Goal: Task Accomplishment & Management: Use online tool/utility

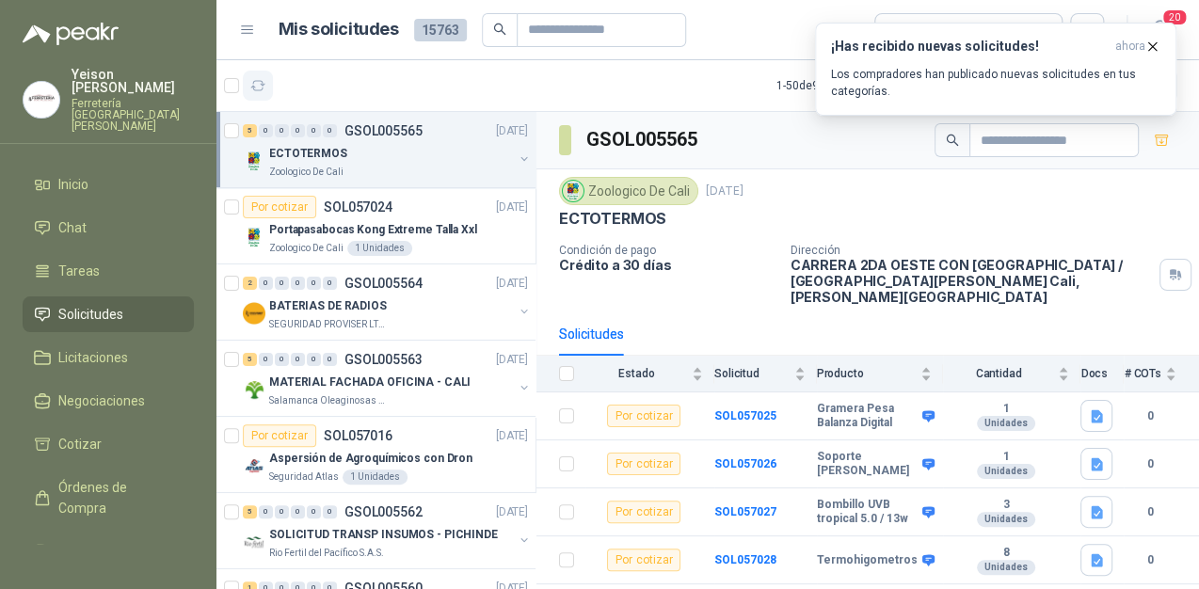
scroll to position [30, 0]
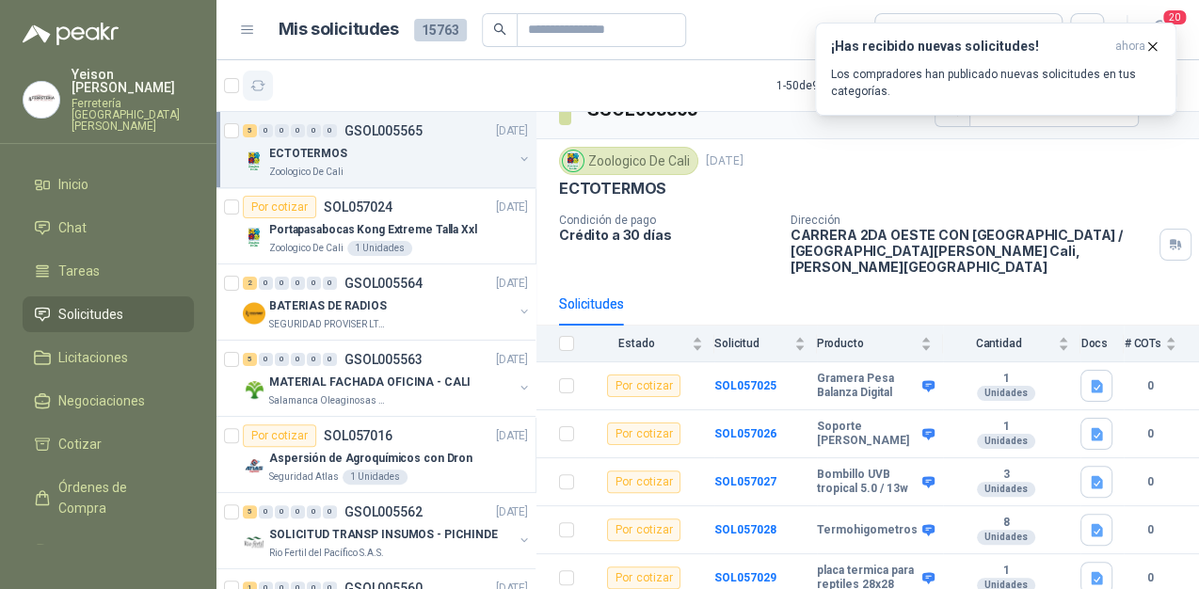
click at [252, 83] on icon "button" at bounding box center [258, 86] width 16 height 16
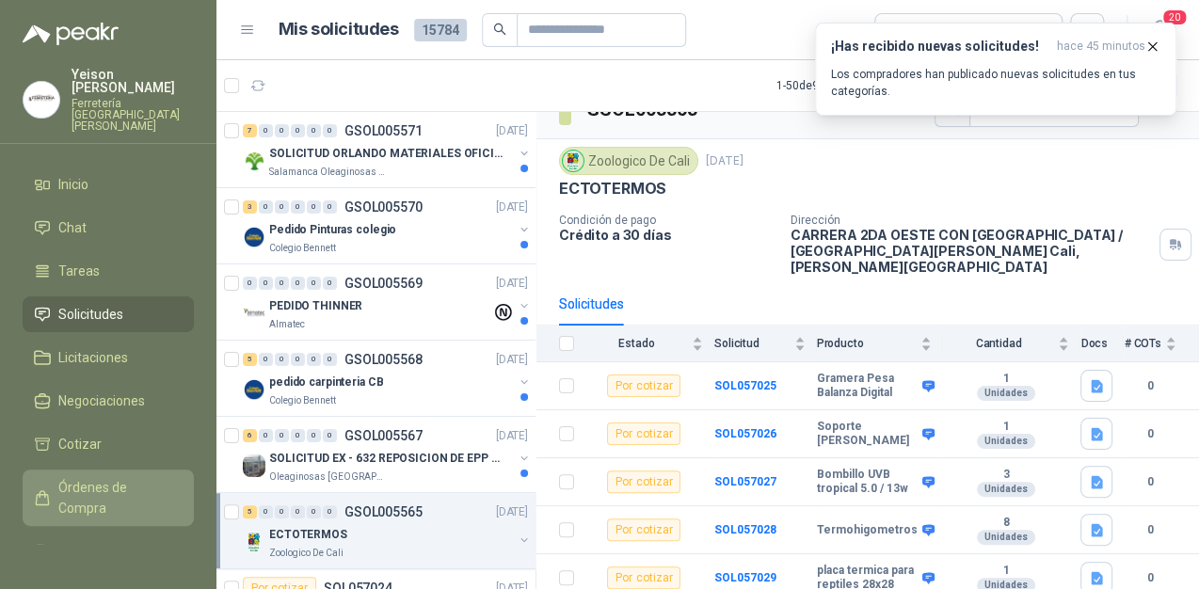
click at [87, 477] on span "Órdenes de Compra" at bounding box center [117, 497] width 118 height 41
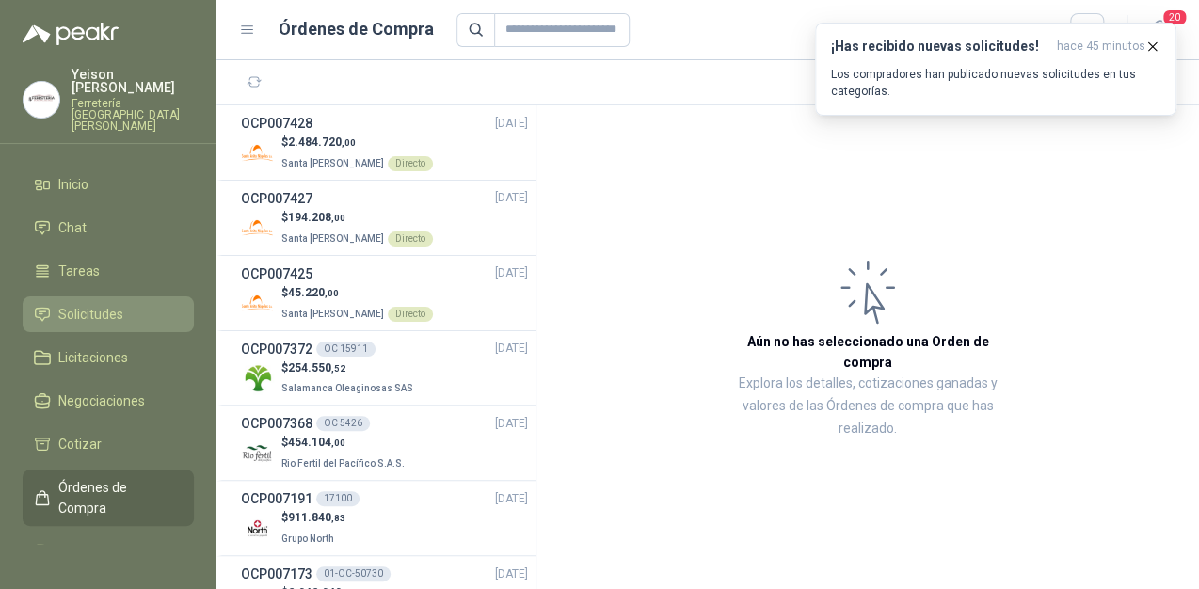
click at [103, 304] on span "Solicitudes" at bounding box center [90, 314] width 65 height 21
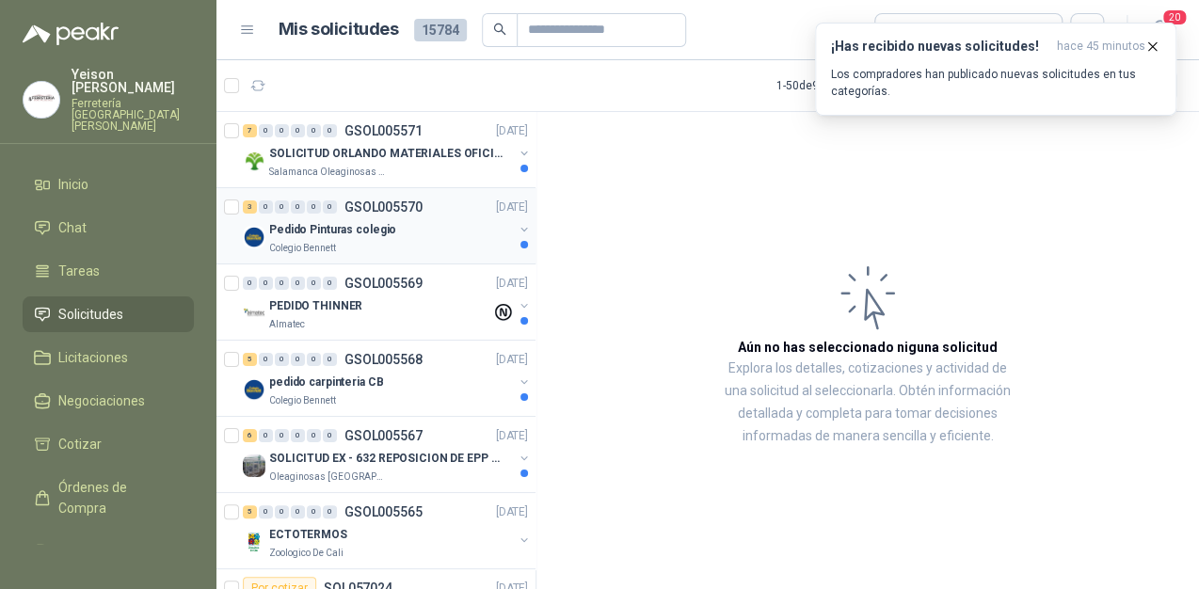
click at [422, 232] on div "Pedido Pinturas colegio" at bounding box center [391, 229] width 244 height 23
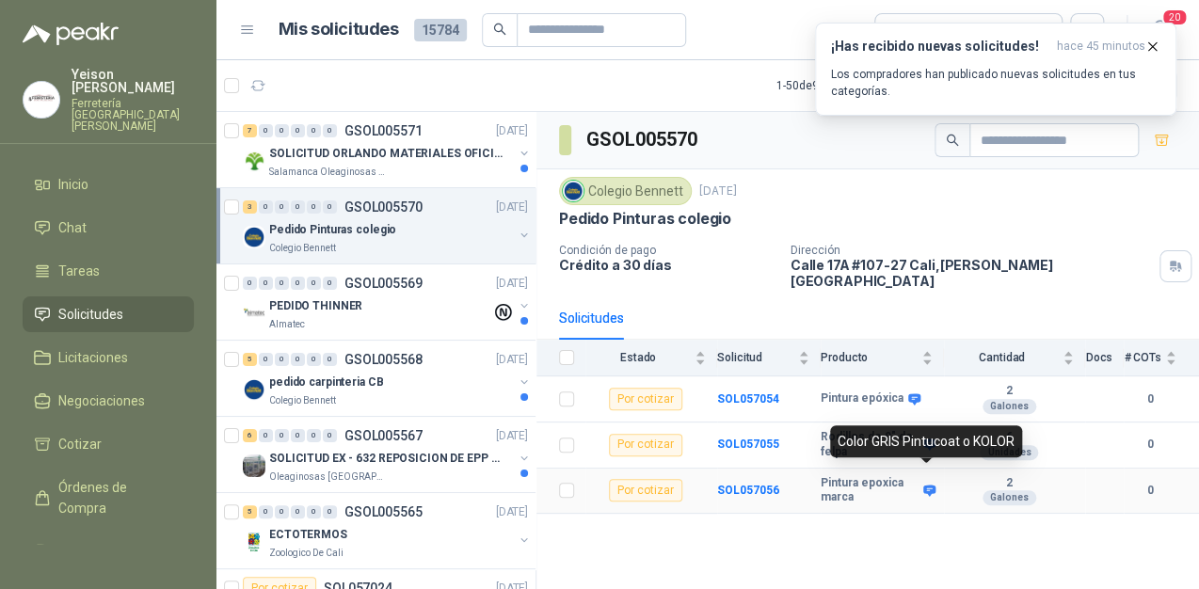
click at [924, 485] on icon at bounding box center [929, 490] width 12 height 11
click at [932, 485] on icon at bounding box center [929, 490] width 12 height 11
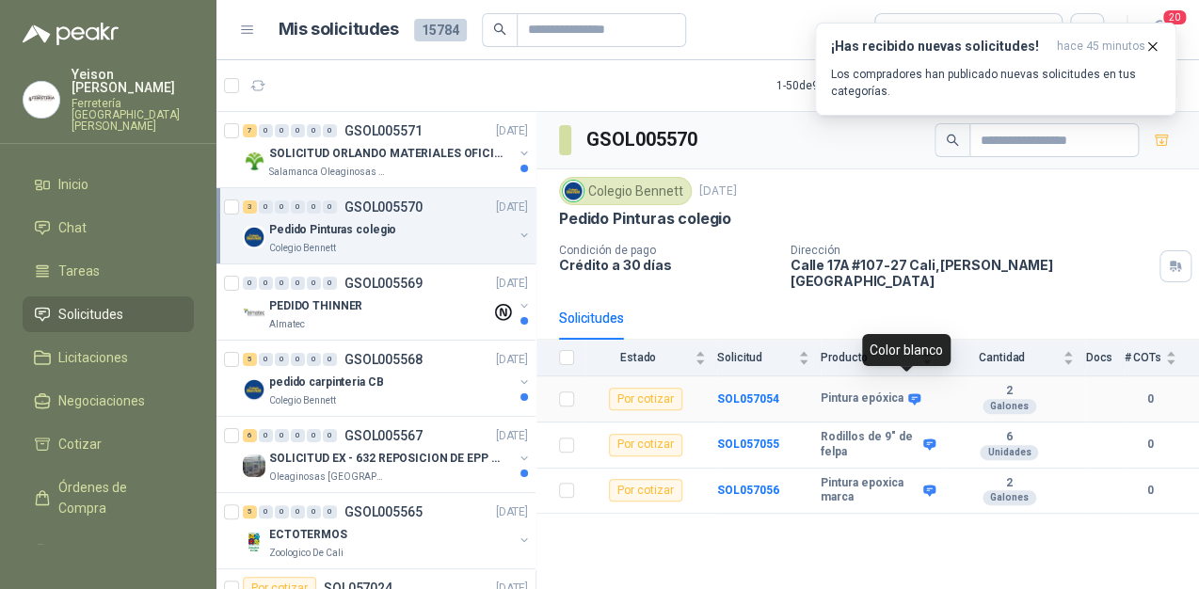
click at [915, 393] on icon at bounding box center [914, 398] width 12 height 11
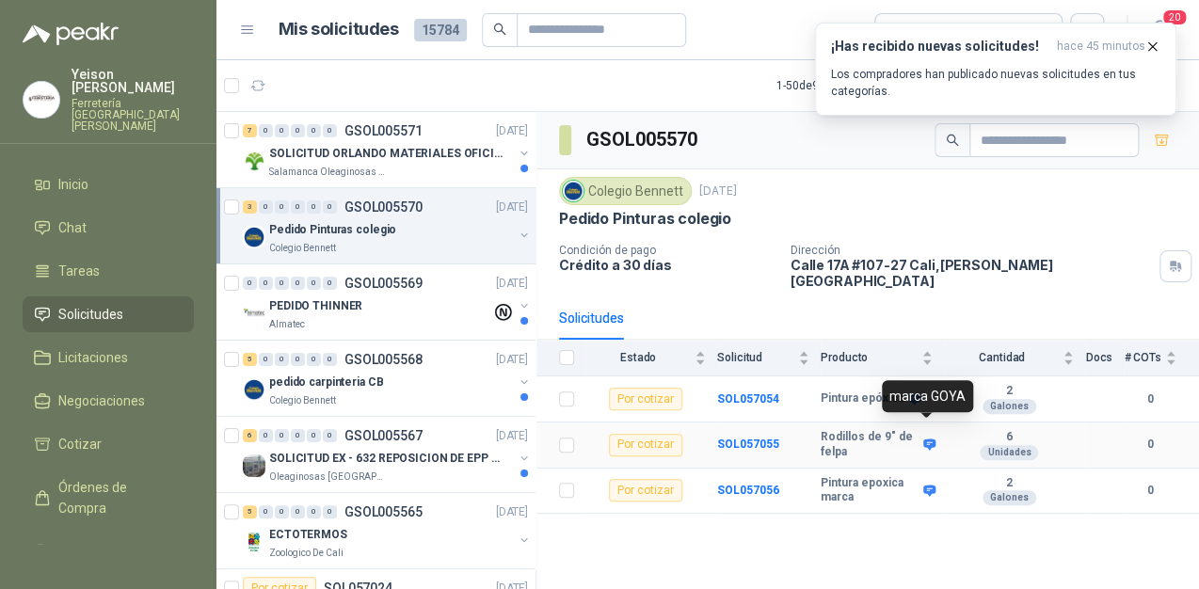
click at [929, 438] on icon at bounding box center [929, 445] width 14 height 14
click at [817, 539] on div "GSOL005570 Colegio Bennett 23 sept, 2025 Pedido Pinturas colegio Condición de p…" at bounding box center [868, 354] width 663 height 484
click at [1148, 49] on icon "button" at bounding box center [1153, 47] width 16 height 16
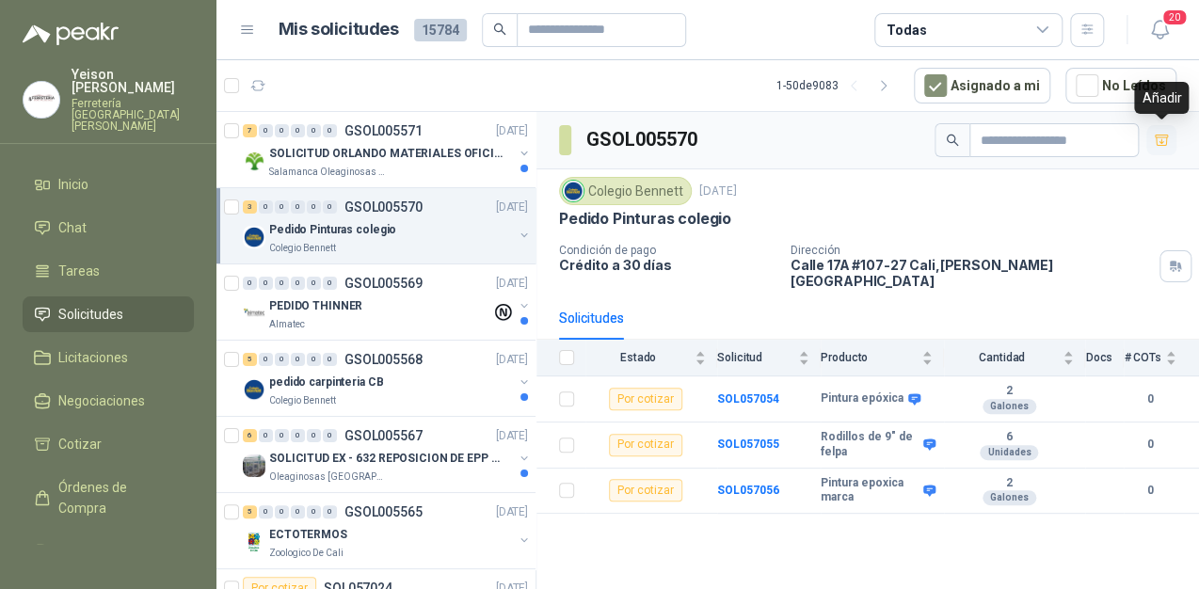
click at [1163, 143] on icon "button" at bounding box center [1162, 141] width 16 height 16
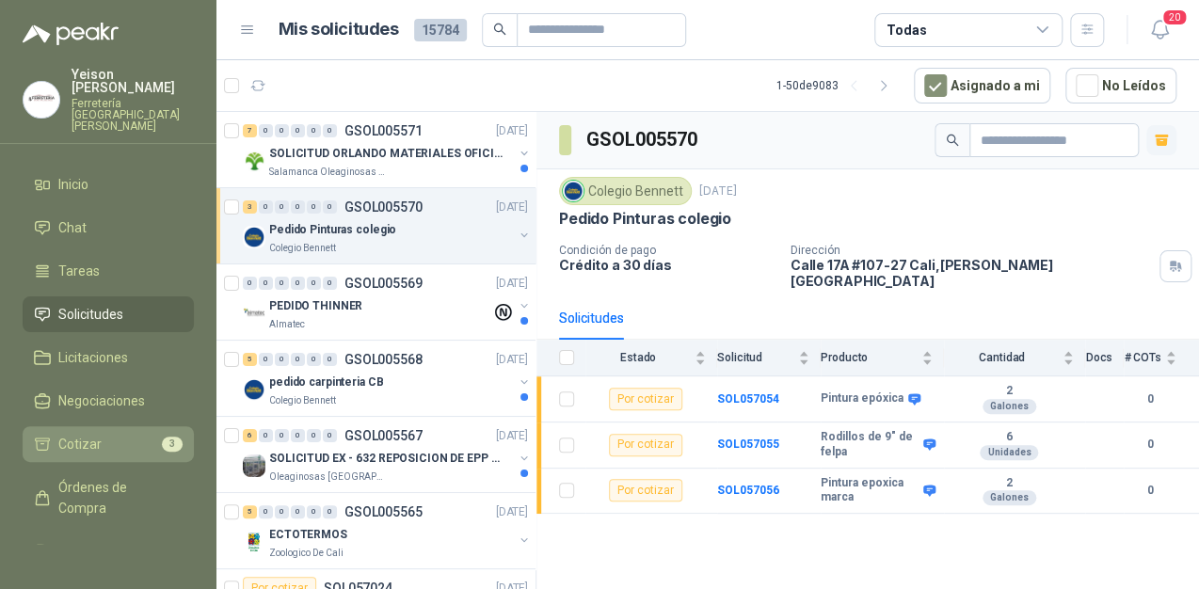
click at [128, 434] on li "Cotizar 3" at bounding box center [108, 444] width 149 height 21
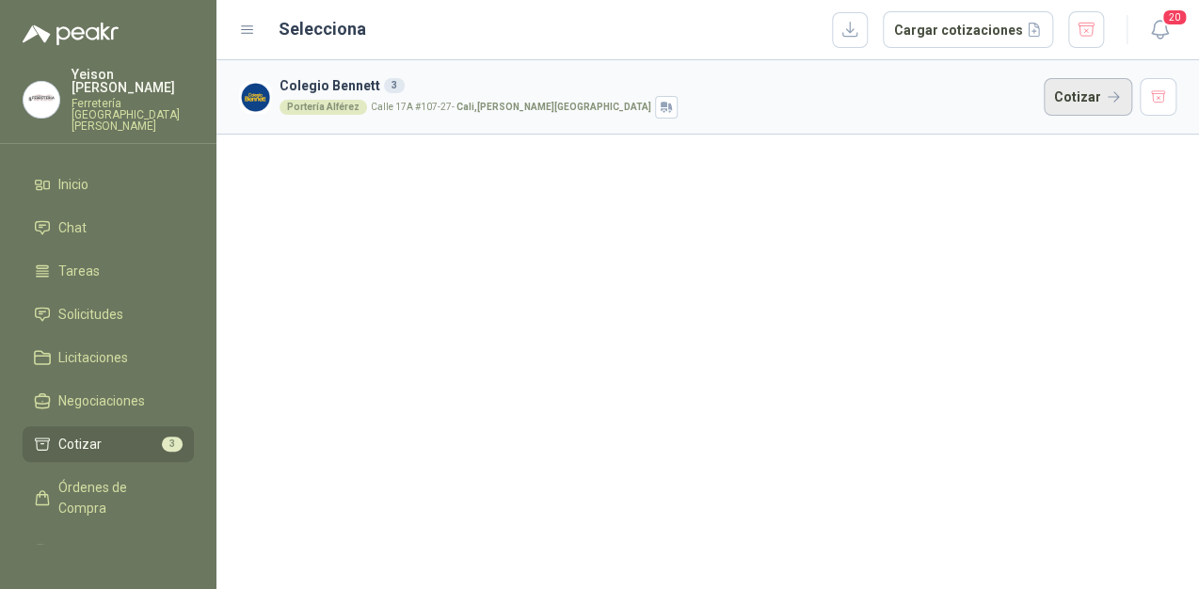
click at [1067, 101] on button "Cotizar" at bounding box center [1088, 97] width 88 height 38
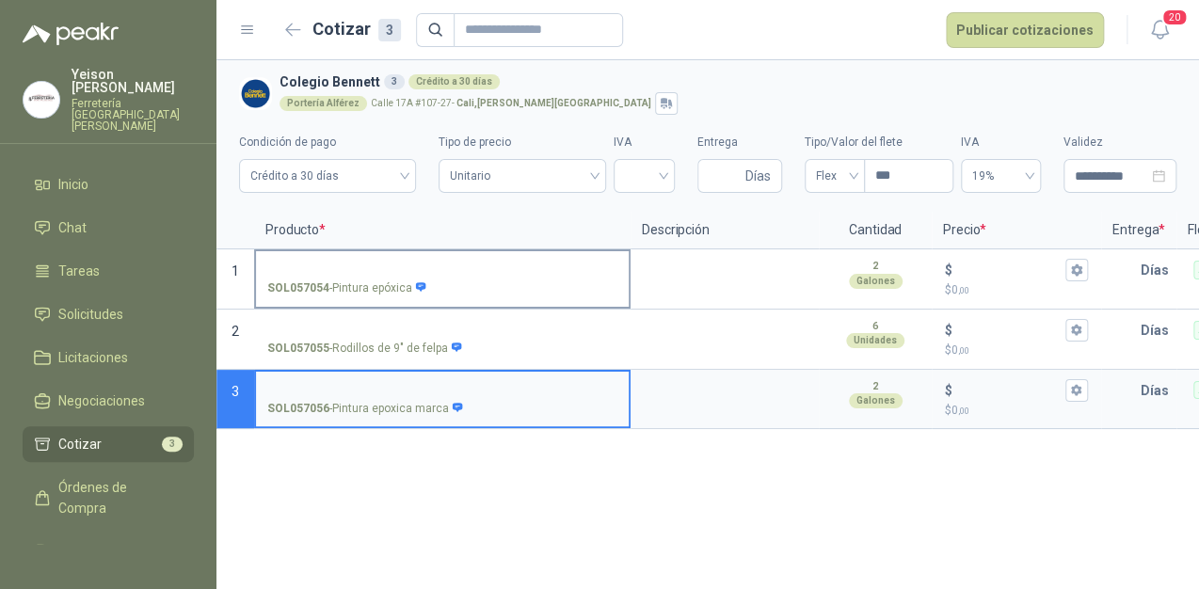
click at [373, 275] on input "SOL057054 - Pintura epóxica" at bounding box center [442, 271] width 350 height 14
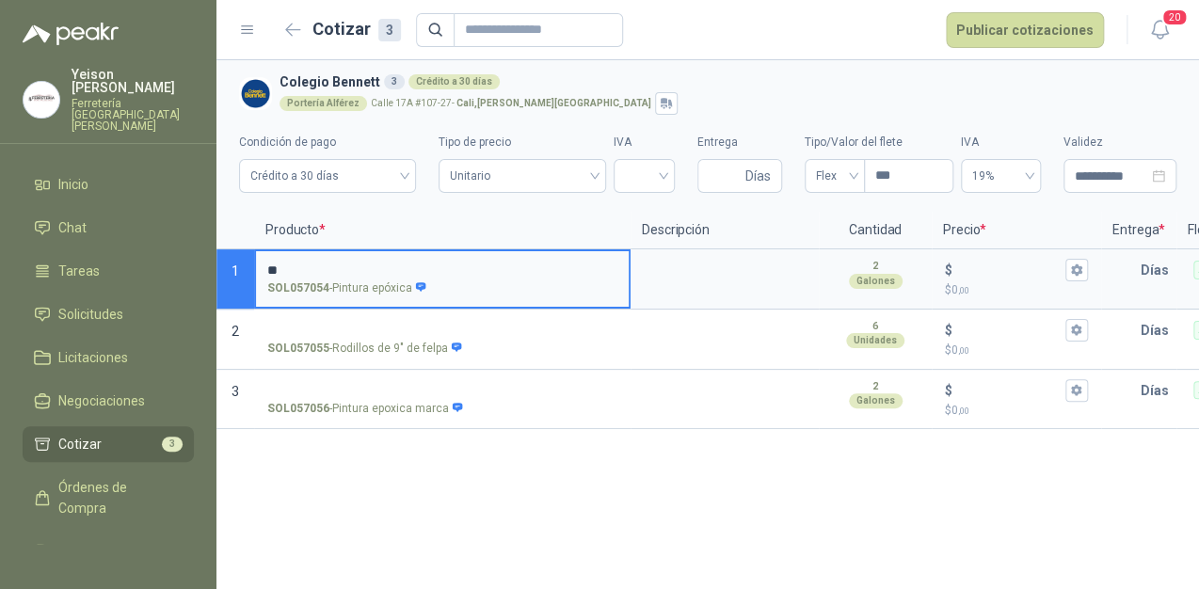
type input "*"
type input "**********"
click at [983, 272] on input "$ $ 0 ,00" at bounding box center [1008, 270] width 105 height 14
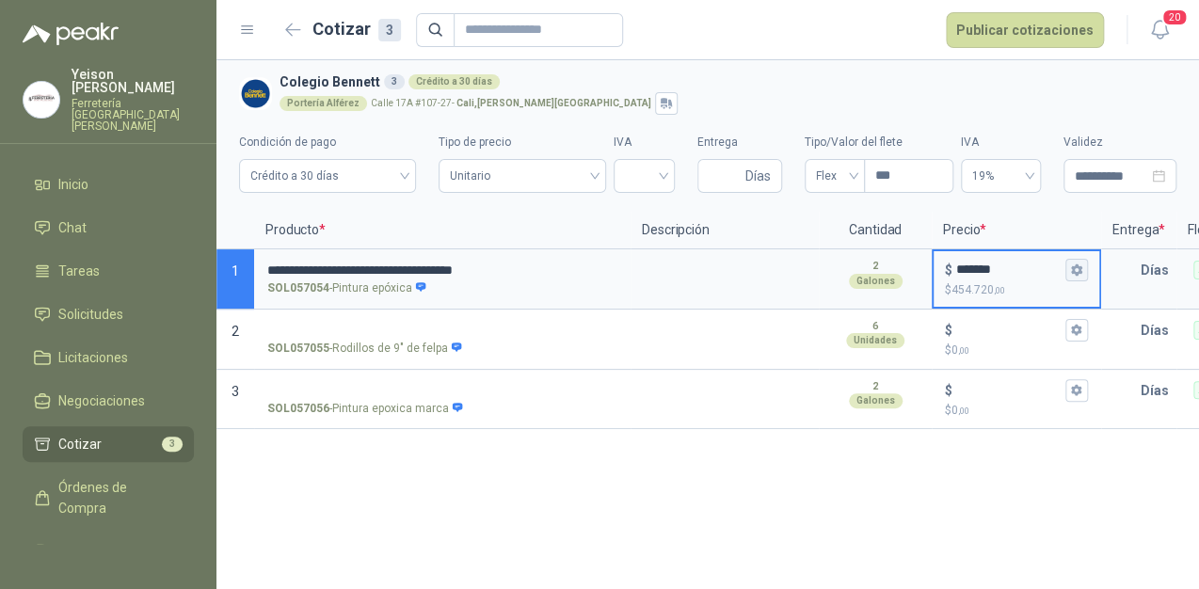
type input "*******"
click at [1082, 266] on icon "button" at bounding box center [1076, 270] width 12 height 12
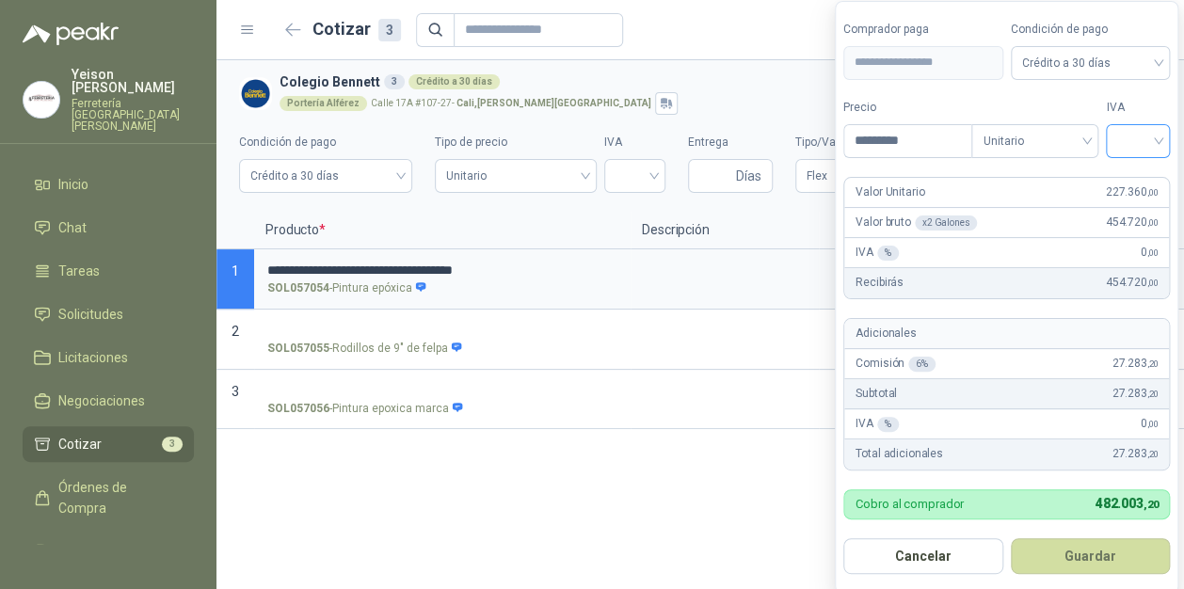
click at [1156, 136] on input "search" at bounding box center [1137, 139] width 41 height 28
click at [1137, 172] on div "19%" at bounding box center [1142, 180] width 35 height 21
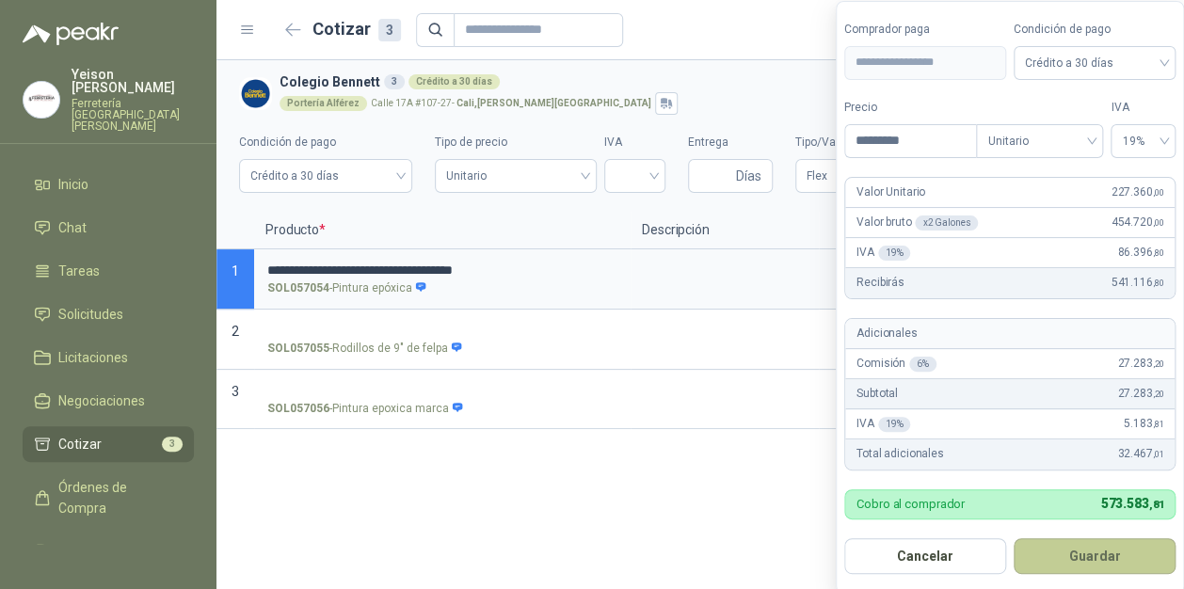
click at [1105, 550] on button "Guardar" at bounding box center [1095, 556] width 162 height 36
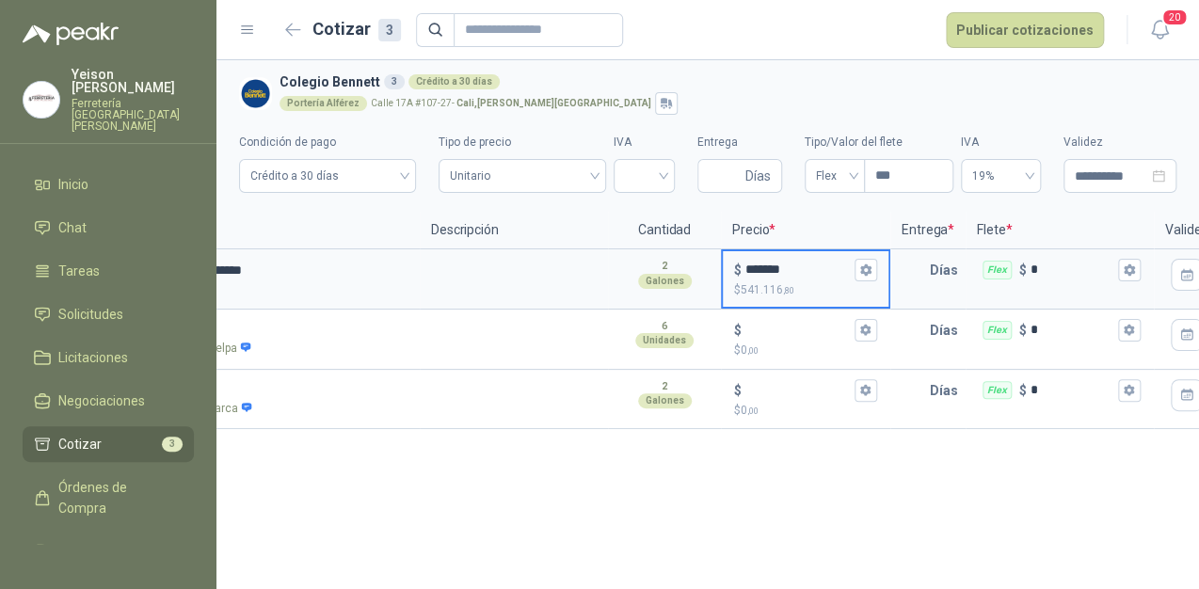
scroll to position [0, 220]
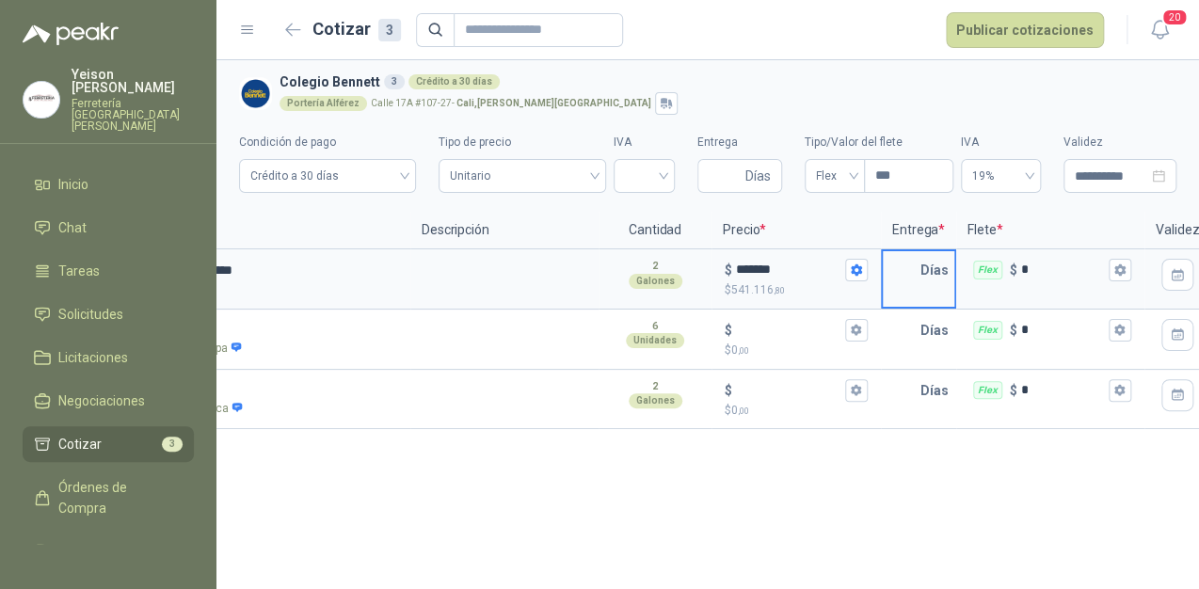
click at [908, 267] on input "text" at bounding box center [902, 270] width 38 height 38
click at [1120, 272] on icon "button" at bounding box center [1119, 269] width 10 height 11
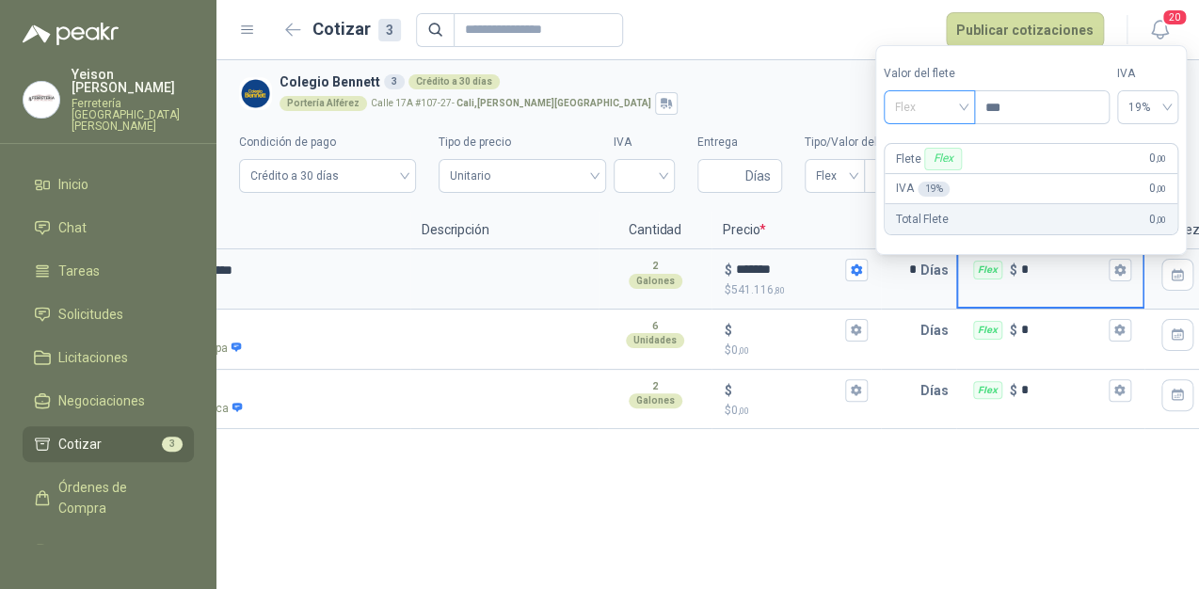
click at [956, 106] on span "Flex" at bounding box center [929, 107] width 69 height 28
click at [919, 173] on div "Incluido" at bounding box center [932, 177] width 66 height 21
click at [914, 277] on input "*" at bounding box center [902, 270] width 38 height 38
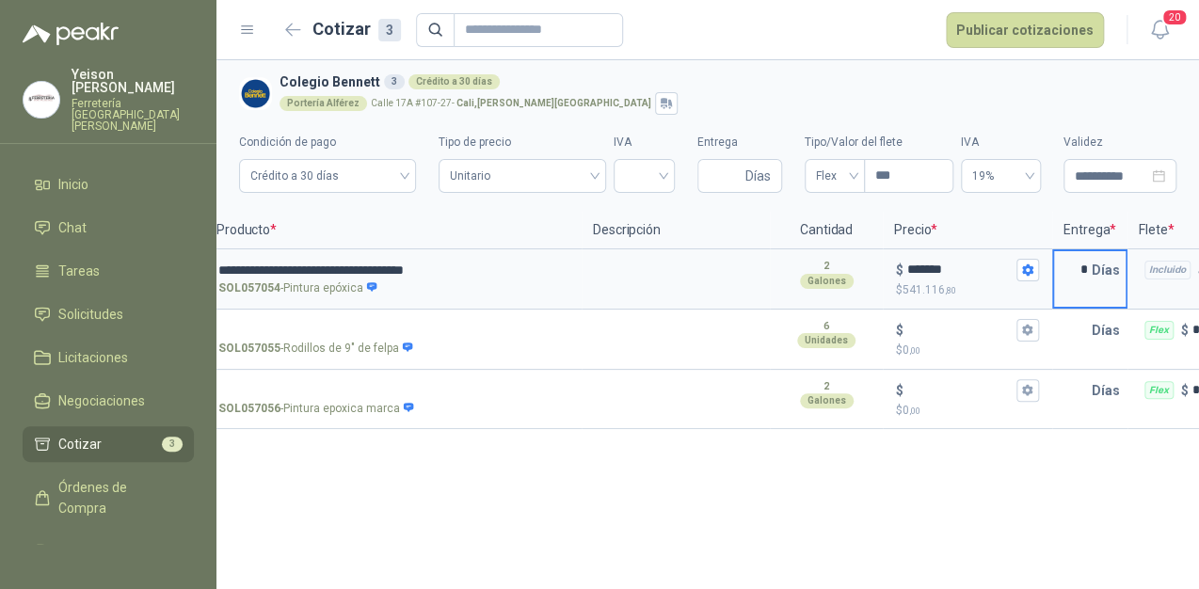
scroll to position [0, 0]
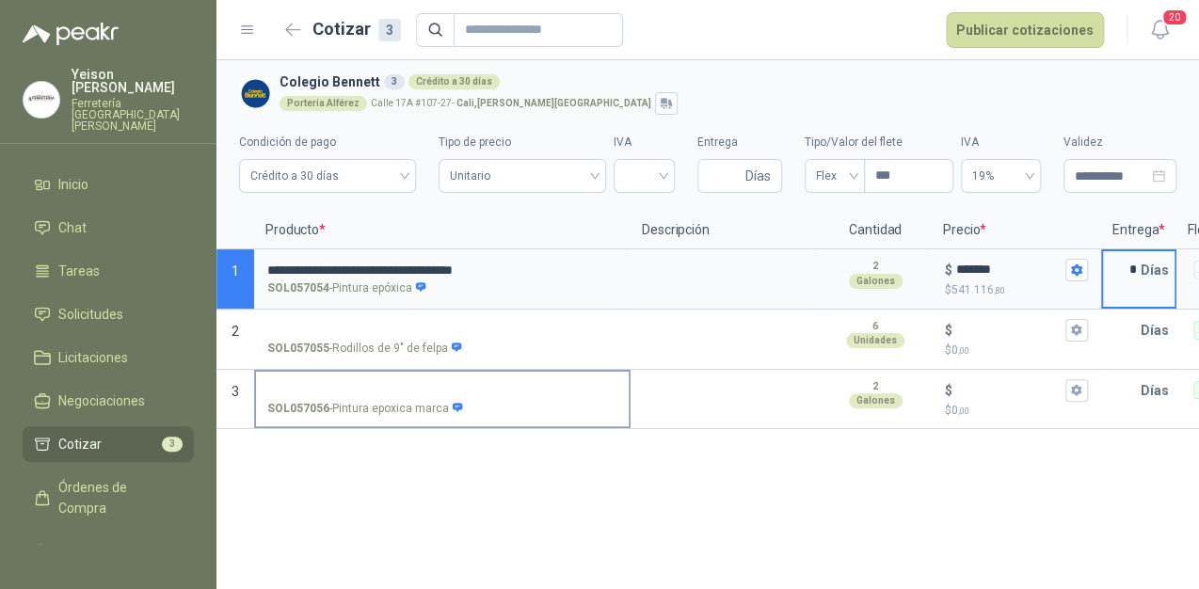
type input "*"
click at [354, 385] on input "SOL057056 - Pintura epoxica marca" at bounding box center [442, 391] width 350 height 14
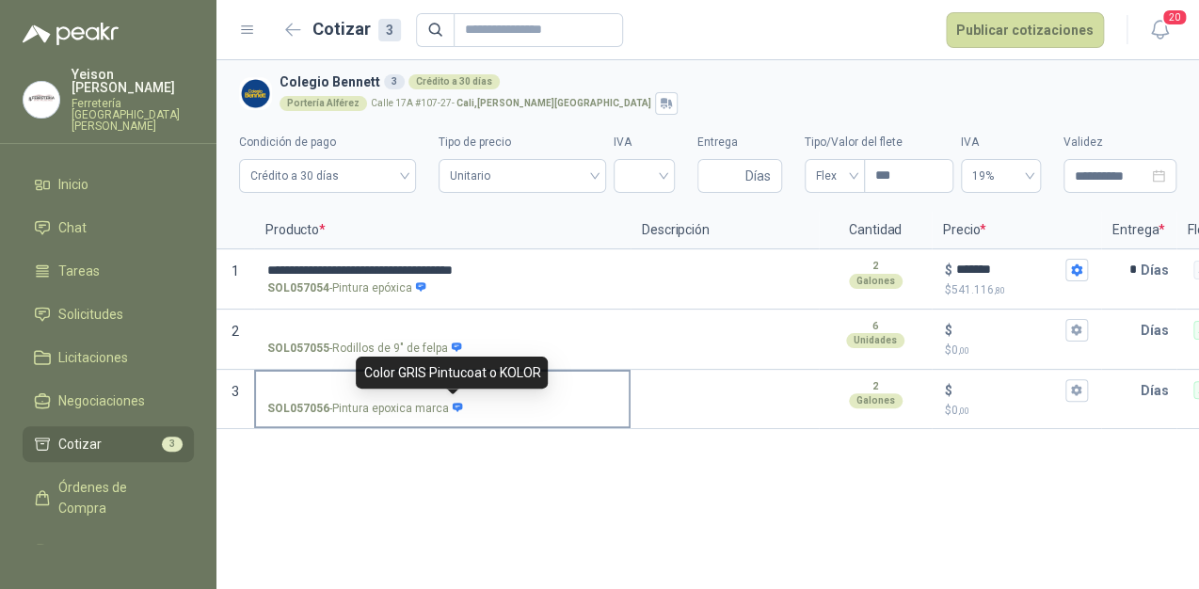
click at [453, 407] on icon at bounding box center [458, 407] width 10 height 9
click at [450, 398] on input "SOL057056 - Pintura epoxica marca" at bounding box center [442, 391] width 350 height 14
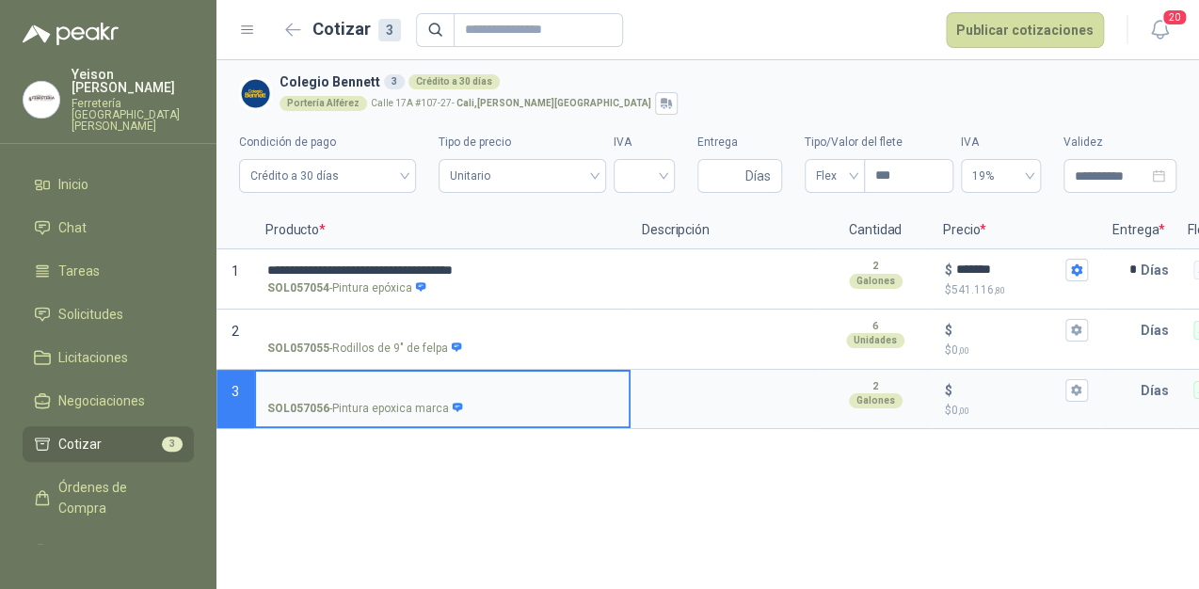
click at [374, 386] on input "SOL057056 - Pintura epoxica marca" at bounding box center [442, 391] width 350 height 14
click at [519, 384] on input "**********" at bounding box center [442, 391] width 350 height 14
type input "*"
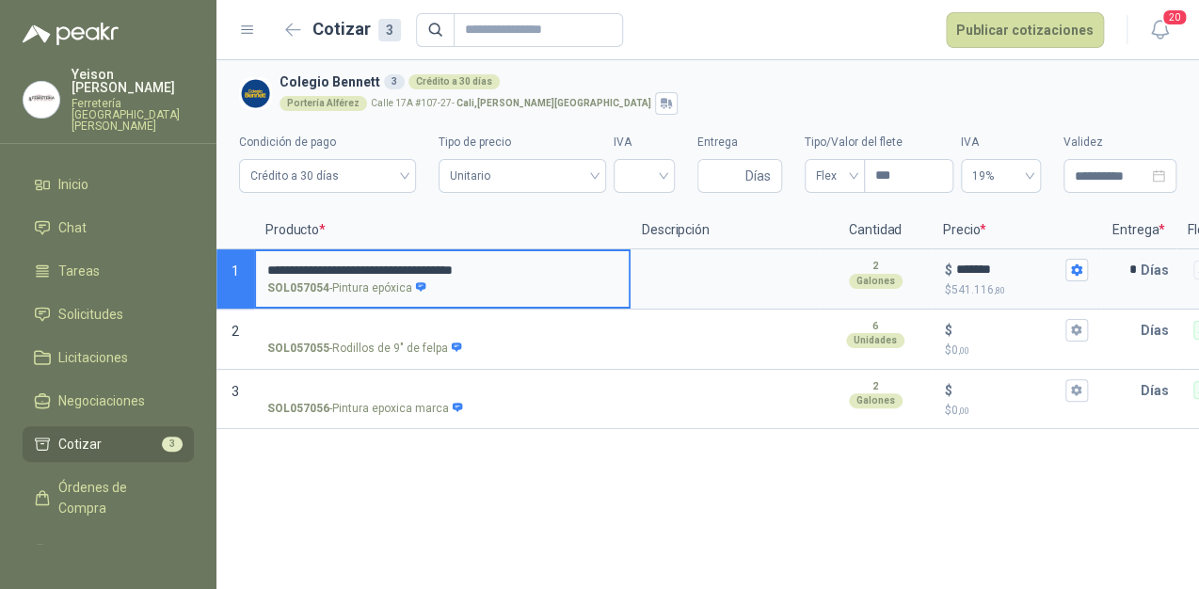
drag, startPoint x: 556, startPoint y: 269, endPoint x: 258, endPoint y: 266, distance: 298.4
click at [258, 266] on label "**********" at bounding box center [442, 278] width 373 height 54
click at [295, 384] on input "SOL057056 - Pintura epoxica marca" at bounding box center [442, 391] width 350 height 14
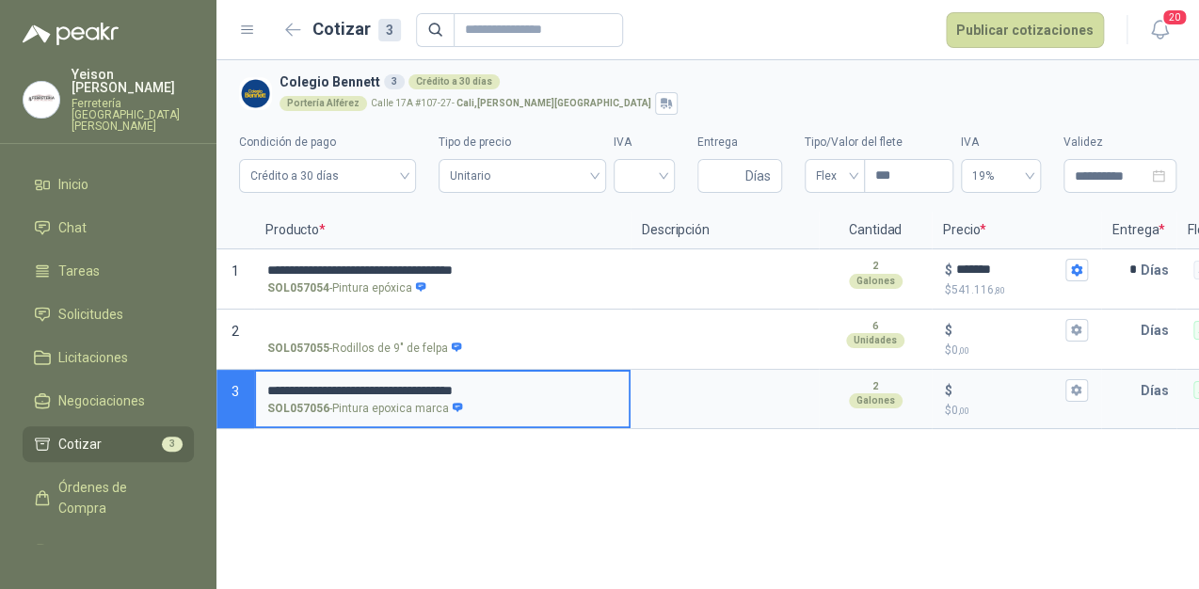
click at [389, 384] on input "**********" at bounding box center [442, 391] width 350 height 14
type input "**********"
click at [956, 392] on input "$ $ 0 ,00" at bounding box center [1008, 390] width 105 height 14
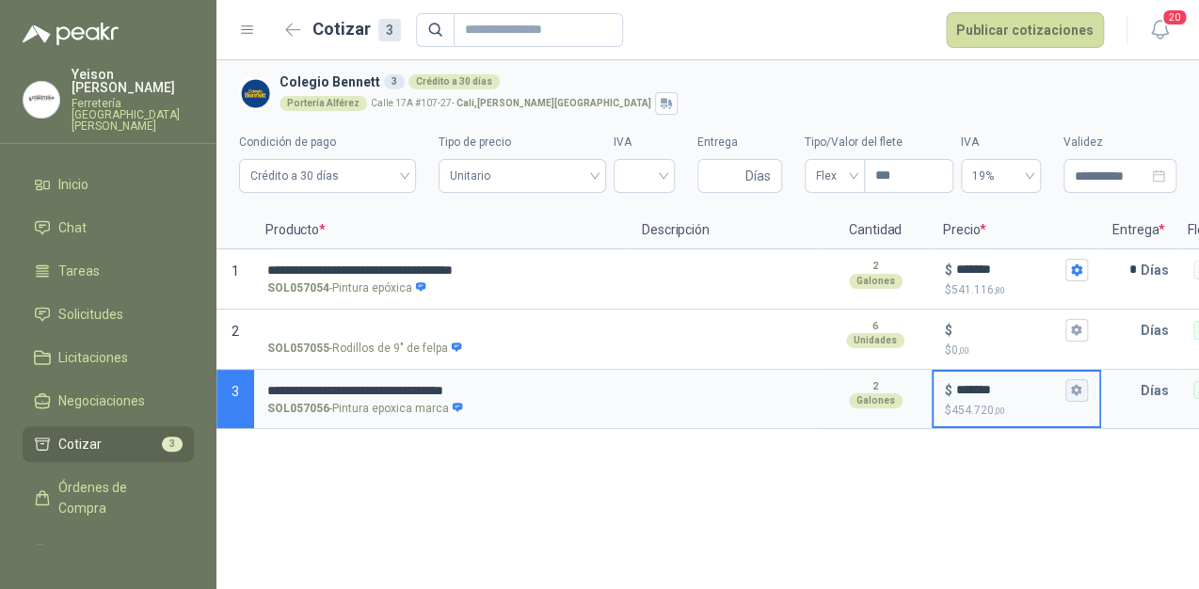
type input "*******"
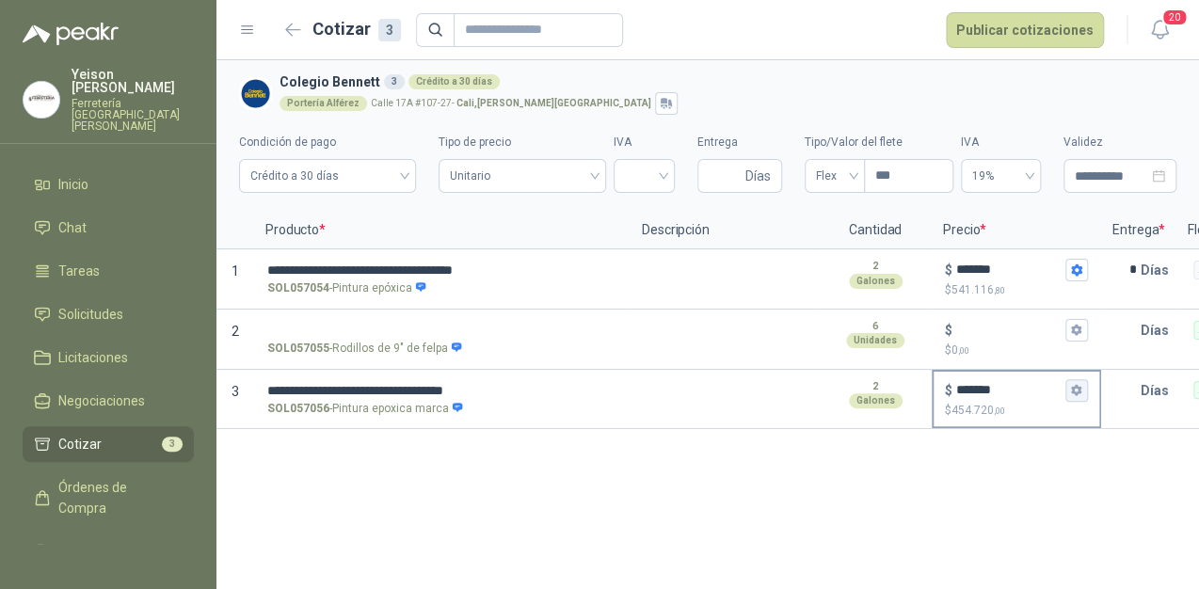
click at [1080, 392] on icon "button" at bounding box center [1076, 390] width 10 height 11
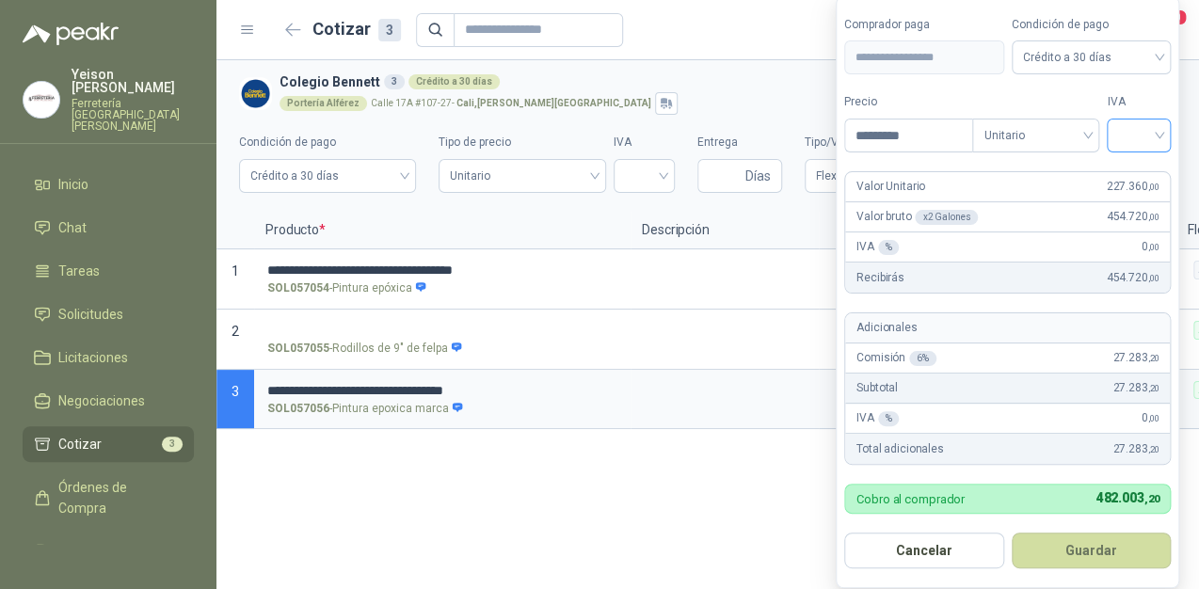
click at [1169, 132] on div at bounding box center [1139, 136] width 64 height 34
click at [1133, 181] on div "19%" at bounding box center [1143, 176] width 35 height 21
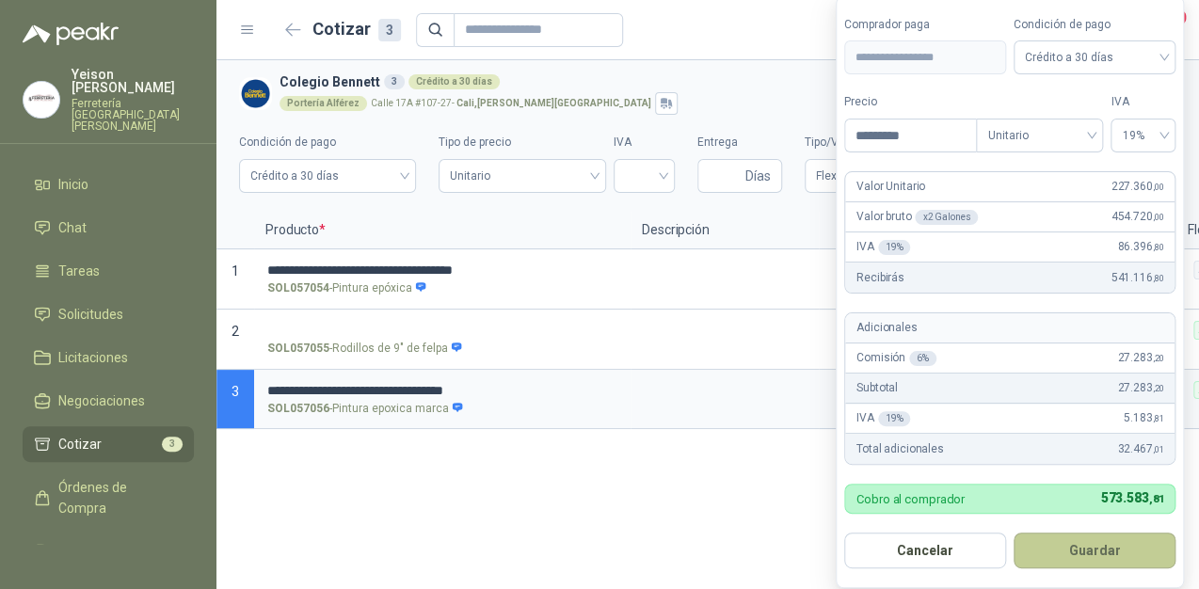
click at [1092, 555] on button "Guardar" at bounding box center [1095, 551] width 162 height 36
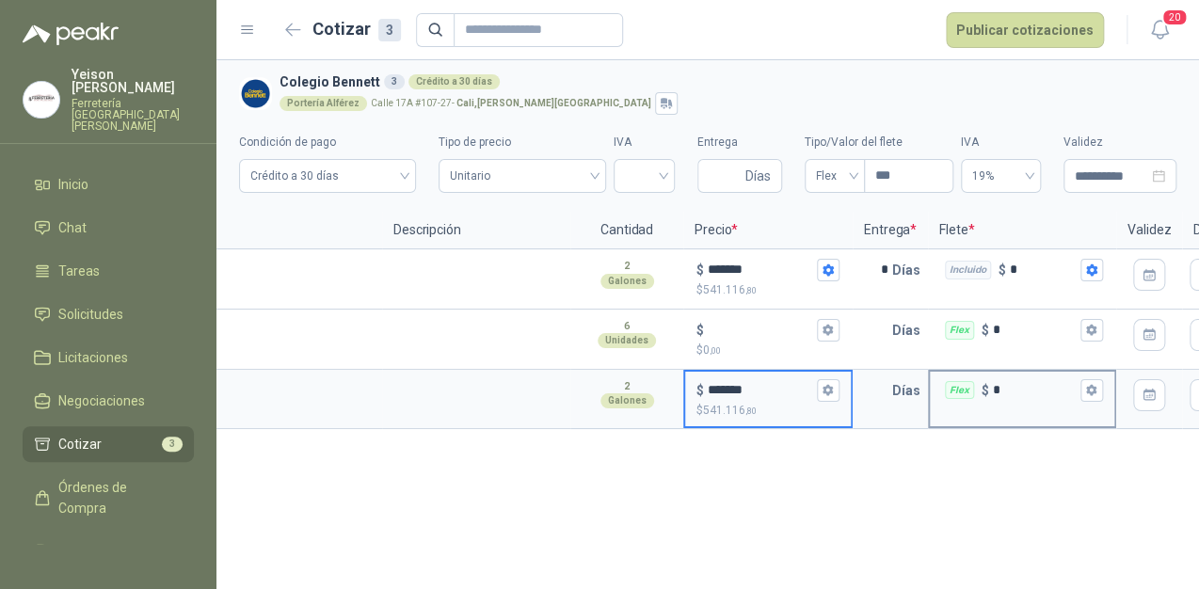
scroll to position [0, 247]
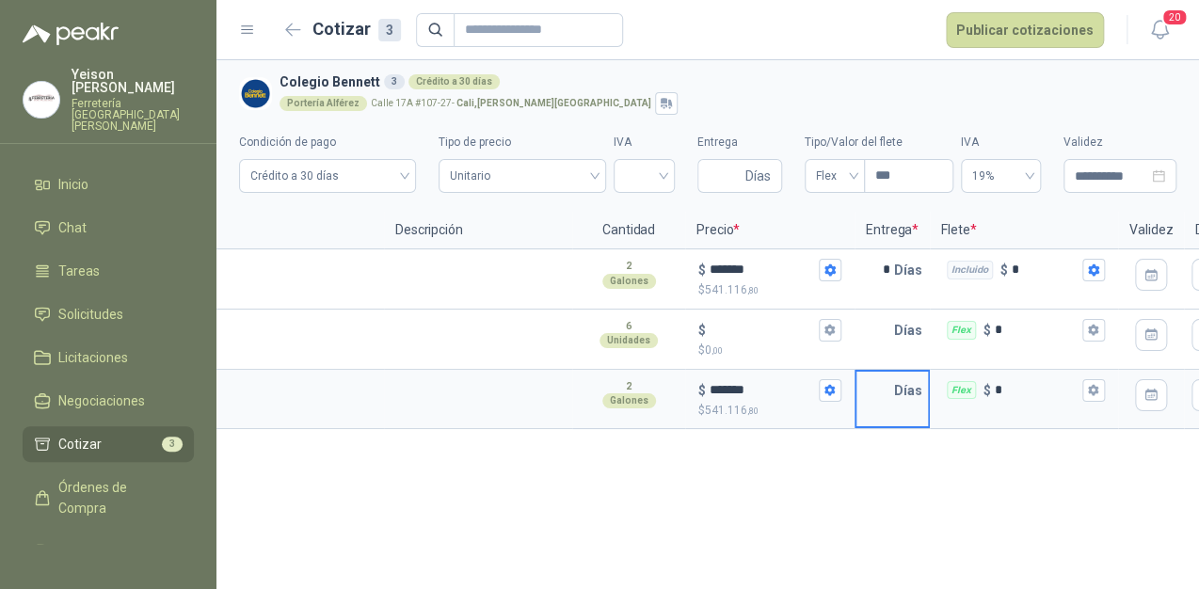
click at [881, 389] on input "text" at bounding box center [876, 391] width 38 height 38
type input "*"
click at [1087, 392] on icon "button" at bounding box center [1093, 390] width 12 height 12
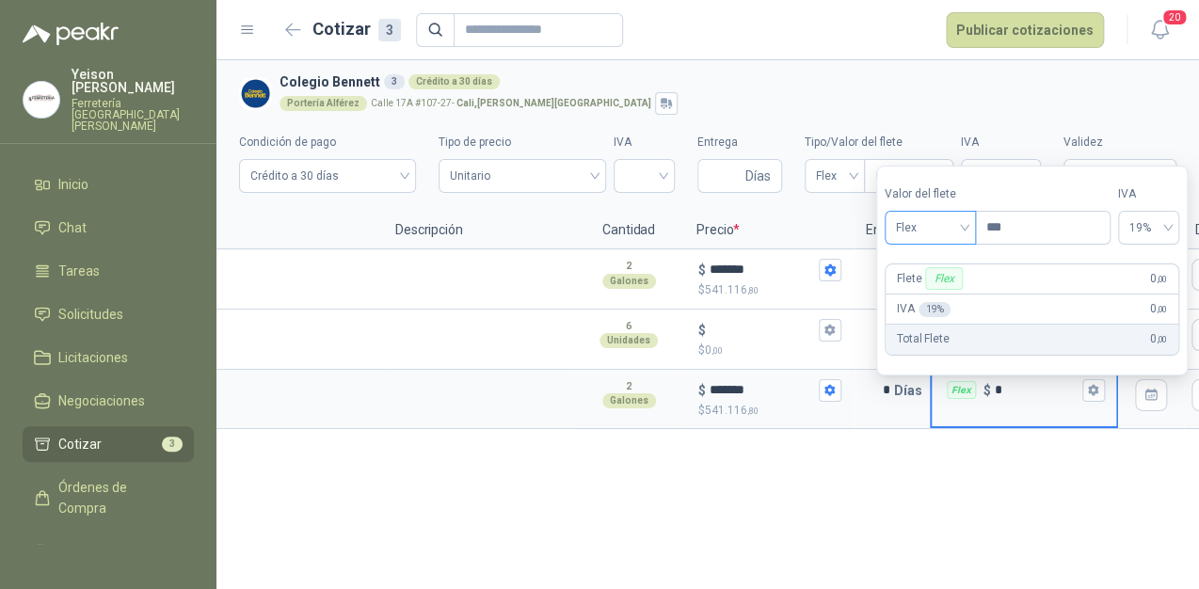
click at [962, 230] on span "Flex" at bounding box center [930, 228] width 69 height 28
click at [910, 296] on div "Incluido" at bounding box center [933, 297] width 66 height 21
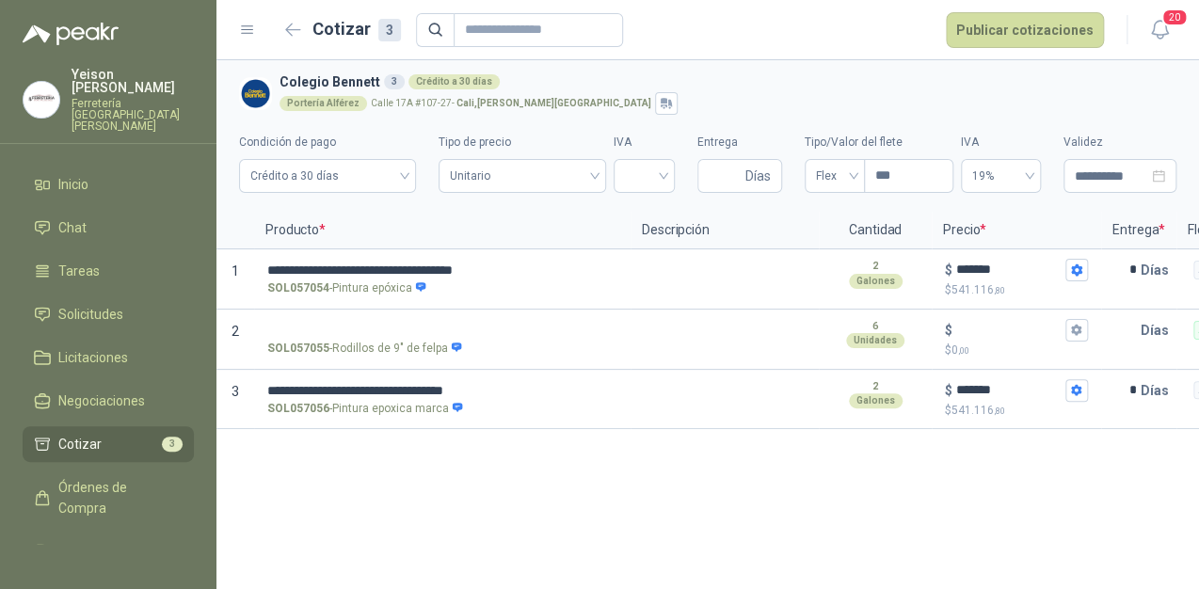
scroll to position [0, 0]
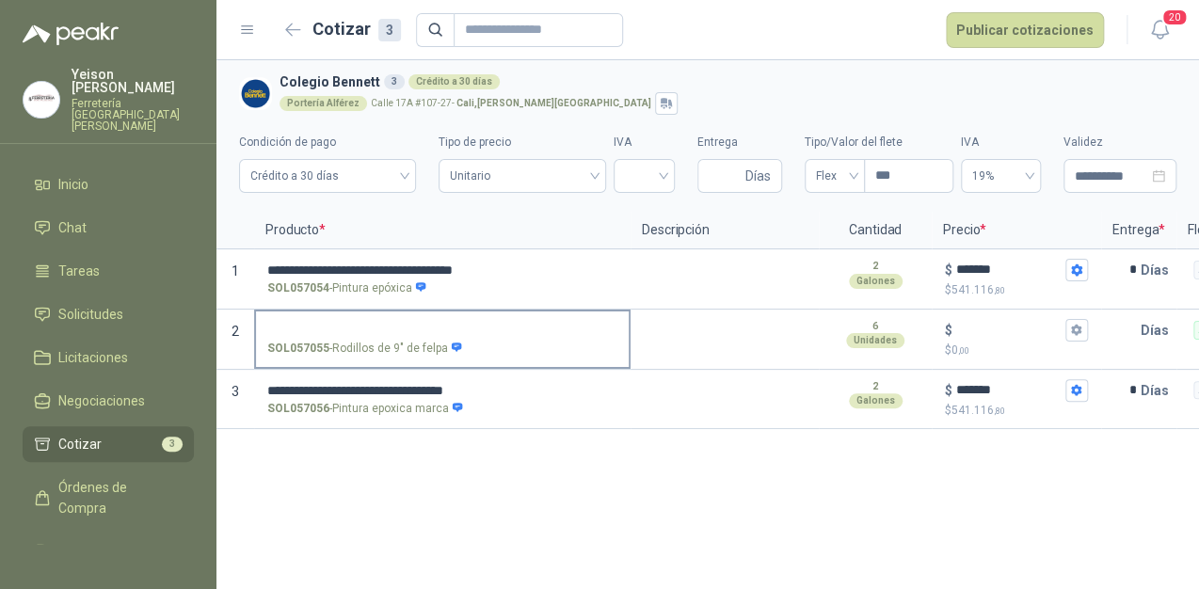
click at [461, 327] on input "SOL057055 - Rodillos de 9" de felpa" at bounding box center [442, 331] width 350 height 14
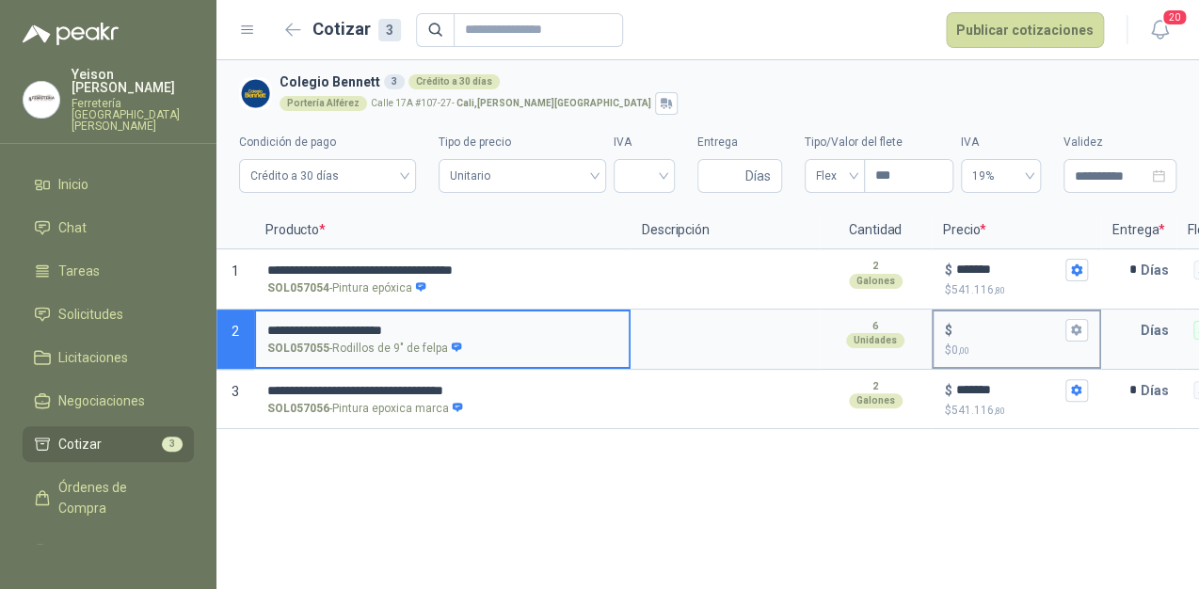
type input "**********"
click at [960, 323] on input "$ $ 0 ,00" at bounding box center [1008, 330] width 105 height 14
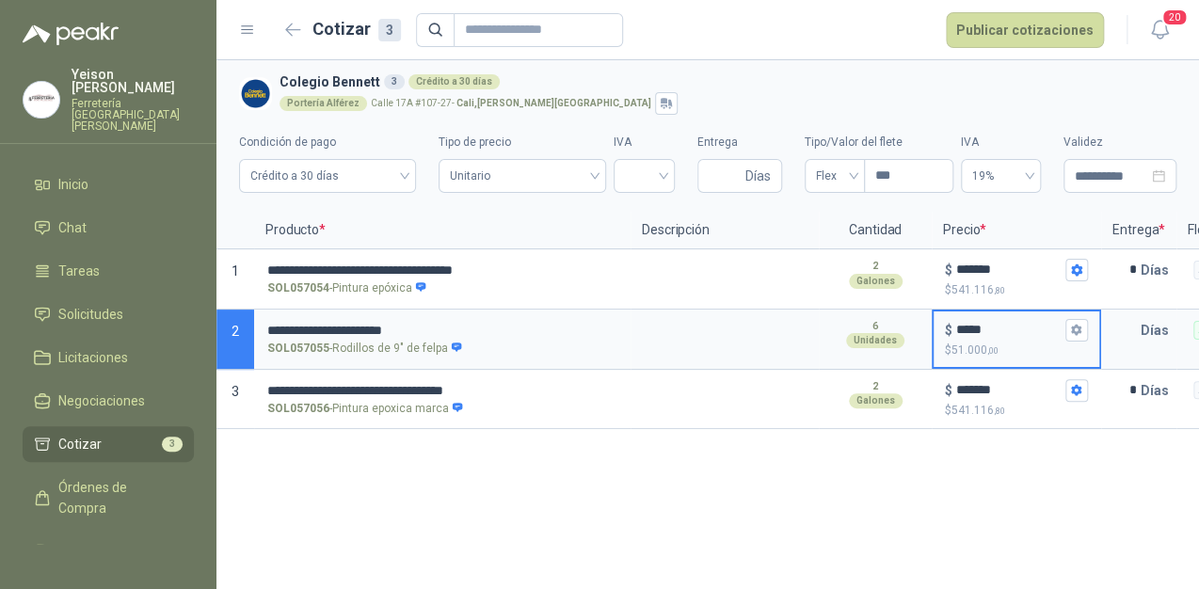
scroll to position [0, 176]
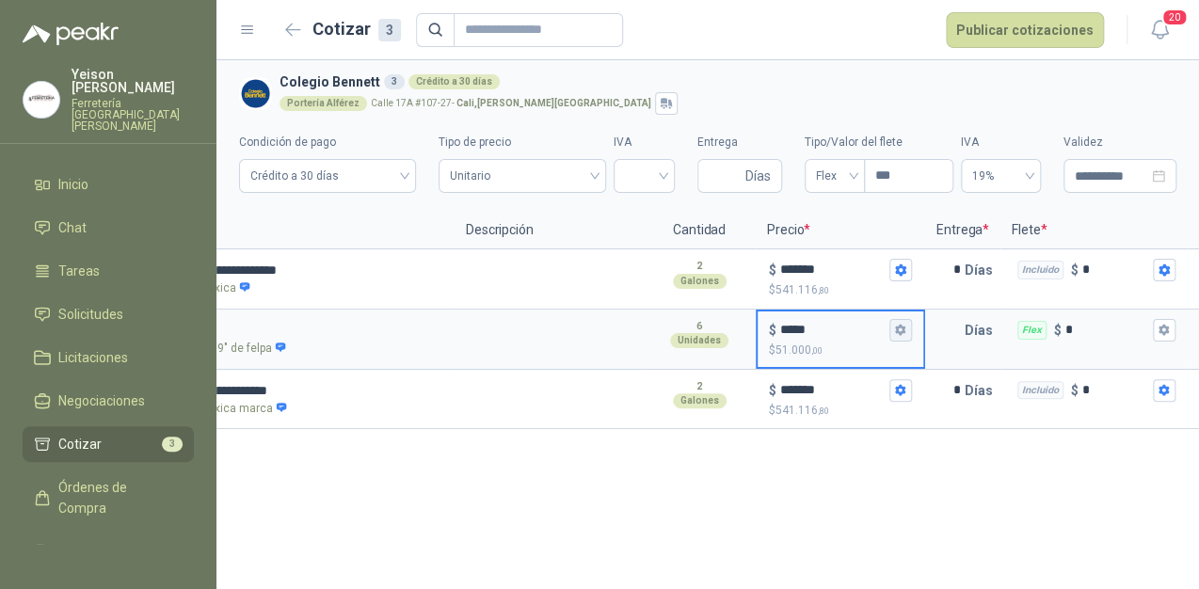
type input "*****"
click at [892, 327] on button "$ ***** $ 51.000 ,00" at bounding box center [901, 330] width 23 height 23
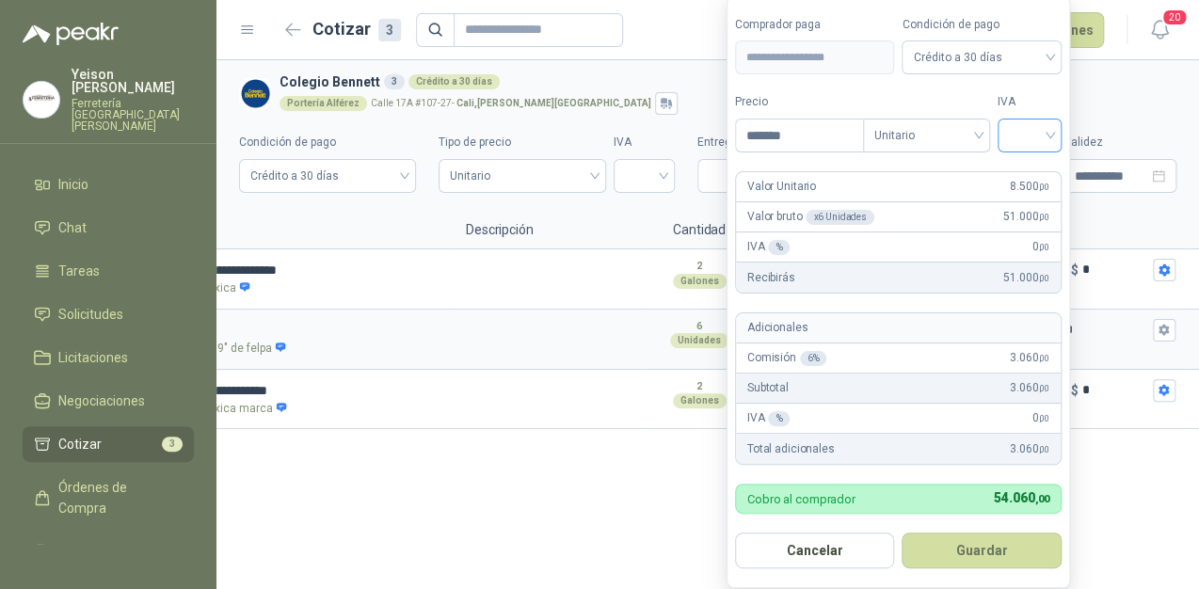
click at [1039, 121] on input "search" at bounding box center [1029, 134] width 41 height 28
click at [1032, 173] on div "19%" at bounding box center [1034, 176] width 35 height 21
click at [967, 543] on button "Guardar" at bounding box center [986, 551] width 162 height 36
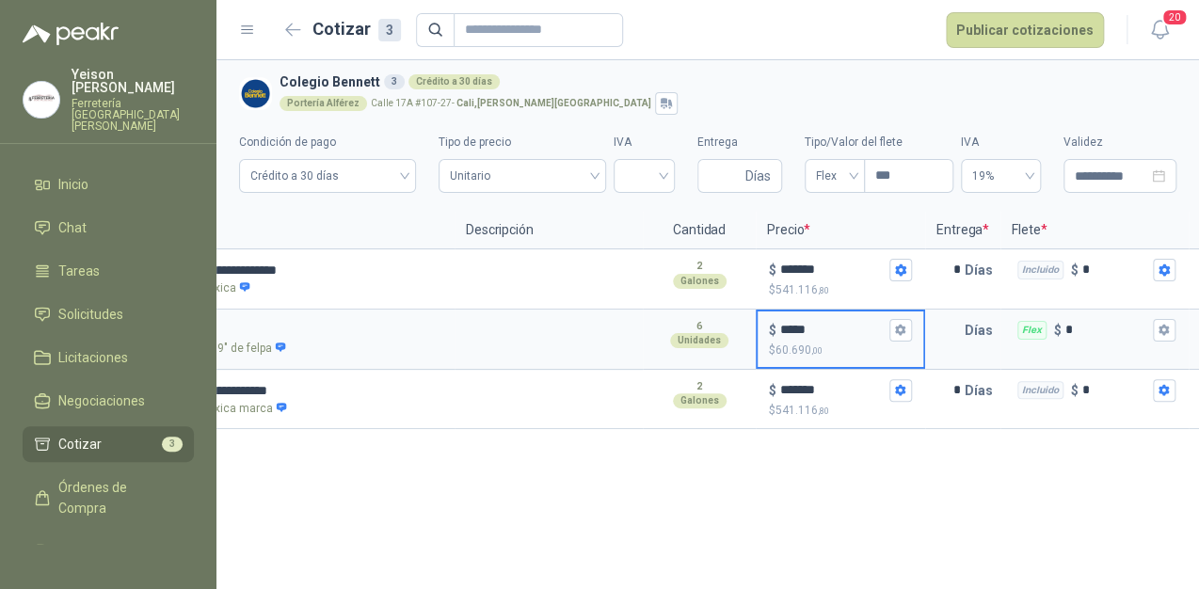
scroll to position [0, 331]
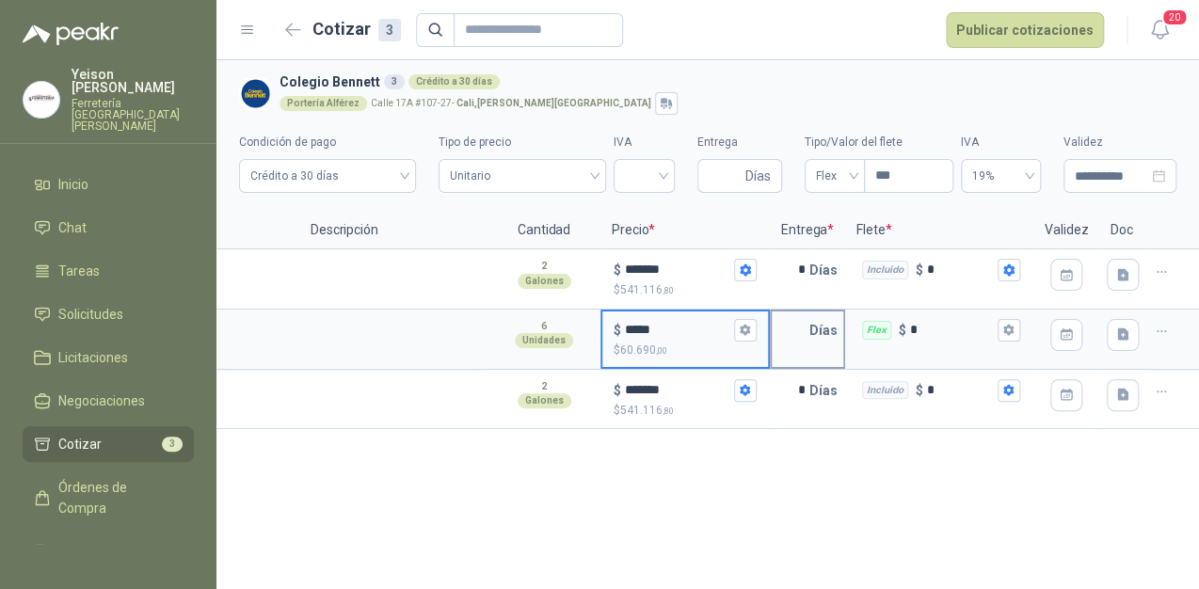
click at [809, 329] on p "Días" at bounding box center [827, 331] width 36 height 38
click at [809, 330] on p "Días" at bounding box center [827, 331] width 36 height 38
click at [805, 331] on input "text" at bounding box center [791, 331] width 38 height 38
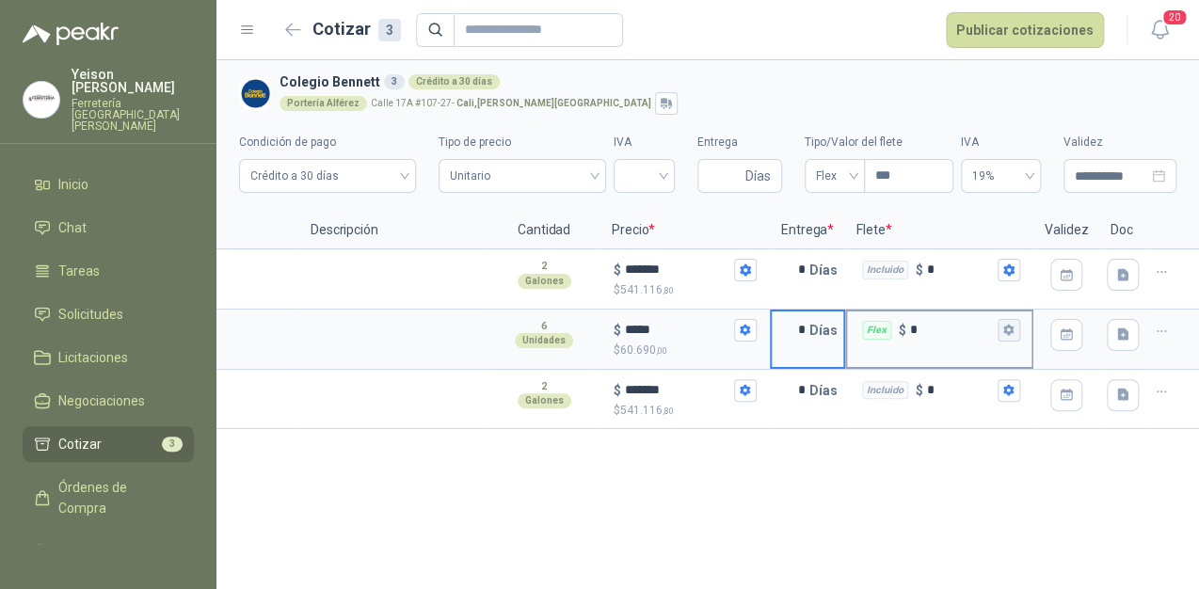
type input "*"
click at [1017, 329] on button "Flex $ *" at bounding box center [1009, 330] width 23 height 23
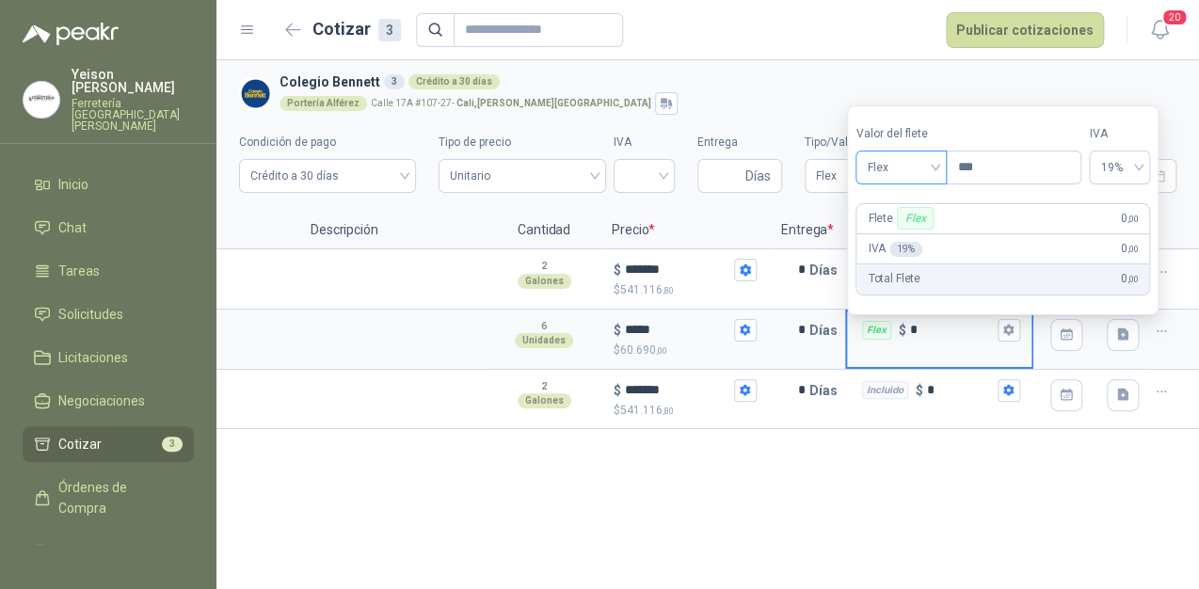
click at [936, 165] on span "Flex" at bounding box center [901, 167] width 69 height 28
click at [902, 230] on div "Incluido" at bounding box center [904, 237] width 66 height 21
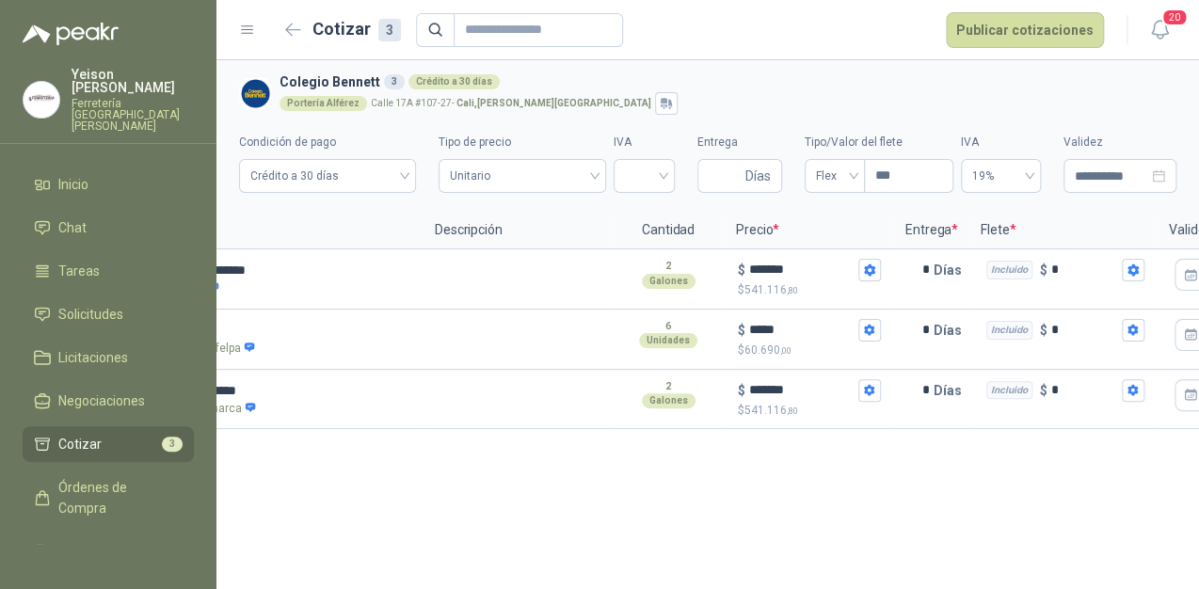
scroll to position [0, 0]
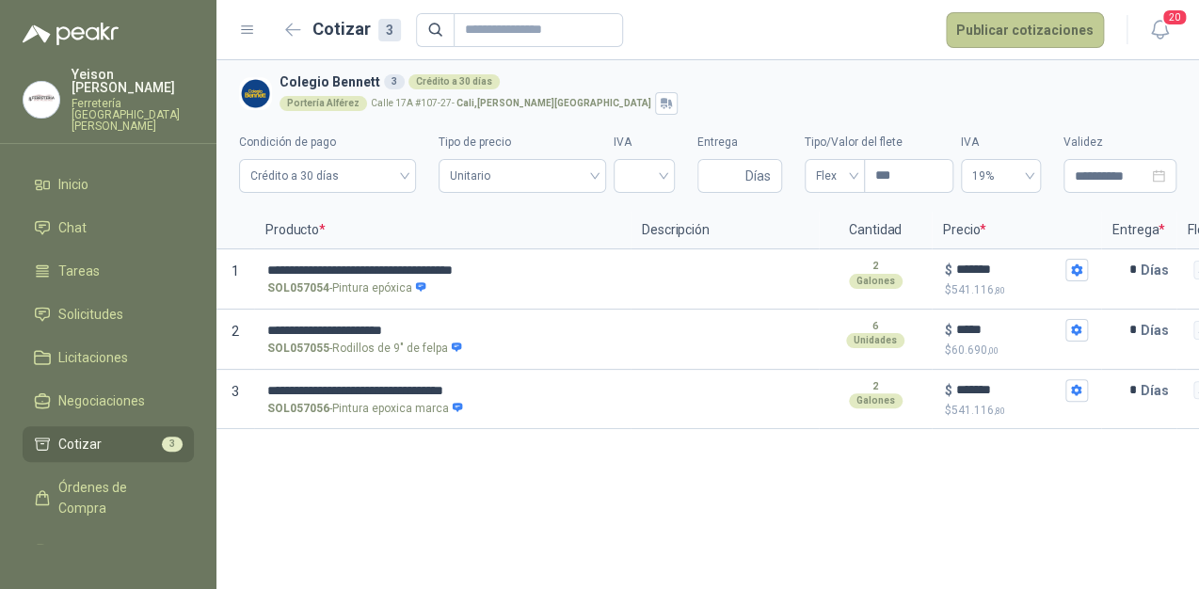
click at [1000, 26] on button "Publicar cotizaciones" at bounding box center [1025, 30] width 158 height 36
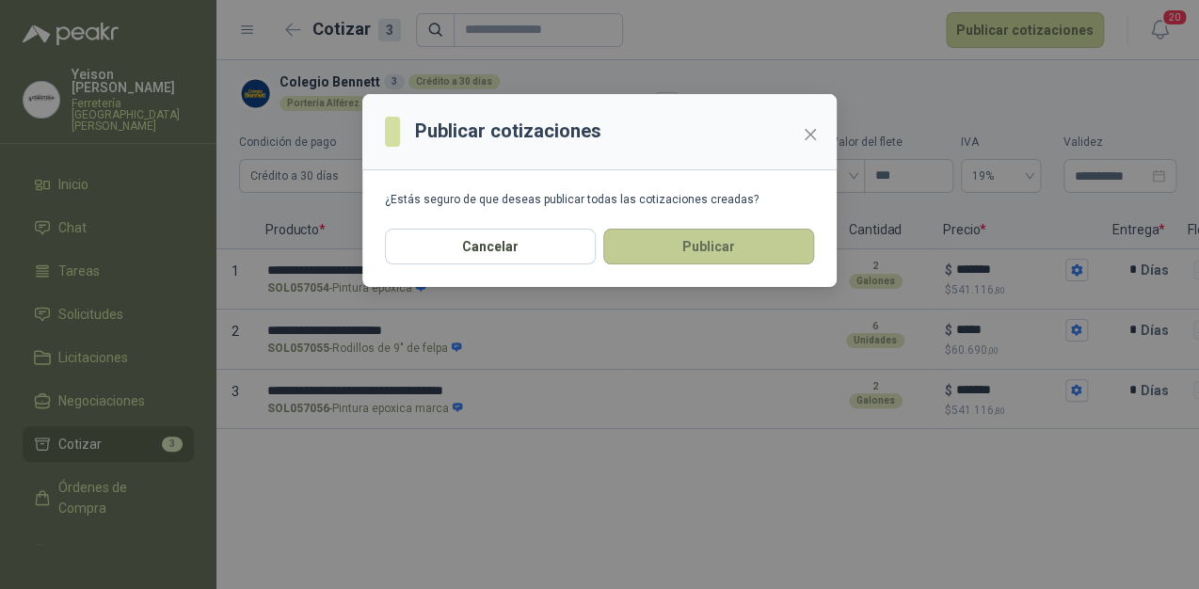
click at [669, 245] on button "Publicar" at bounding box center [708, 247] width 211 height 36
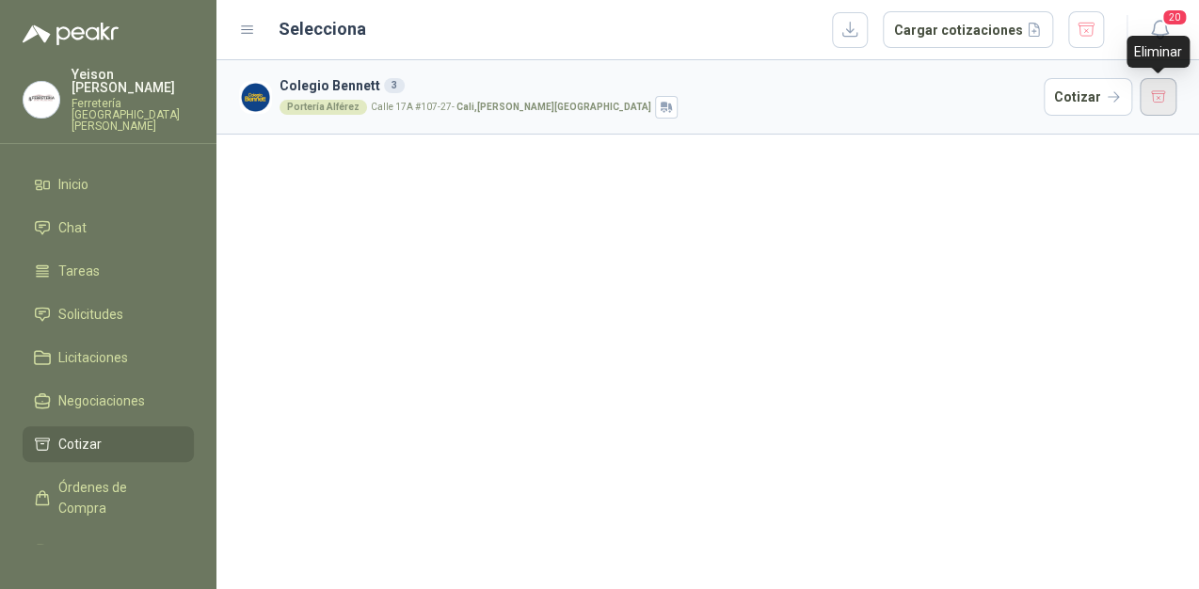
click at [1162, 94] on button "button" at bounding box center [1159, 97] width 38 height 38
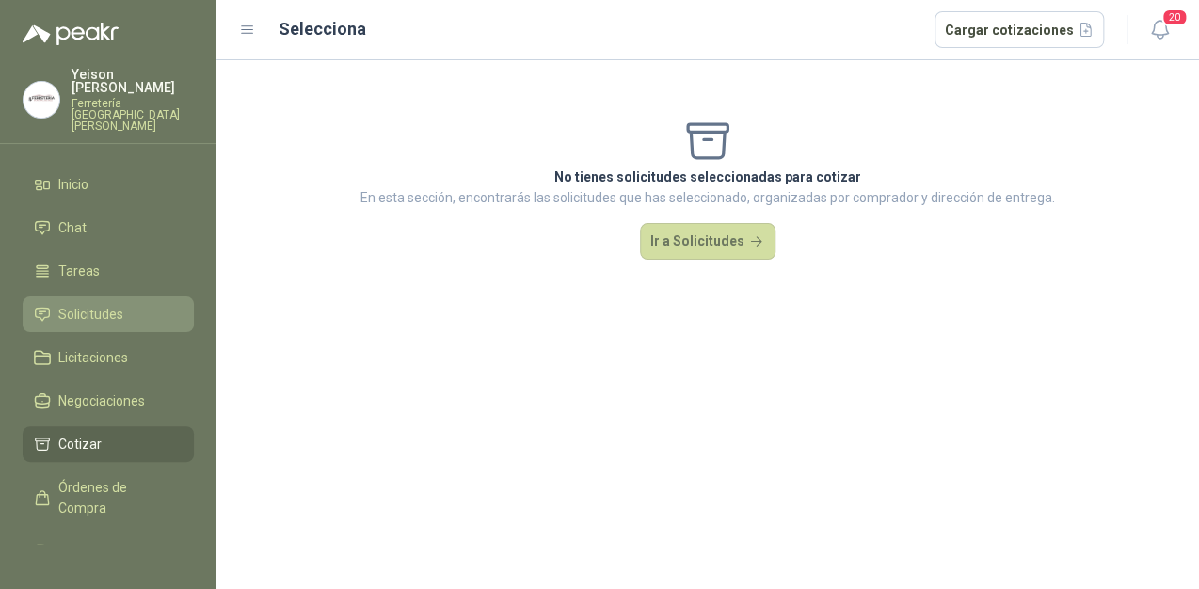
drag, startPoint x: 137, startPoint y: 297, endPoint x: 154, endPoint y: 289, distance: 18.9
click at [137, 304] on li "Solicitudes" at bounding box center [108, 314] width 149 height 21
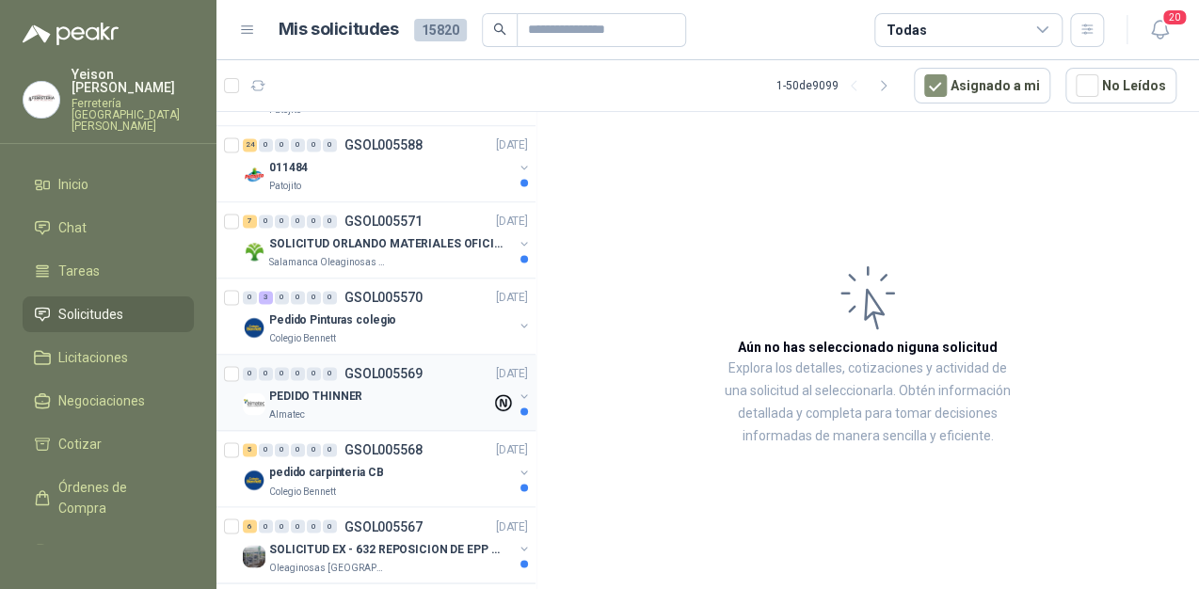
scroll to position [1205, 0]
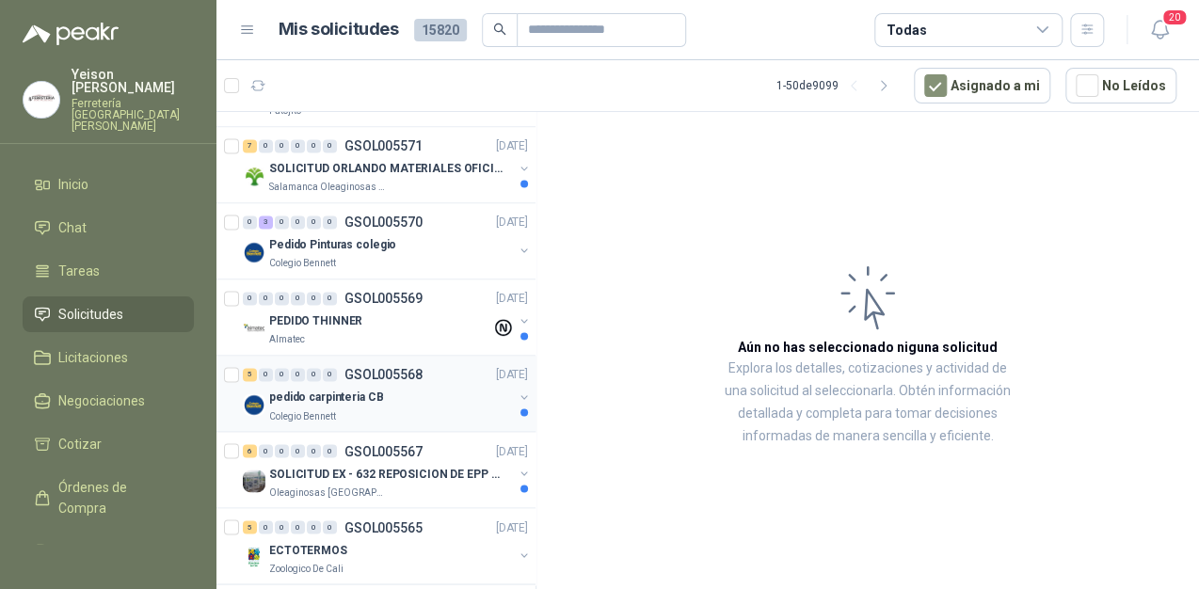
click at [328, 399] on p "pedido carpinteria CB" at bounding box center [326, 398] width 114 height 18
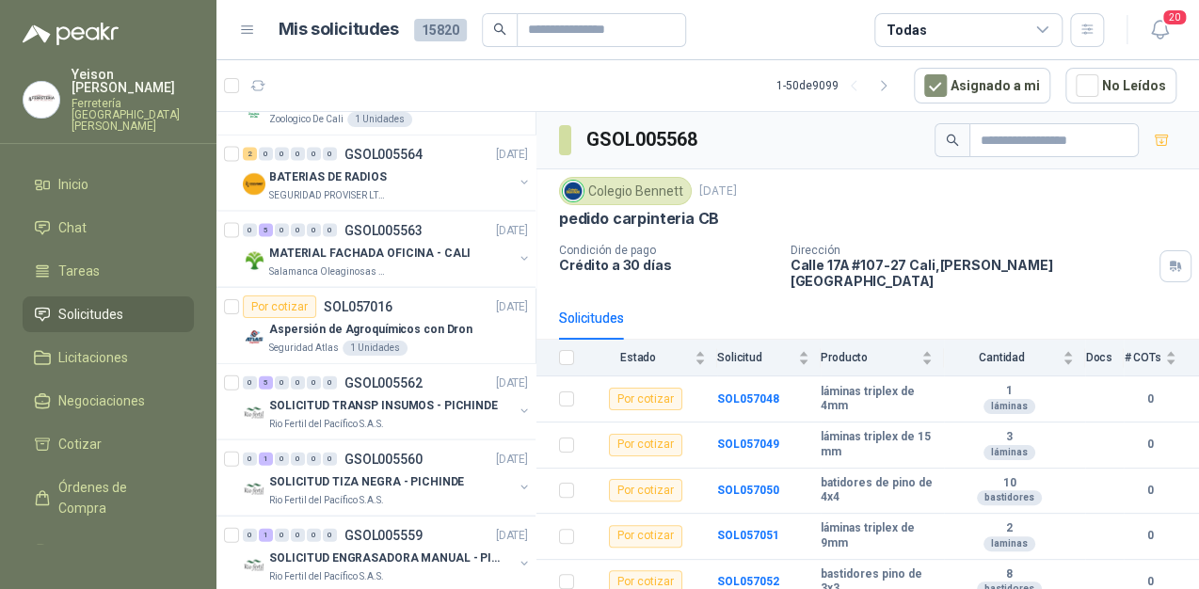
scroll to position [1732, 0]
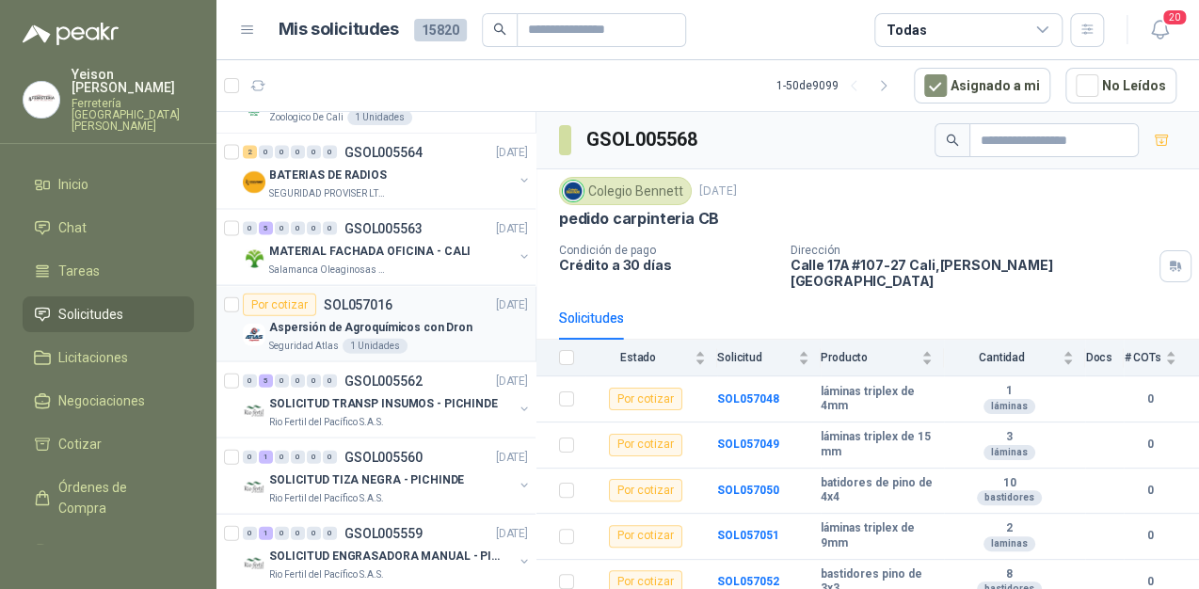
click at [418, 339] on div "Seguridad Atlas 1 Unidades" at bounding box center [398, 346] width 259 height 15
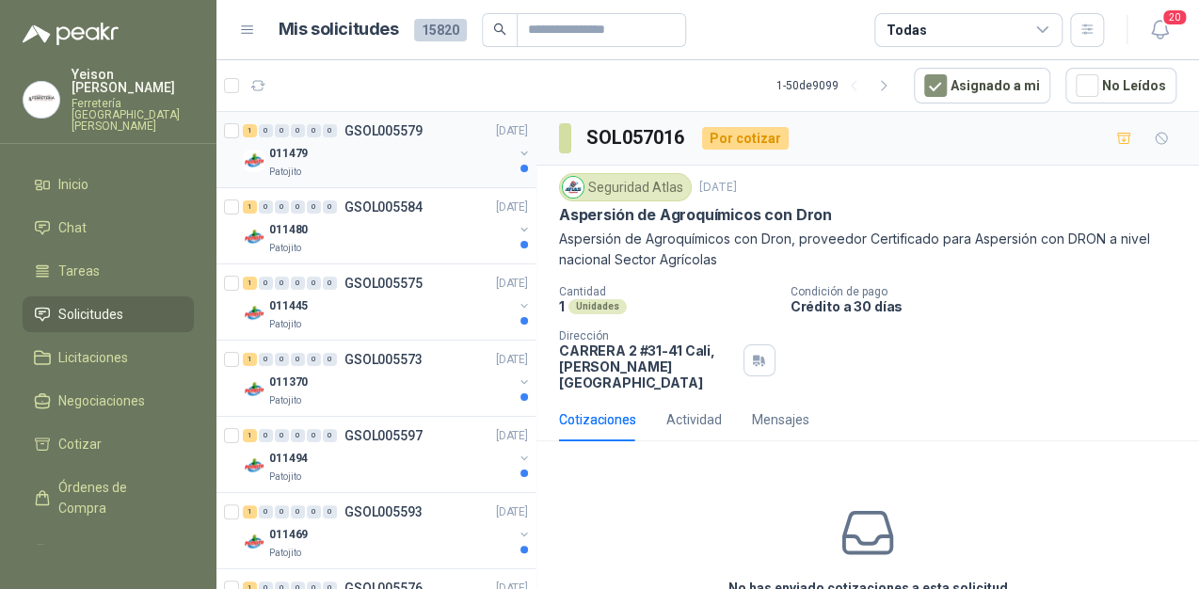
click at [424, 165] on div "Patojito" at bounding box center [391, 172] width 244 height 15
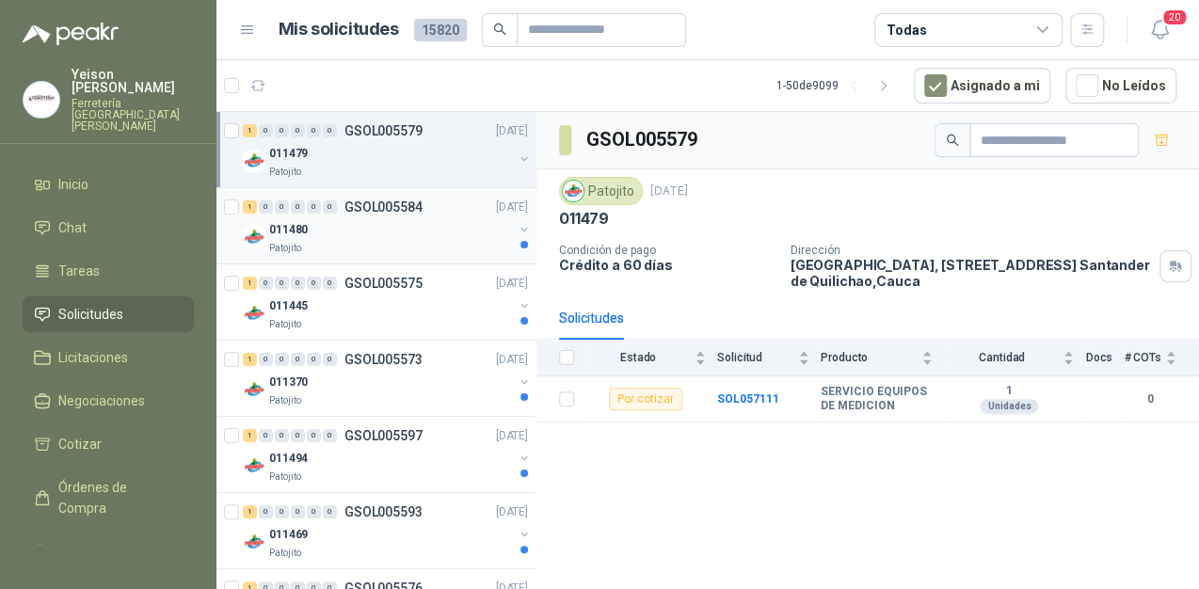
click at [402, 226] on div "011480" at bounding box center [391, 229] width 244 height 23
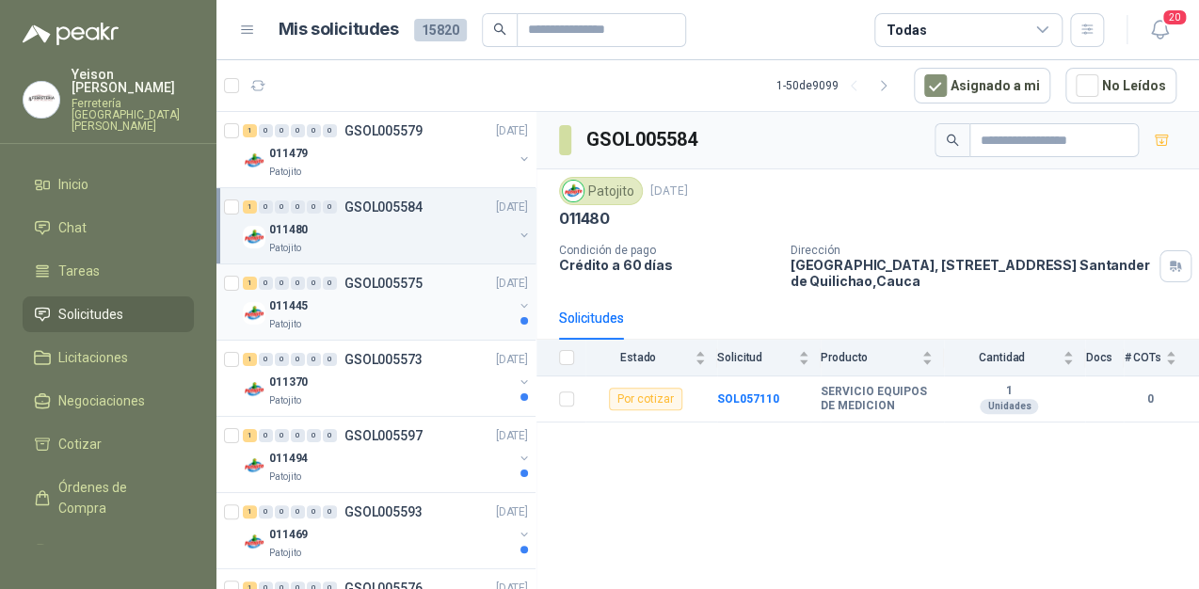
click at [407, 305] on div "011445" at bounding box center [391, 306] width 244 height 23
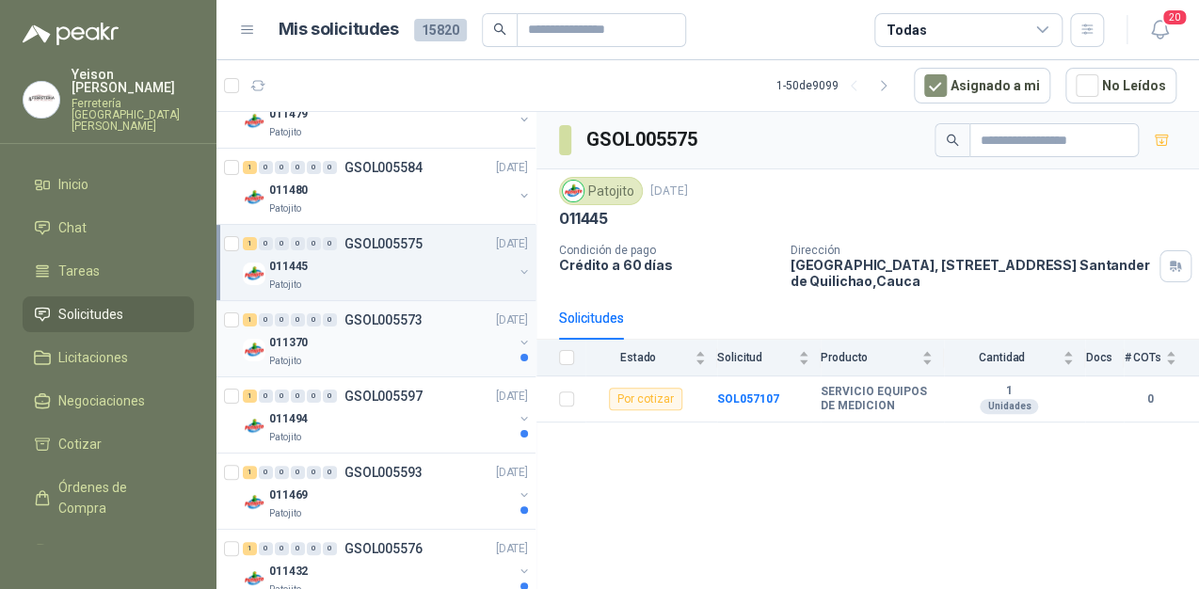
scroll to position [75, 0]
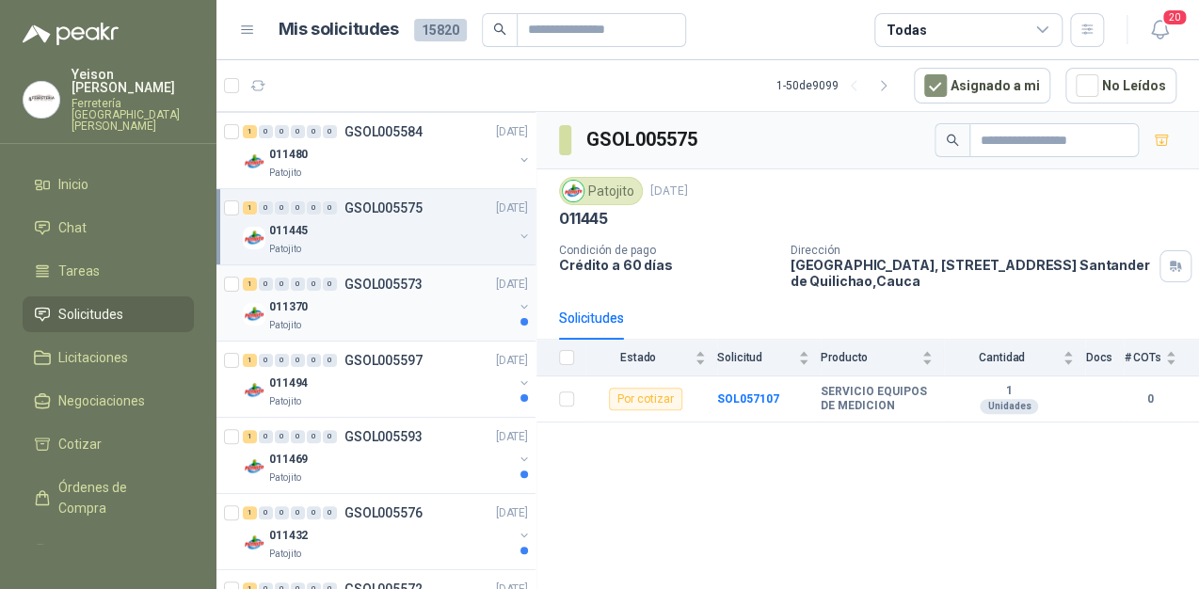
click at [407, 303] on div "011370" at bounding box center [391, 307] width 244 height 23
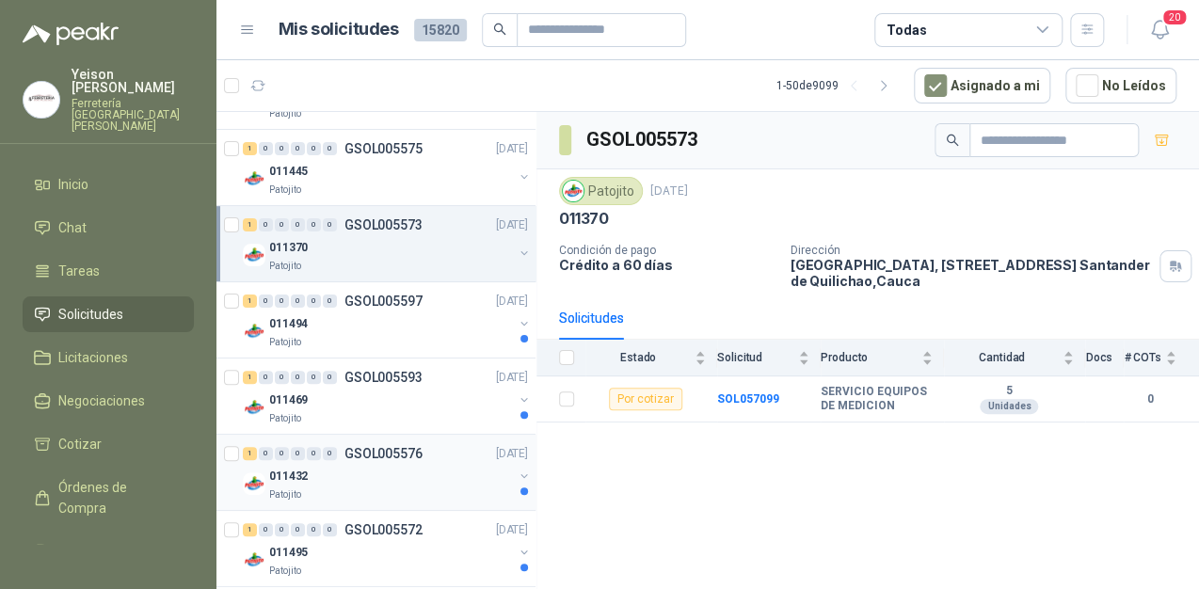
scroll to position [301, 0]
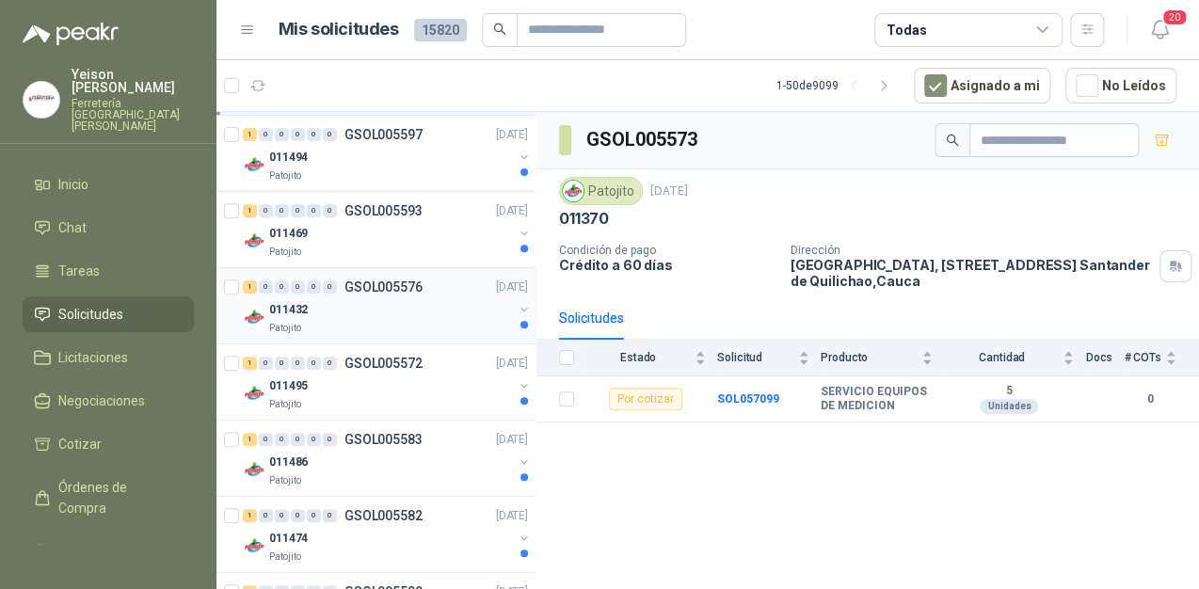
click at [408, 298] on div "011432" at bounding box center [391, 309] width 244 height 23
click at [433, 230] on div "011469" at bounding box center [391, 233] width 244 height 23
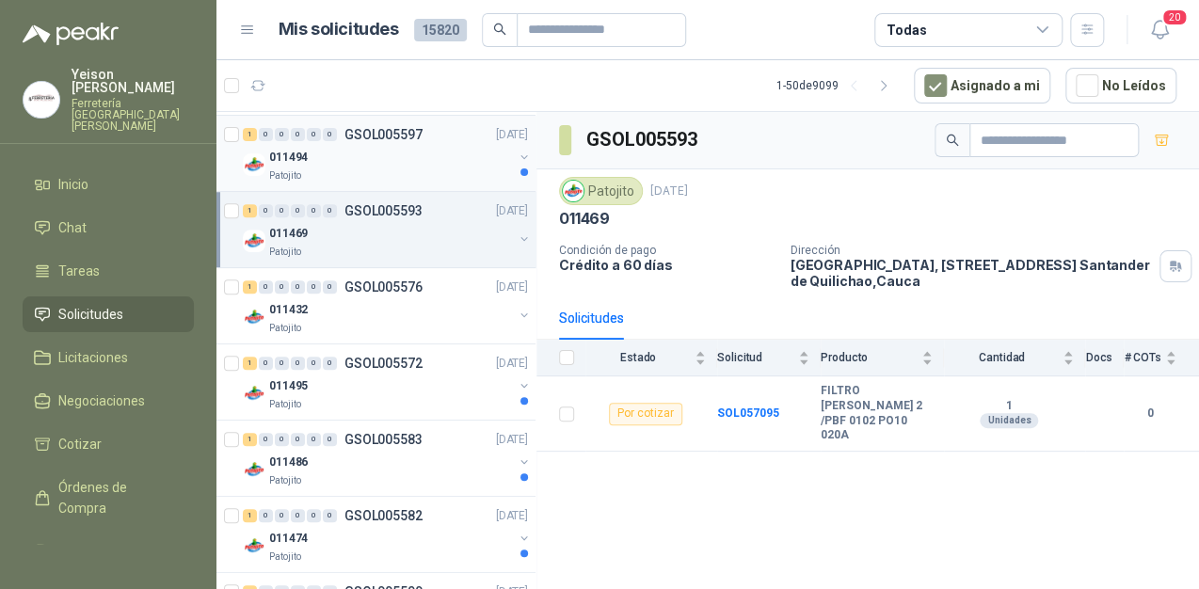
click at [445, 169] on div "Patojito" at bounding box center [391, 175] width 244 height 15
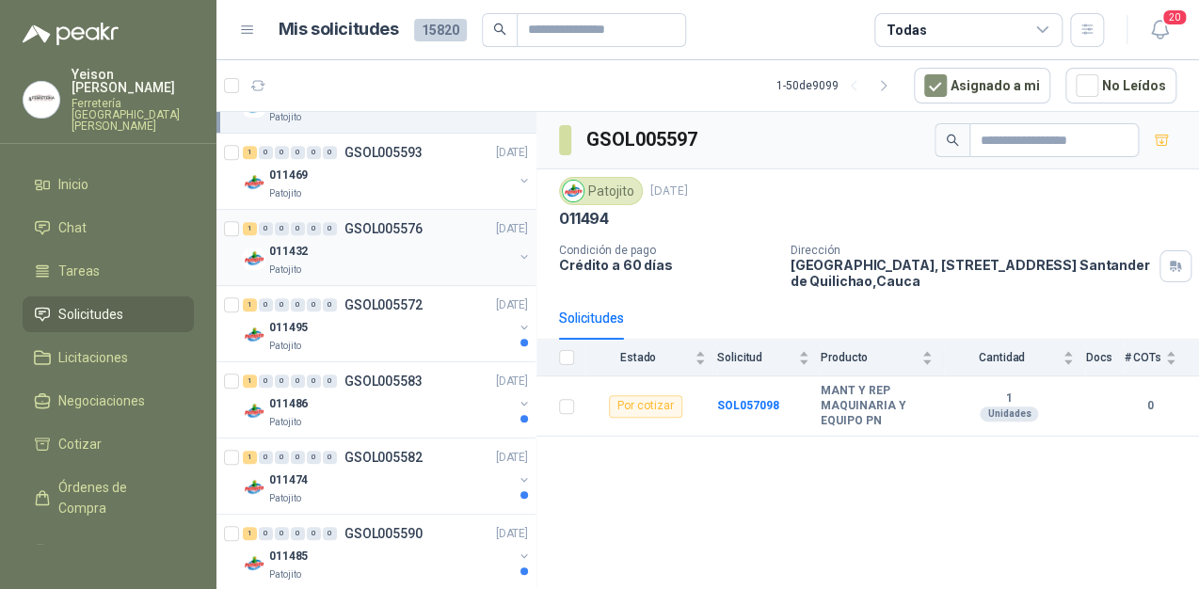
scroll to position [452, 0]
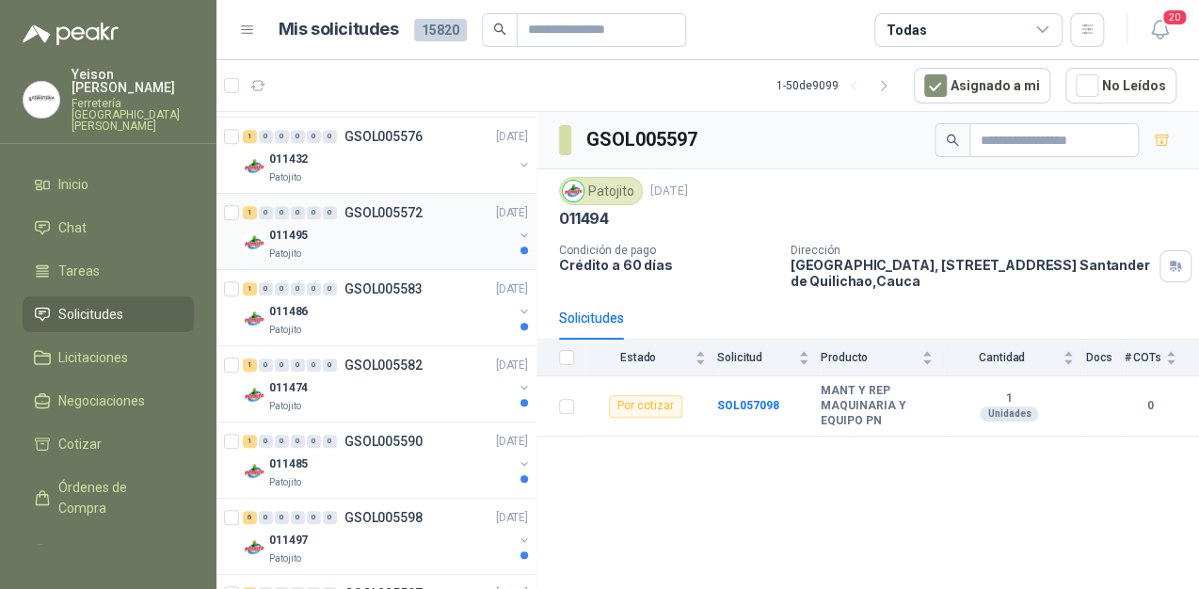
click at [425, 235] on div "011495" at bounding box center [391, 235] width 244 height 23
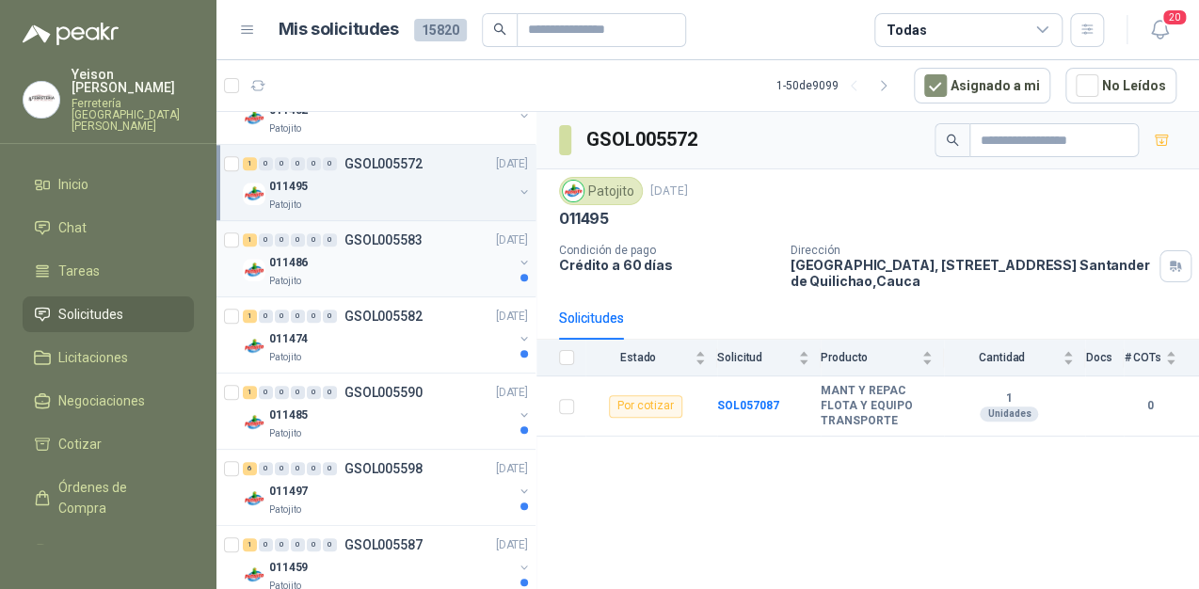
scroll to position [527, 0]
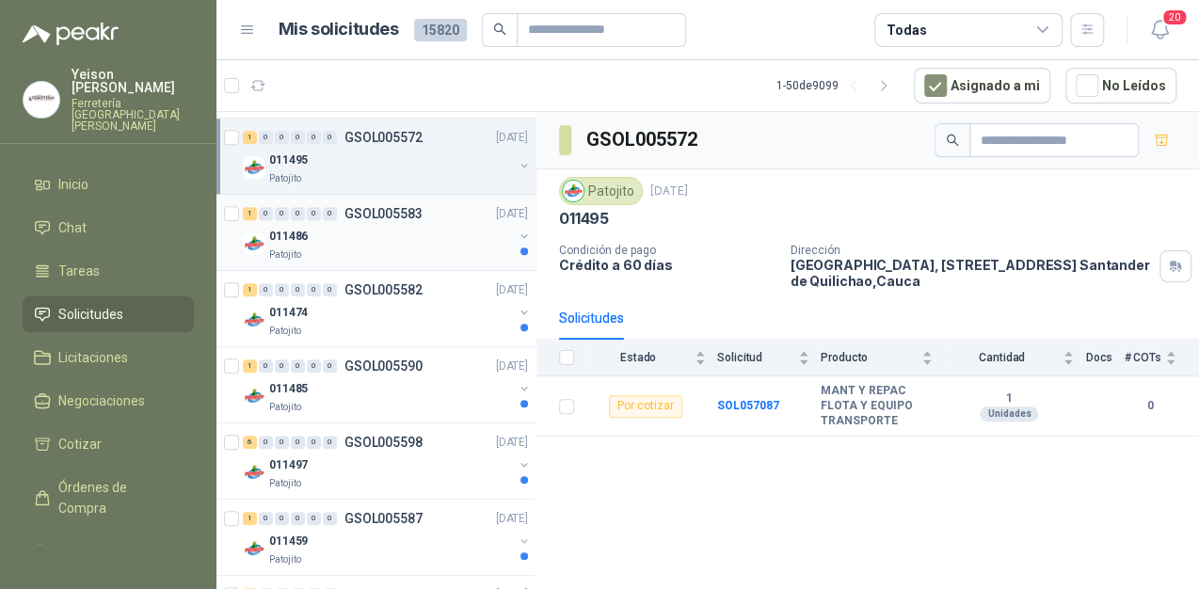
click at [431, 236] on div "011486" at bounding box center [391, 236] width 244 height 23
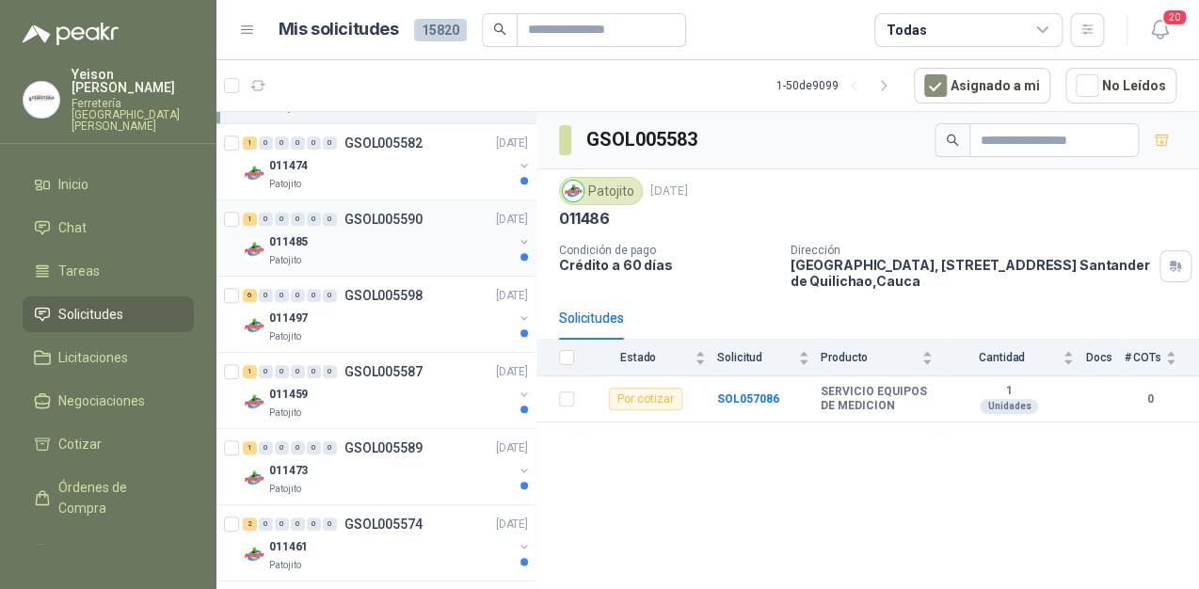
scroll to position [678, 0]
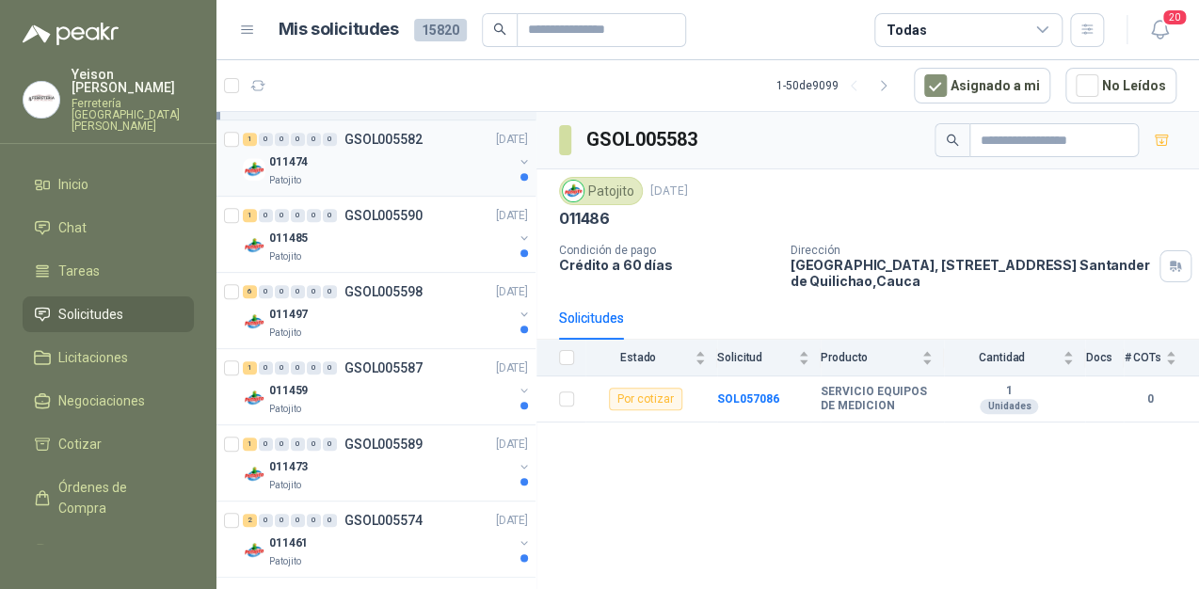
click at [452, 163] on div "011474" at bounding box center [391, 162] width 244 height 23
click at [442, 241] on div "011485" at bounding box center [391, 238] width 244 height 23
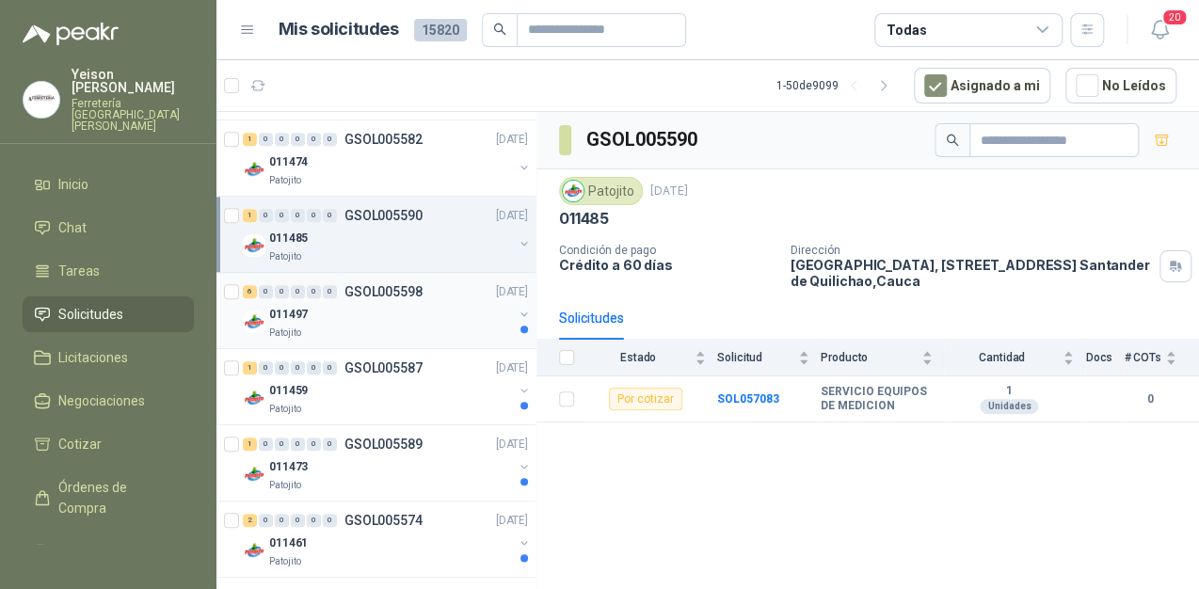
click at [416, 305] on div "011497" at bounding box center [391, 314] width 244 height 23
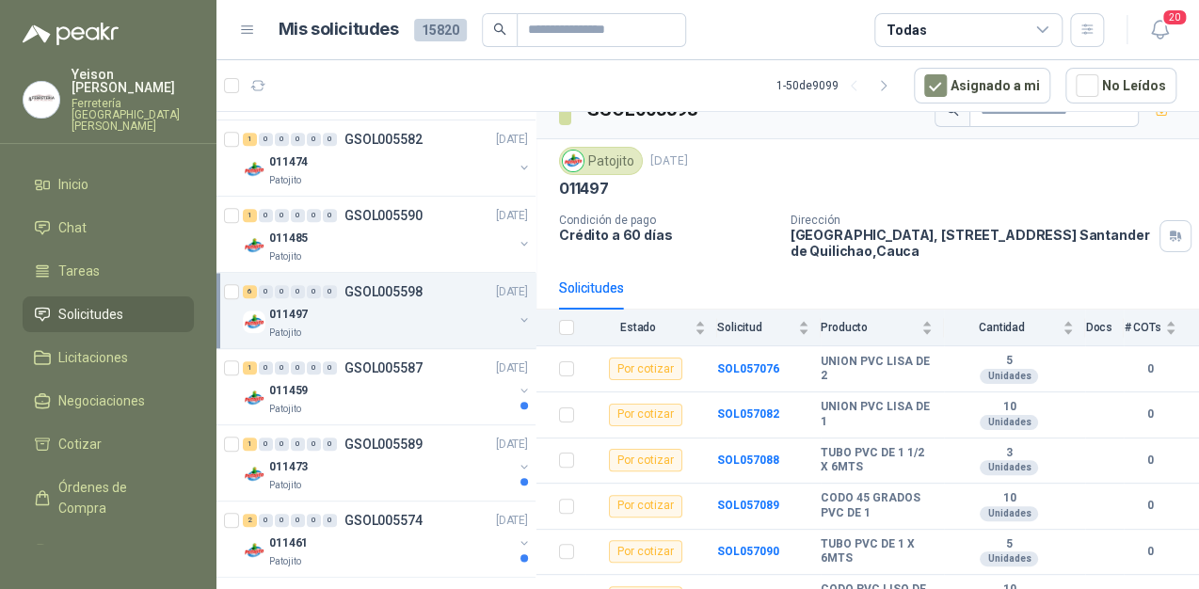
scroll to position [55, 0]
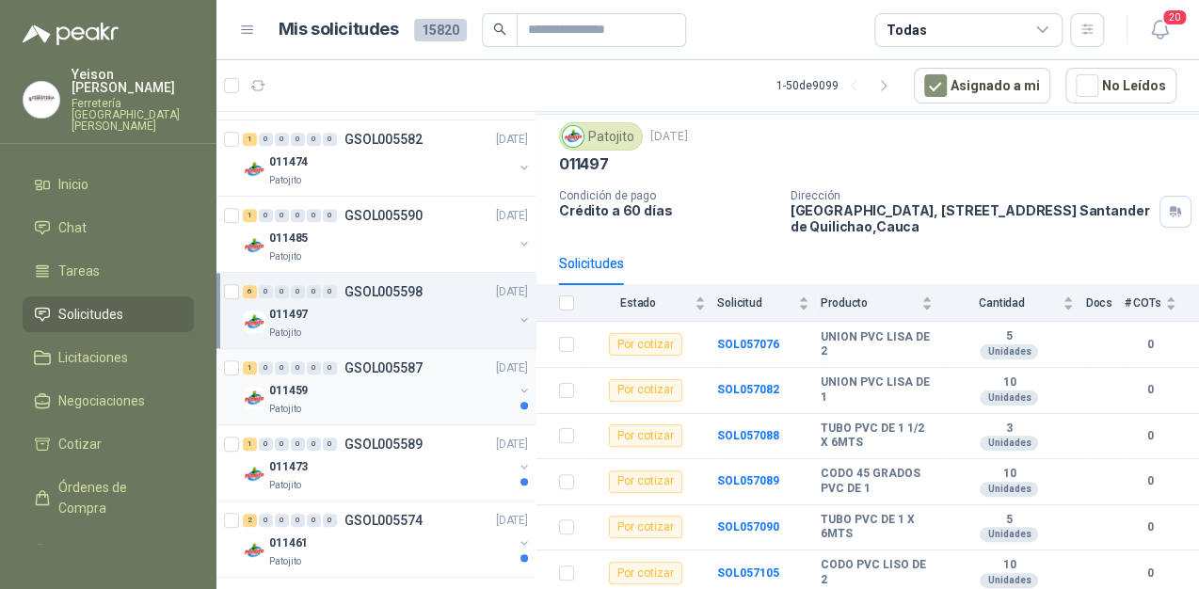
click at [346, 379] on div "011459" at bounding box center [391, 390] width 244 height 23
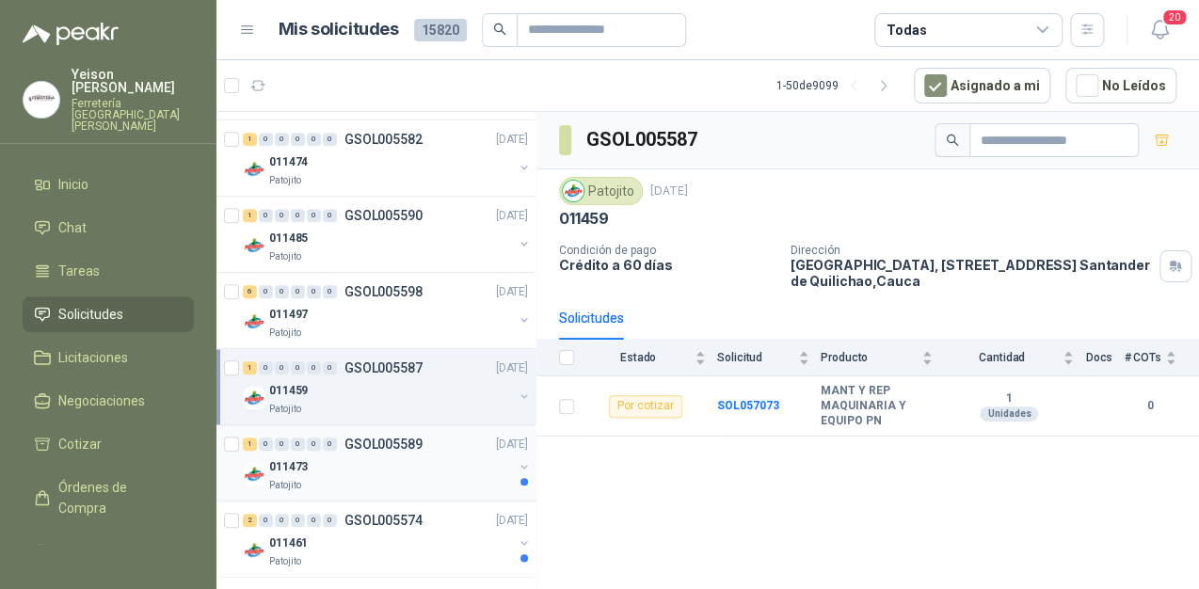
click at [361, 469] on div "011473" at bounding box center [391, 467] width 244 height 23
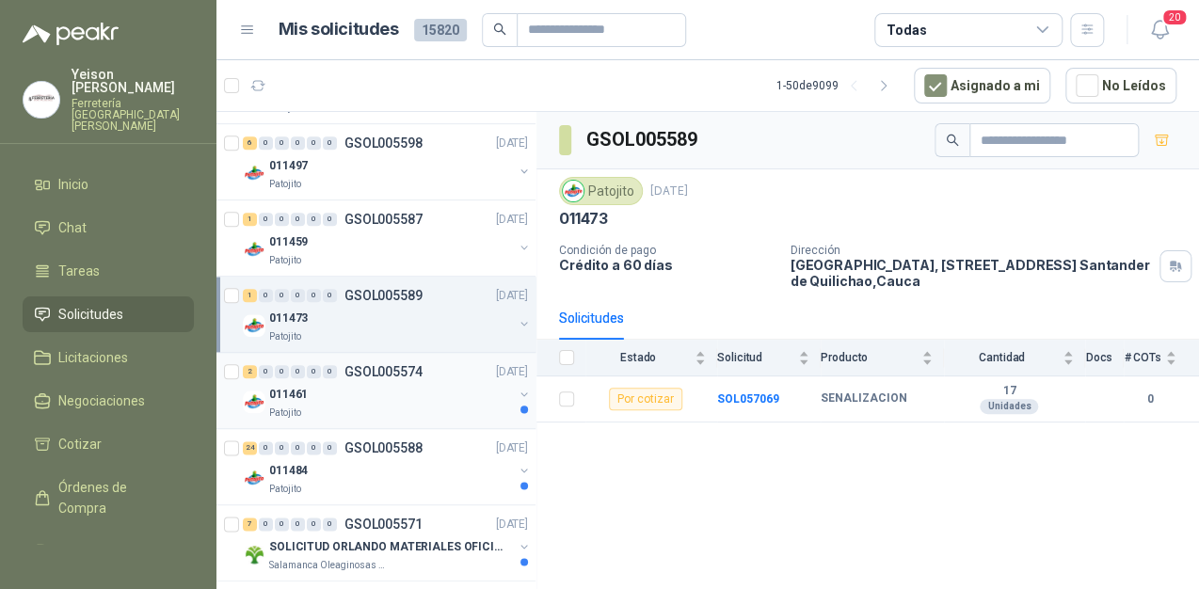
scroll to position [828, 0]
click at [410, 369] on p "GSOL005574" at bounding box center [384, 369] width 78 height 13
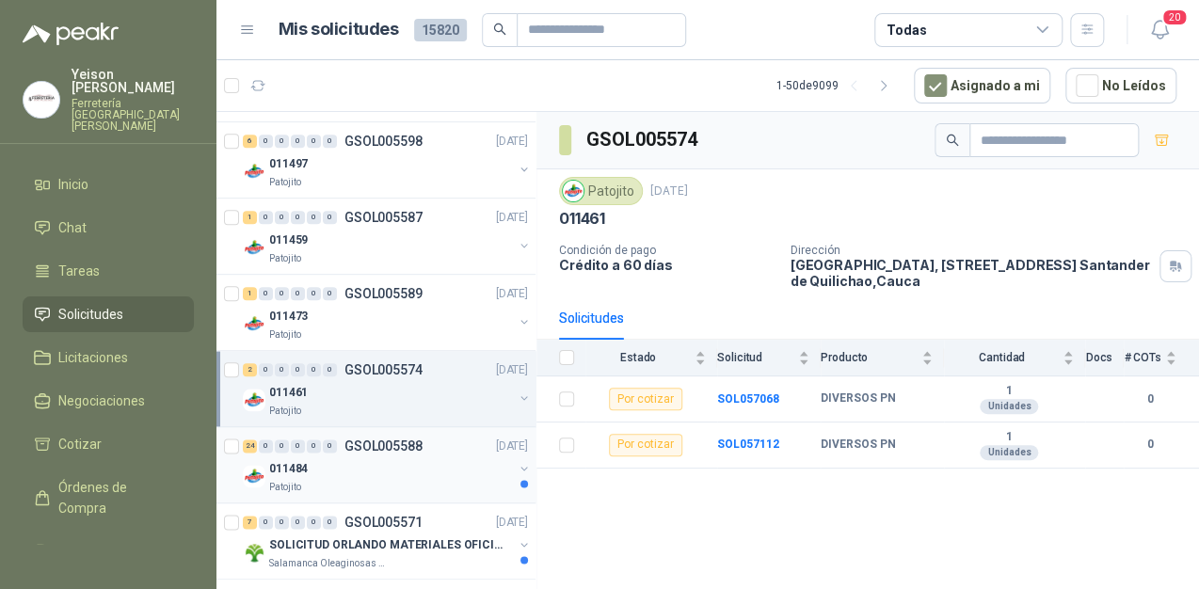
click at [369, 471] on div "011484" at bounding box center [391, 468] width 244 height 23
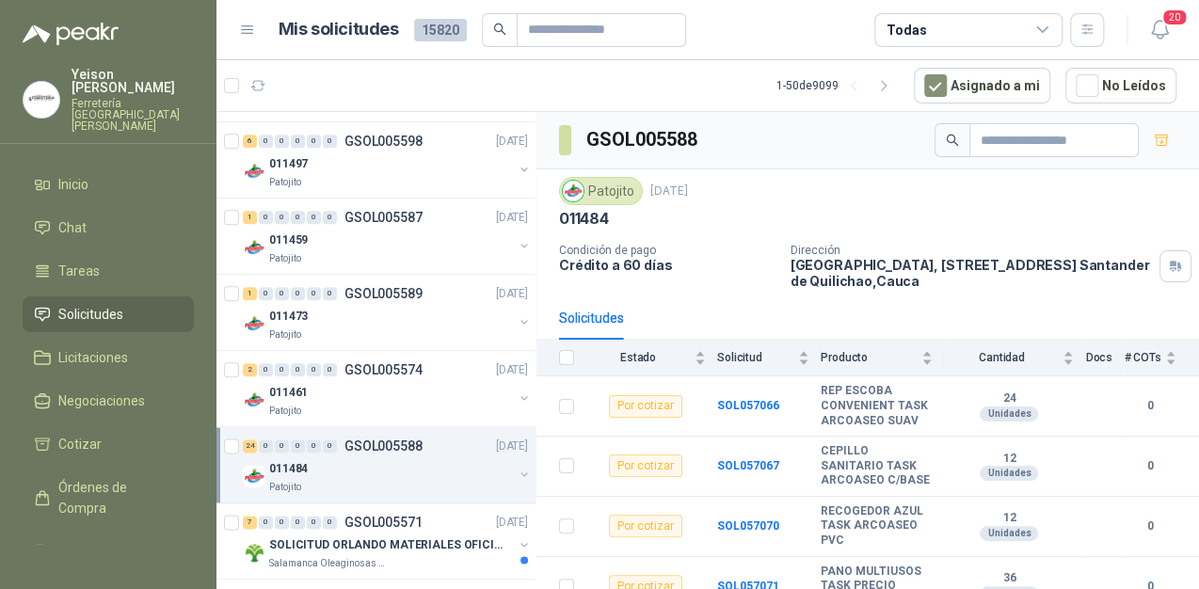
click at [391, 470] on div "011484" at bounding box center [391, 468] width 244 height 23
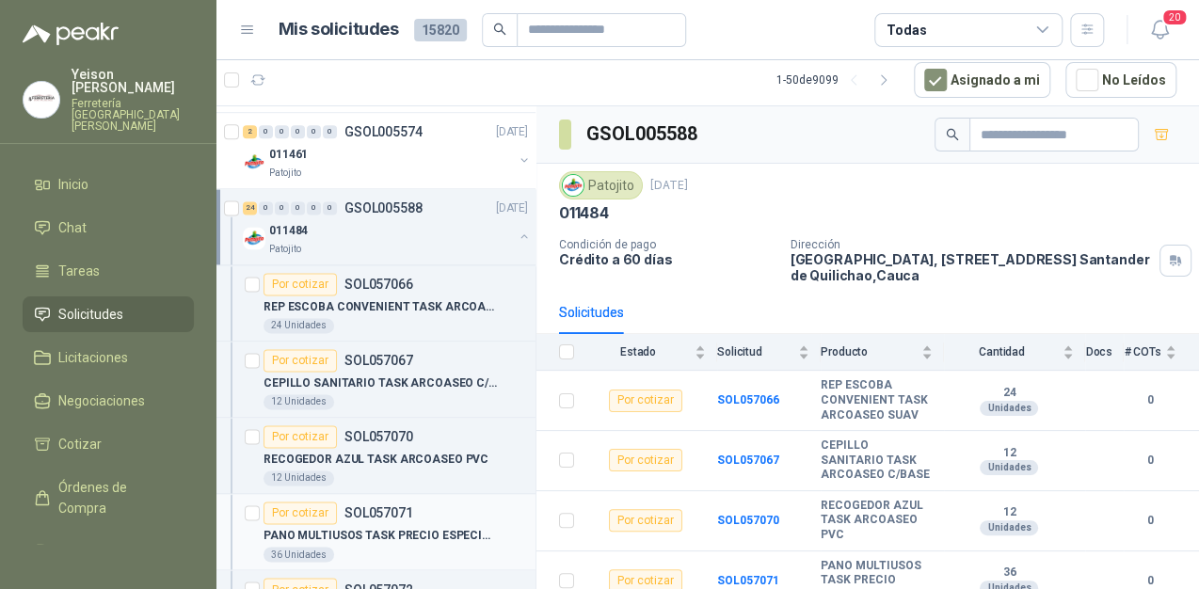
scroll to position [1130, 0]
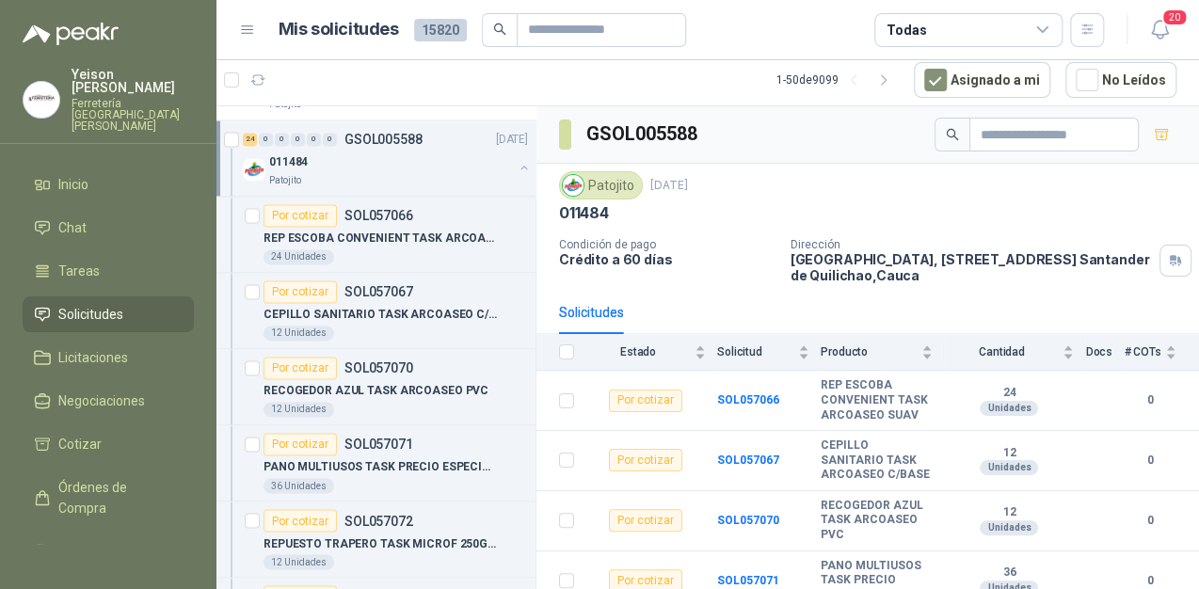
click at [329, 151] on div "011484" at bounding box center [391, 162] width 244 height 23
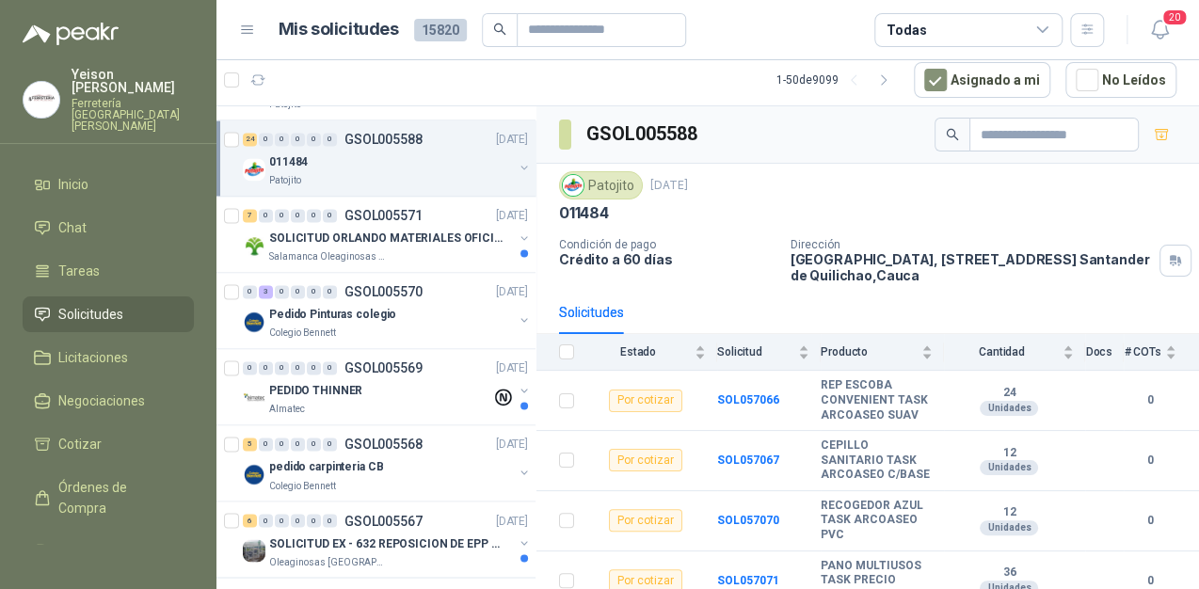
click at [280, 153] on p "011484" at bounding box center [288, 162] width 39 height 18
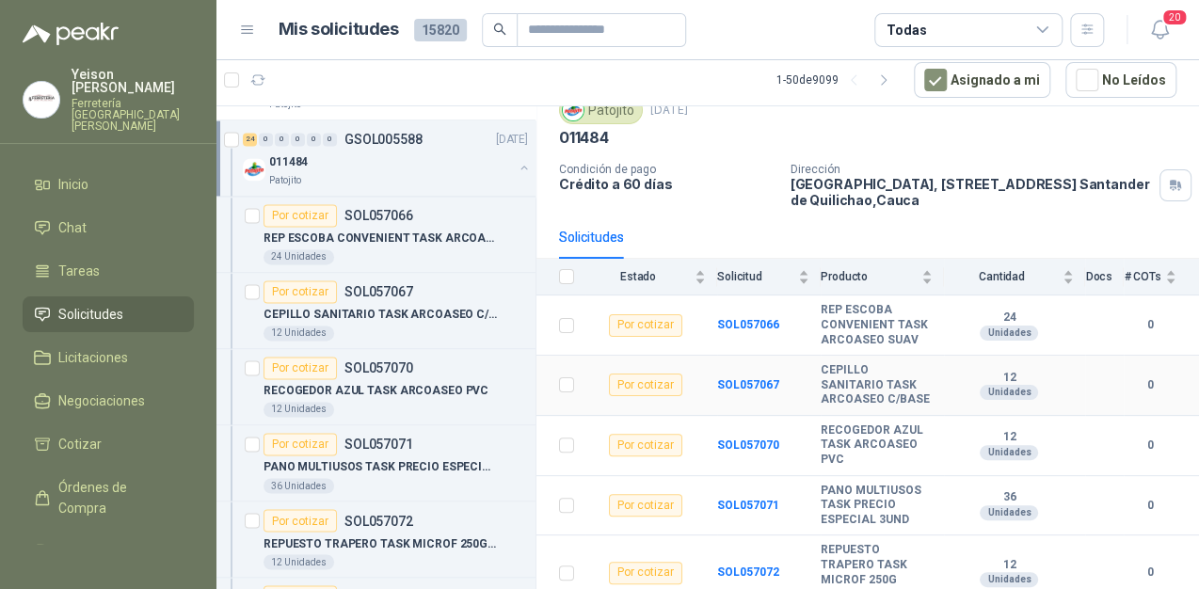
scroll to position [226, 0]
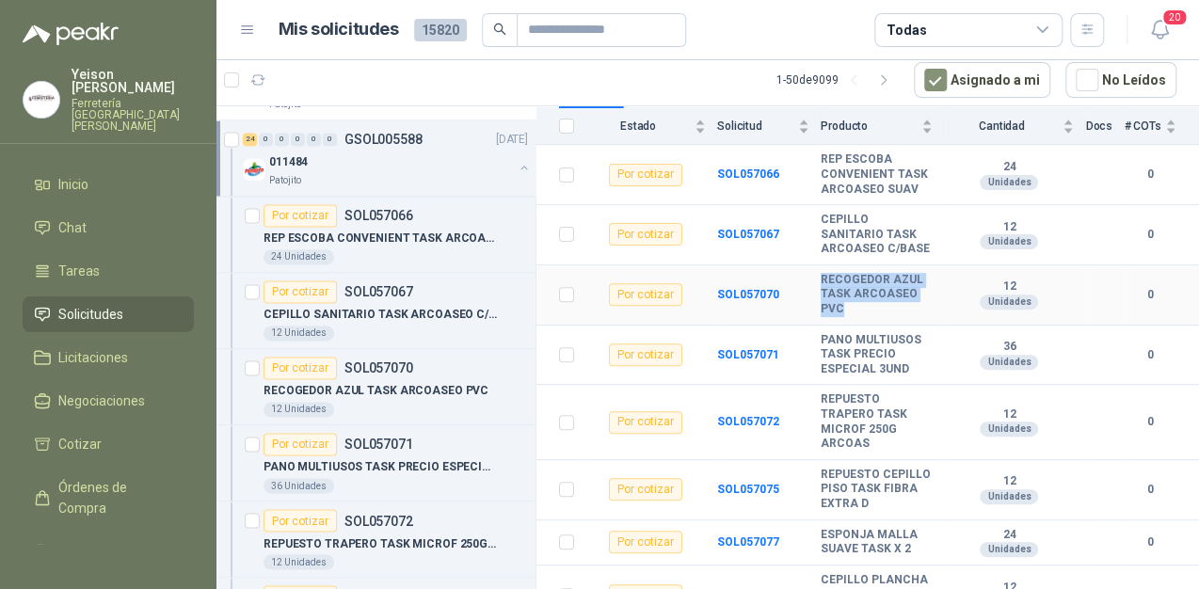
drag, startPoint x: 851, startPoint y: 343, endPoint x: 808, endPoint y: 323, distance: 47.6
click at [808, 323] on tr "Por cotizar SOL057070 RECOGEDOR AZUL TASK ARCOASEO PVC 12 Unidades 0" at bounding box center [868, 295] width 663 height 60
copy tr "RECOGEDOR AZUL TASK ARCOASEO PVC"
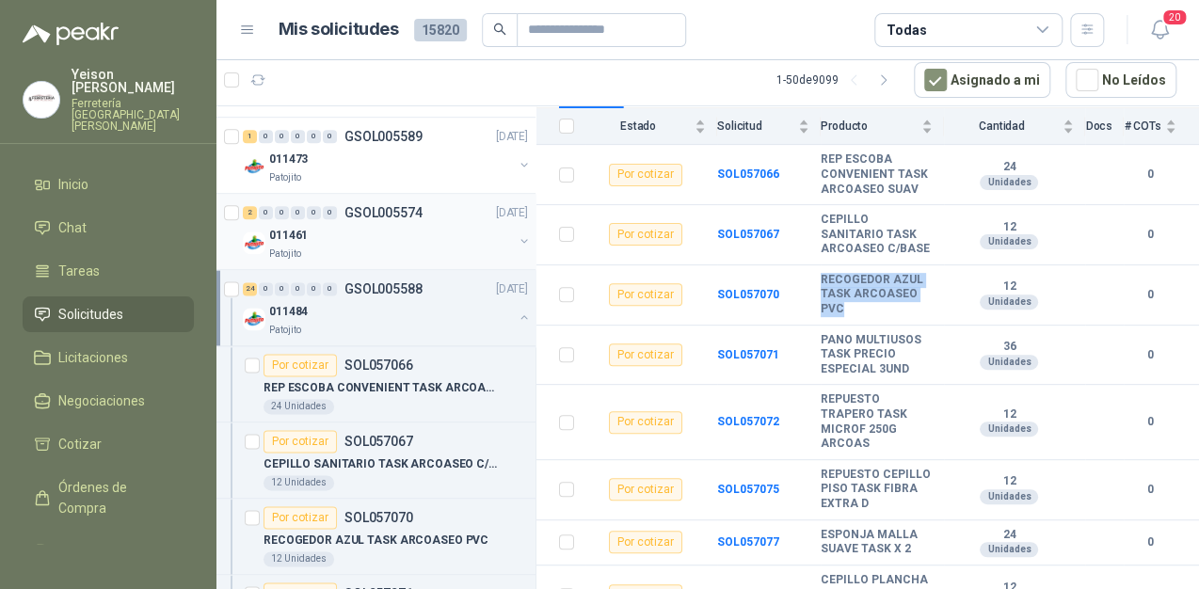
scroll to position [1054, 0]
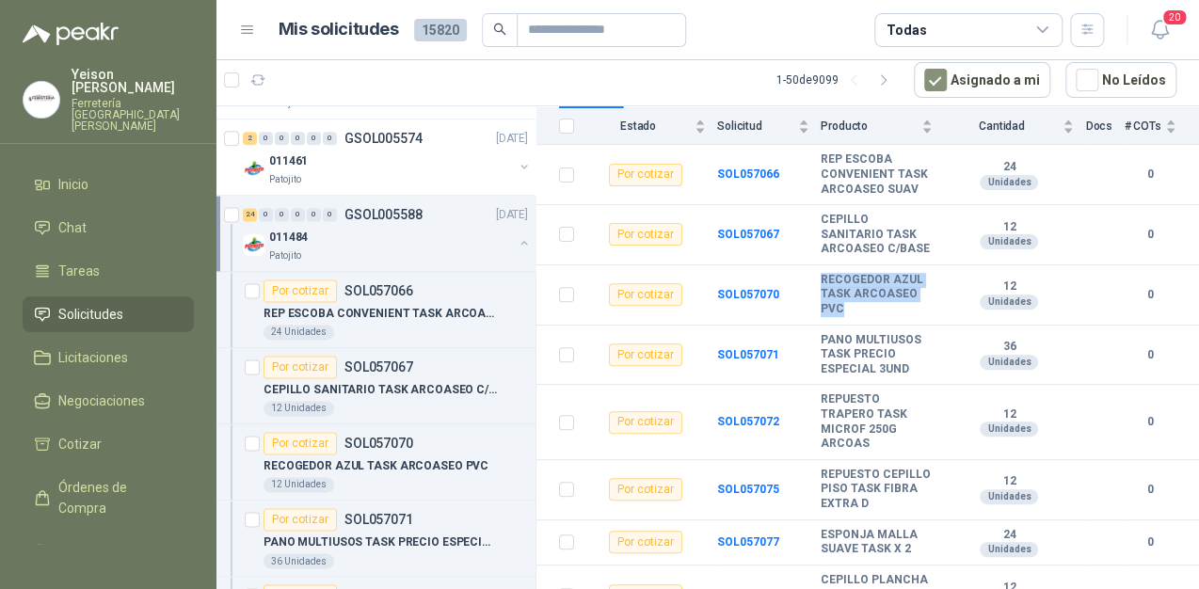
click at [517, 240] on button "button" at bounding box center [524, 242] width 15 height 15
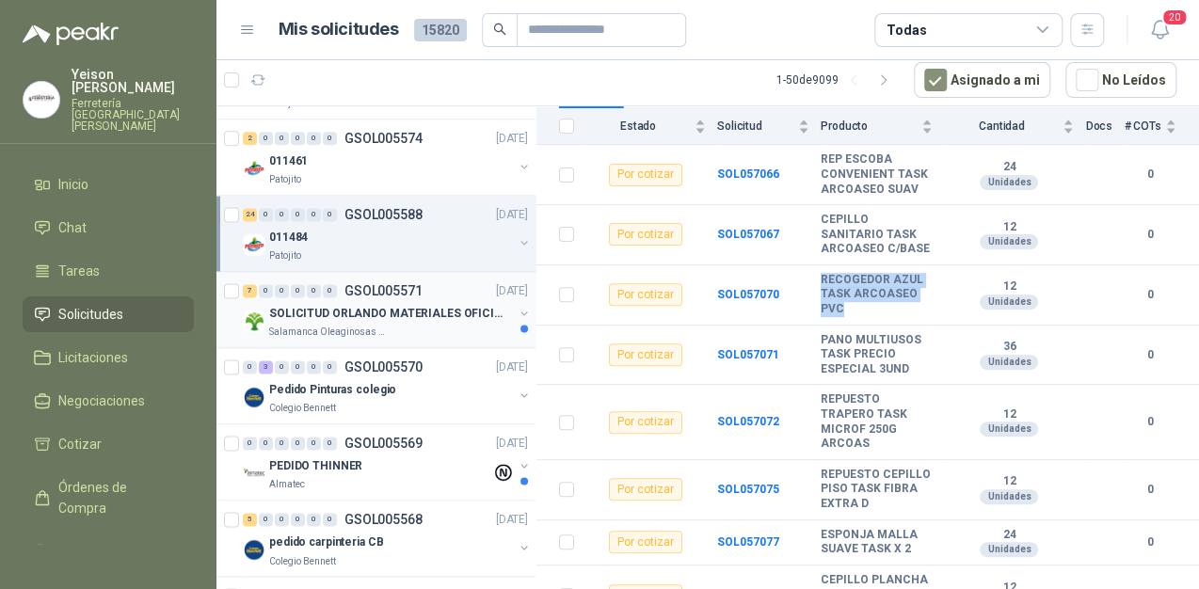
click at [388, 305] on p "SOLICITUD ORLANDO MATERIALES OFICINA - CALI" at bounding box center [386, 314] width 234 height 18
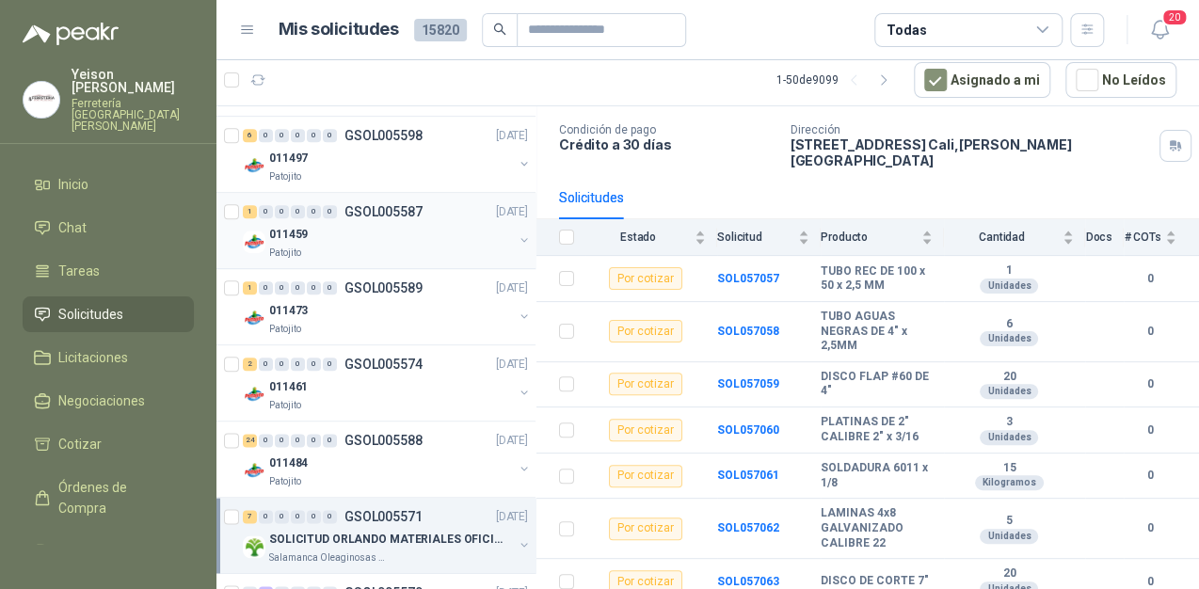
scroll to position [753, 0]
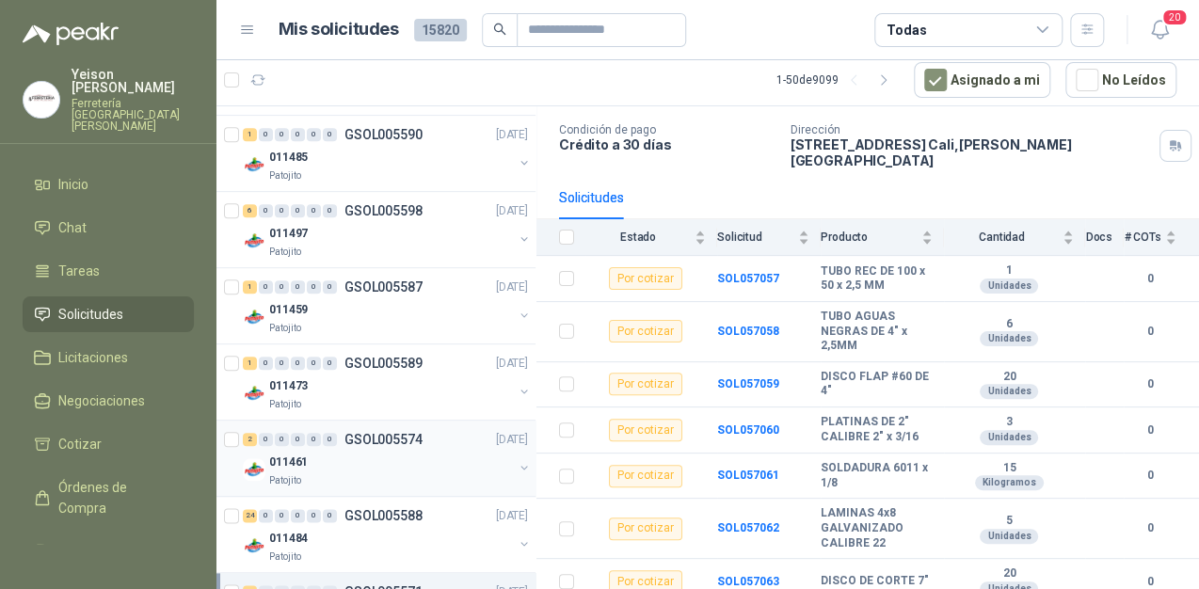
click at [298, 464] on p "011461" at bounding box center [288, 463] width 39 height 18
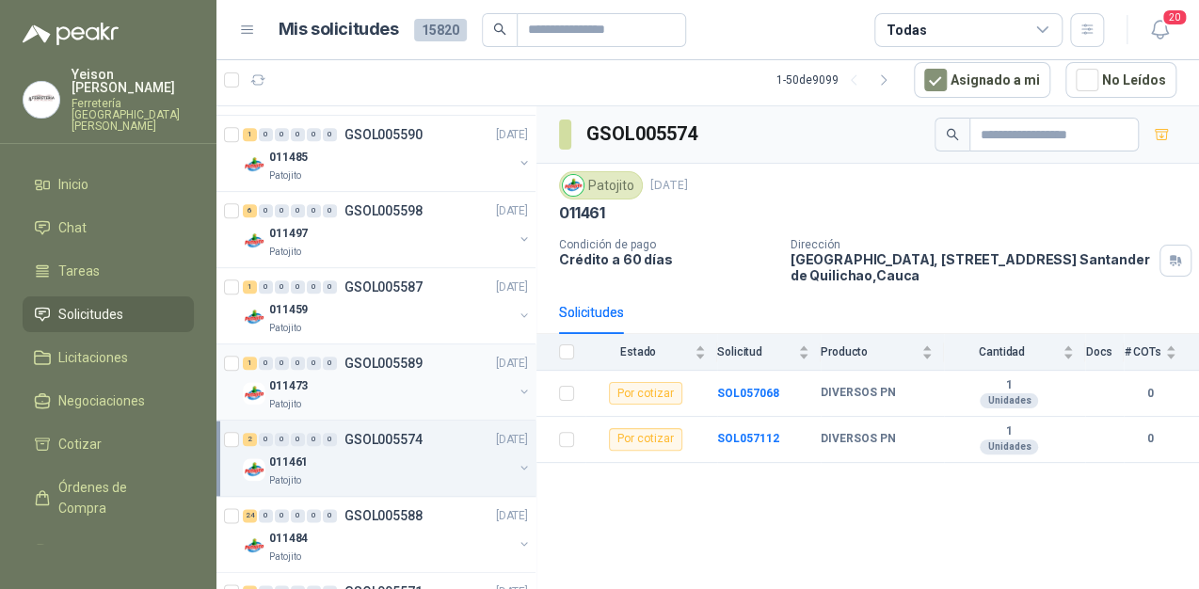
click at [337, 407] on div "Patojito" at bounding box center [391, 404] width 244 height 15
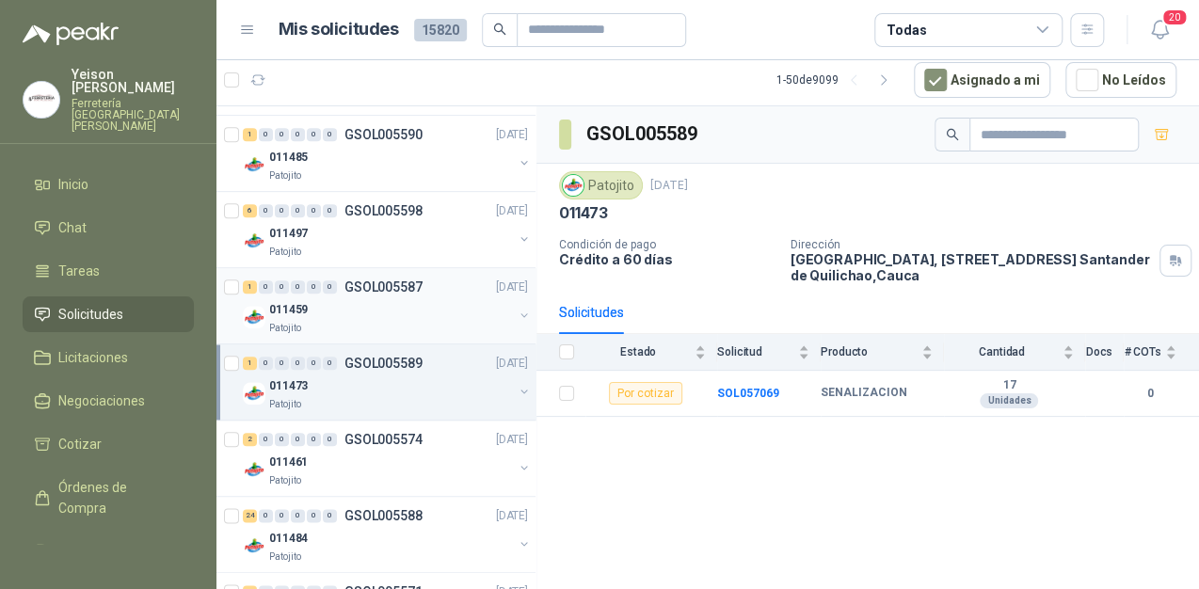
click at [405, 282] on p "GSOL005587" at bounding box center [384, 286] width 78 height 13
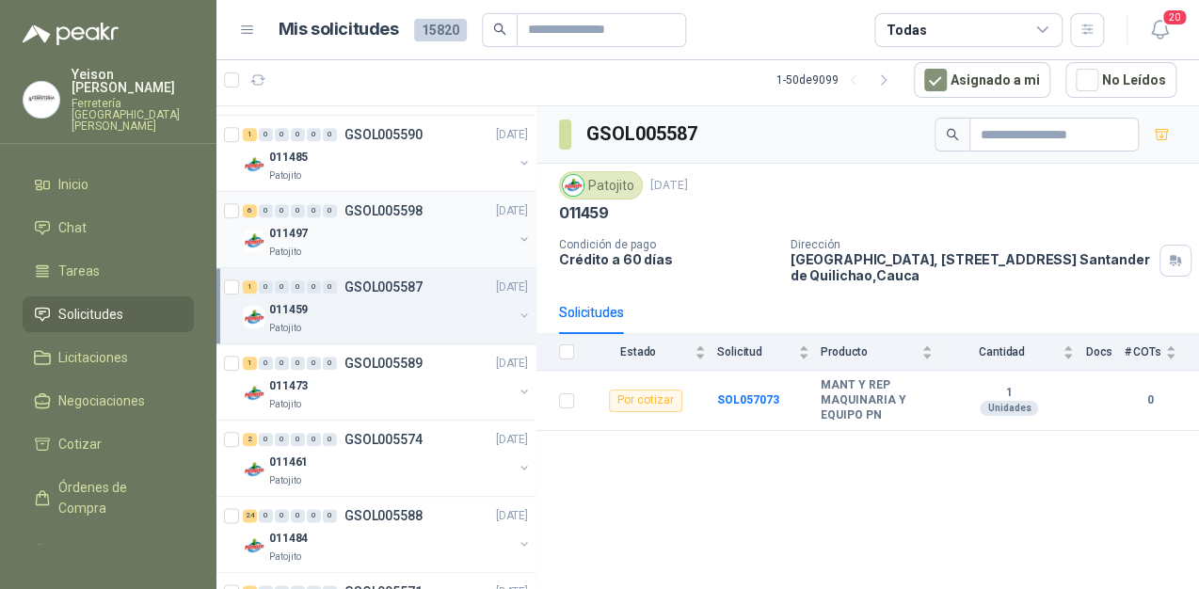
click at [428, 211] on div "6 0 0 0 0 0 GSOL005598 23/09/25" at bounding box center [387, 211] width 289 height 23
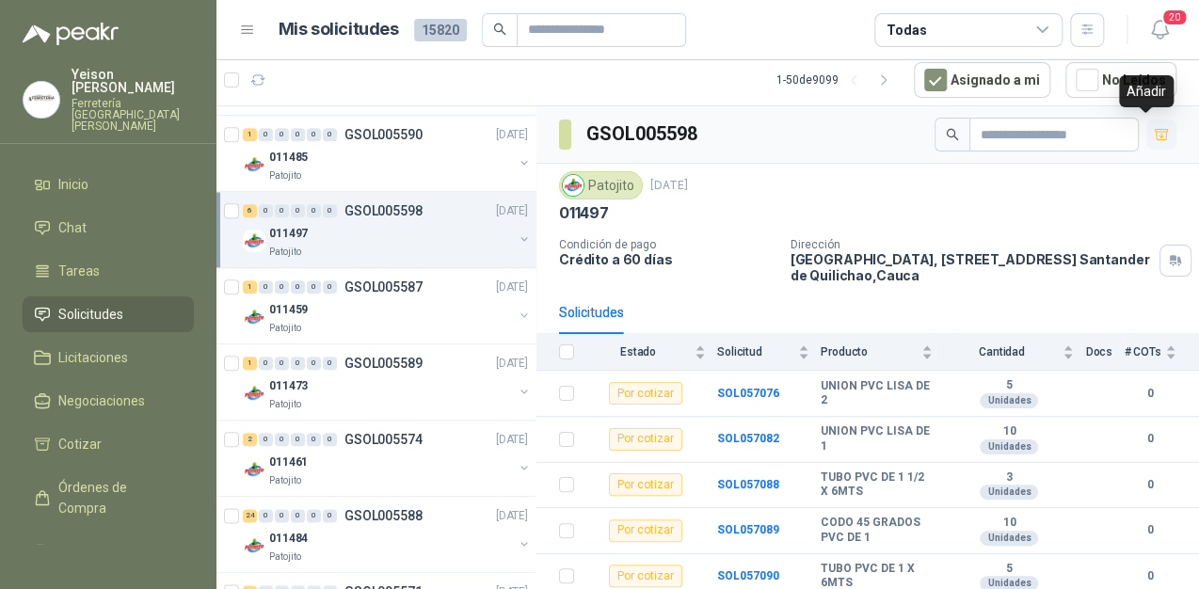
click at [1146, 143] on button "button" at bounding box center [1161, 135] width 30 height 30
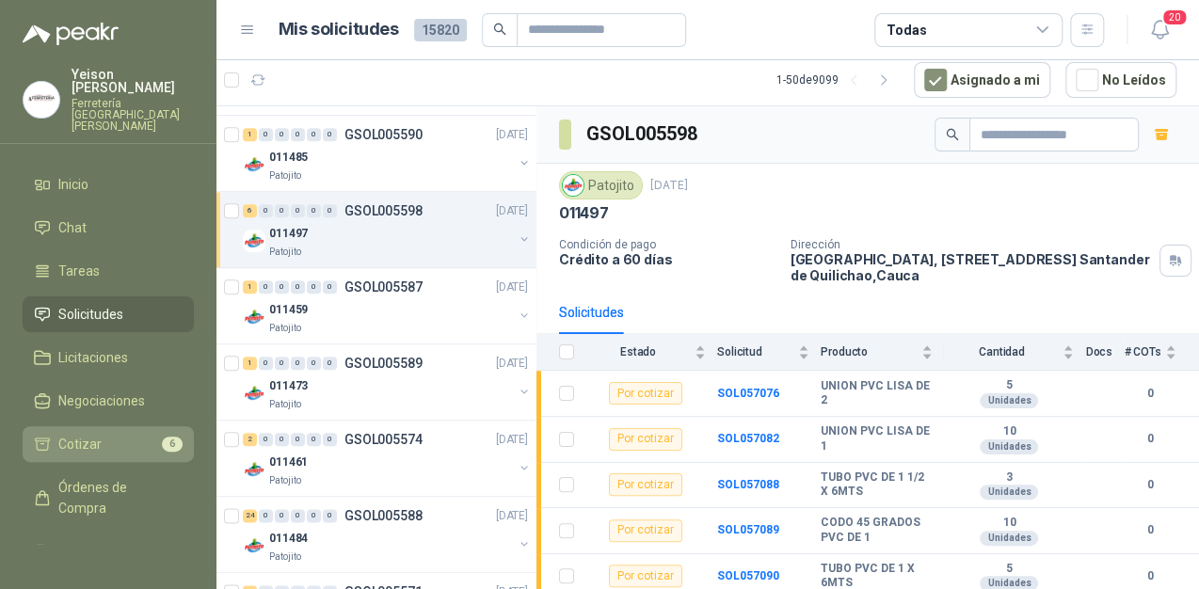
click at [111, 434] on li "Cotizar 6" at bounding box center [108, 444] width 149 height 21
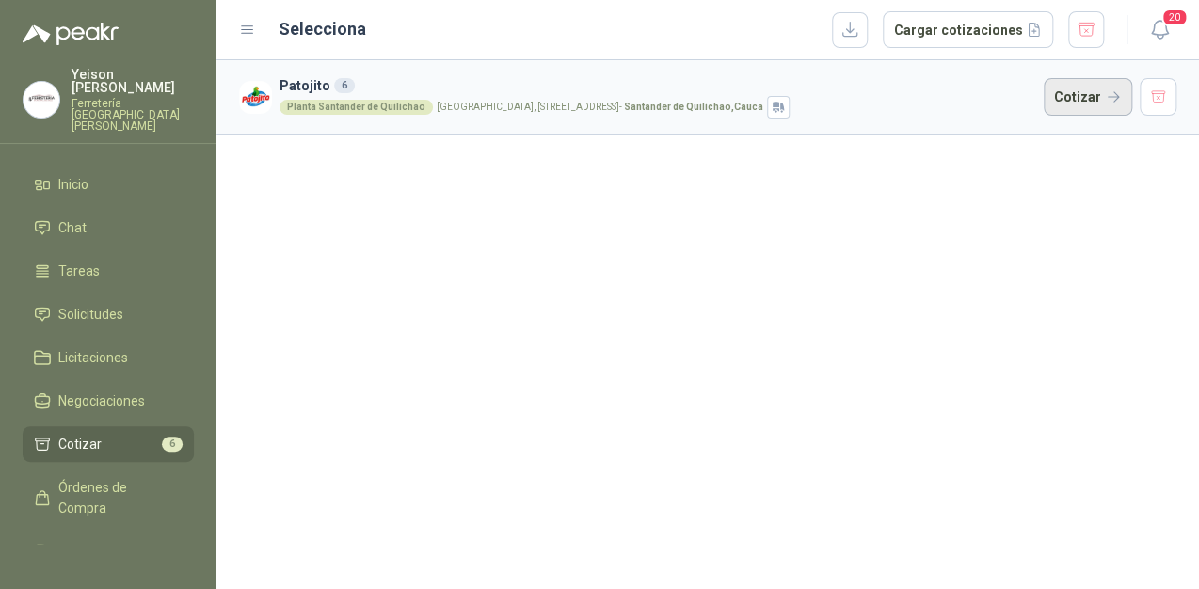
click at [1068, 104] on button "Cotizar" at bounding box center [1088, 97] width 88 height 38
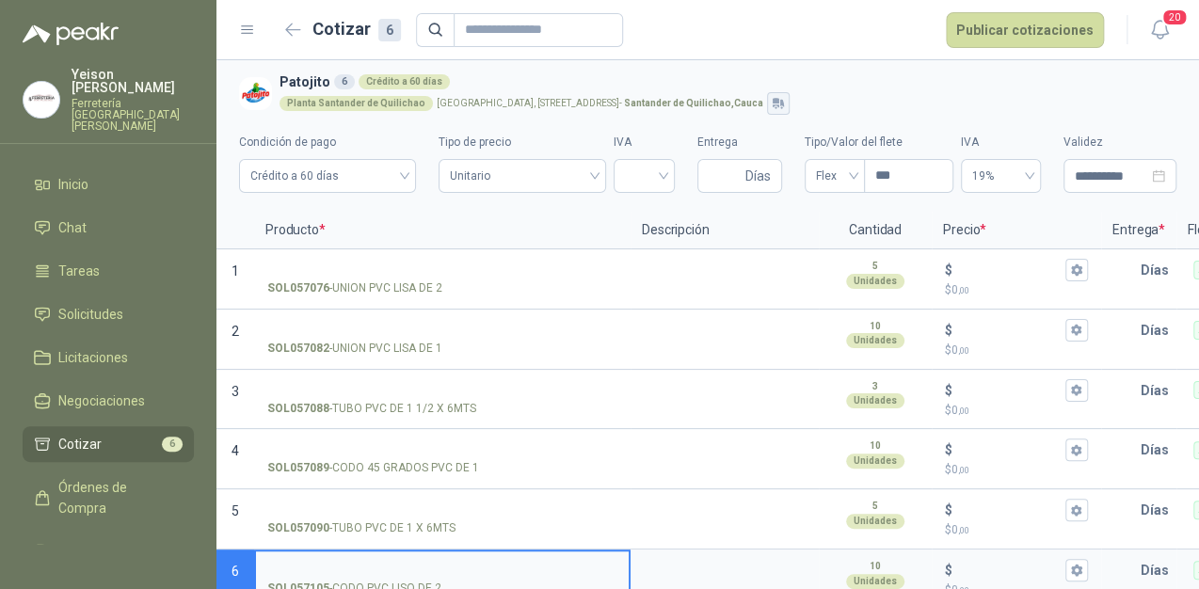
click at [779, 107] on icon "button" at bounding box center [776, 106] width 7 height 3
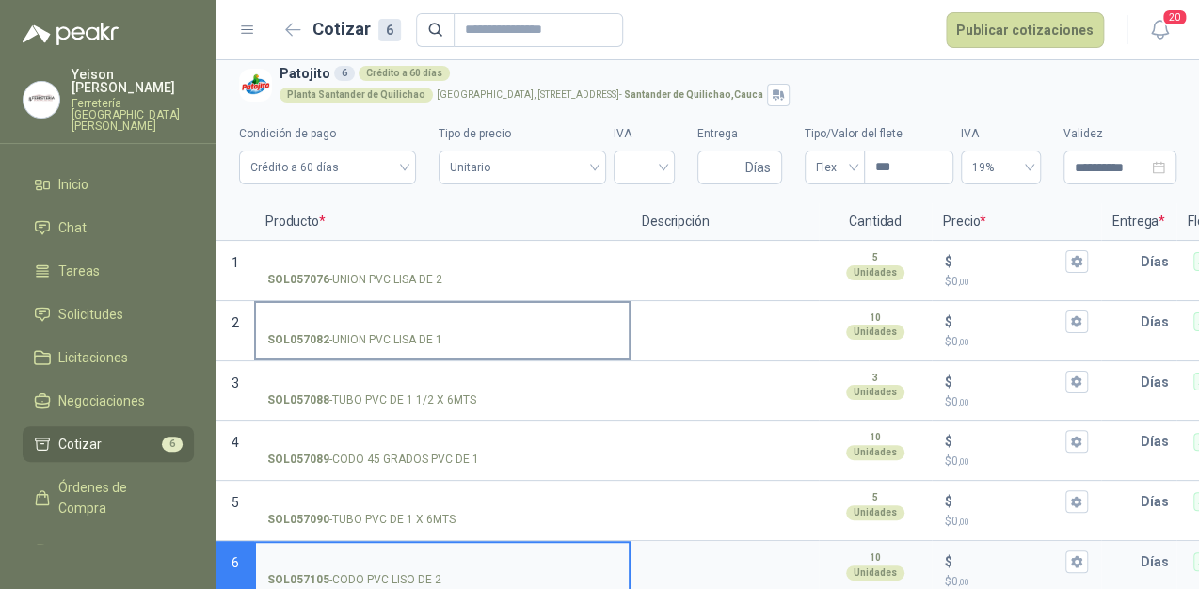
scroll to position [34, 0]
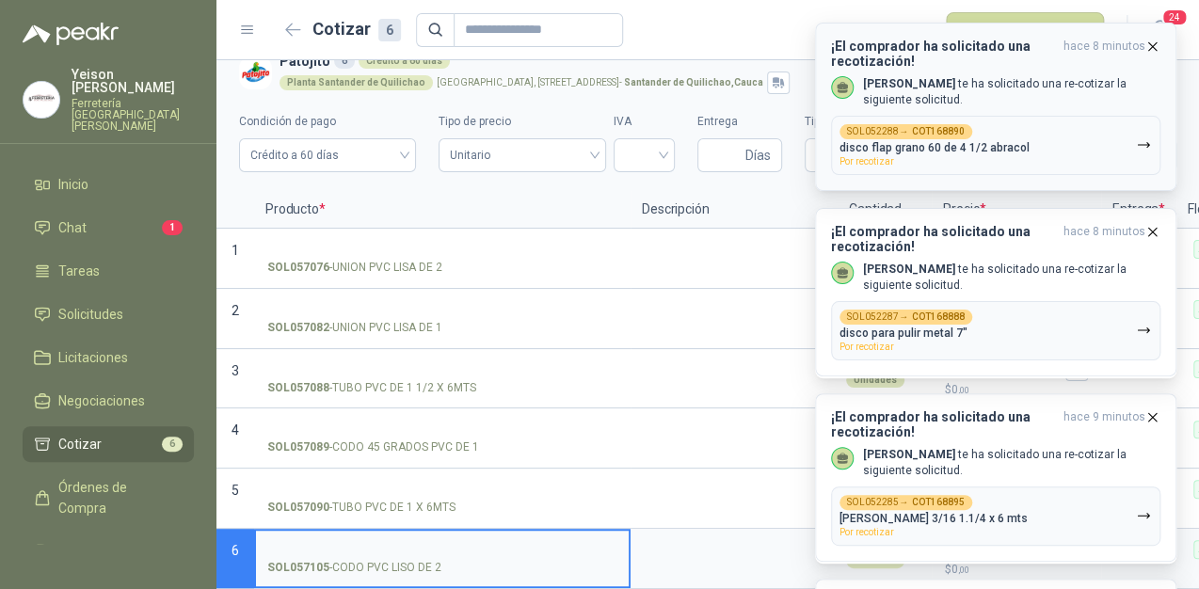
click at [1156, 54] on header "¡El comprador ha solicitado una recotización! hace 8 minutos" at bounding box center [995, 54] width 329 height 30
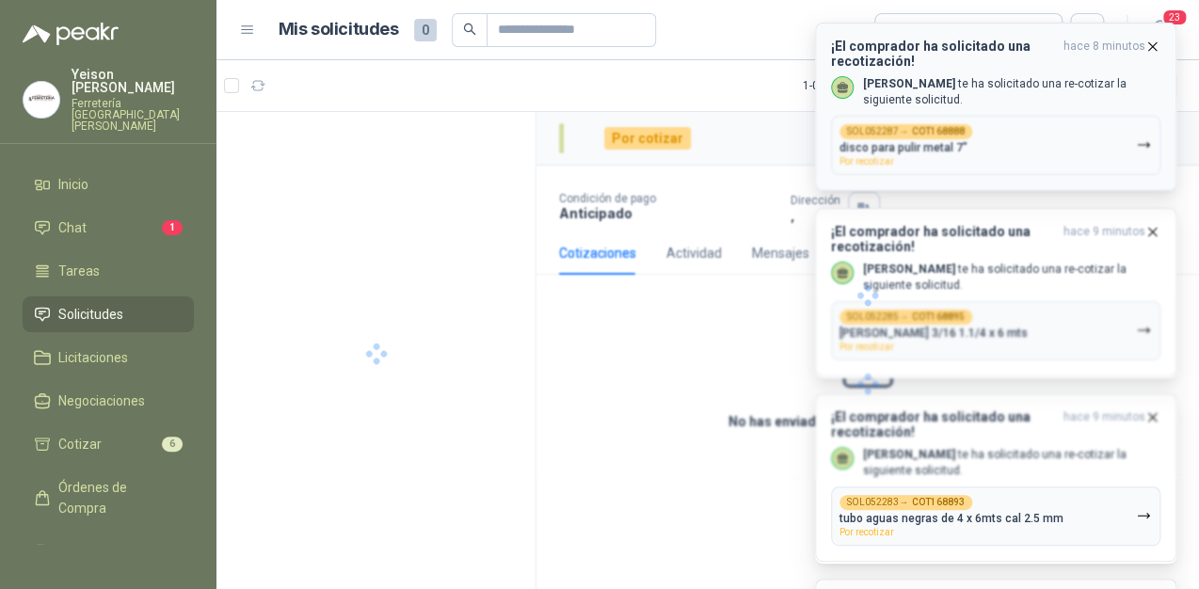
click at [1154, 44] on icon "button" at bounding box center [1153, 46] width 8 height 8
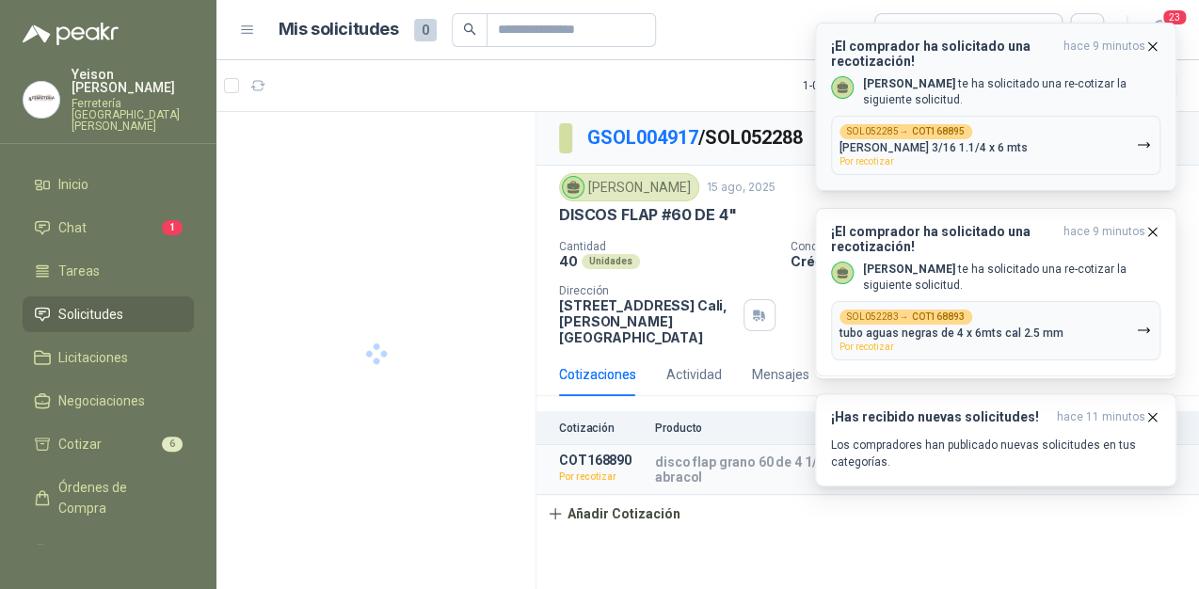
click at [1152, 44] on icon "button" at bounding box center [1153, 47] width 16 height 16
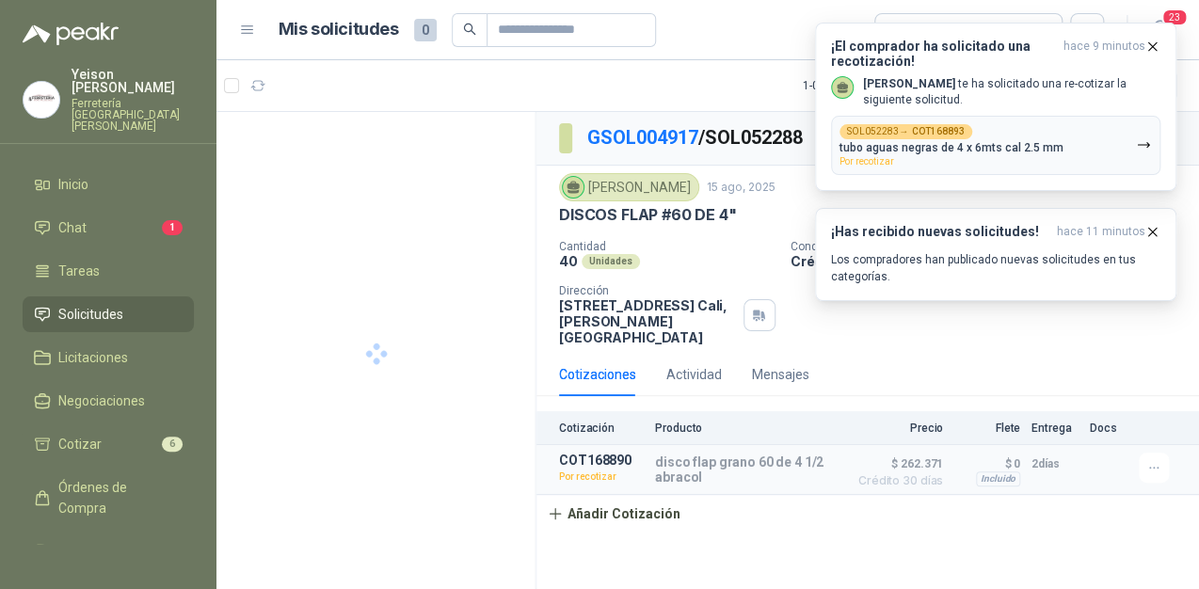
click at [1152, 44] on icon "button" at bounding box center [1153, 47] width 16 height 16
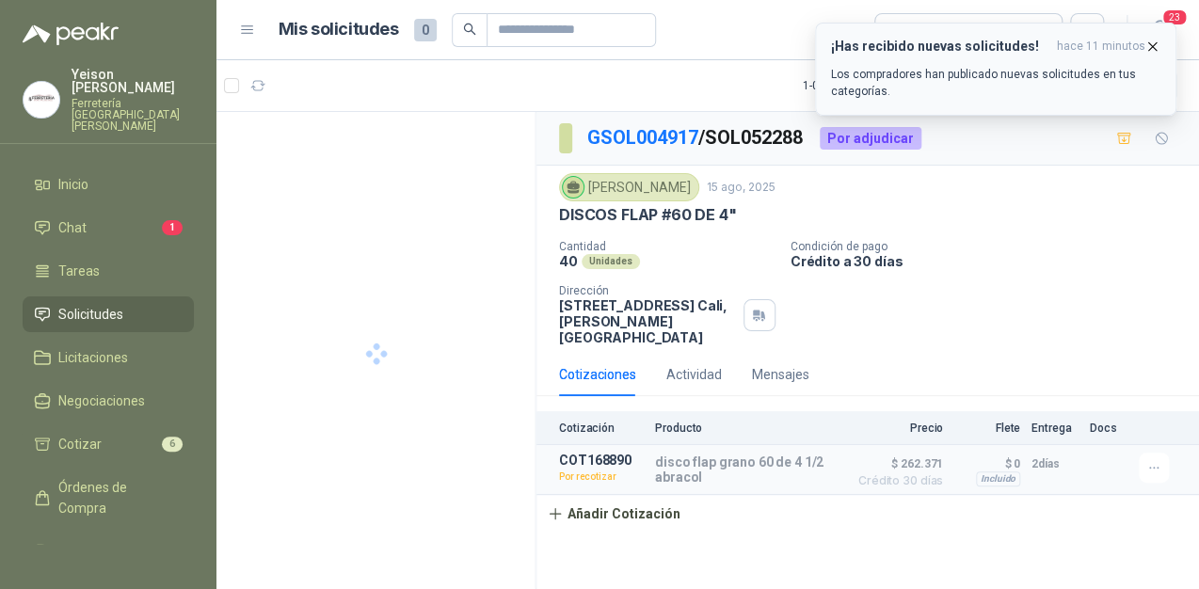
click at [1151, 45] on icon "button" at bounding box center [1153, 47] width 16 height 16
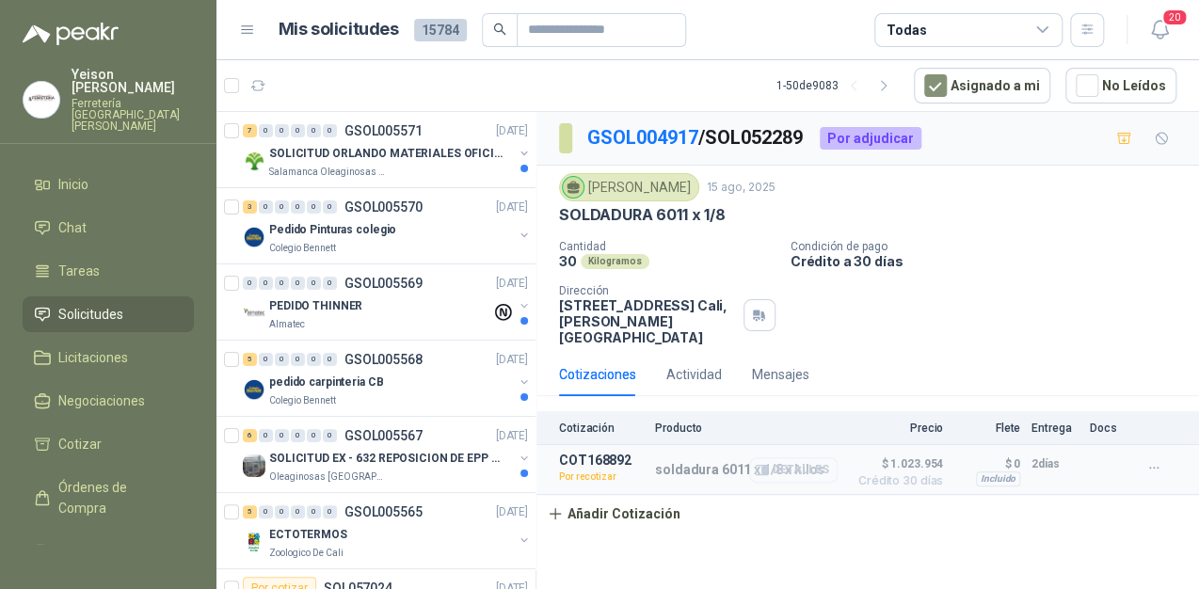
click at [755, 469] on button "Detalles" at bounding box center [793, 469] width 88 height 25
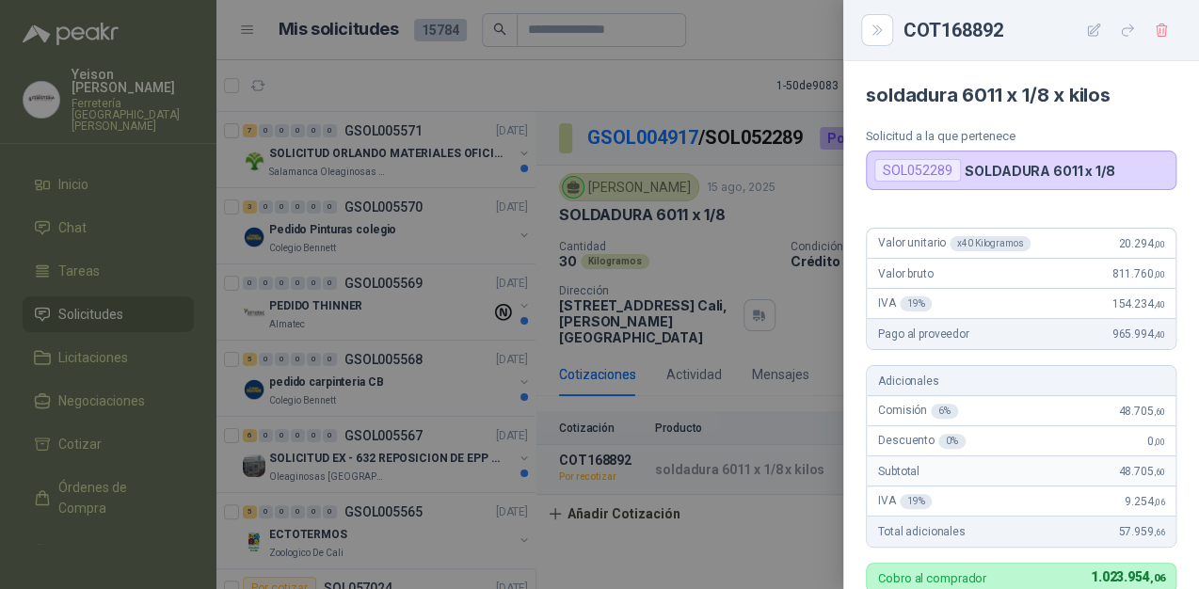
click at [697, 264] on div at bounding box center [599, 294] width 1199 height 589
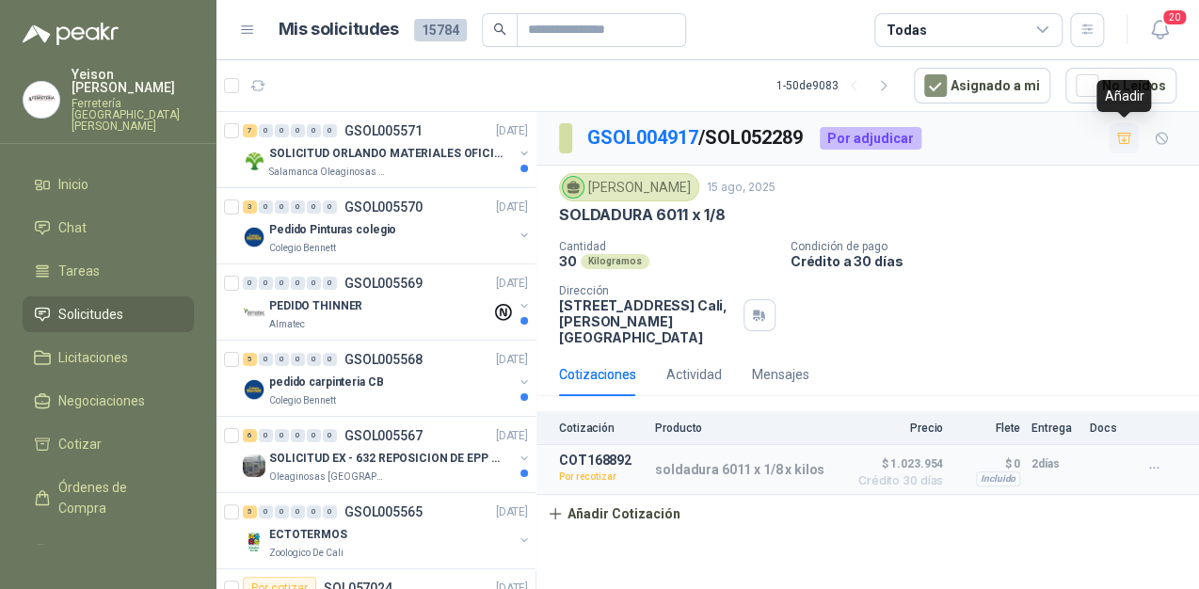
click at [1128, 136] on icon "button" at bounding box center [1124, 139] width 16 height 16
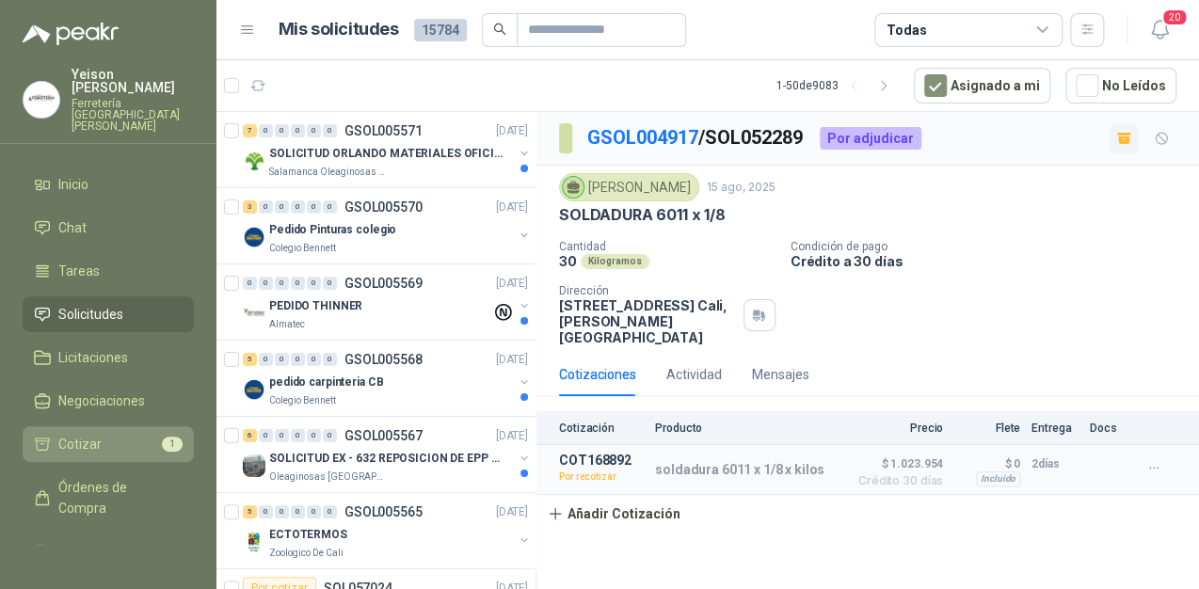
click at [124, 434] on li "Cotizar 1" at bounding box center [108, 444] width 149 height 21
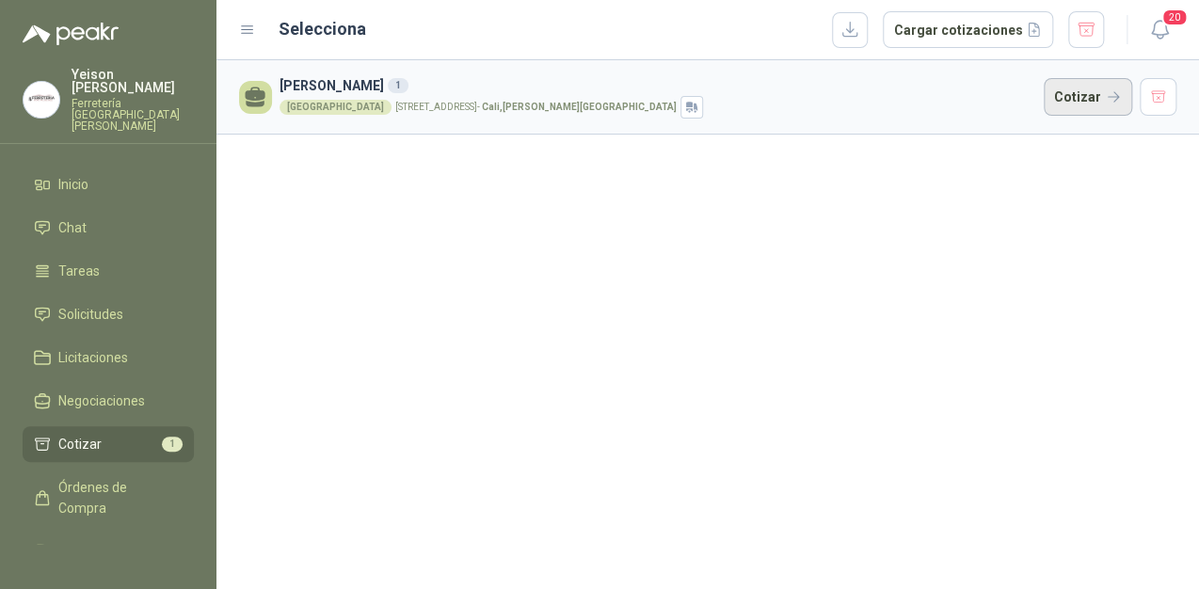
click at [1081, 97] on button "Cotizar" at bounding box center [1088, 97] width 88 height 38
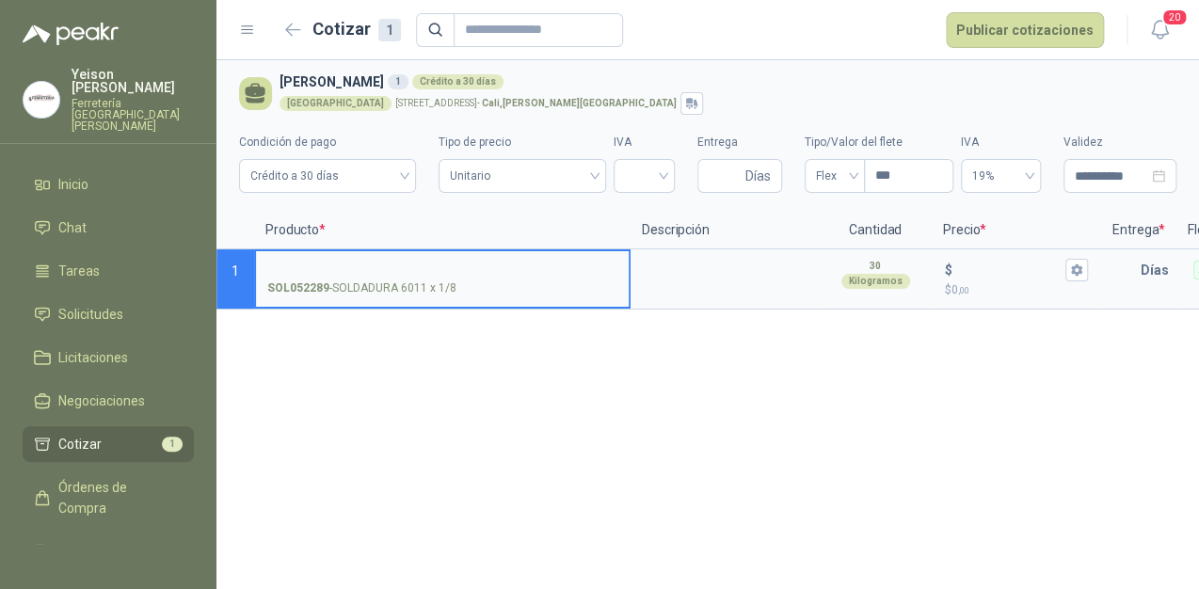
click at [361, 264] on input "SOL052289 - SOLDADURA 6011 x 1/8" at bounding box center [442, 271] width 350 height 14
type input "*"
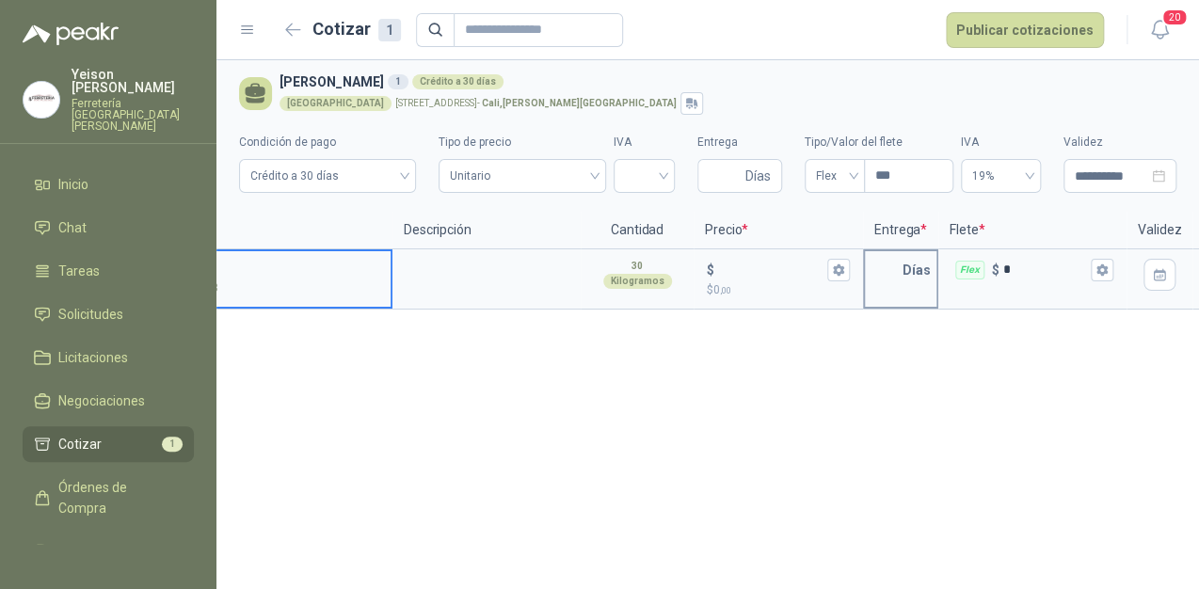
scroll to position [0, 237]
type input "**********"
click at [763, 273] on input "$ $ 0 ,00" at bounding box center [771, 270] width 105 height 14
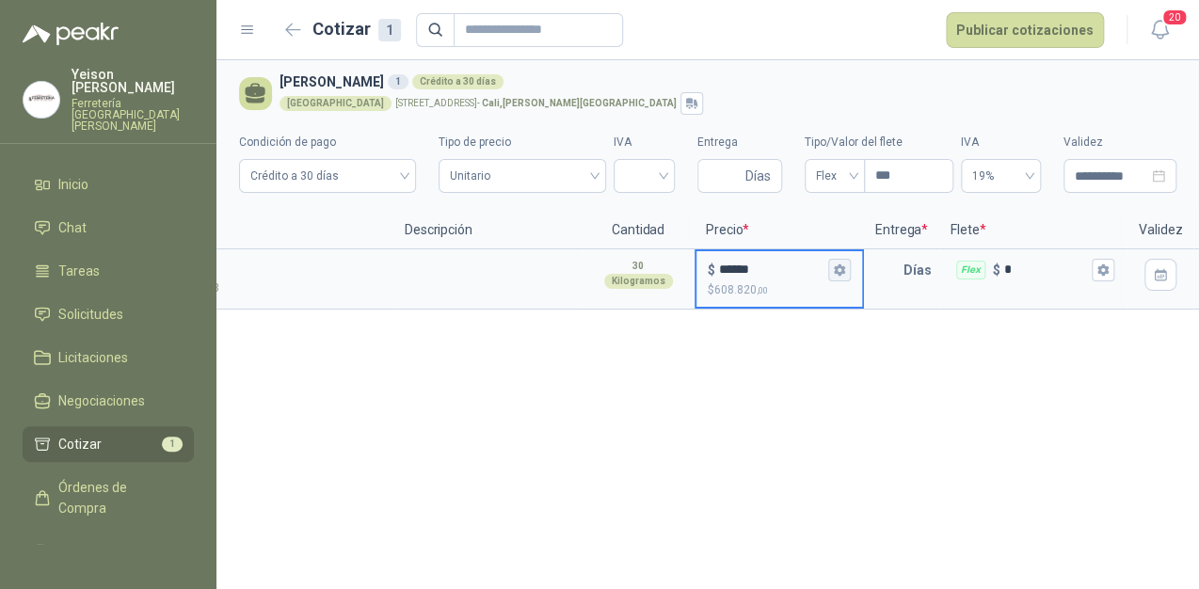
type input "******"
click at [836, 267] on icon "button" at bounding box center [839, 269] width 10 height 11
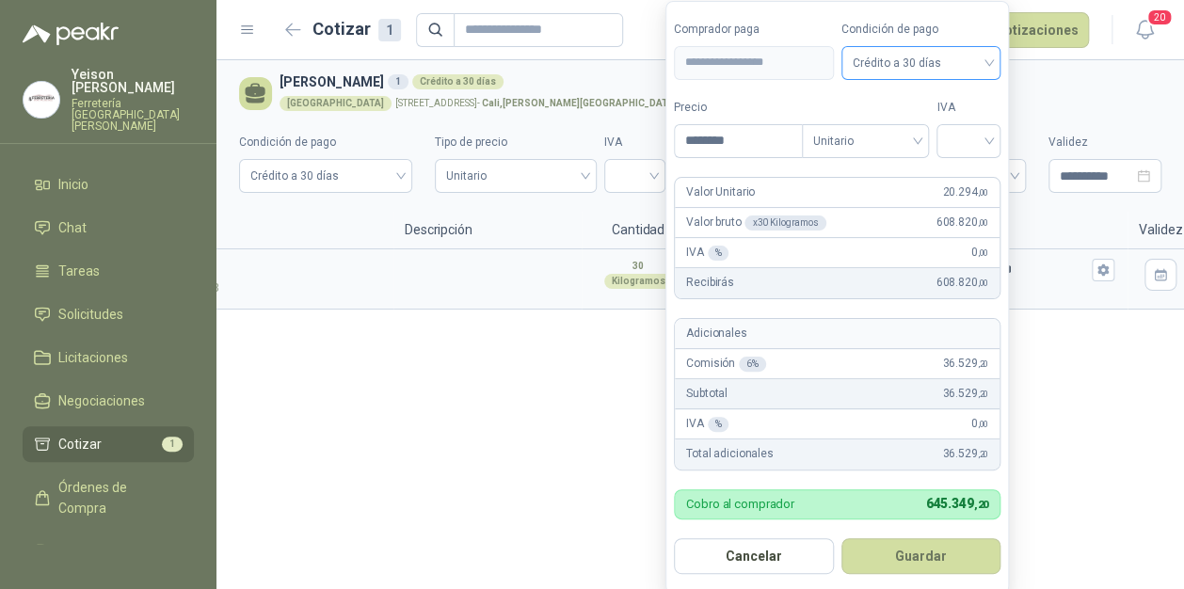
click at [990, 67] on span "Crédito a 30 días" at bounding box center [921, 63] width 137 height 28
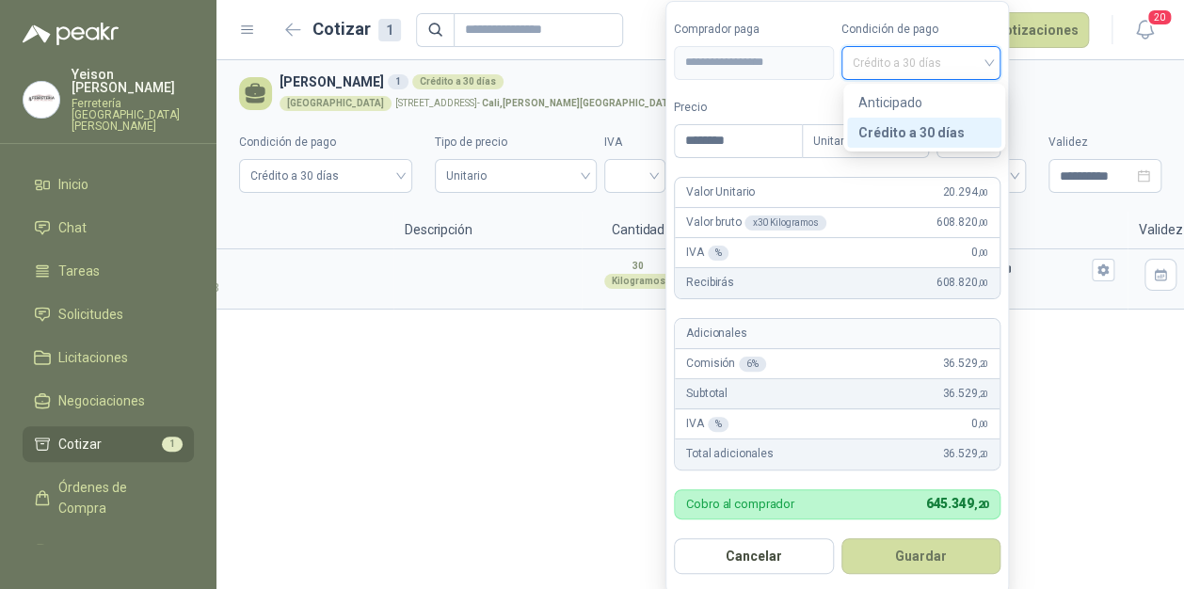
click at [722, 88] on form "**********" at bounding box center [837, 297] width 344 height 593
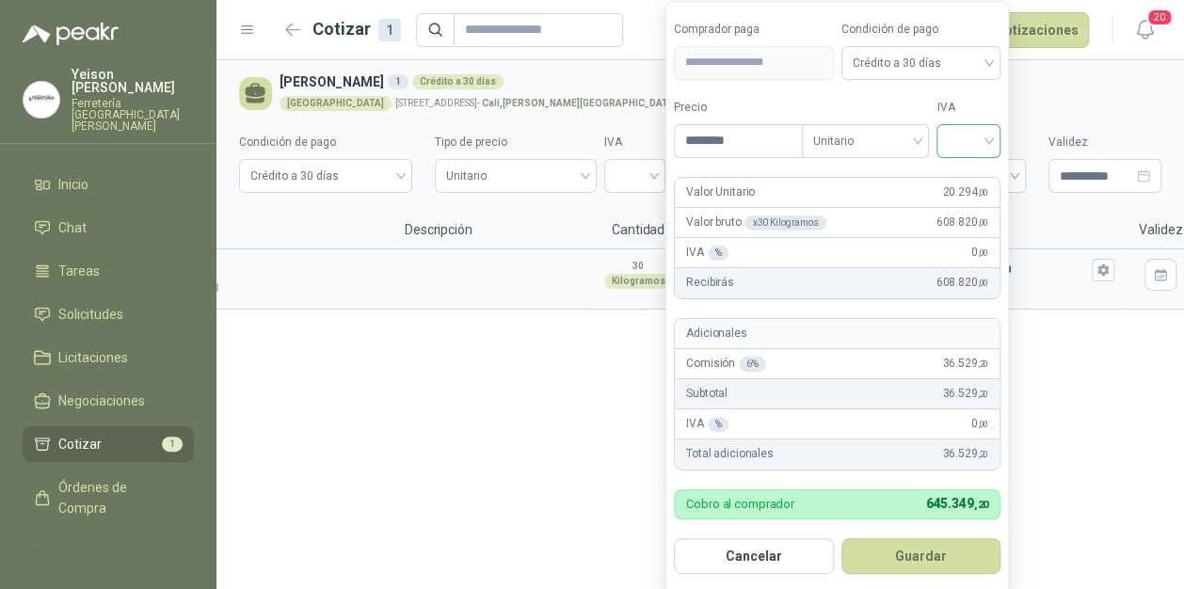
click at [982, 136] on input "search" at bounding box center [968, 139] width 41 height 28
click at [965, 173] on div "19%" at bounding box center [972, 180] width 35 height 21
click at [967, 556] on button "Guardar" at bounding box center [924, 556] width 162 height 36
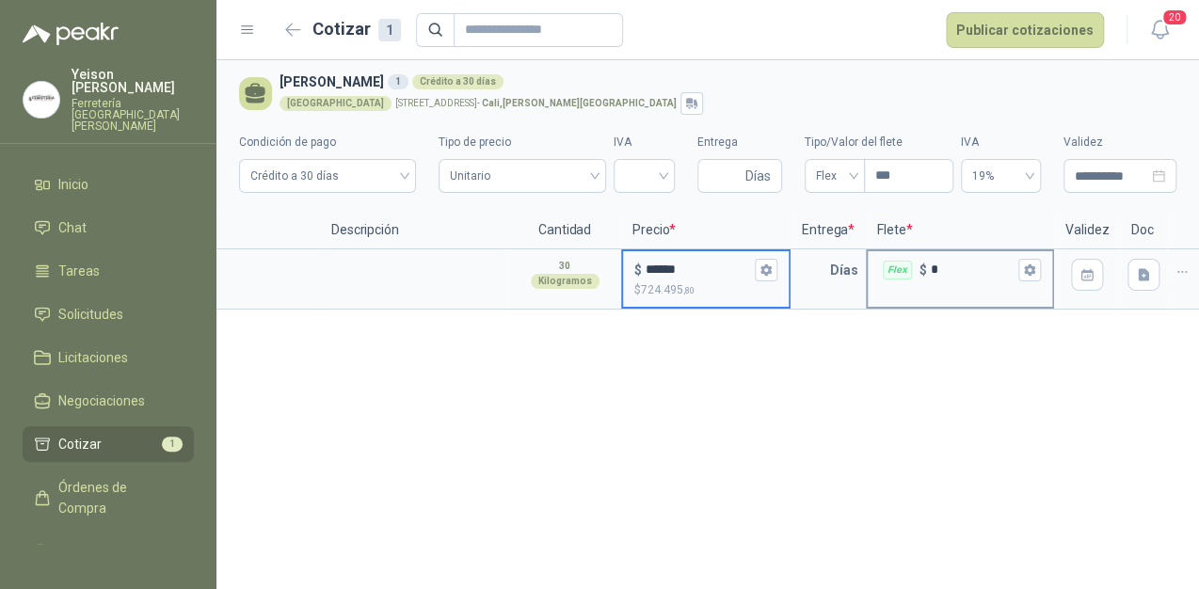
scroll to position [0, 313]
click at [825, 269] on input "text" at bounding box center [810, 270] width 38 height 38
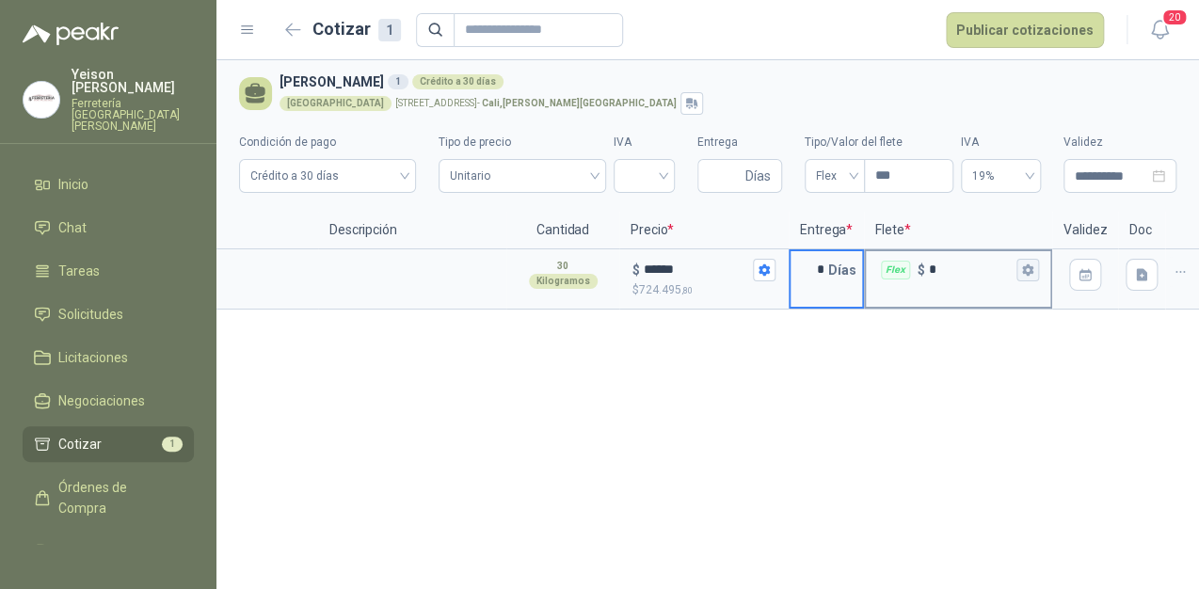
type input "*"
click at [1036, 260] on button "Flex $ *" at bounding box center [1028, 270] width 23 height 23
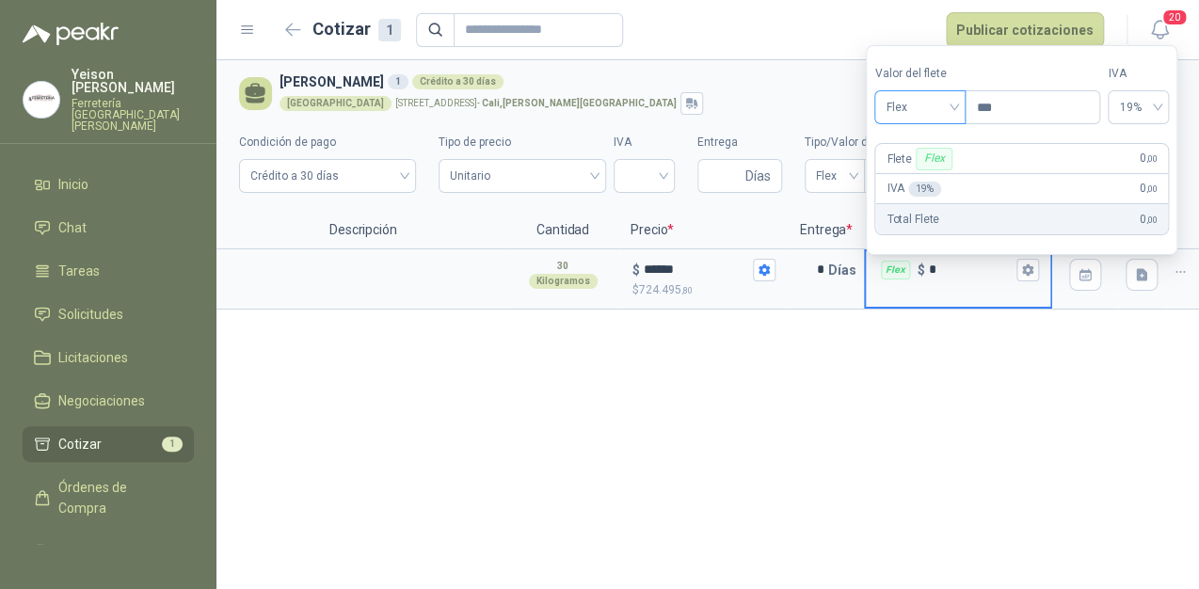
click at [954, 106] on span "Flex" at bounding box center [920, 107] width 69 height 28
click at [915, 177] on div "Incluido" at bounding box center [923, 177] width 66 height 21
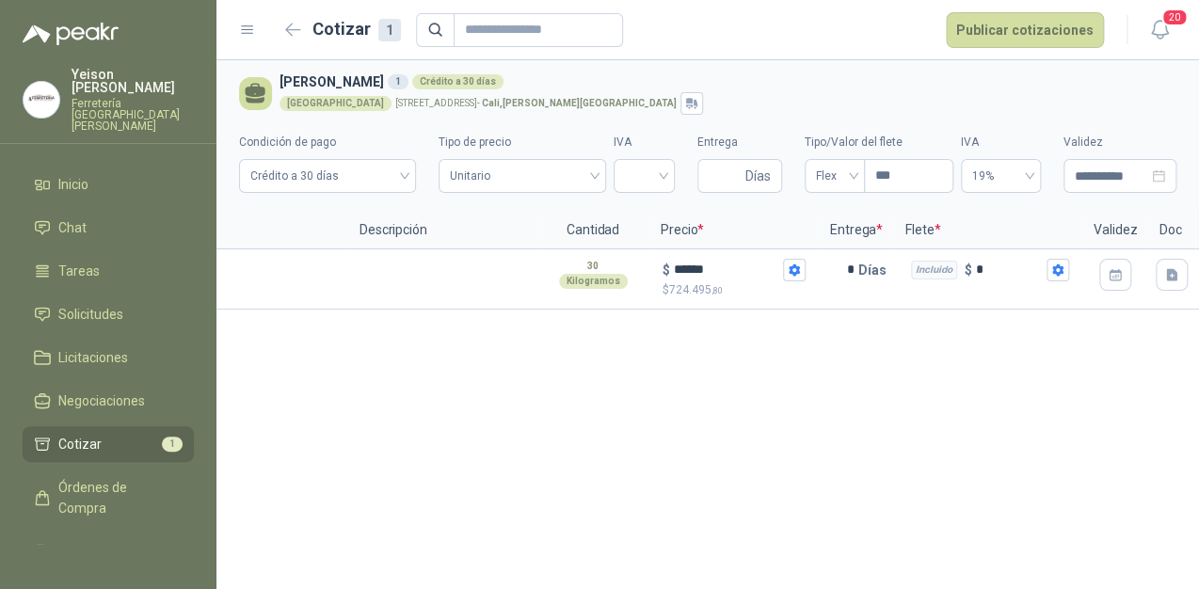
scroll to position [0, 331]
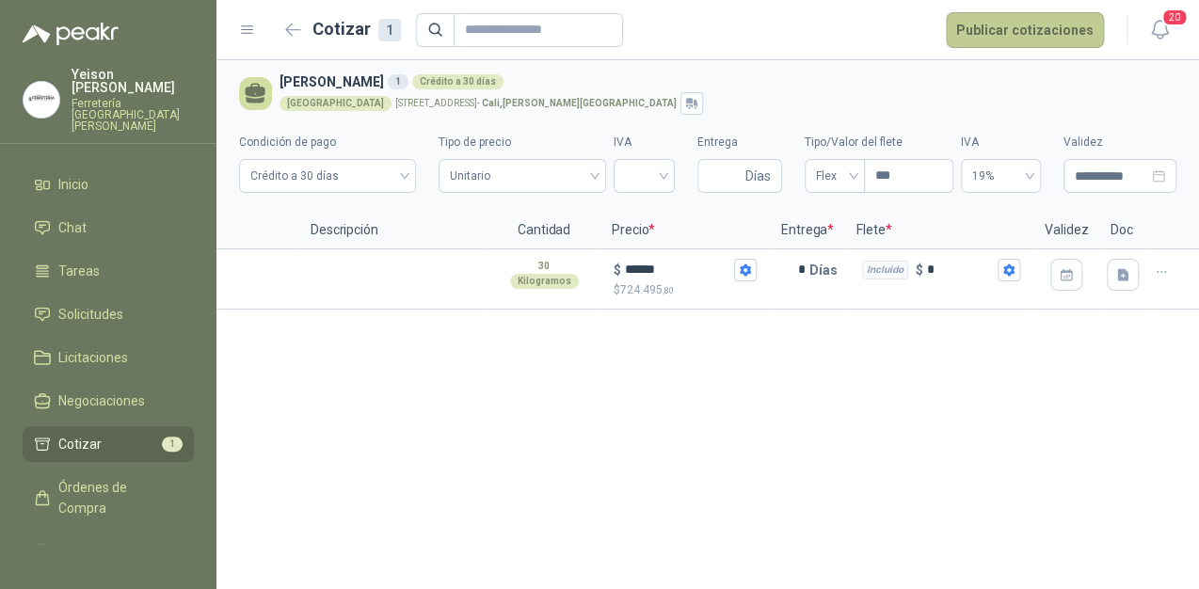
click at [1023, 45] on button "Publicar cotizaciones" at bounding box center [1025, 30] width 158 height 36
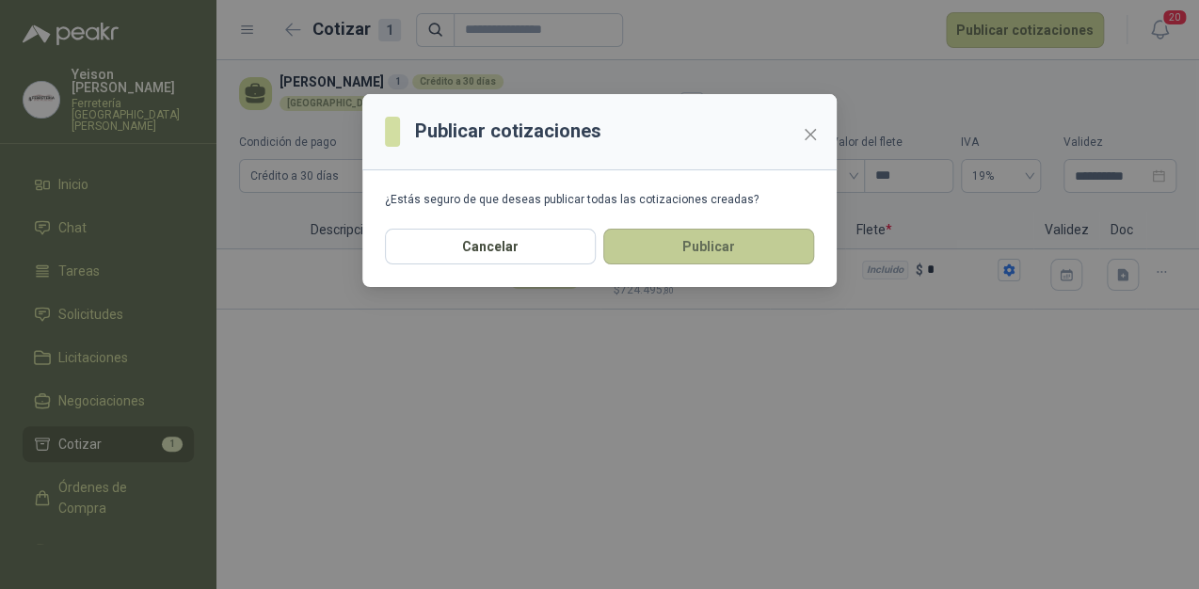
click at [723, 255] on button "Publicar" at bounding box center [708, 247] width 211 height 36
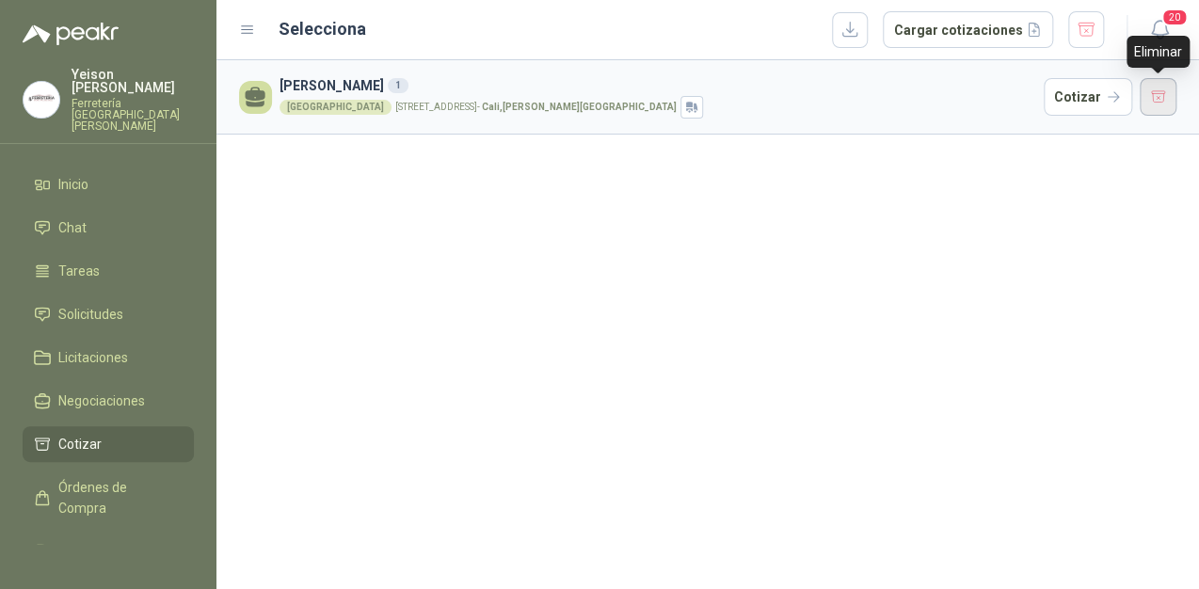
click at [1152, 93] on button "button" at bounding box center [1159, 97] width 38 height 38
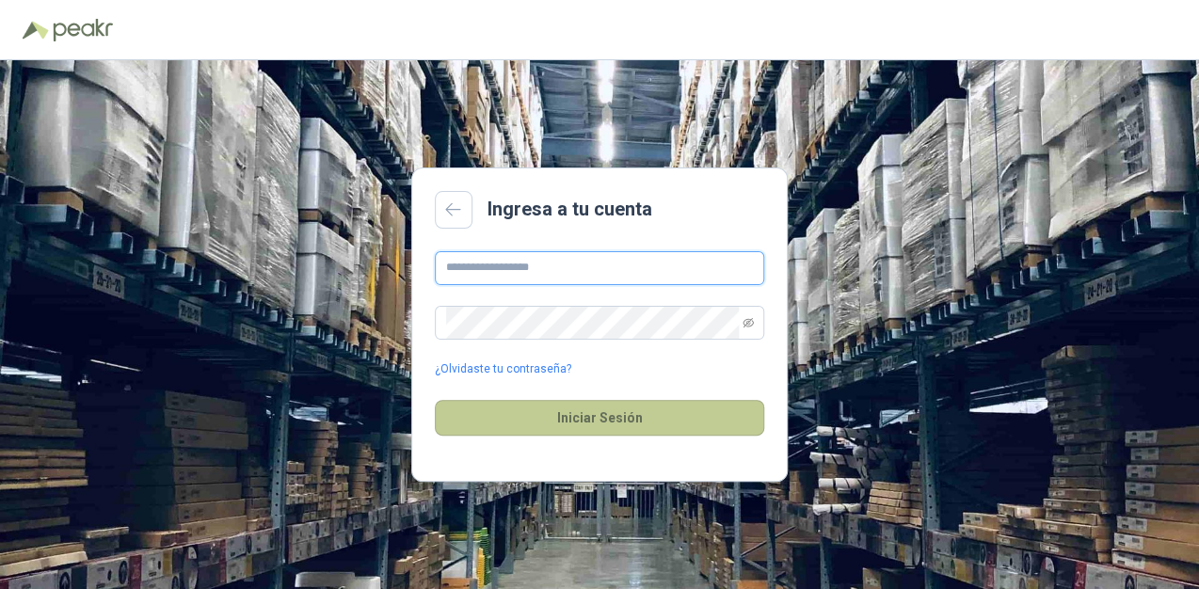
type input "**********"
click at [617, 424] on button "Iniciar Sesión" at bounding box center [599, 418] width 329 height 36
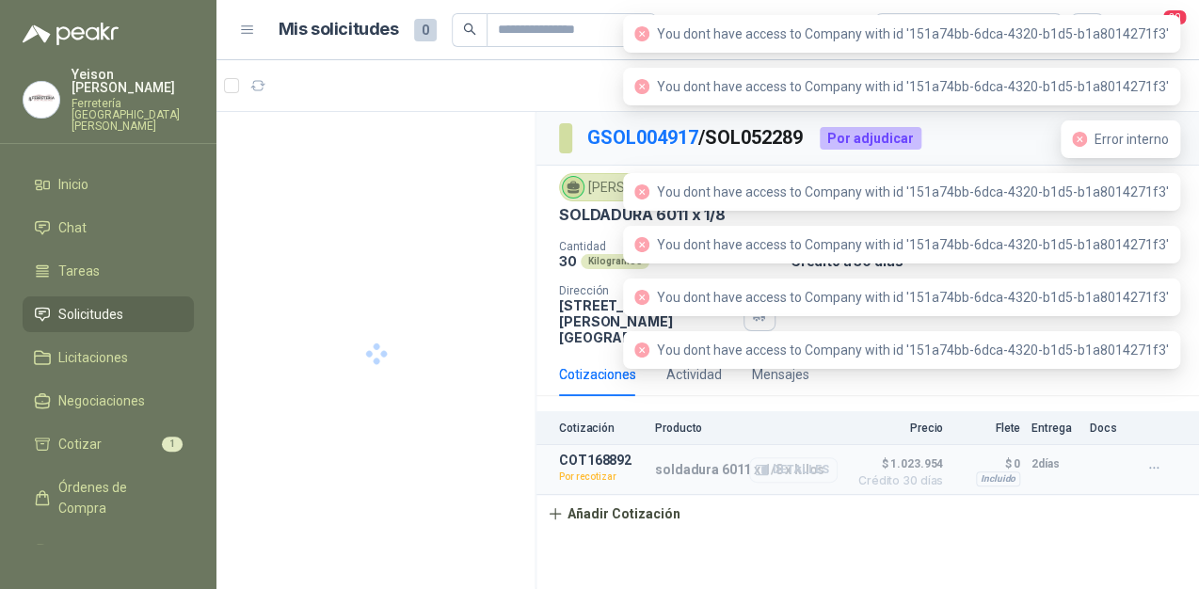
click at [796, 465] on button "Detalles" at bounding box center [793, 469] width 88 height 25
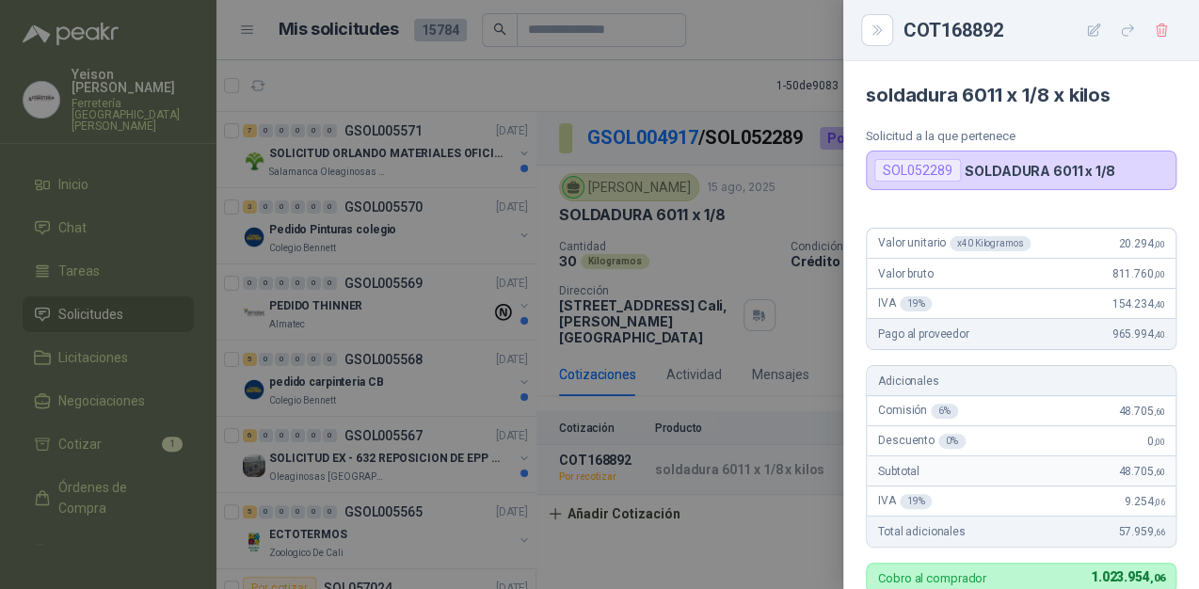
click at [745, 77] on div at bounding box center [599, 294] width 1199 height 589
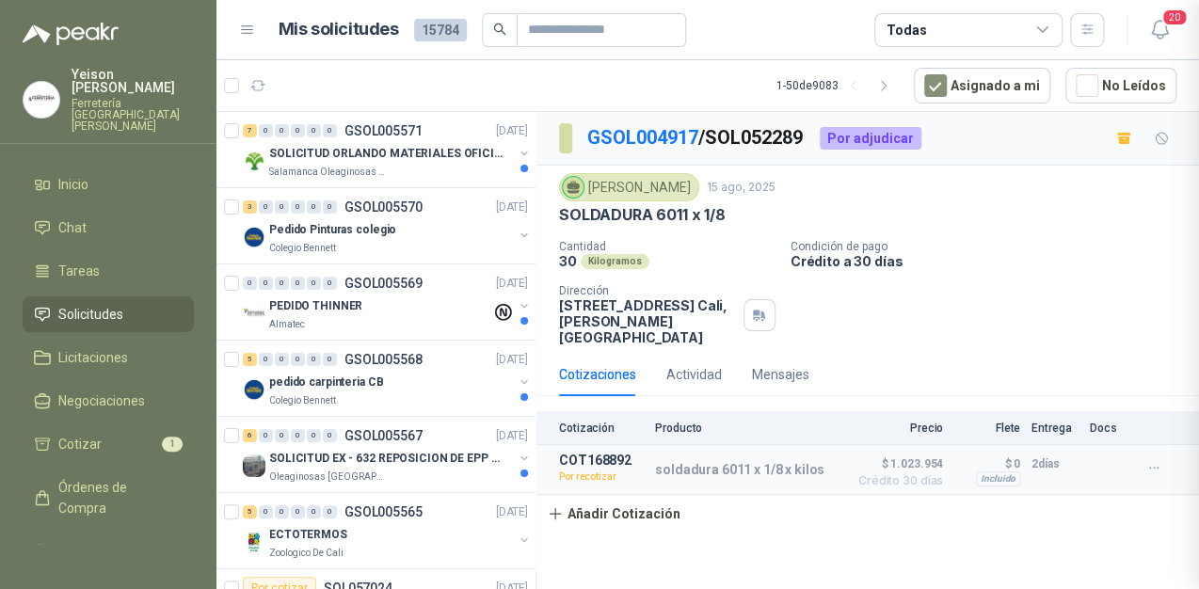
scroll to position [570, 0]
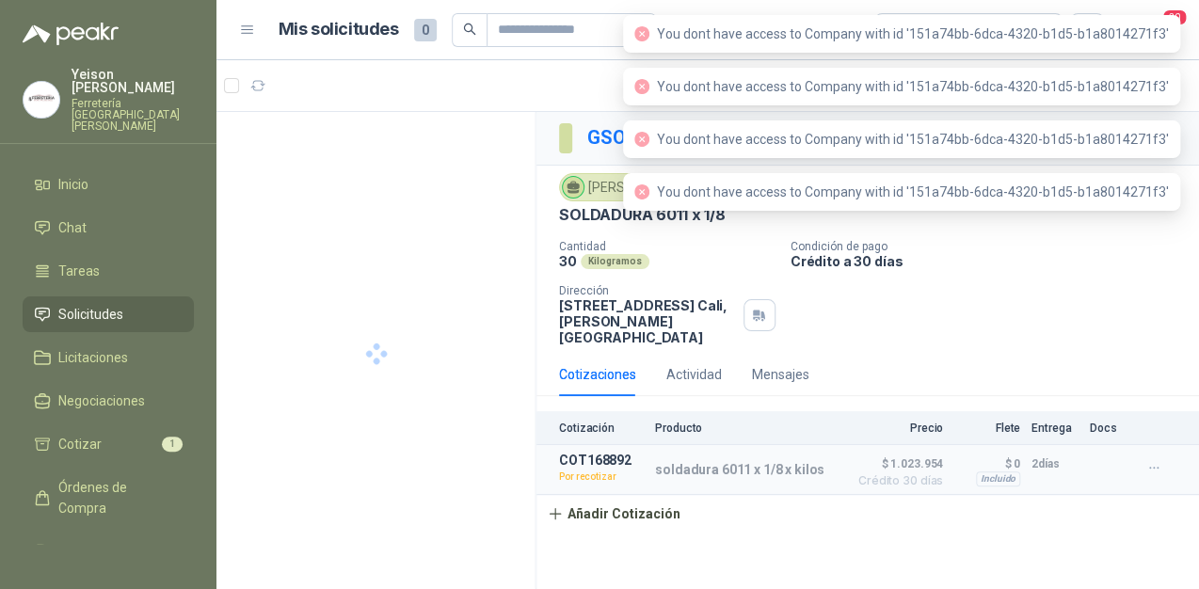
click at [816, 512] on div "Cotización Producto Precio Flete Entrega Docs COT168892 Por recotizar soldadura…" at bounding box center [868, 471] width 663 height 121
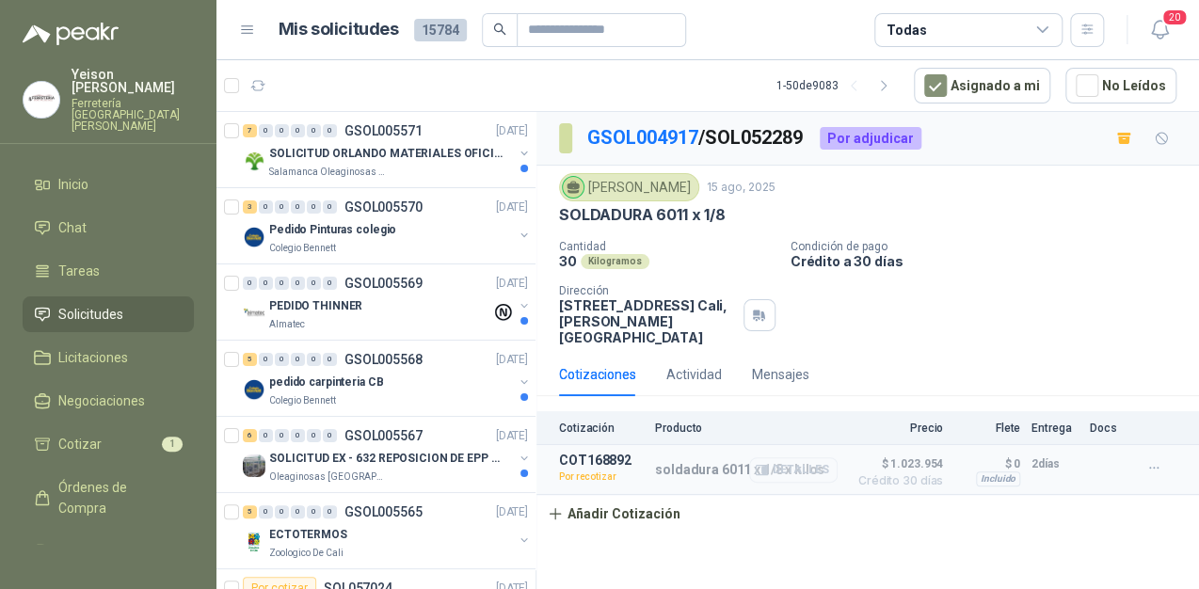
click at [802, 469] on button "Detalles" at bounding box center [793, 469] width 88 height 25
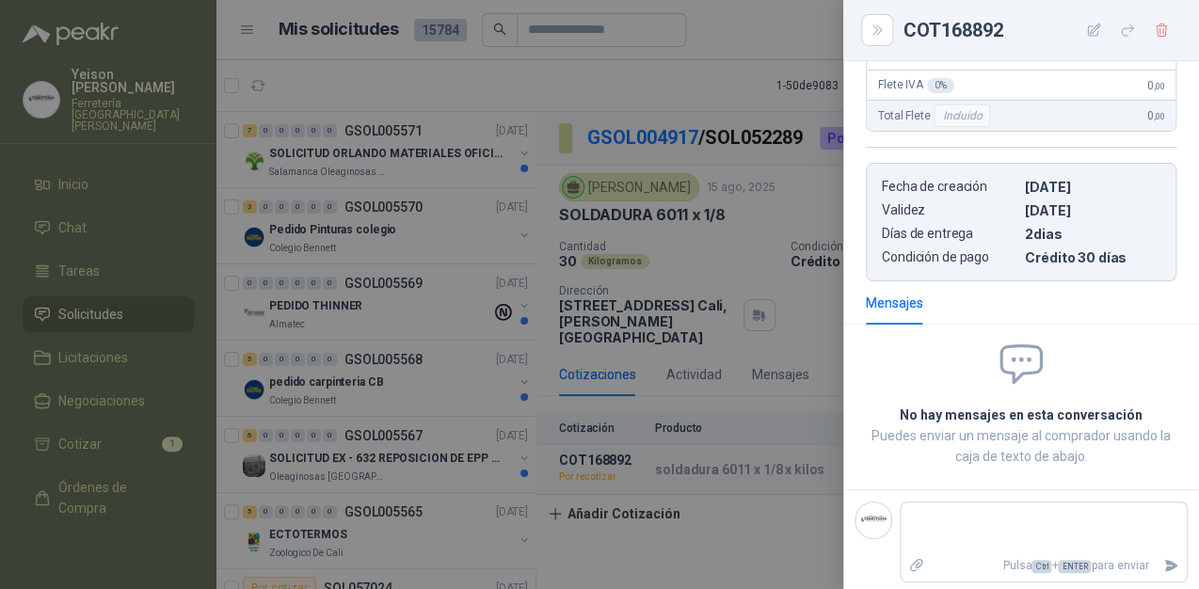
scroll to position [570, 0]
click at [764, 384] on div at bounding box center [599, 294] width 1199 height 589
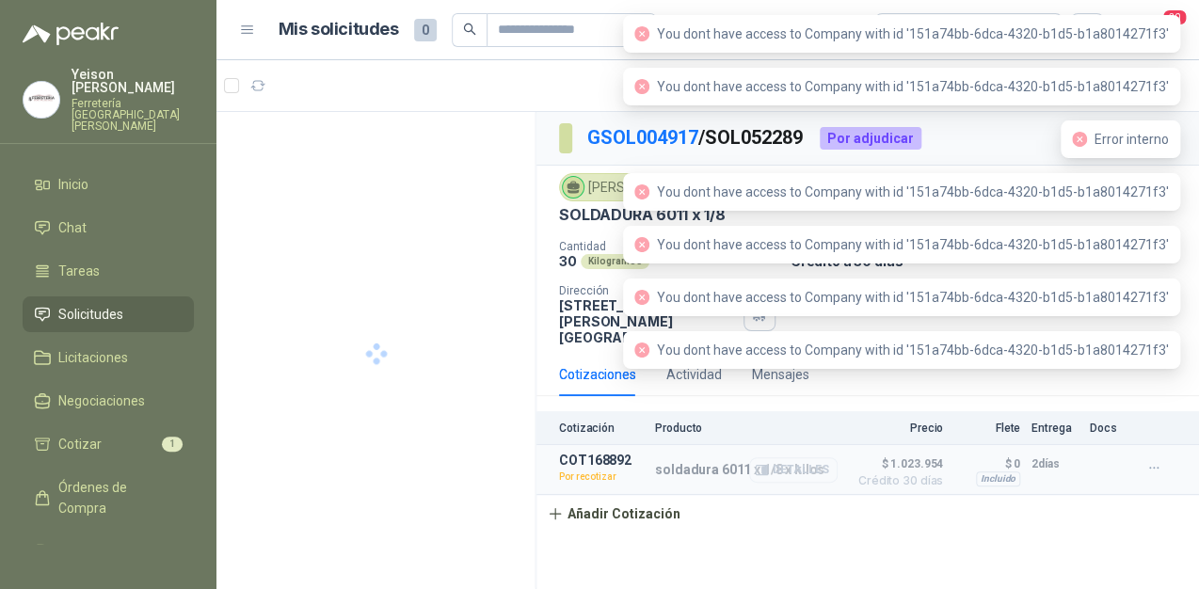
click at [767, 467] on icon "button" at bounding box center [764, 471] width 5 height 8
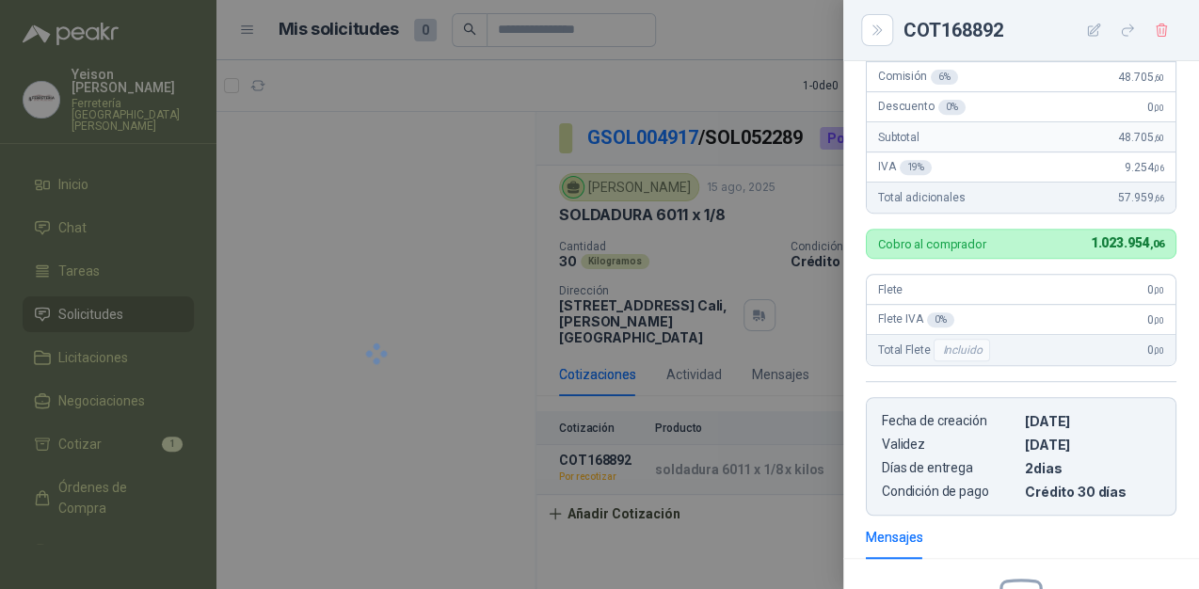
scroll to position [109, 0]
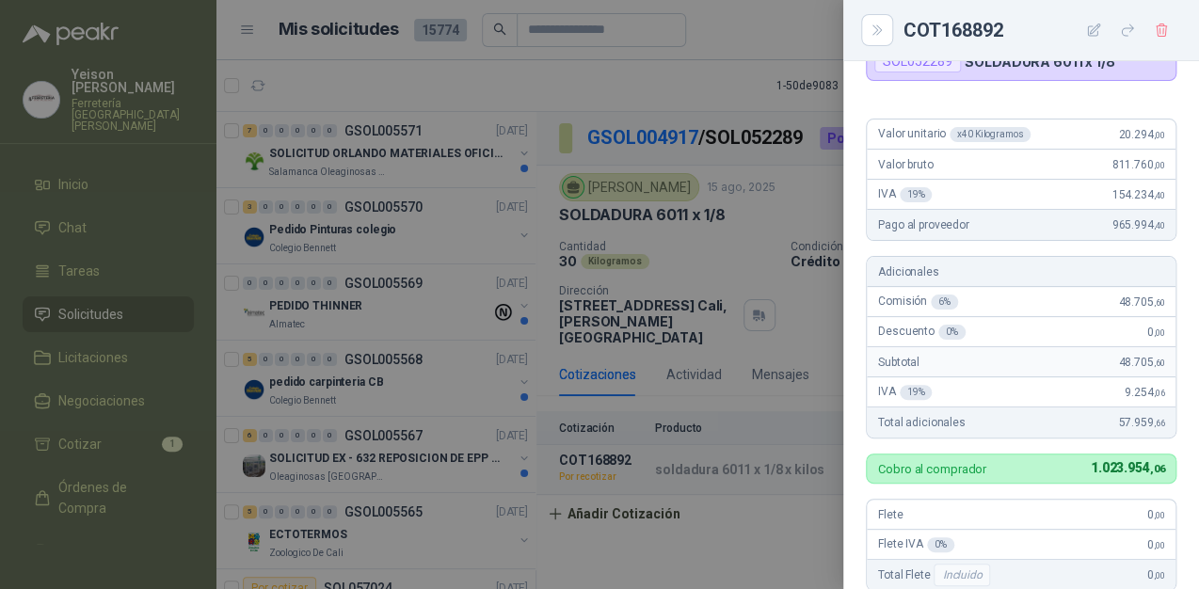
click at [700, 91] on div at bounding box center [599, 294] width 1199 height 589
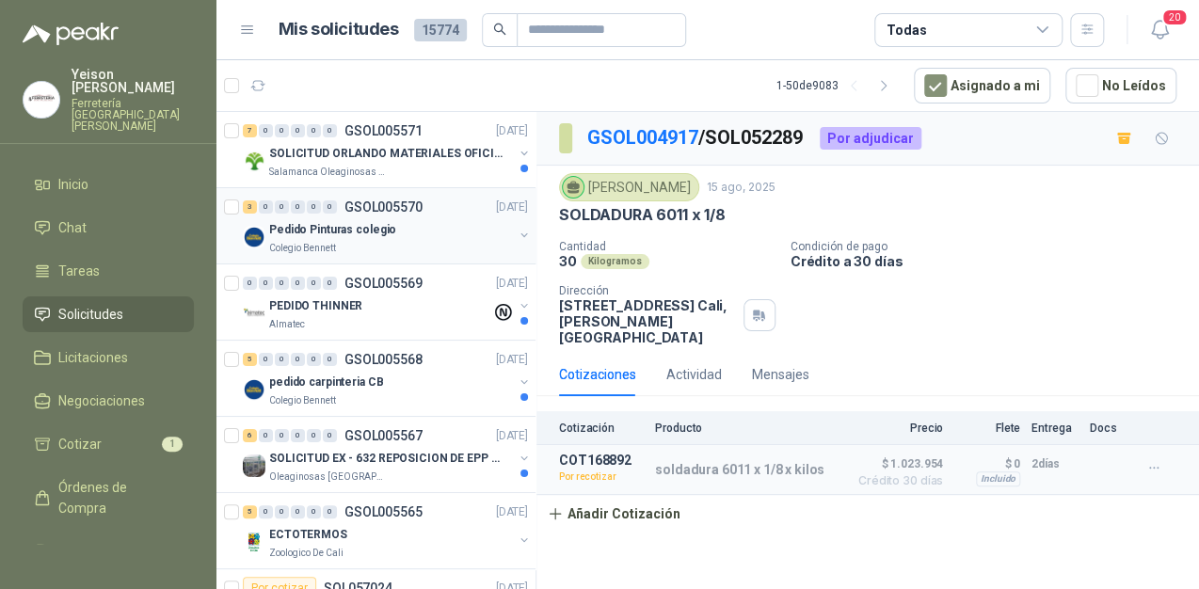
click at [425, 222] on div "Pedido Pinturas colegio" at bounding box center [391, 229] width 244 height 23
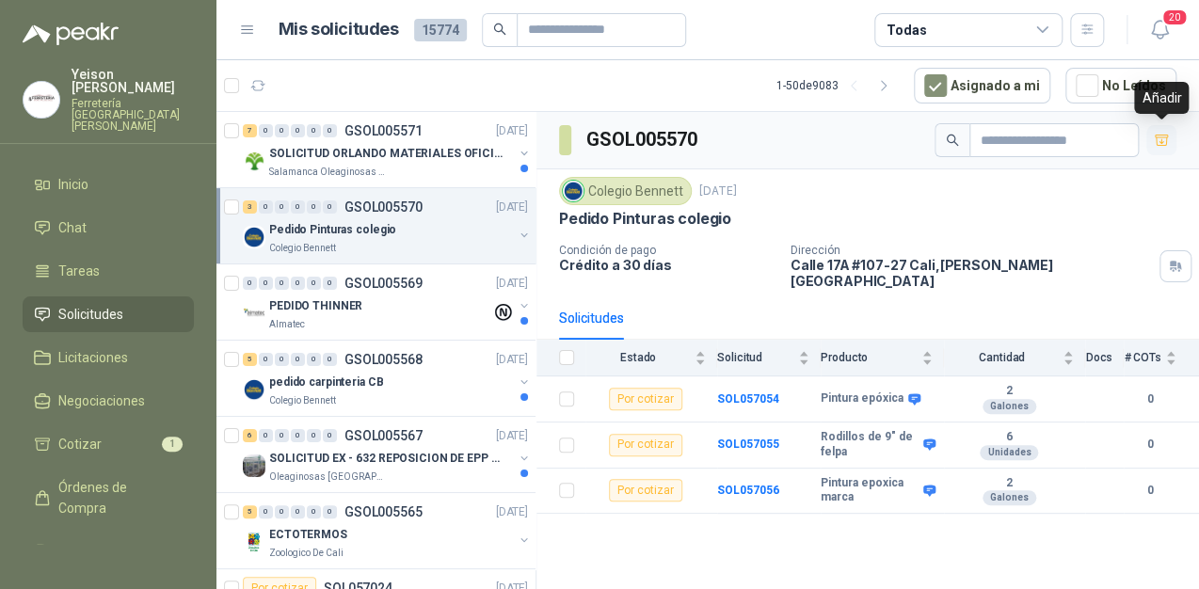
click at [1160, 141] on icon "button" at bounding box center [1161, 140] width 13 height 10
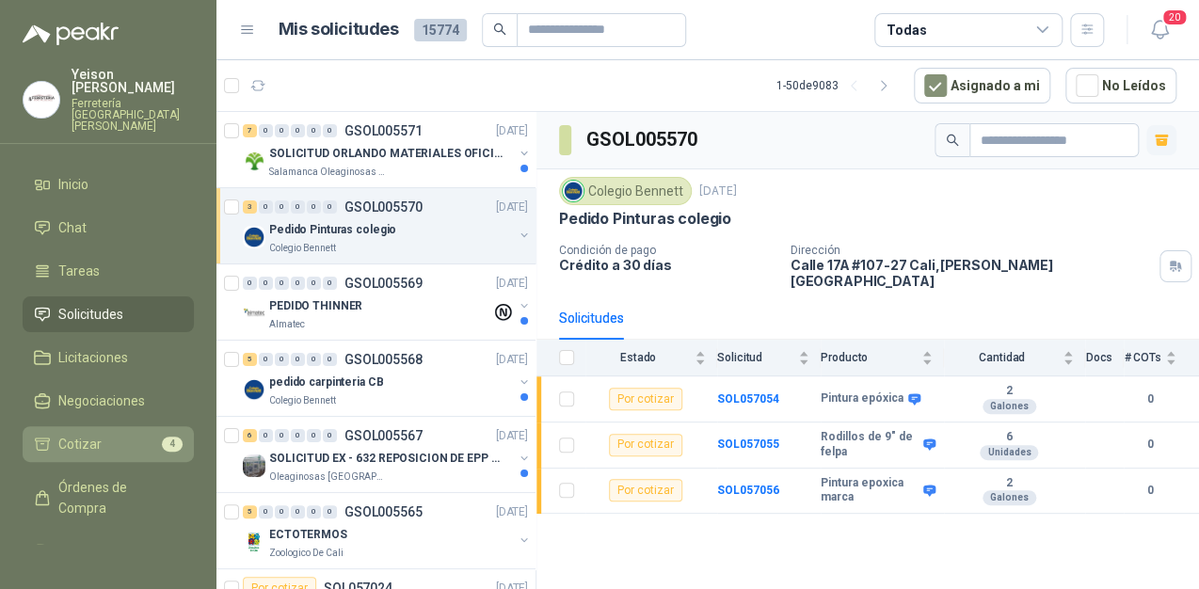
click at [137, 434] on li "Cotizar 4" at bounding box center [108, 444] width 149 height 21
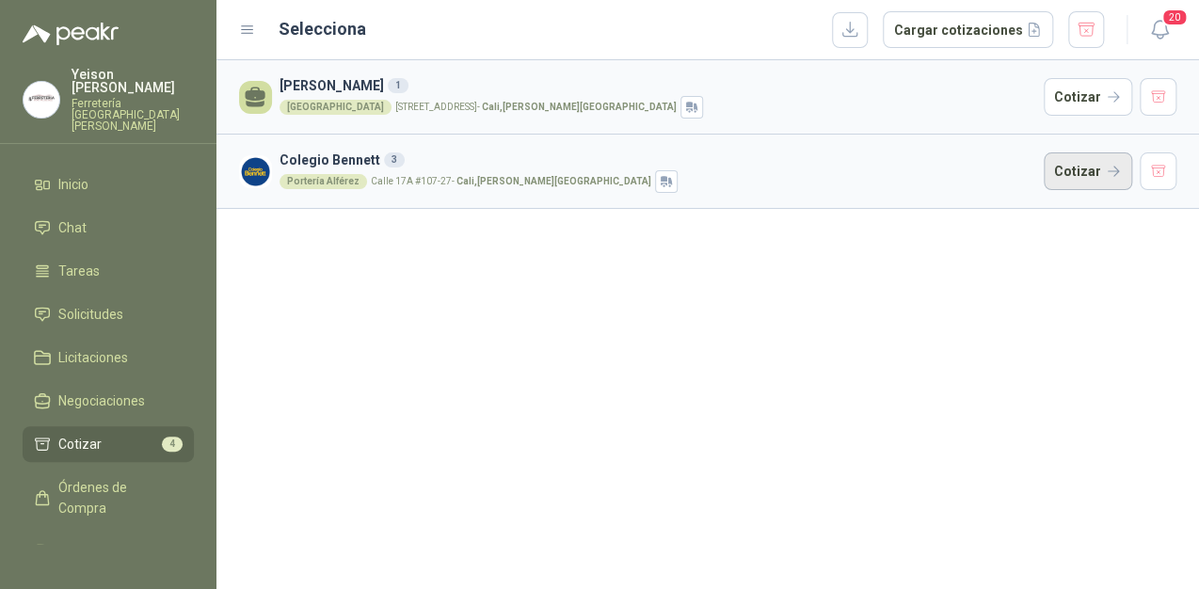
click at [1100, 169] on button "Cotizar" at bounding box center [1088, 171] width 88 height 38
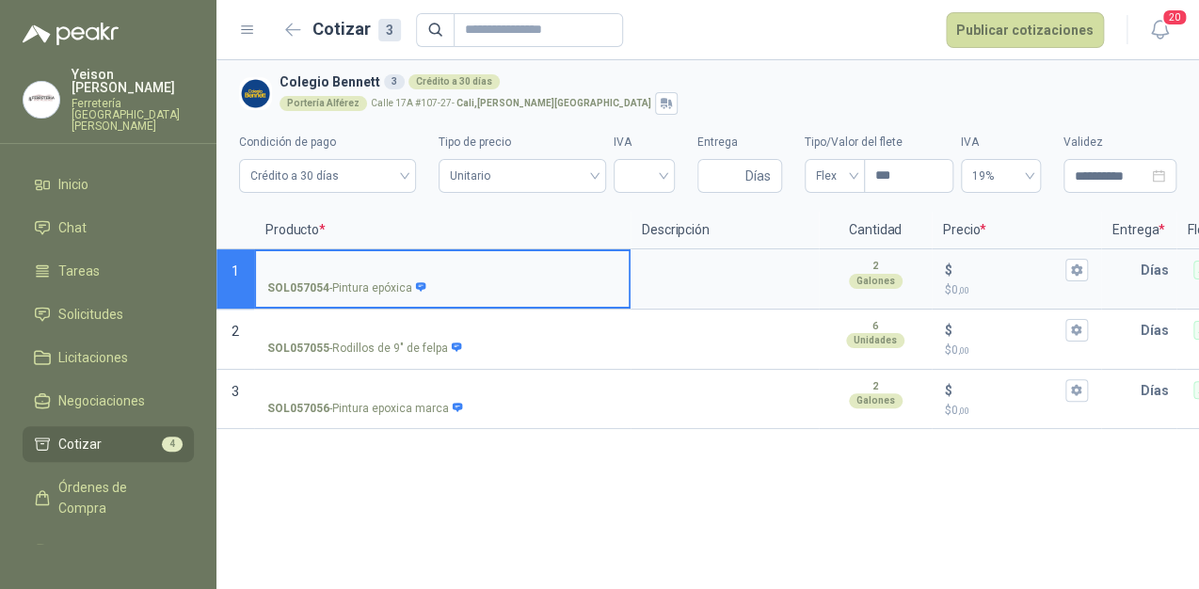
click at [329, 276] on input "SOL057054 - Pintura epóxica" at bounding box center [442, 271] width 350 height 14
type input "*"
click at [482, 276] on input "**********" at bounding box center [442, 271] width 350 height 14
type input "**********"
click at [633, 257] on textarea at bounding box center [725, 272] width 184 height 43
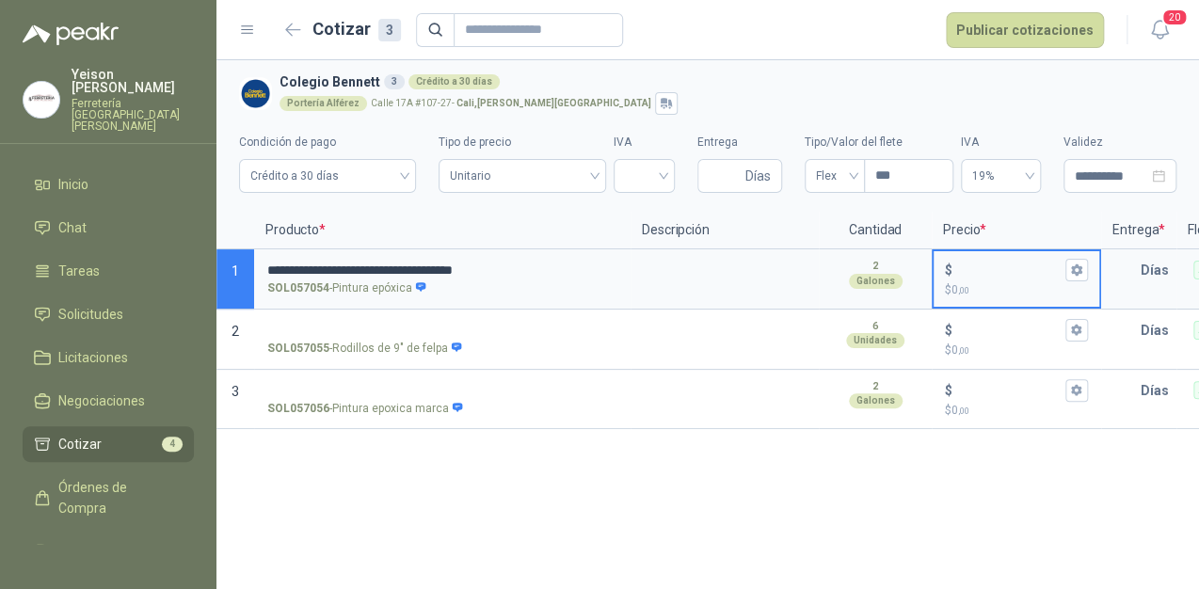
click at [956, 267] on input "$ $ 0 ,00" at bounding box center [1008, 270] width 105 height 14
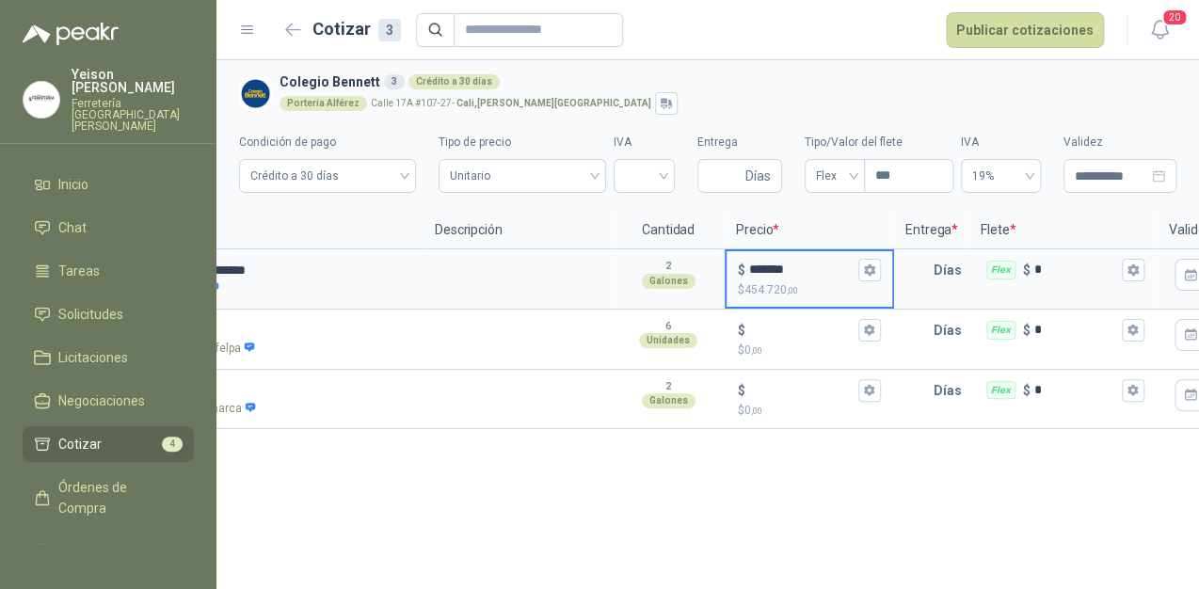
scroll to position [0, 216]
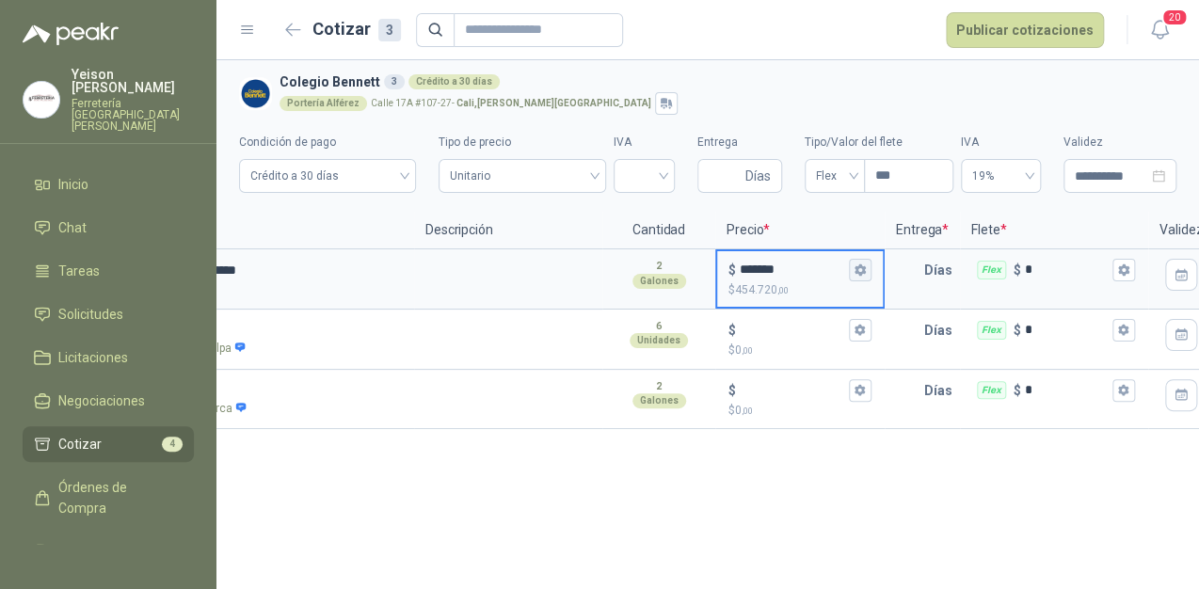
type input "*******"
click at [863, 275] on icon "button" at bounding box center [860, 270] width 12 height 12
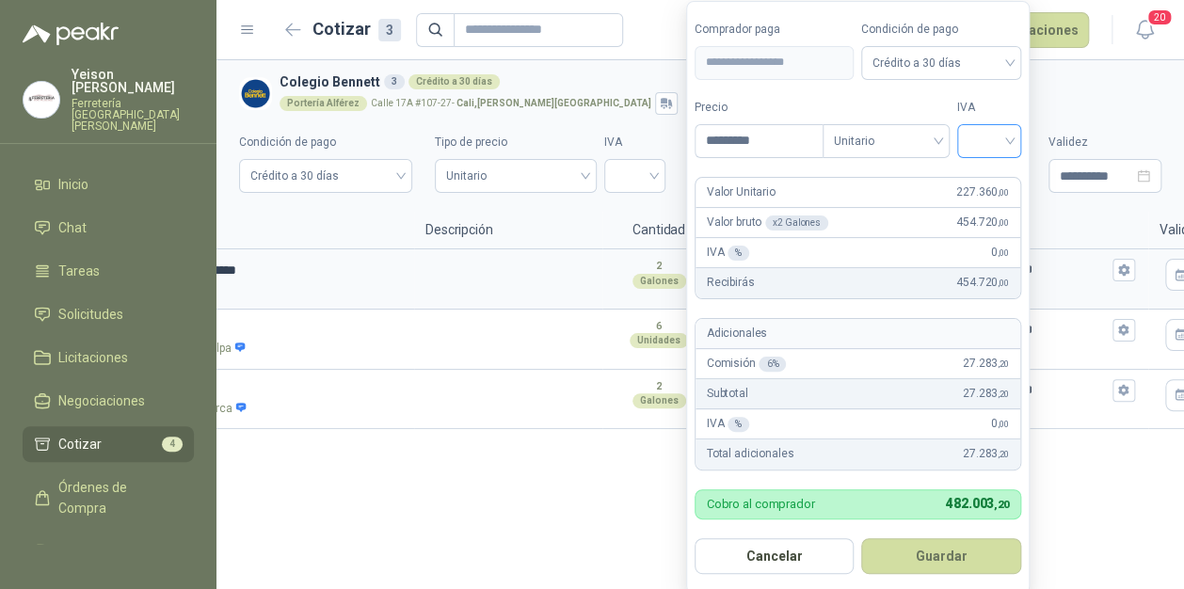
click at [1010, 140] on input "search" at bounding box center [989, 139] width 41 height 28
click at [979, 181] on div "19%" at bounding box center [993, 180] width 35 height 21
click at [971, 543] on button "Guardar" at bounding box center [945, 556] width 162 height 36
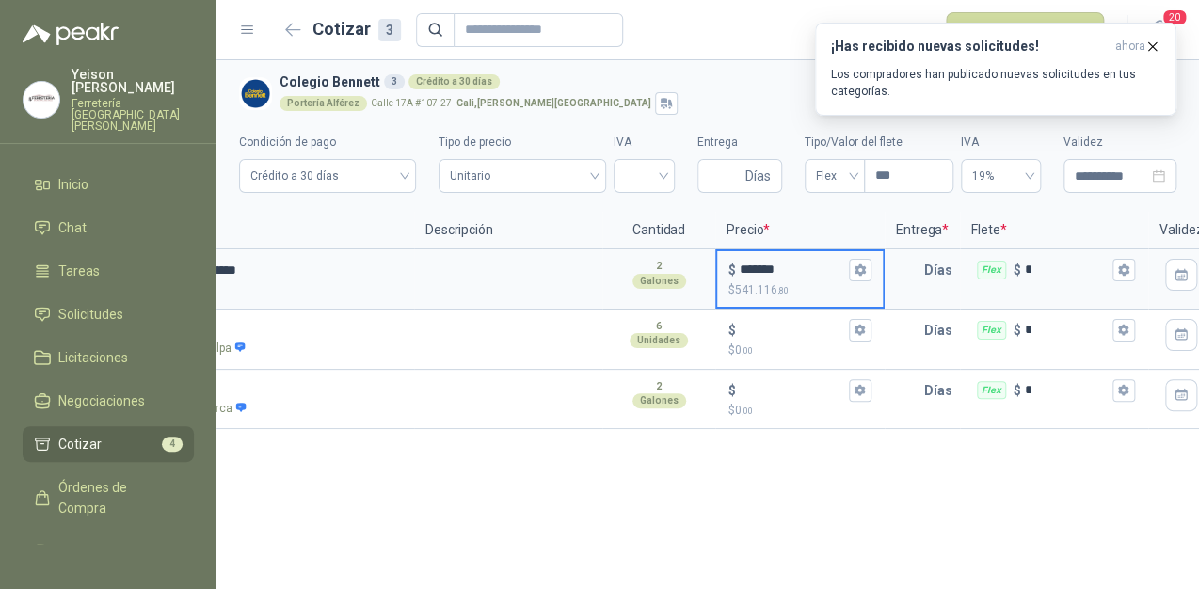
scroll to position [0, 331]
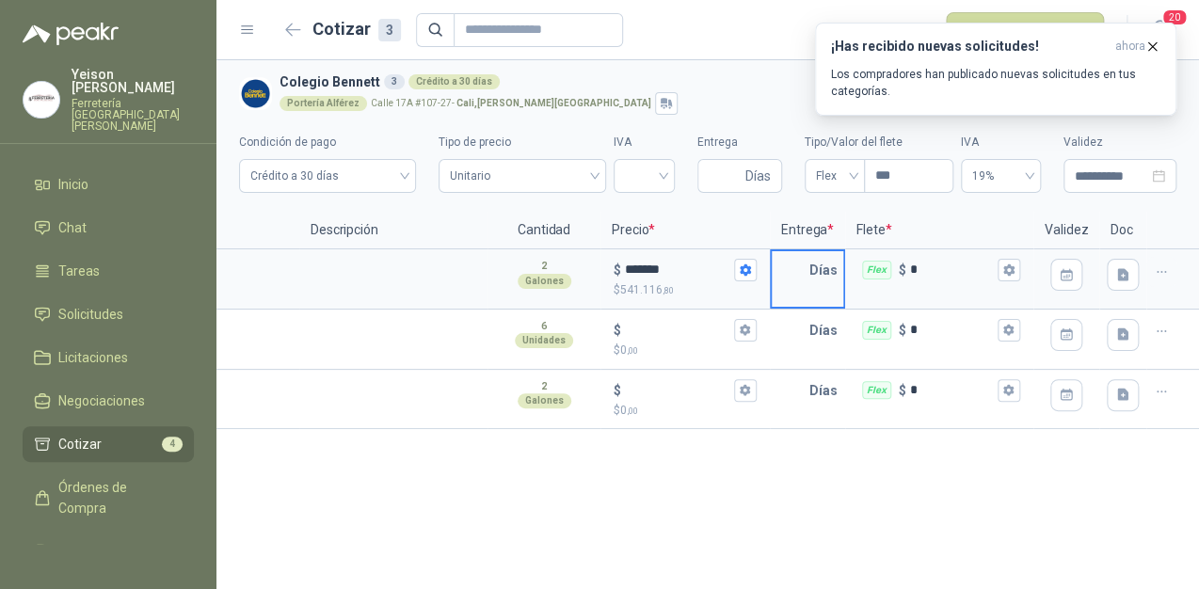
click at [803, 270] on input "text" at bounding box center [791, 270] width 38 height 38
type input "*"
click at [1011, 267] on icon "button" at bounding box center [1008, 269] width 10 height 11
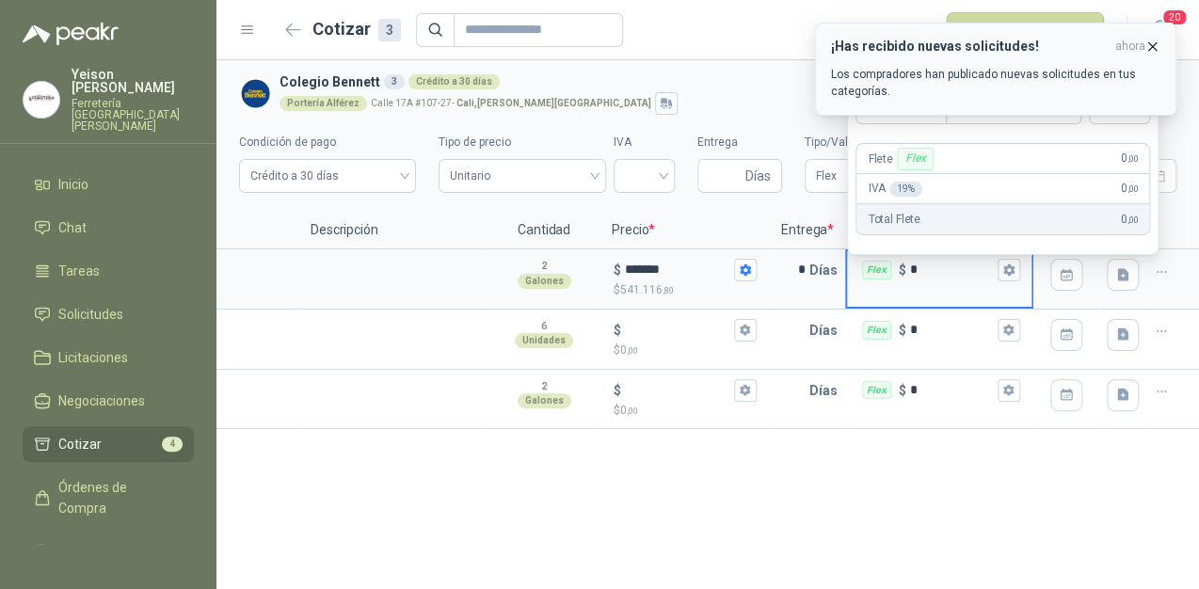
click at [1152, 47] on icon "button" at bounding box center [1153, 47] width 16 height 16
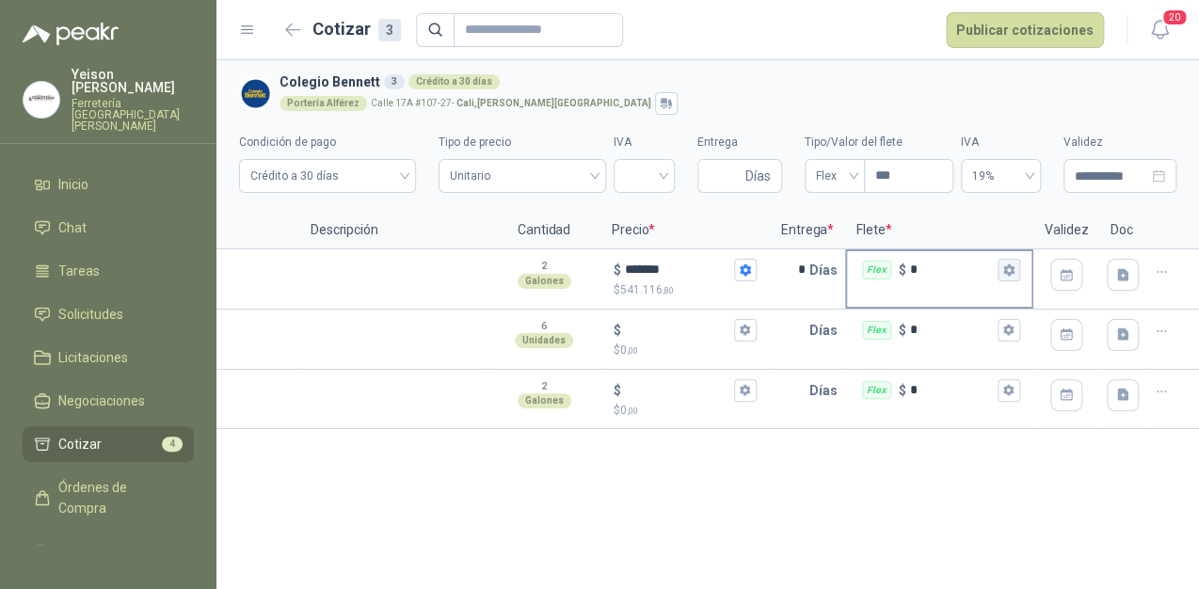
click at [1013, 271] on icon "button" at bounding box center [1008, 269] width 10 height 11
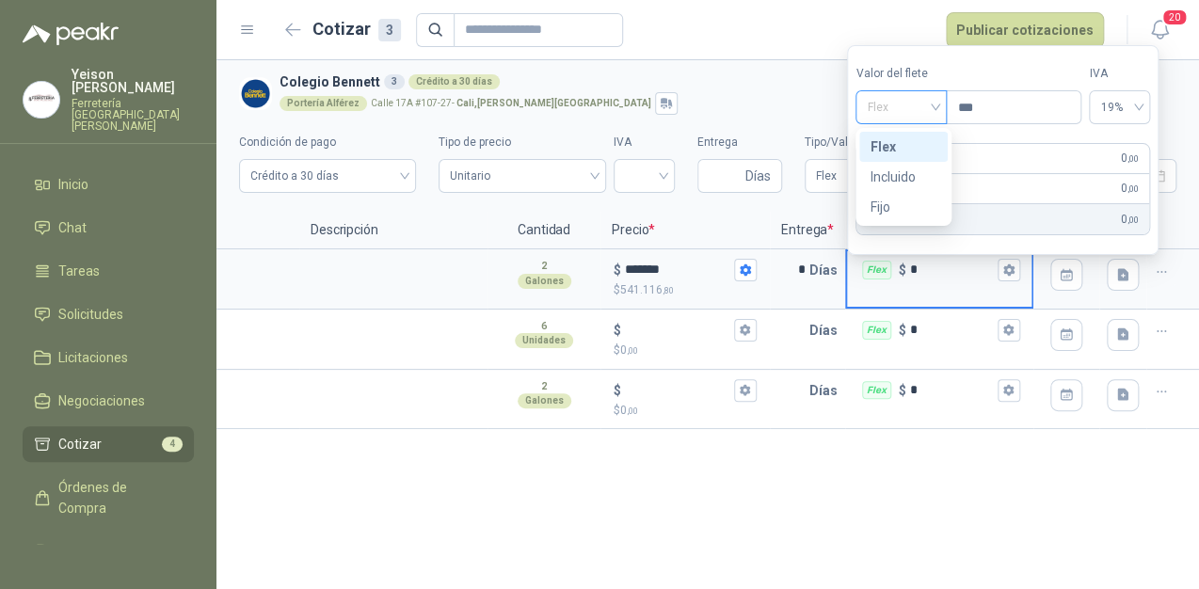
click at [936, 104] on span "Flex" at bounding box center [901, 107] width 69 height 28
click at [896, 179] on div "Incluido" at bounding box center [904, 177] width 66 height 21
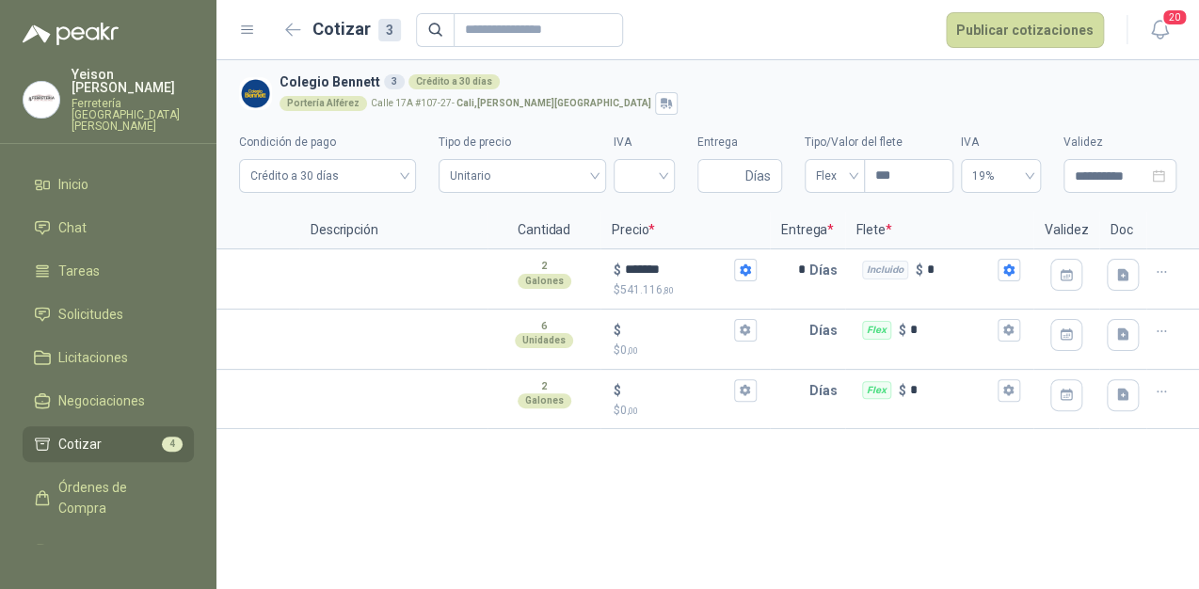
scroll to position [0, 0]
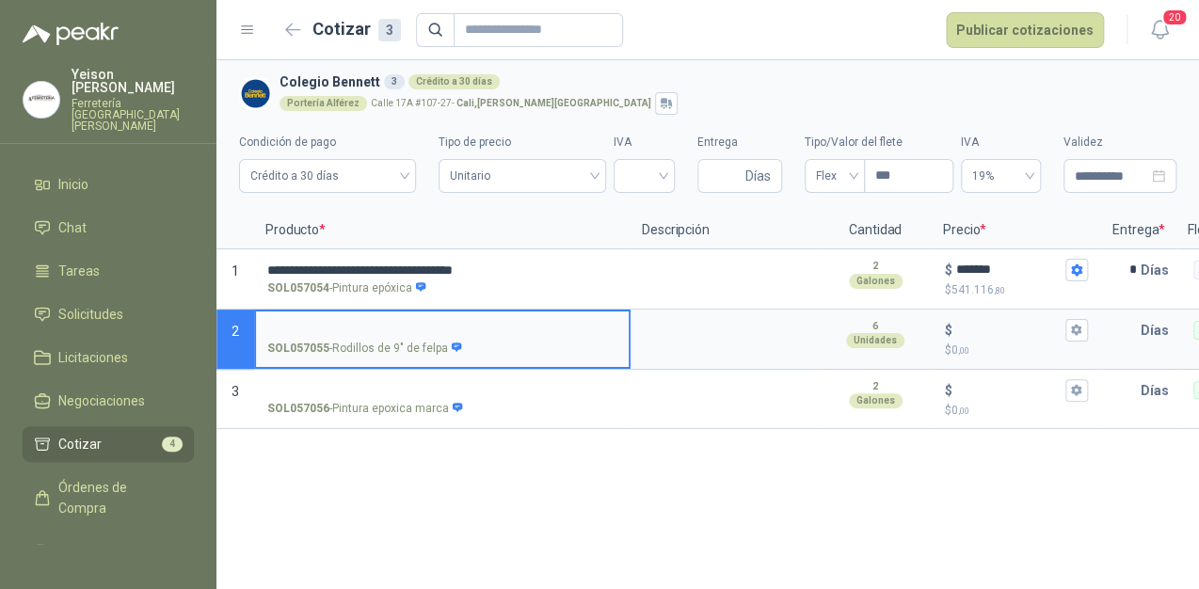
click at [286, 334] on input "SOL057055 - Rodillos de 9" de felpa" at bounding box center [442, 331] width 350 height 14
type input "**********"
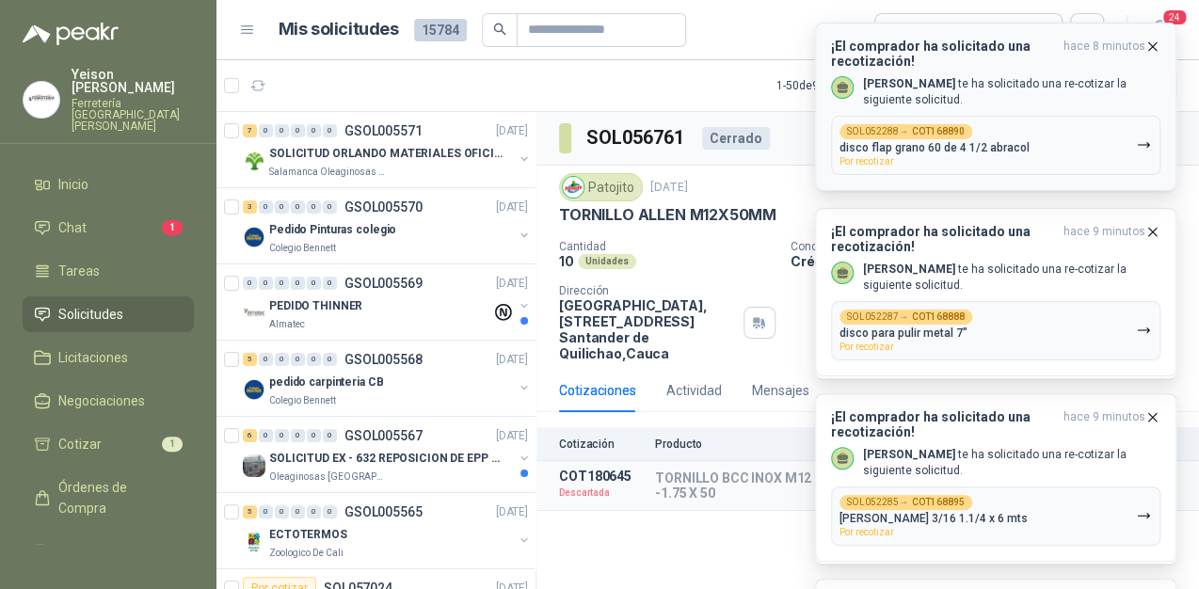
click at [1158, 45] on icon "button" at bounding box center [1153, 47] width 16 height 16
click at [1152, 43] on icon "button" at bounding box center [1153, 47] width 16 height 16
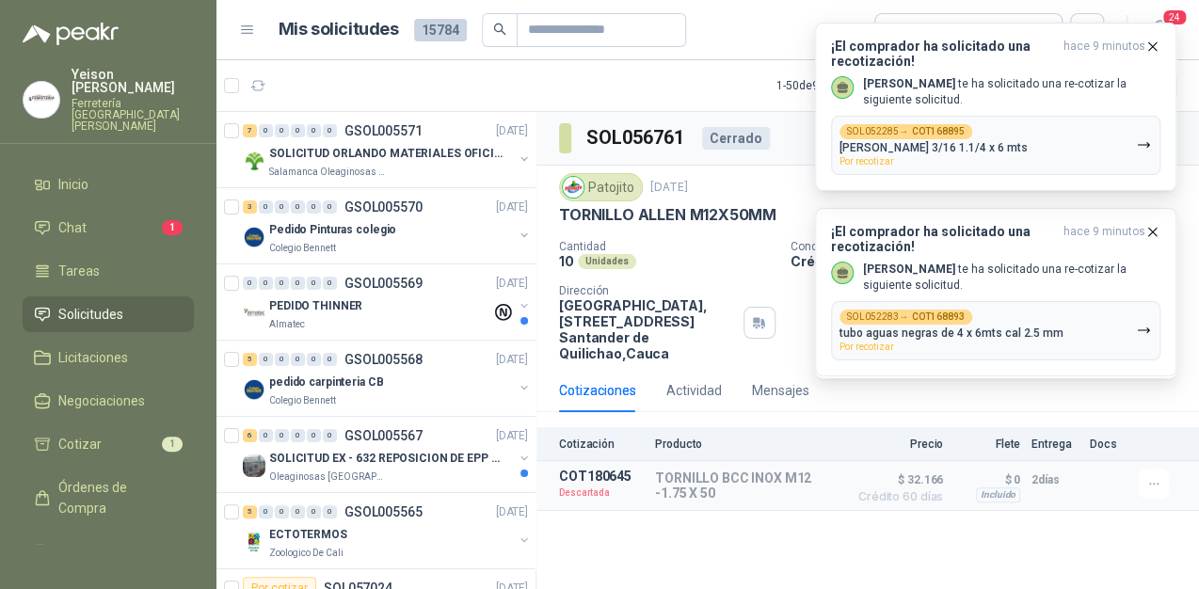
click at [1152, 43] on icon "button" at bounding box center [1153, 47] width 16 height 16
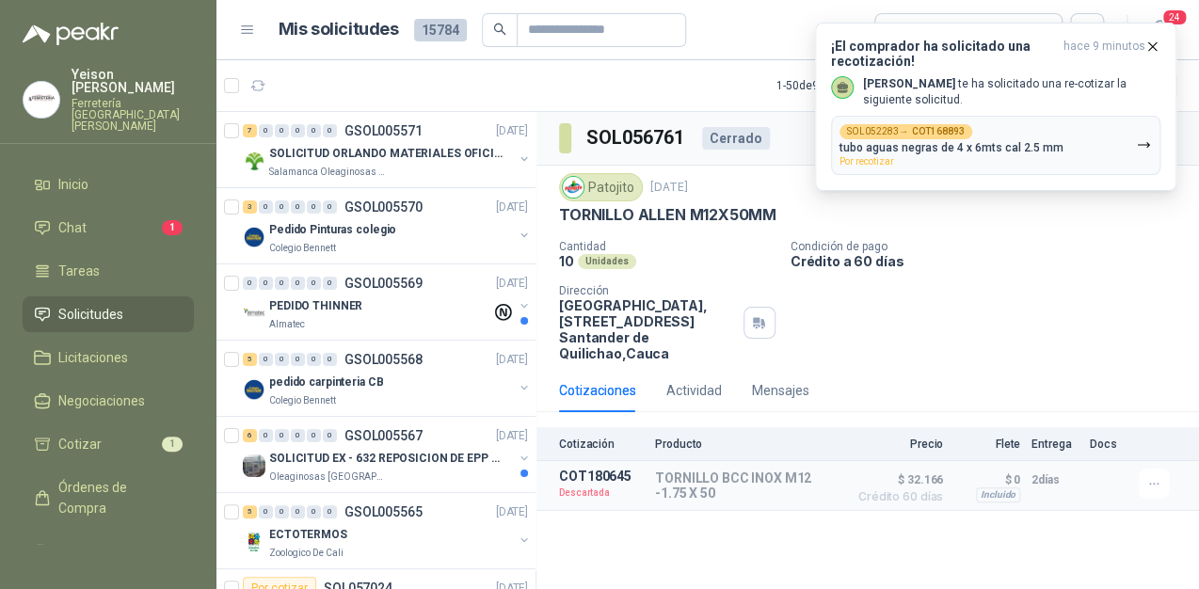
click at [1152, 43] on icon "button" at bounding box center [1153, 47] width 16 height 16
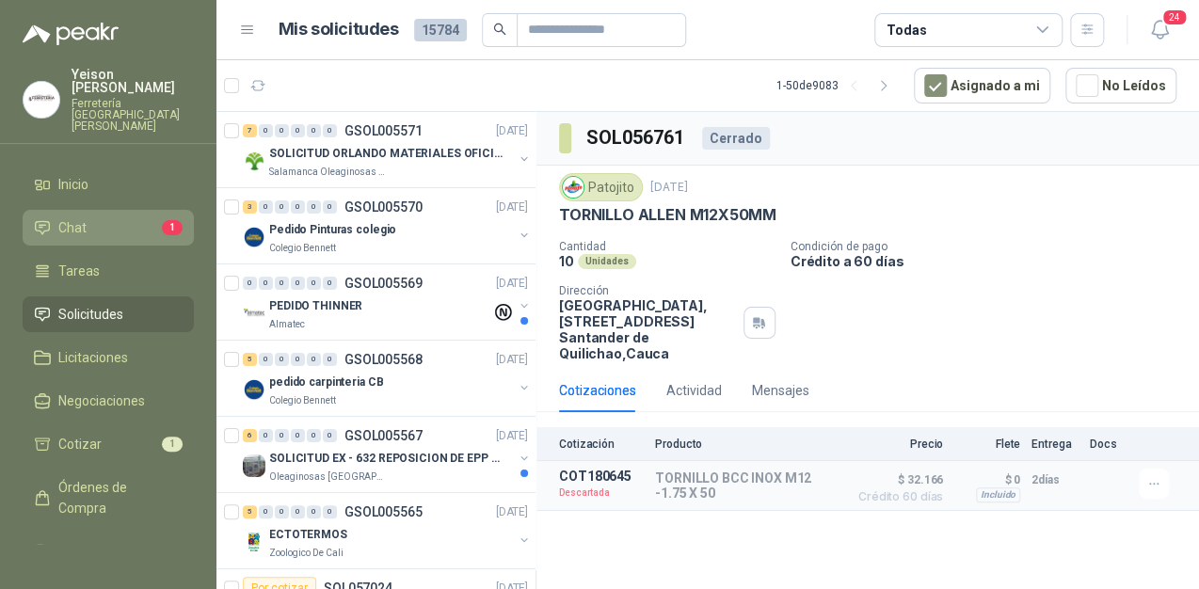
click at [125, 217] on li "Chat 1" at bounding box center [108, 227] width 149 height 21
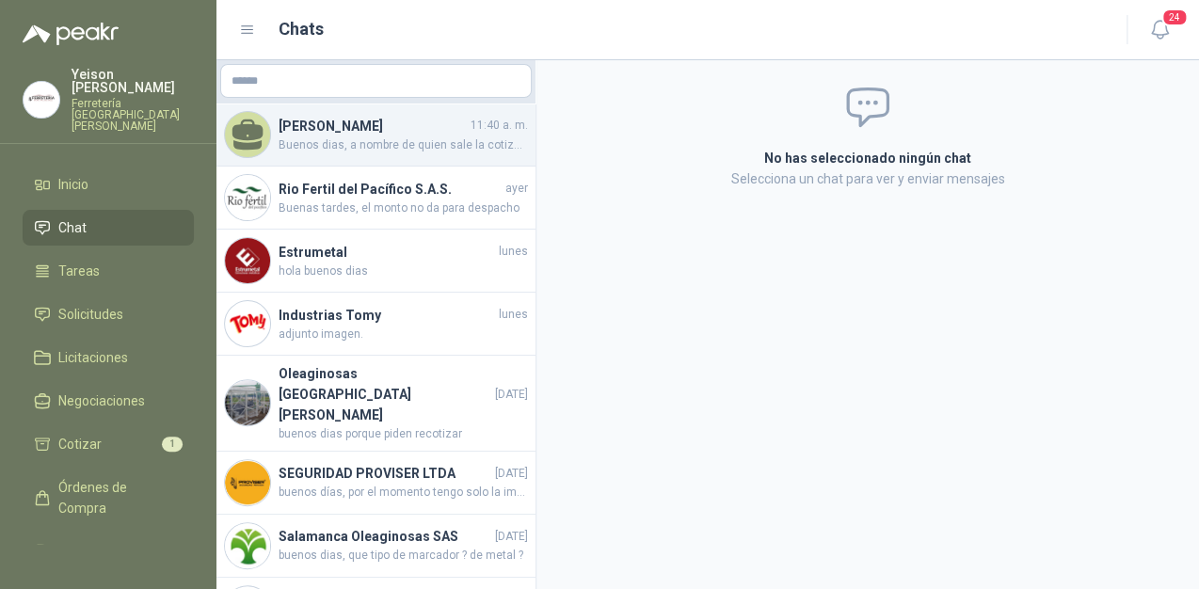
click at [439, 134] on h4 "[PERSON_NAME] [PERSON_NAME]" at bounding box center [373, 126] width 188 height 21
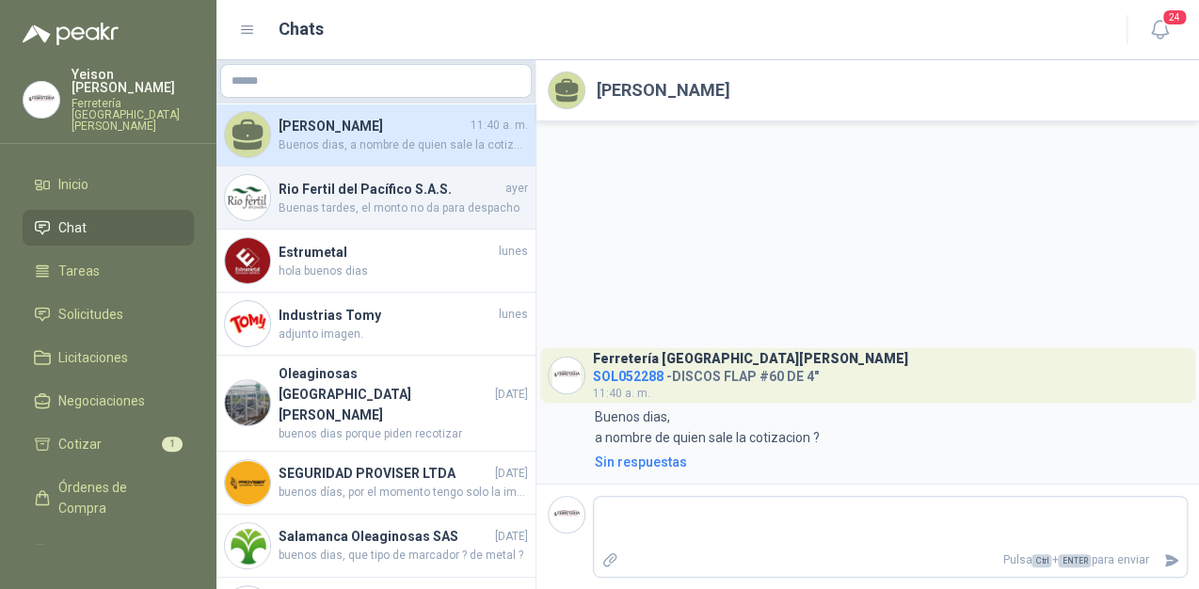
click at [414, 188] on h4 "Rio Fertil del Pacífico S.A.S." at bounding box center [390, 189] width 223 height 21
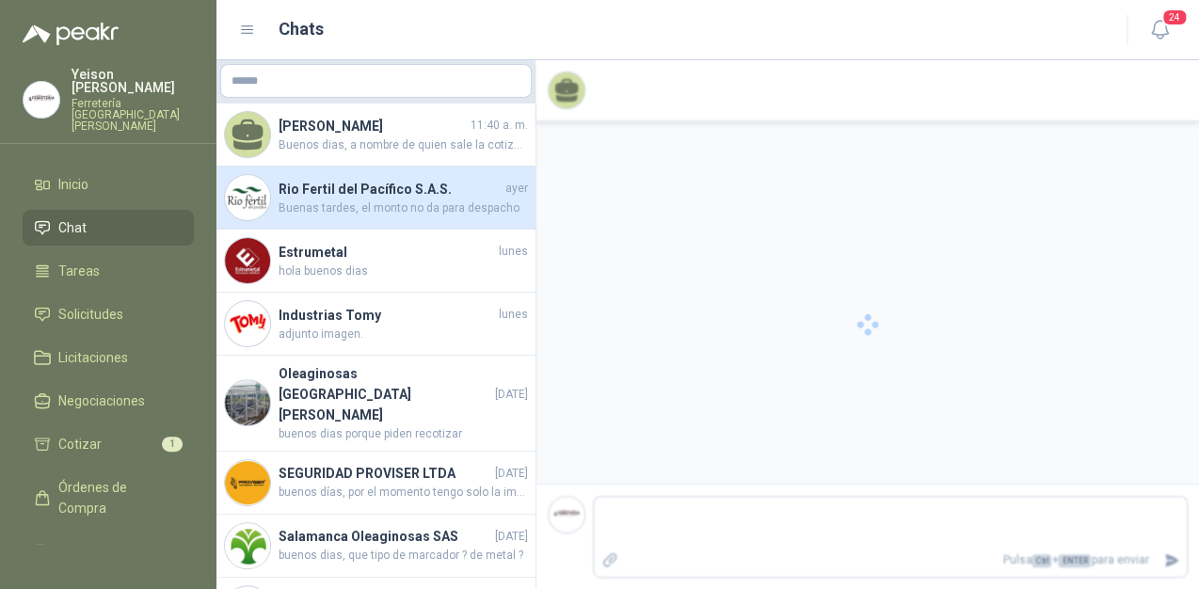
scroll to position [2044, 0]
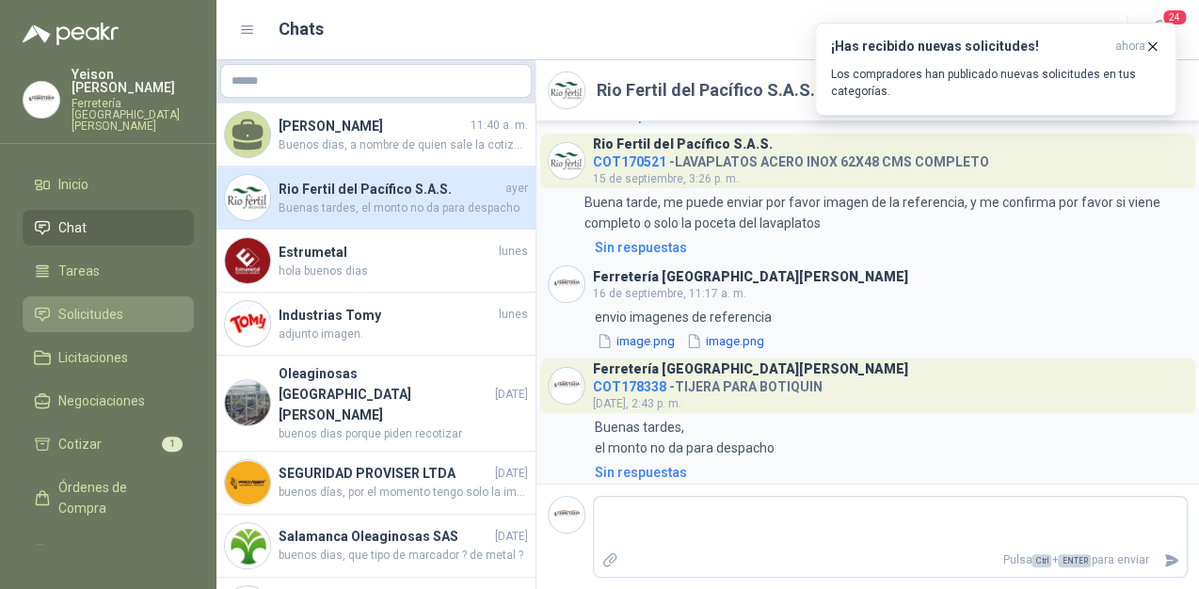
click at [111, 300] on link "Solicitudes" at bounding box center [108, 315] width 171 height 36
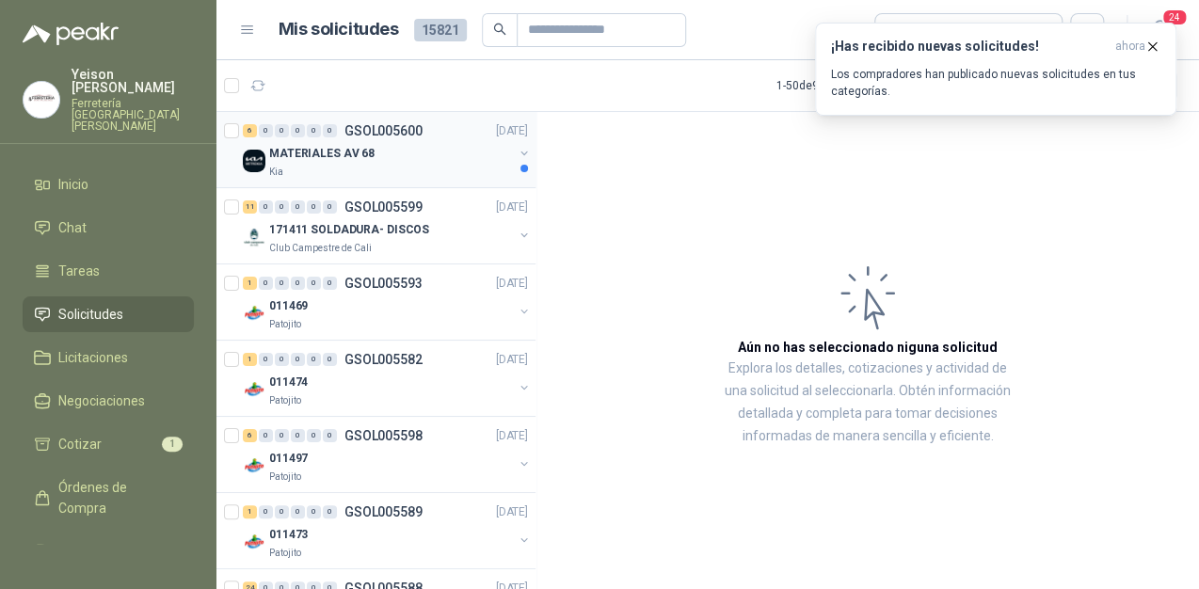
click at [444, 175] on div "Kia" at bounding box center [391, 172] width 244 height 15
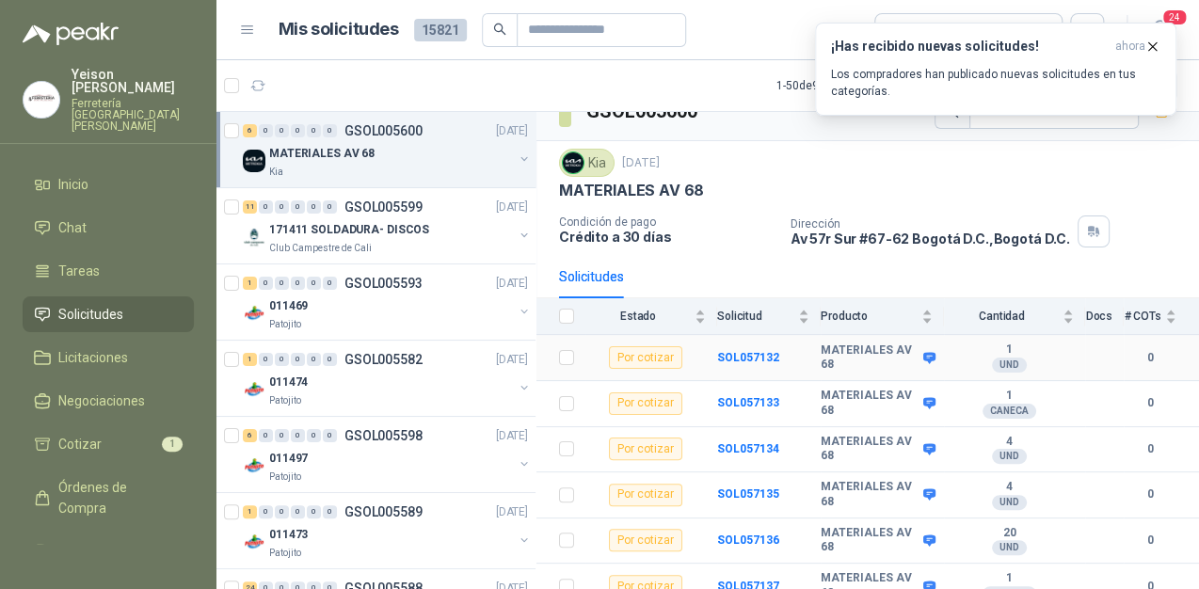
scroll to position [41, 0]
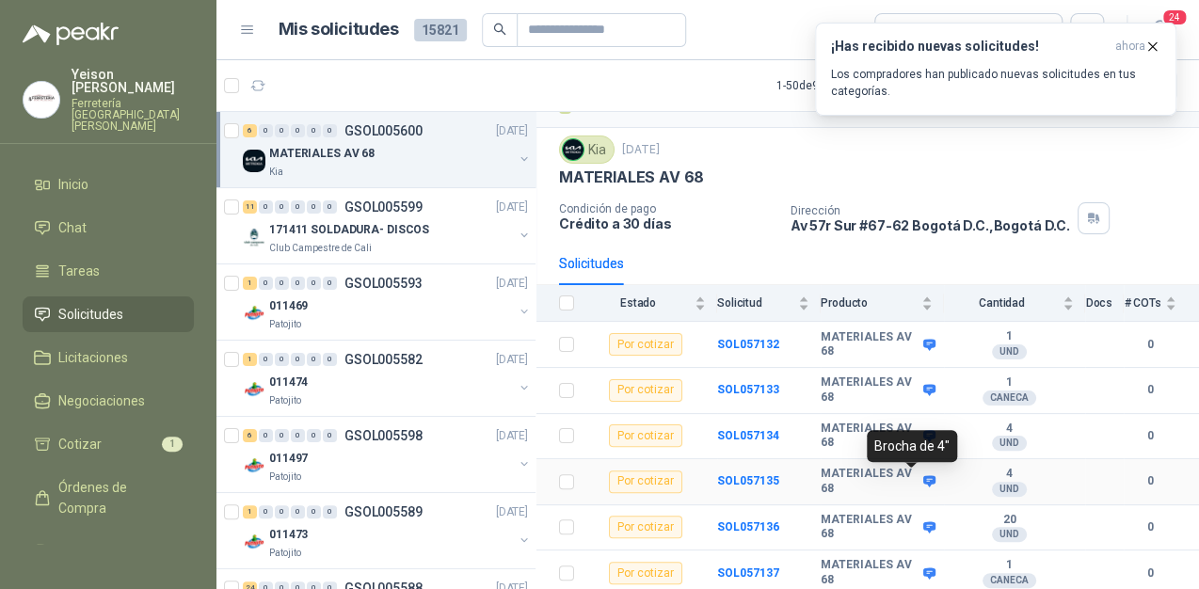
click at [923, 482] on icon at bounding box center [929, 481] width 12 height 11
click at [922, 338] on icon at bounding box center [929, 345] width 14 height 14
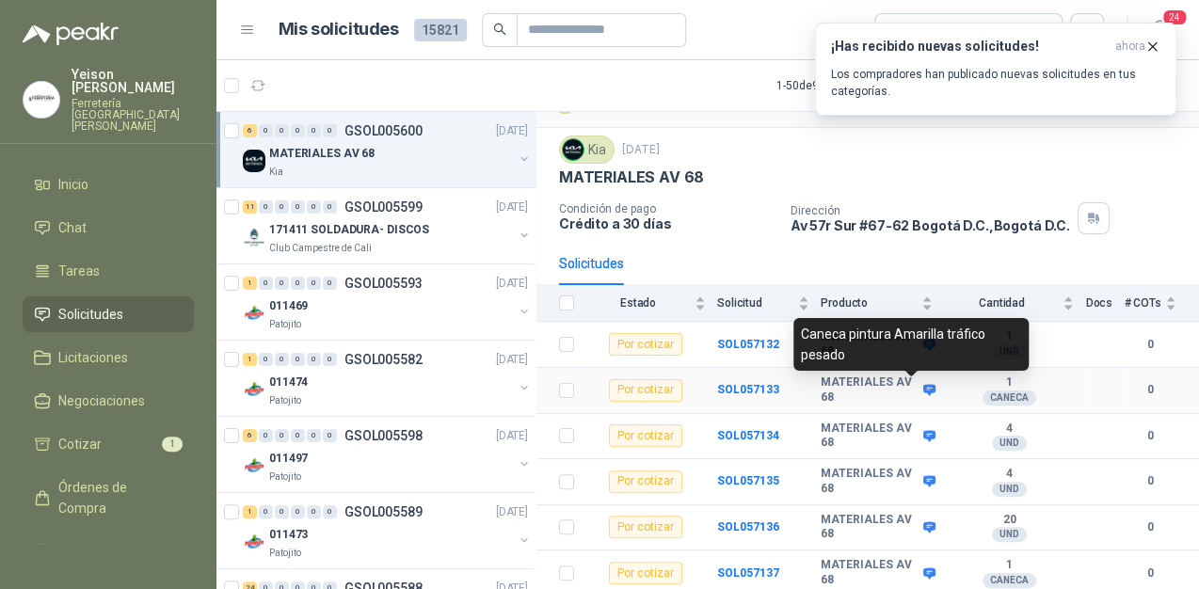
click at [923, 391] on icon at bounding box center [929, 390] width 12 height 11
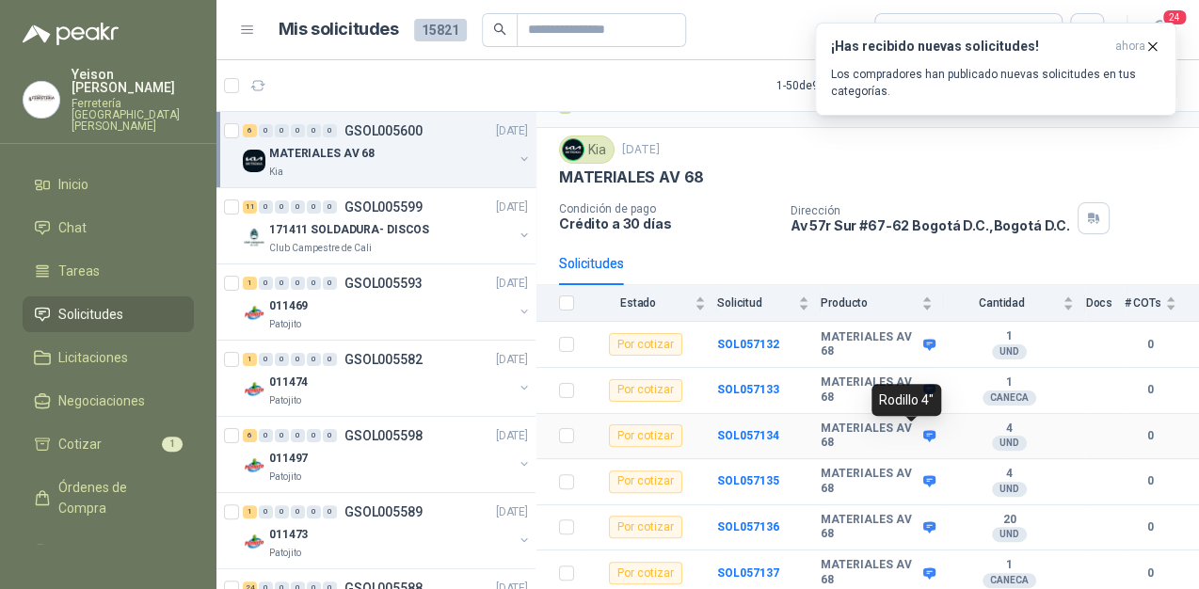
click at [923, 436] on icon at bounding box center [929, 435] width 12 height 11
click at [911, 485] on div "MATERIALES AV 68" at bounding box center [877, 481] width 112 height 29
click at [923, 479] on icon at bounding box center [929, 481] width 12 height 11
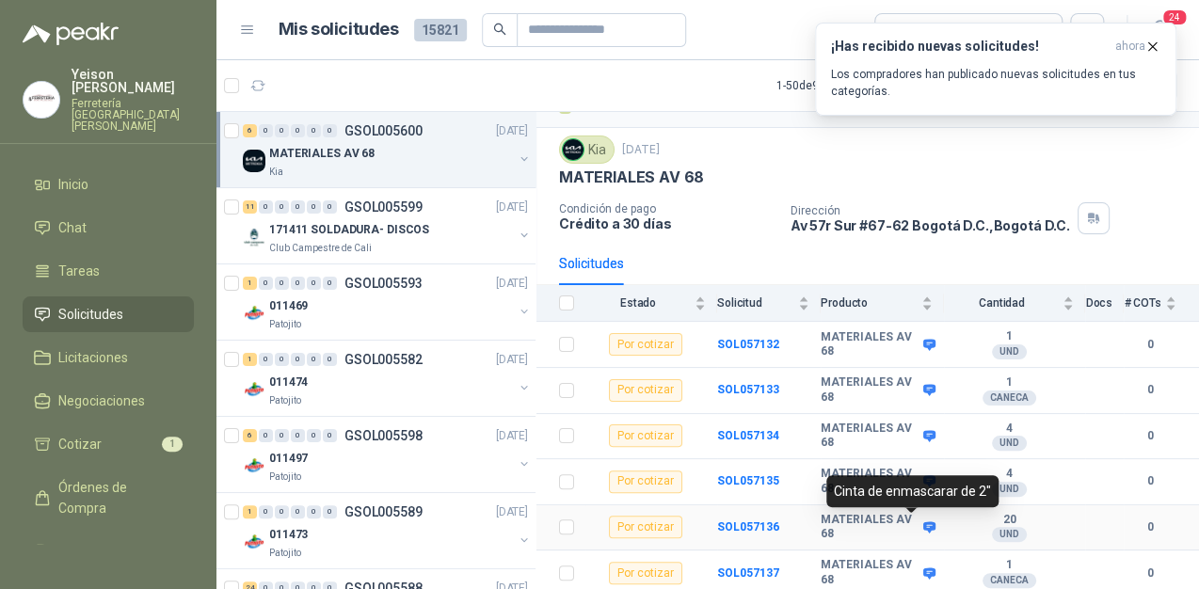
click at [923, 521] on icon at bounding box center [929, 526] width 12 height 11
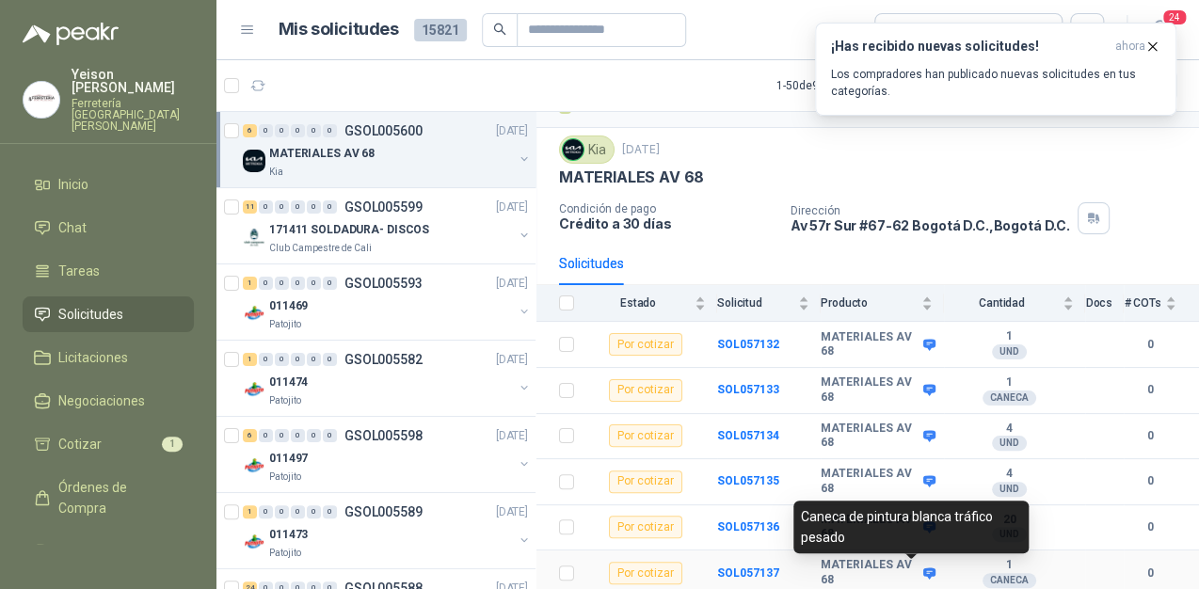
click at [923, 569] on icon at bounding box center [929, 573] width 12 height 11
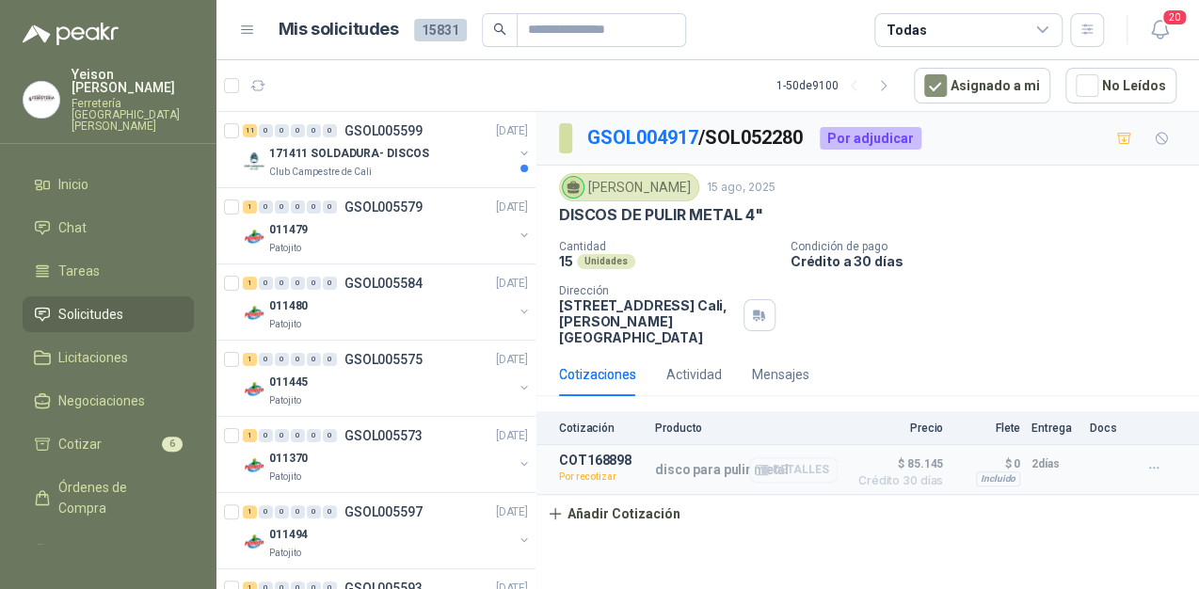
click at [800, 467] on button "Detalles" at bounding box center [793, 469] width 88 height 25
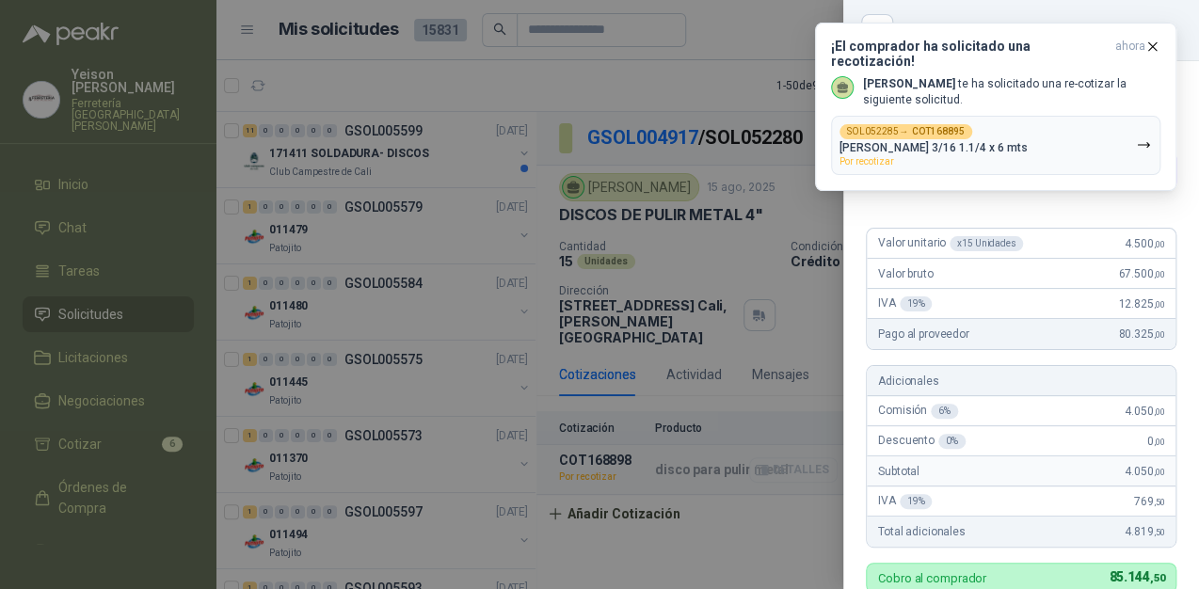
scroll to position [561, 0]
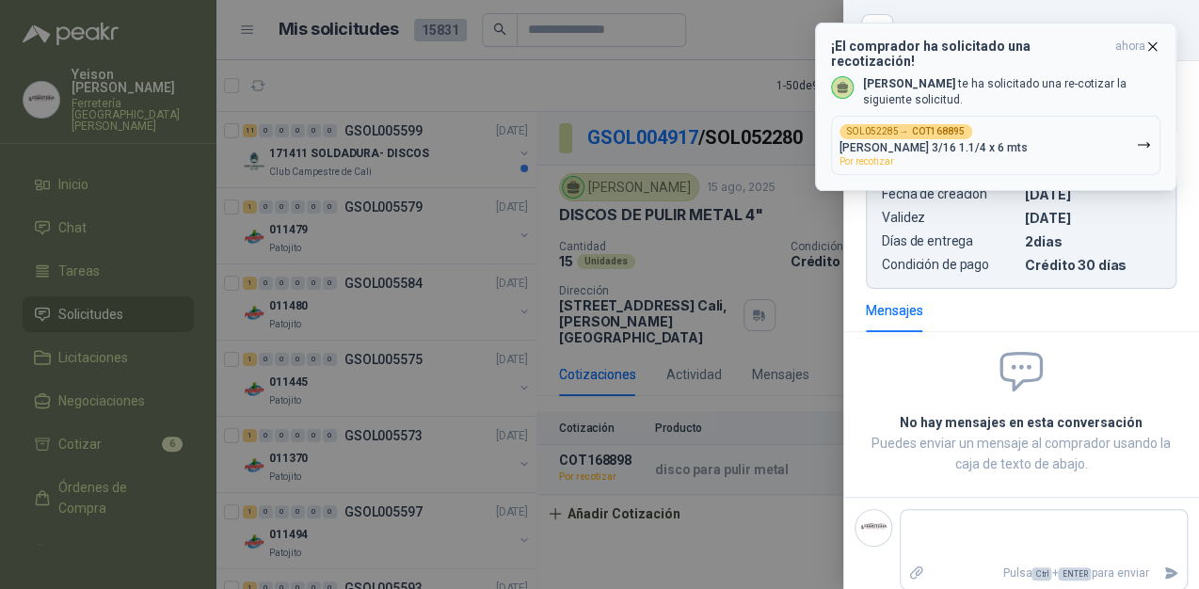
click at [1154, 45] on icon "button" at bounding box center [1153, 47] width 16 height 16
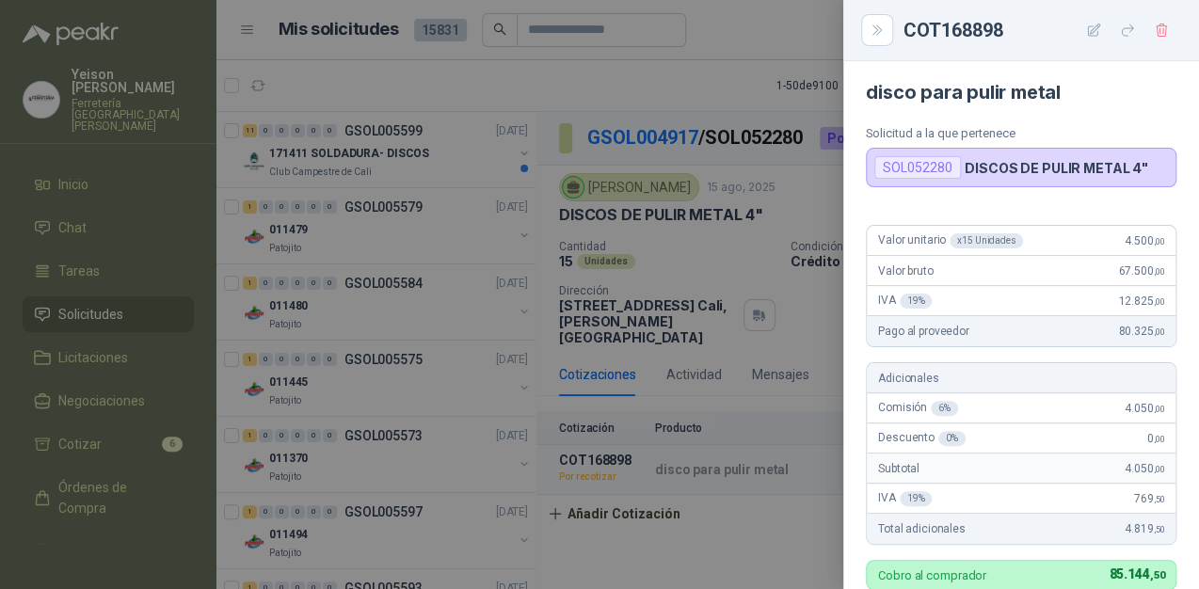
scroll to position [0, 0]
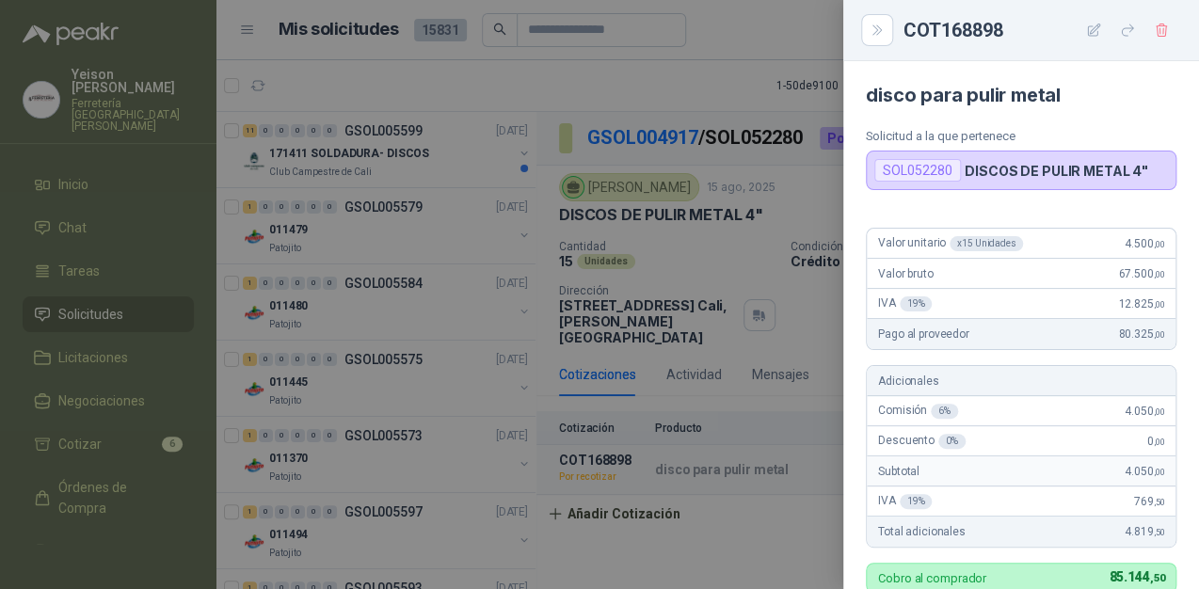
click at [776, 370] on div at bounding box center [599, 294] width 1199 height 589
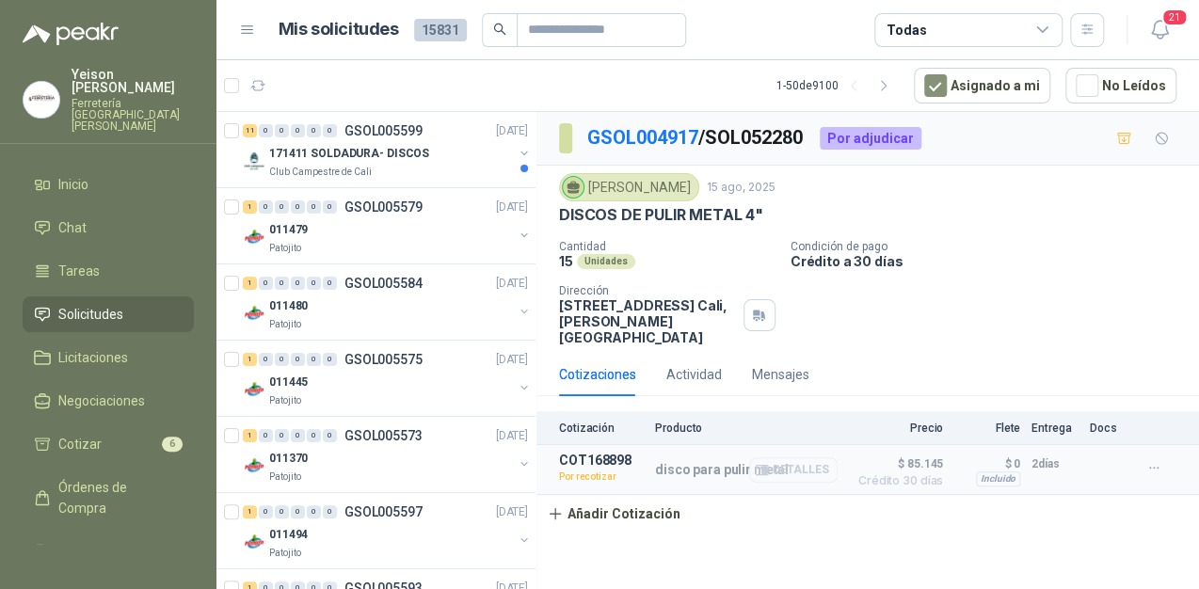
click at [783, 473] on button "Detalles" at bounding box center [793, 469] width 88 height 25
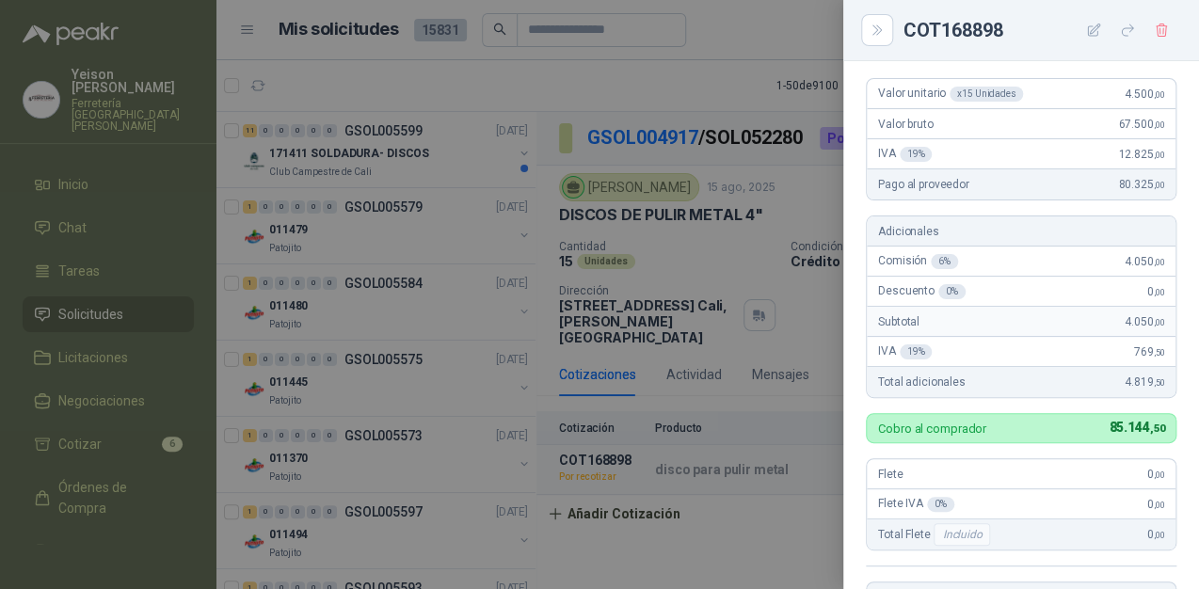
scroll to position [0, 0]
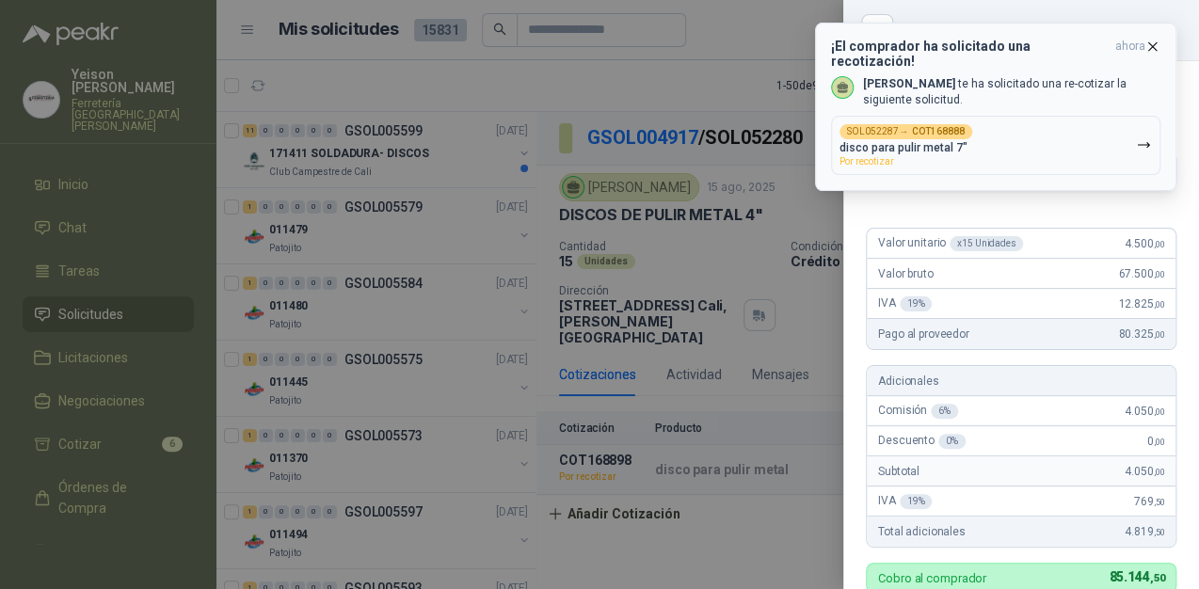
click at [1151, 41] on icon "button" at bounding box center [1153, 47] width 16 height 16
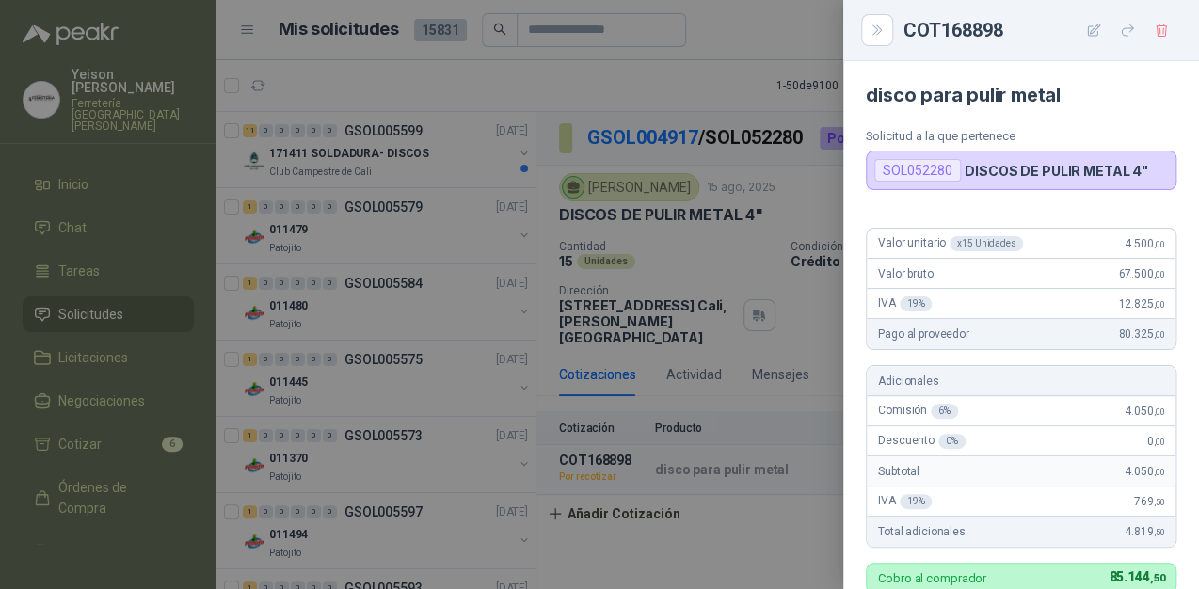
click at [768, 37] on div at bounding box center [599, 294] width 1199 height 589
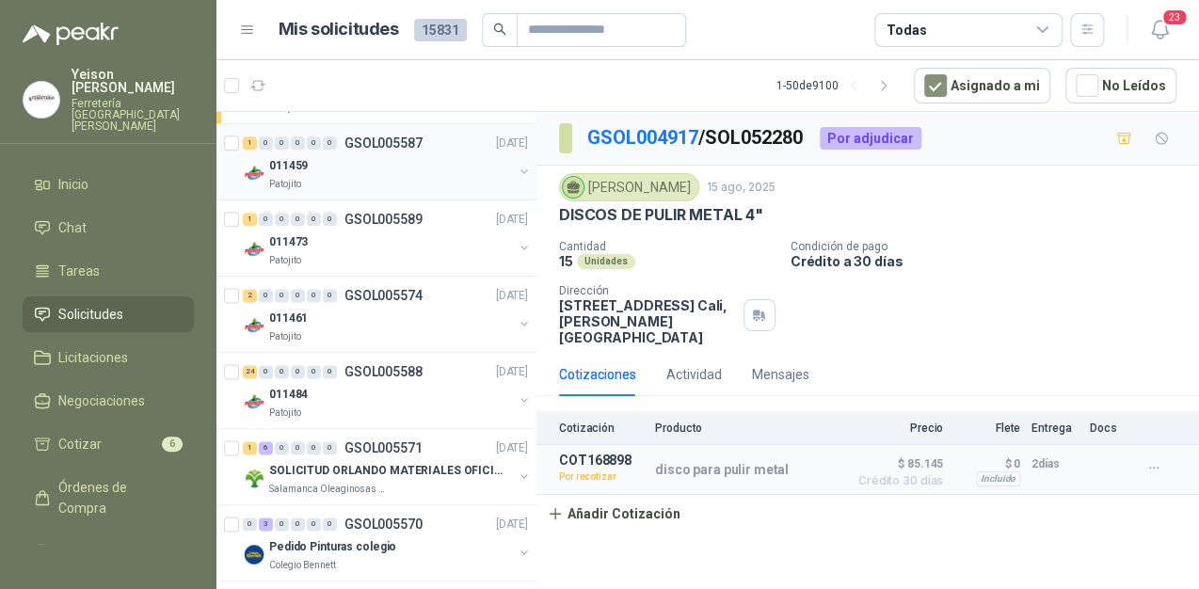
scroll to position [1205, 0]
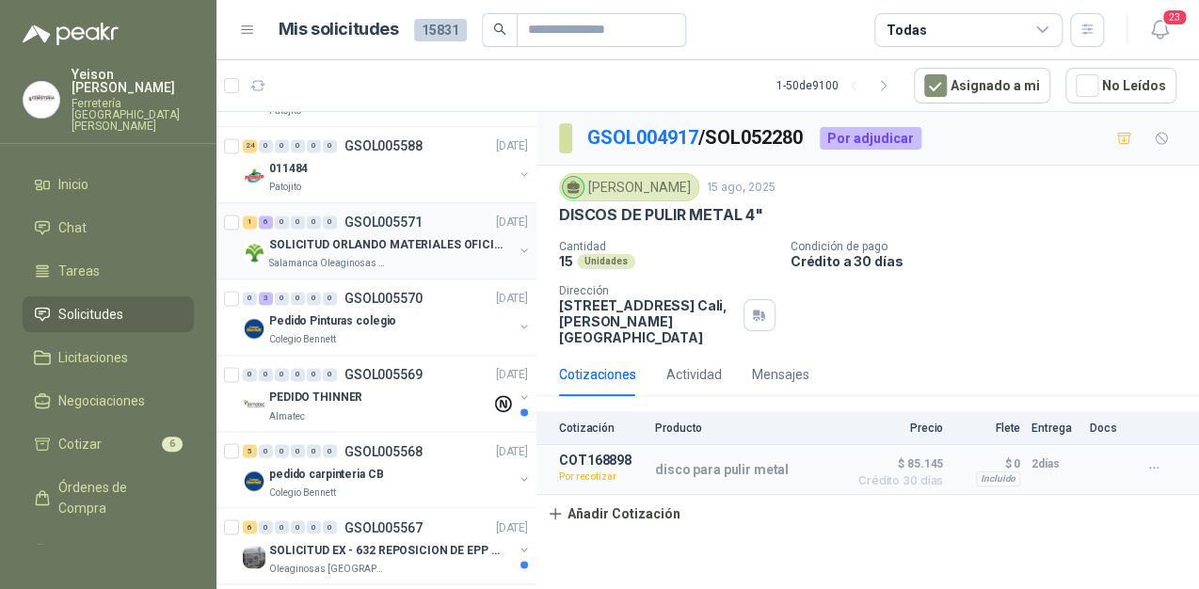
click at [385, 237] on p "SOLICITUD ORLANDO MATERIALES OFICINA - CALI" at bounding box center [386, 245] width 234 height 18
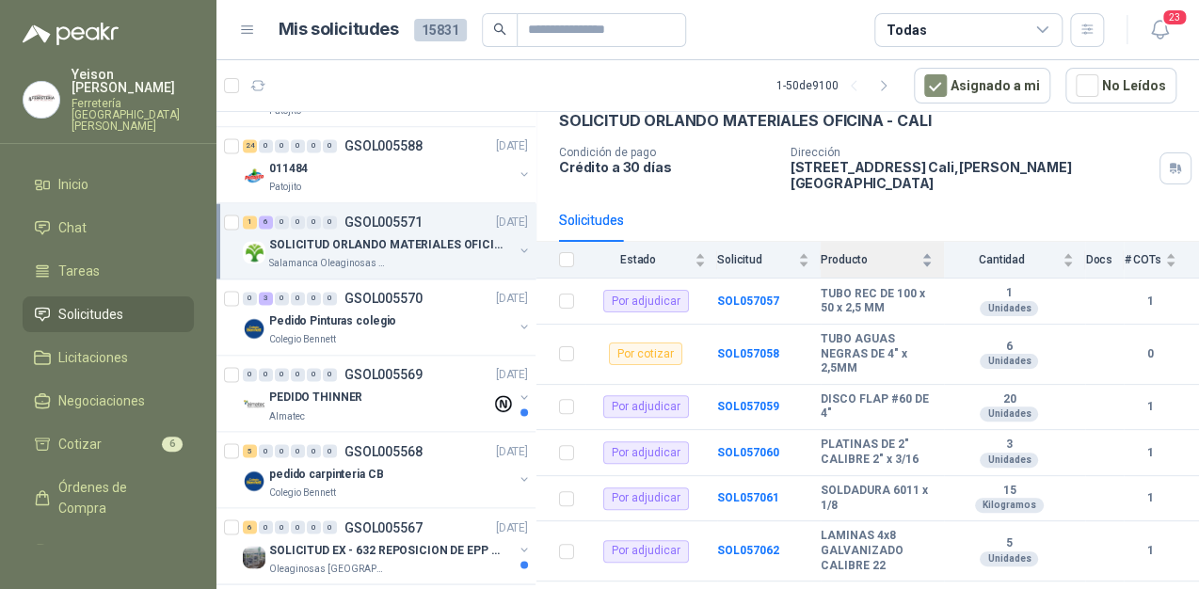
scroll to position [115, 0]
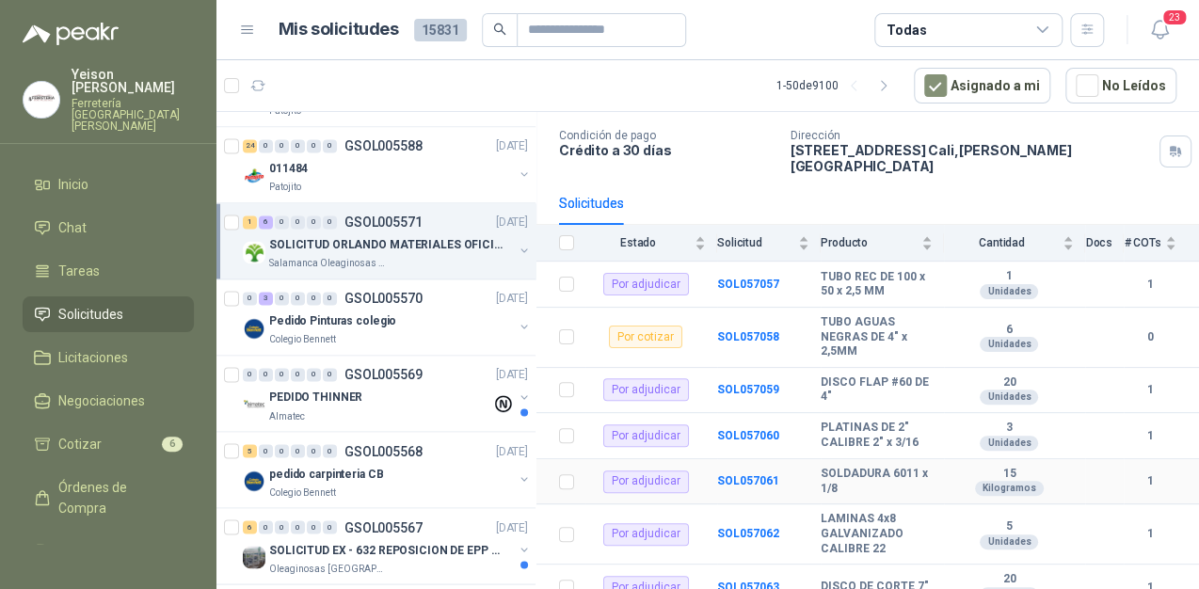
click at [675, 471] on div "Por adjudicar" at bounding box center [646, 482] width 86 height 23
click at [749, 474] on b "SOL057061" at bounding box center [748, 480] width 62 height 13
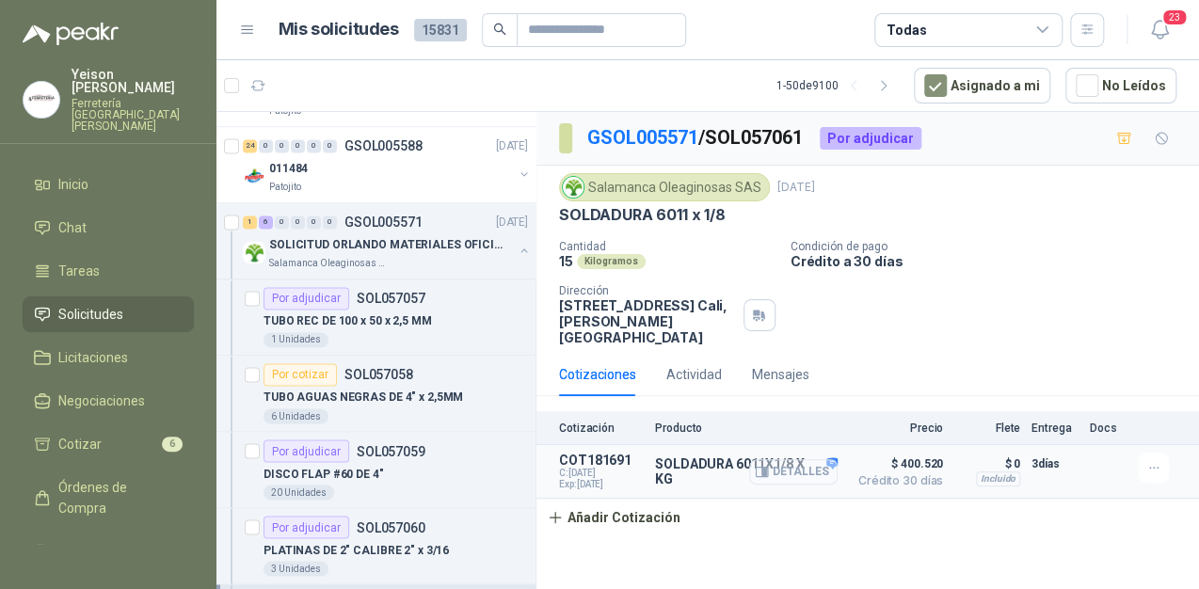
click at [830, 459] on button "Detalles" at bounding box center [793, 471] width 88 height 25
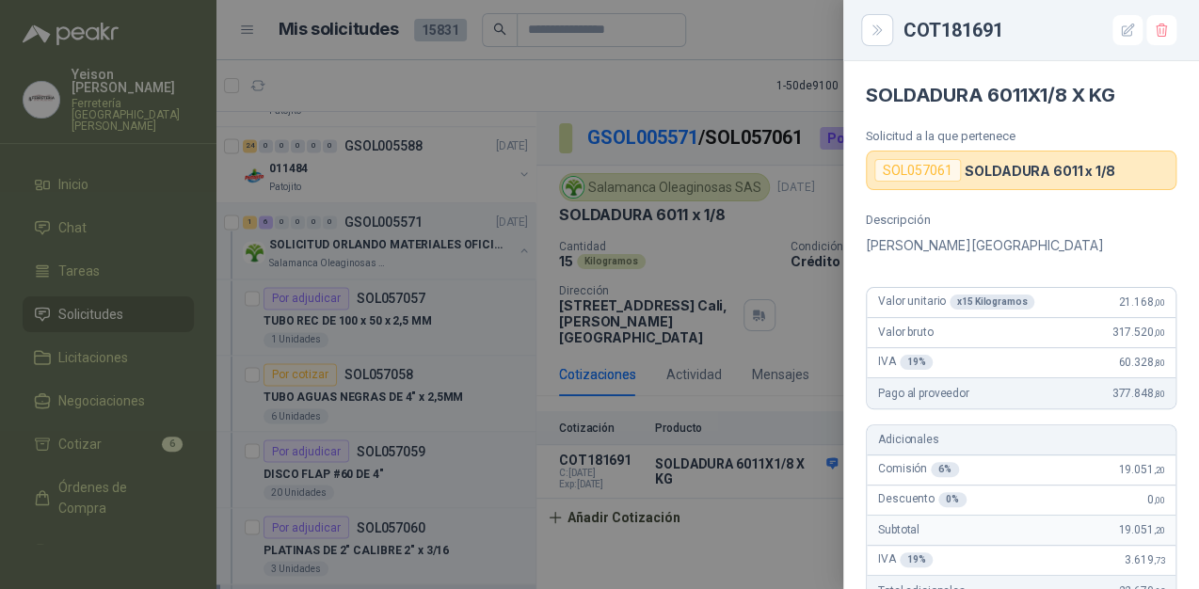
click at [739, 105] on div at bounding box center [599, 294] width 1199 height 589
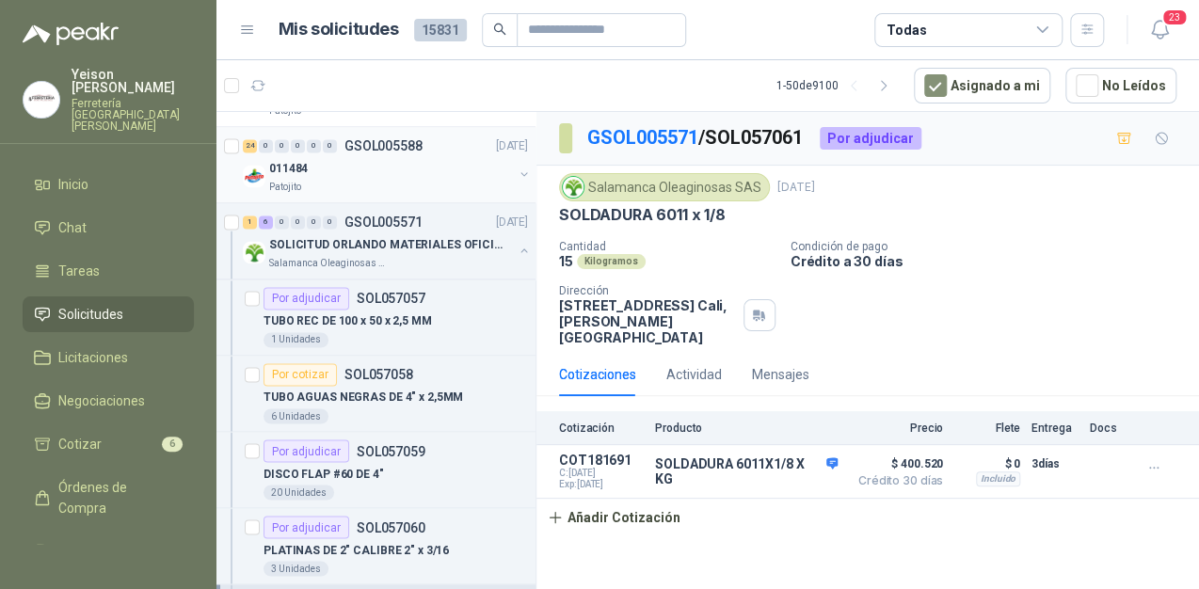
click at [517, 173] on button "button" at bounding box center [524, 174] width 15 height 15
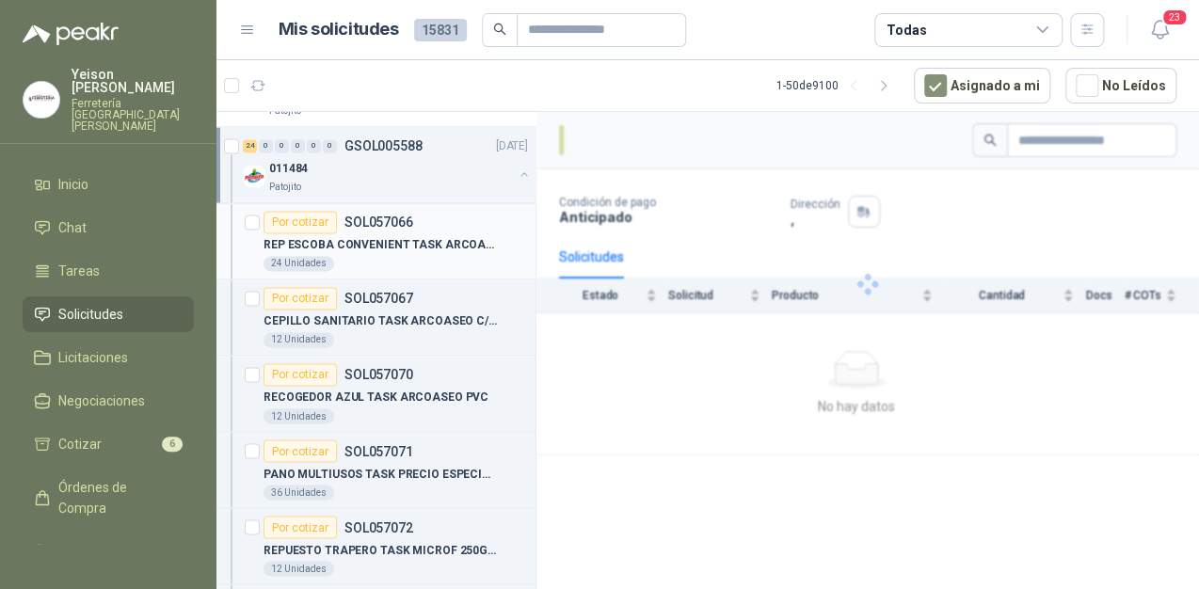
scroll to position [1054, 0]
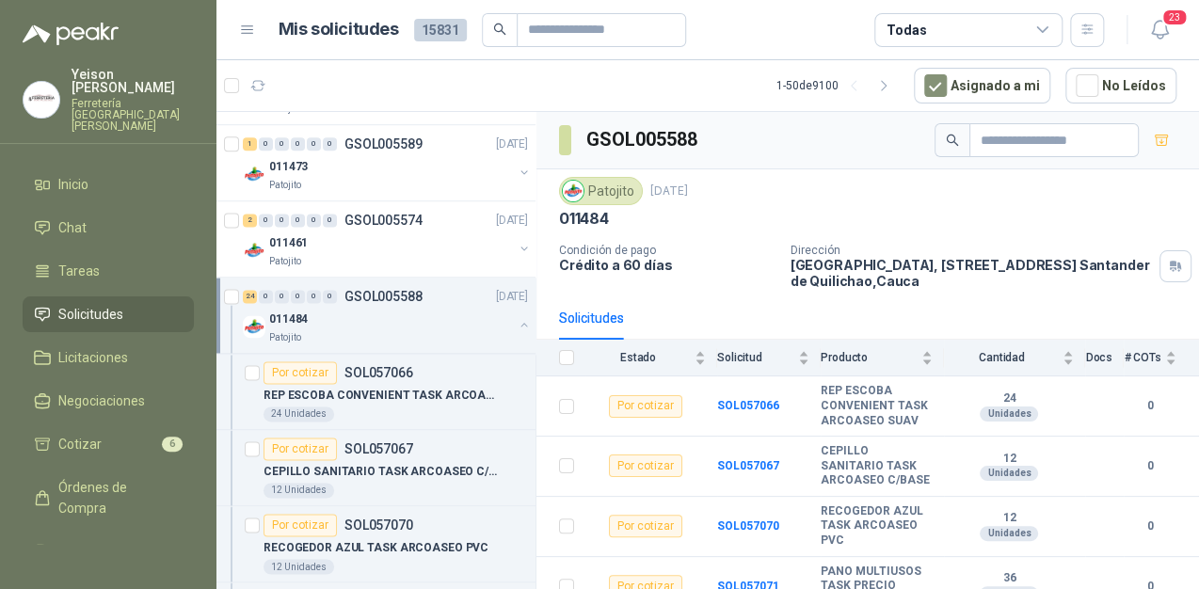
click at [517, 317] on button "button" at bounding box center [524, 324] width 15 height 15
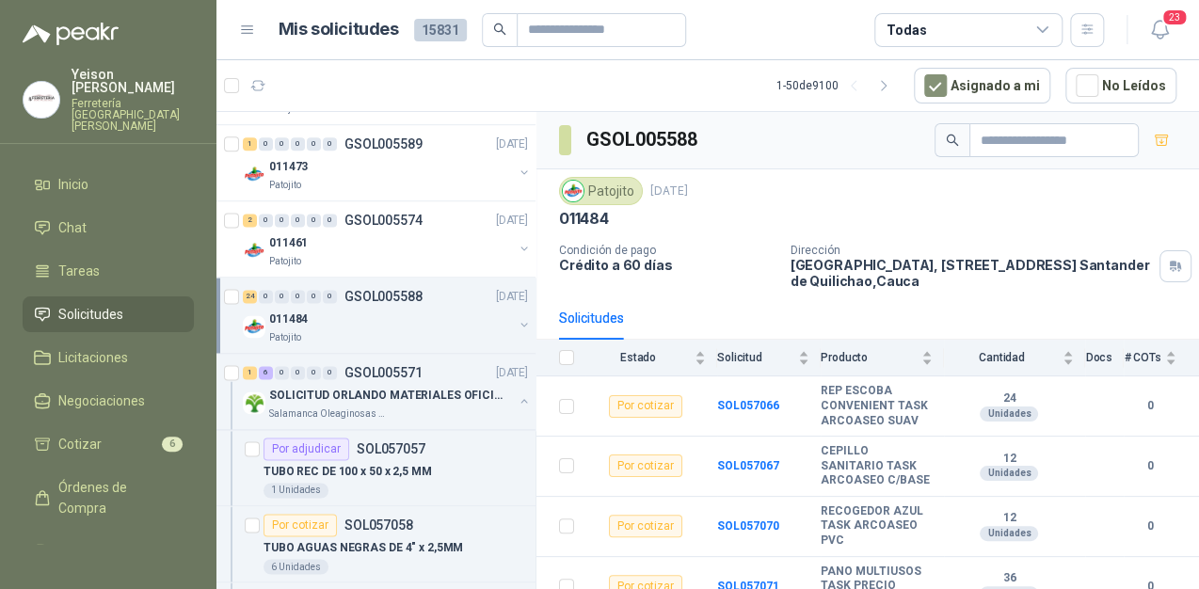
scroll to position [6, 0]
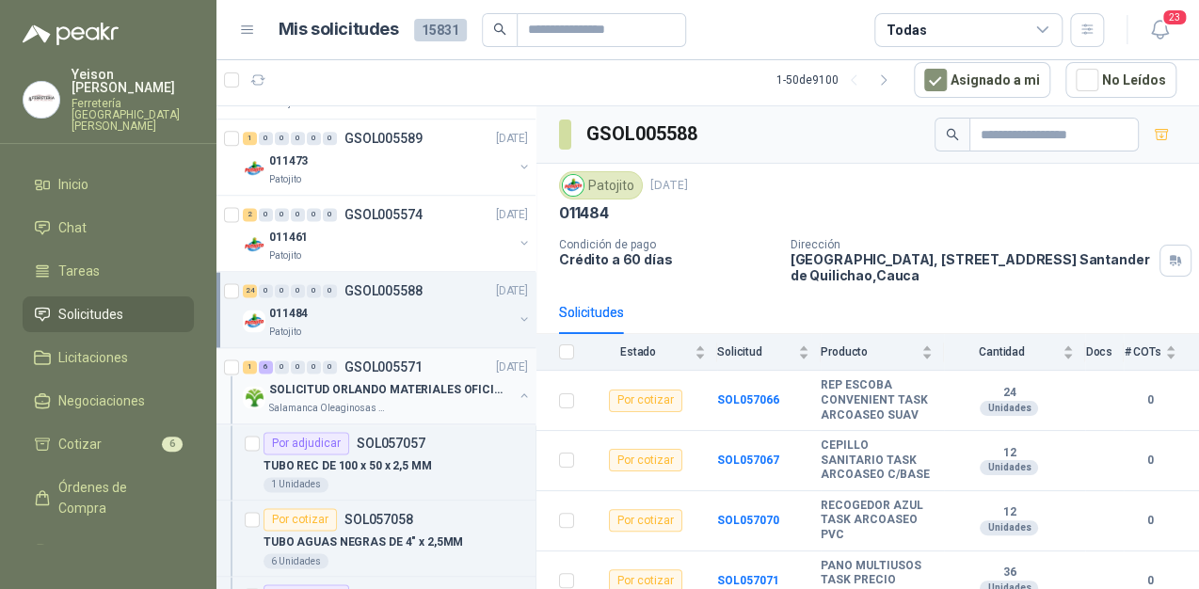
click at [517, 388] on button "button" at bounding box center [524, 395] width 15 height 15
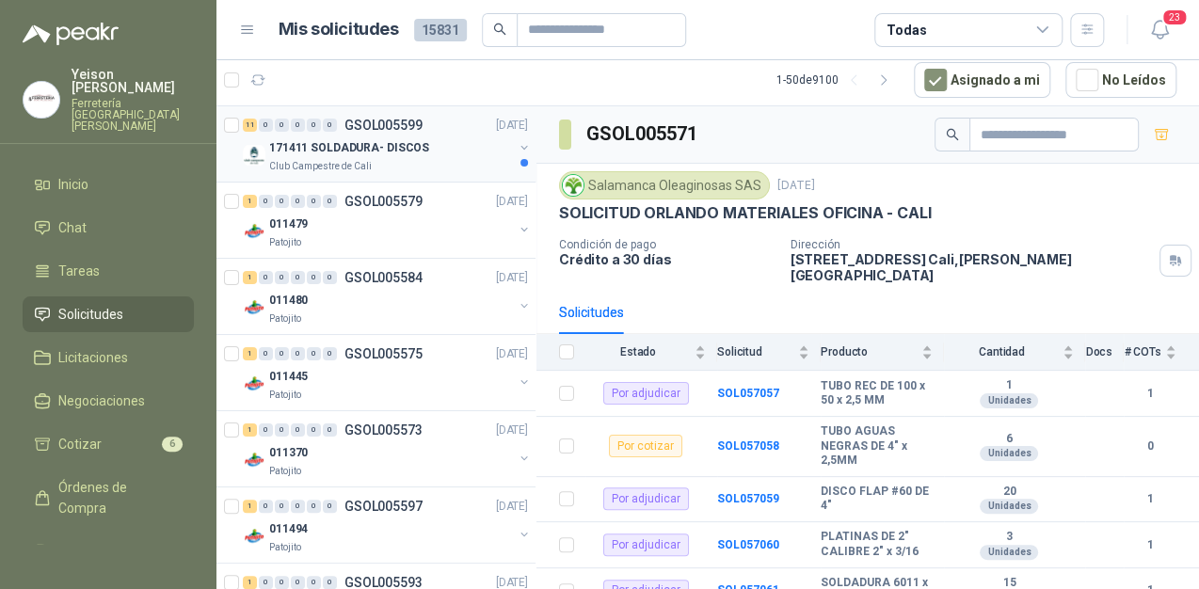
click at [377, 144] on p "171411 SOLDADURA- DISCOS" at bounding box center [349, 148] width 160 height 18
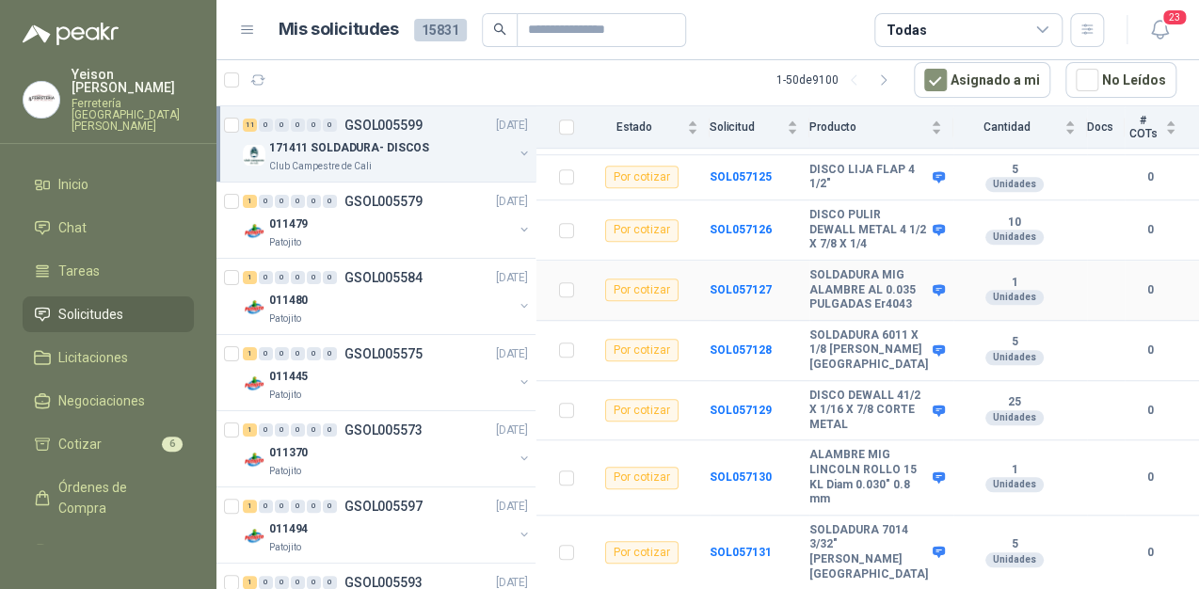
scroll to position [456, 0]
drag, startPoint x: 816, startPoint y: 222, endPoint x: 883, endPoint y: 284, distance: 91.2
click at [883, 284] on tr "Por cotizar SOL057127 SOLDADURA MIG ALAMBRE AL 0.035 PULGADAS Er4043 1 Unidades…" at bounding box center [868, 291] width 663 height 60
copy tr "SOLDADURA MIG ALAMBRE AL 0.035 PULGADAS Er4043"
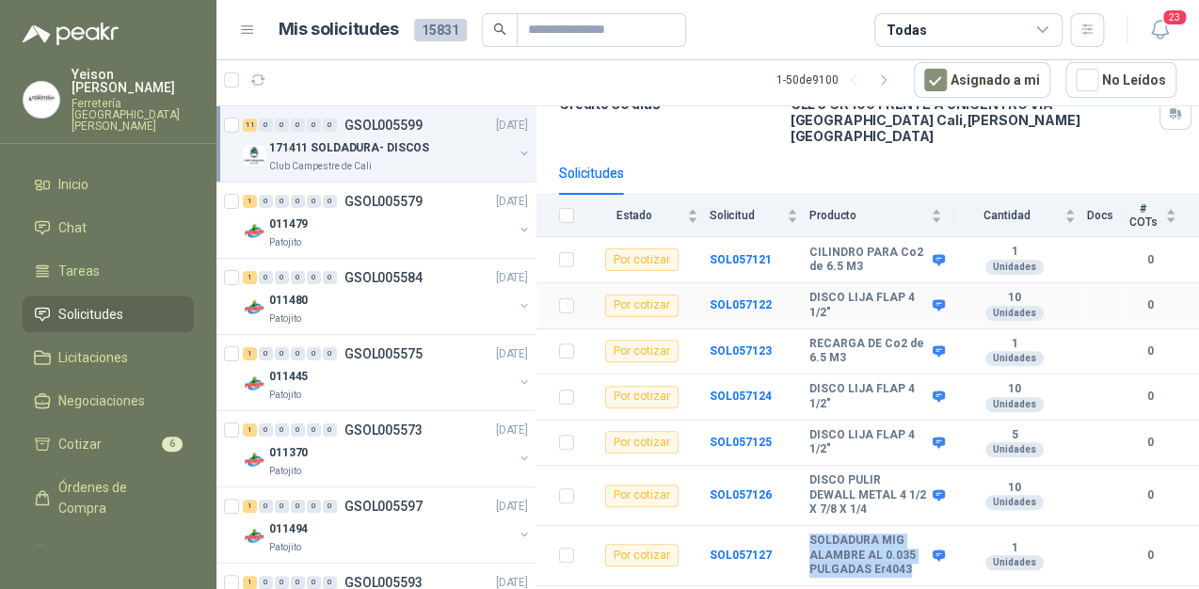
scroll to position [154, 0]
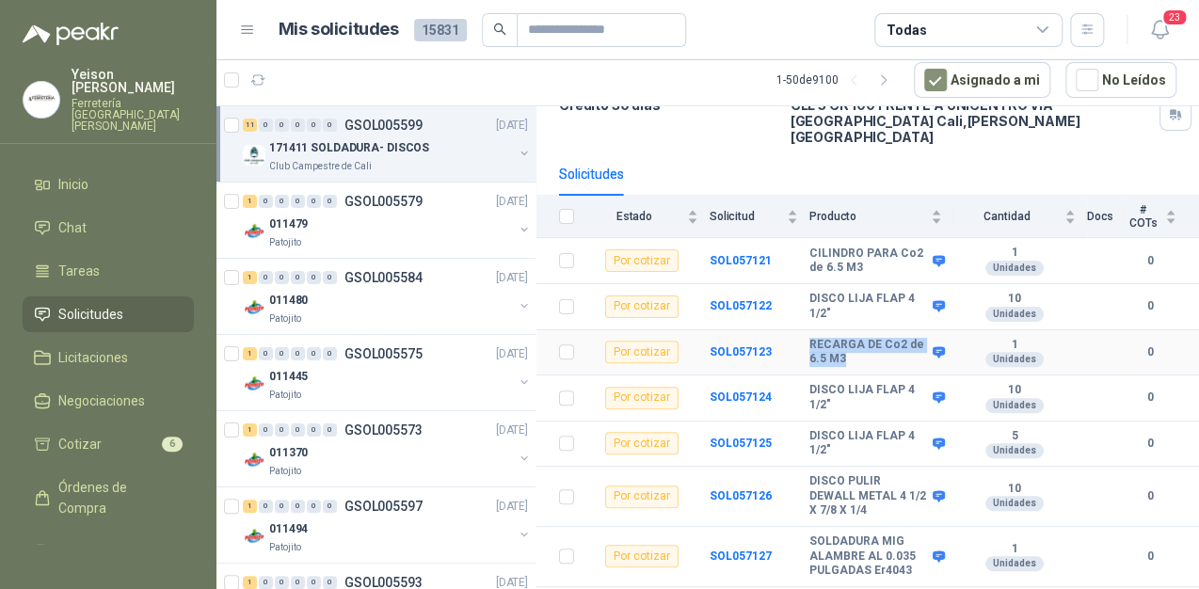
drag, startPoint x: 893, startPoint y: 329, endPoint x: 822, endPoint y: 313, distance: 73.5
click at [822, 338] on b "RECARGA DE Co2 de 6.5 M3" at bounding box center [868, 352] width 119 height 29
copy b "RECARGA DE Co2 de 6.5 M3"
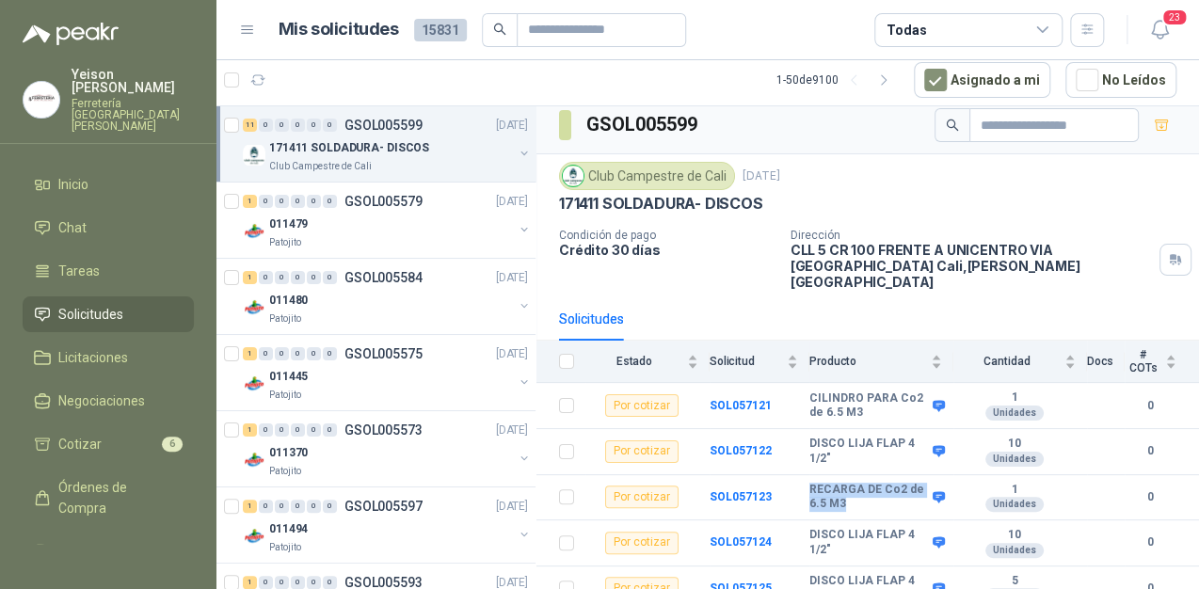
scroll to position [4, 0]
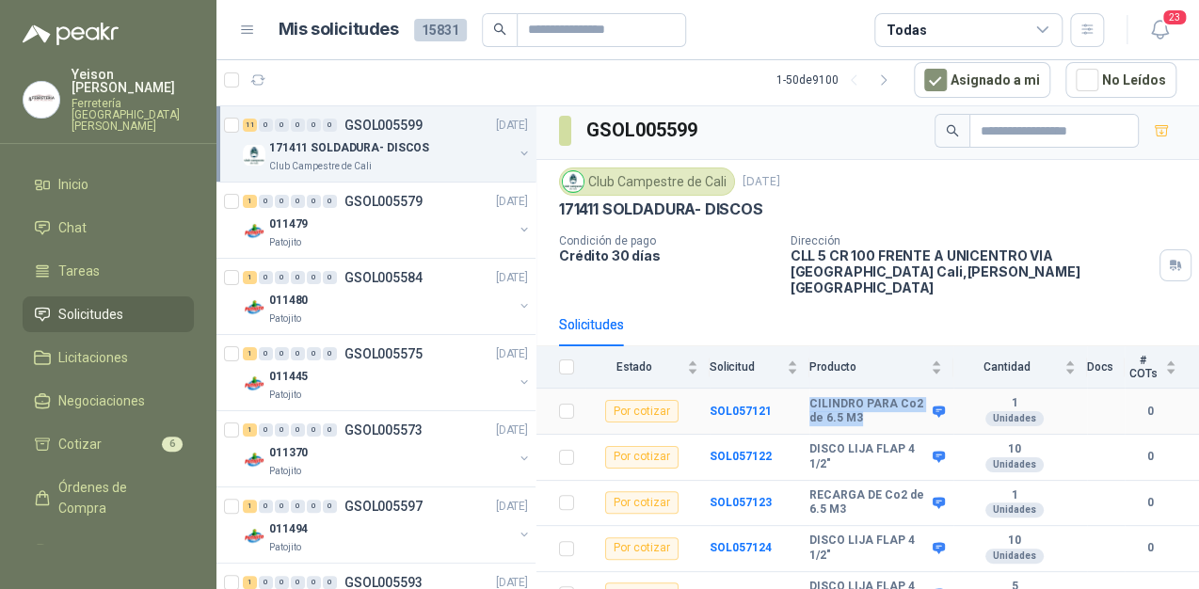
drag, startPoint x: 899, startPoint y: 393, endPoint x: 817, endPoint y: 379, distance: 83.1
click at [817, 389] on tr "Por cotizar SOL057121 CILINDRO PARA Co2 de 6.5 M3 1 Unidades 0" at bounding box center [868, 412] width 663 height 46
copy tr "CILINDRO PARA Co2 de 6.5 M3"
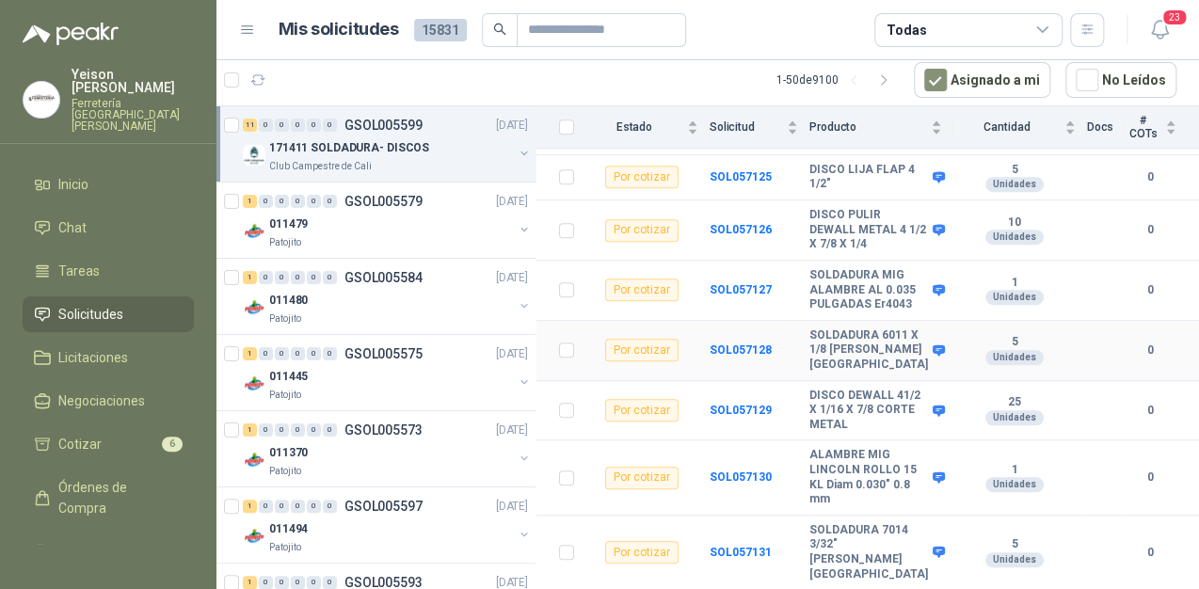
scroll to position [456, 0]
drag, startPoint x: 859, startPoint y: 516, endPoint x: 817, endPoint y: 467, distance: 64.7
click at [817, 467] on tr "Por cotizar SOL057130 ALAMBRE MIG LINCOLN ROLLO 15 KL Diam 0.030" 0.8 mm 1 Unid…" at bounding box center [868, 478] width 663 height 74
copy tr "ALAMBRE MIG LINCOLN ROLLO 15 KL Diam 0.030" 0.8 mm"
click at [258, 84] on icon "button" at bounding box center [258, 79] width 14 height 9
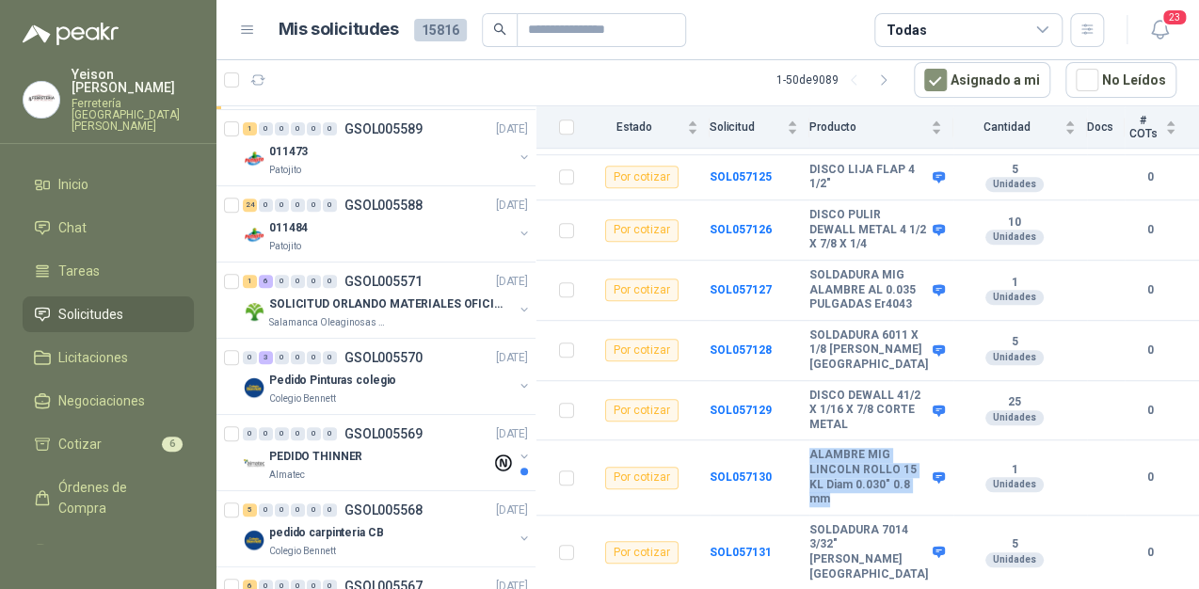
scroll to position [0, 0]
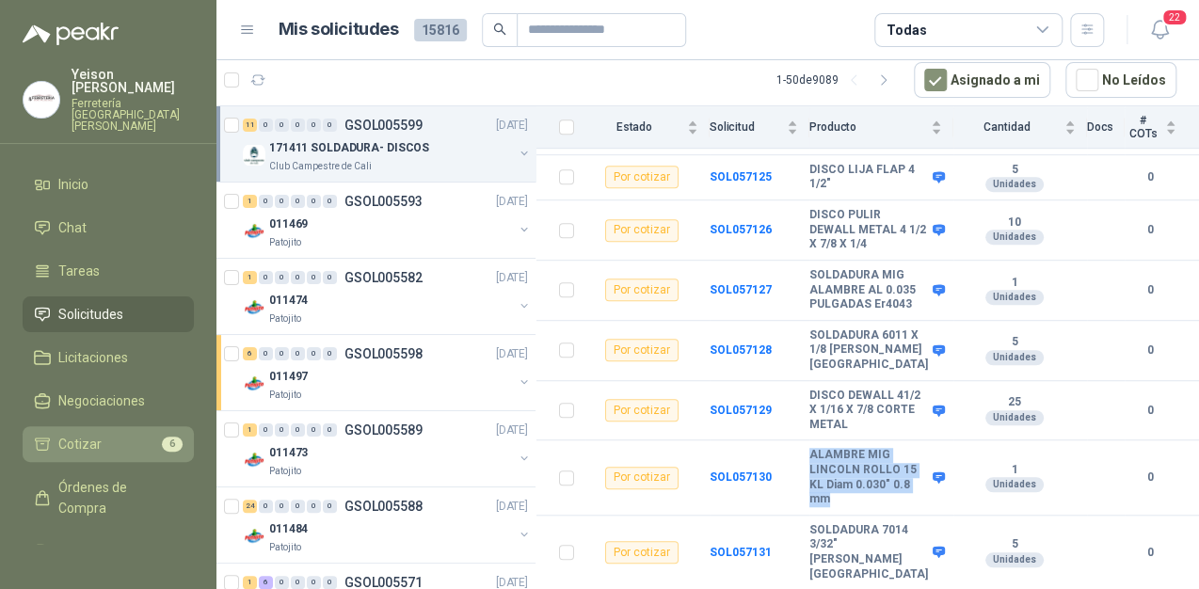
click at [162, 437] on span "6" at bounding box center [172, 444] width 21 height 15
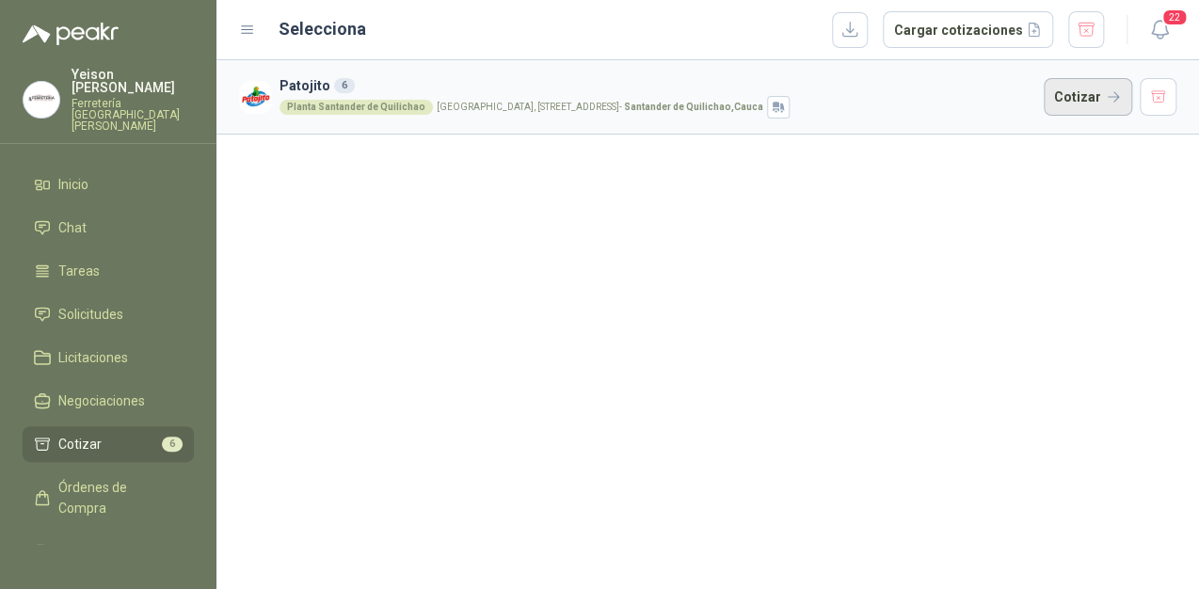
click at [1071, 92] on button "Cotizar" at bounding box center [1088, 97] width 88 height 38
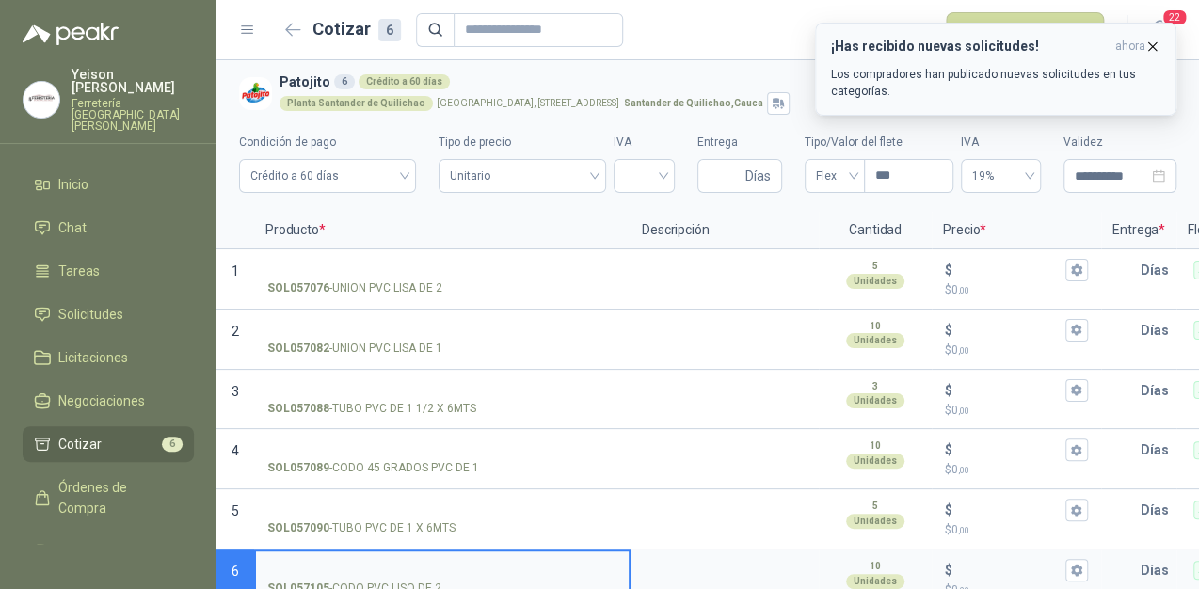
click at [1163, 41] on button "¡Has recibido nuevas solicitudes! ahora Los compradores han publicado nuevas so…" at bounding box center [995, 69] width 361 height 93
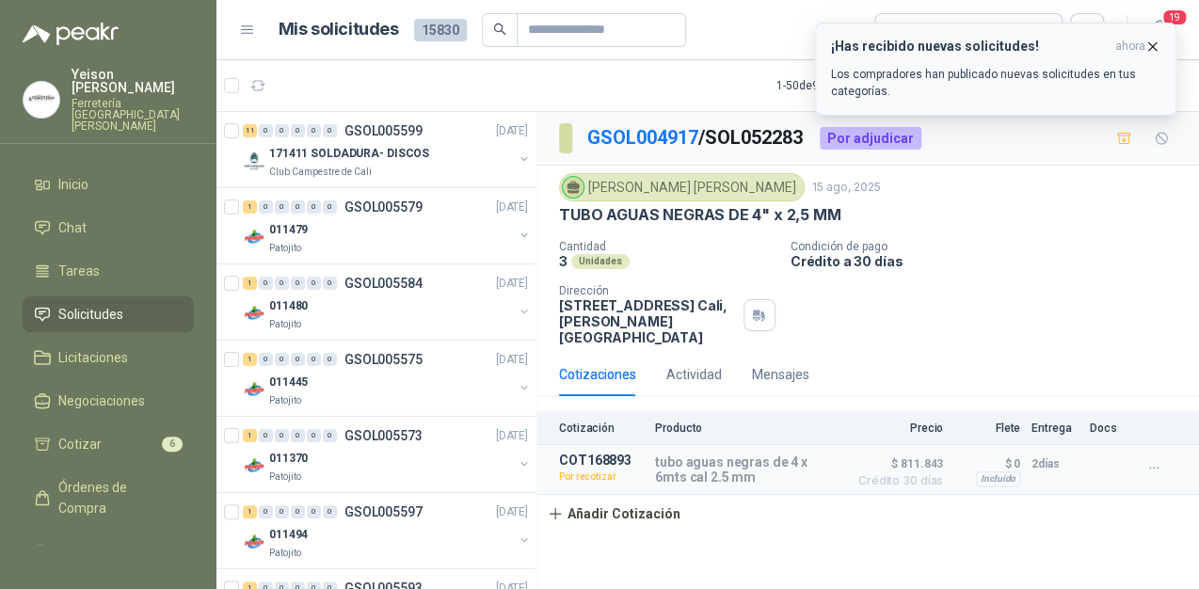
click at [1149, 42] on icon "button" at bounding box center [1153, 46] width 8 height 8
click at [259, 83] on icon "button" at bounding box center [258, 86] width 16 height 16
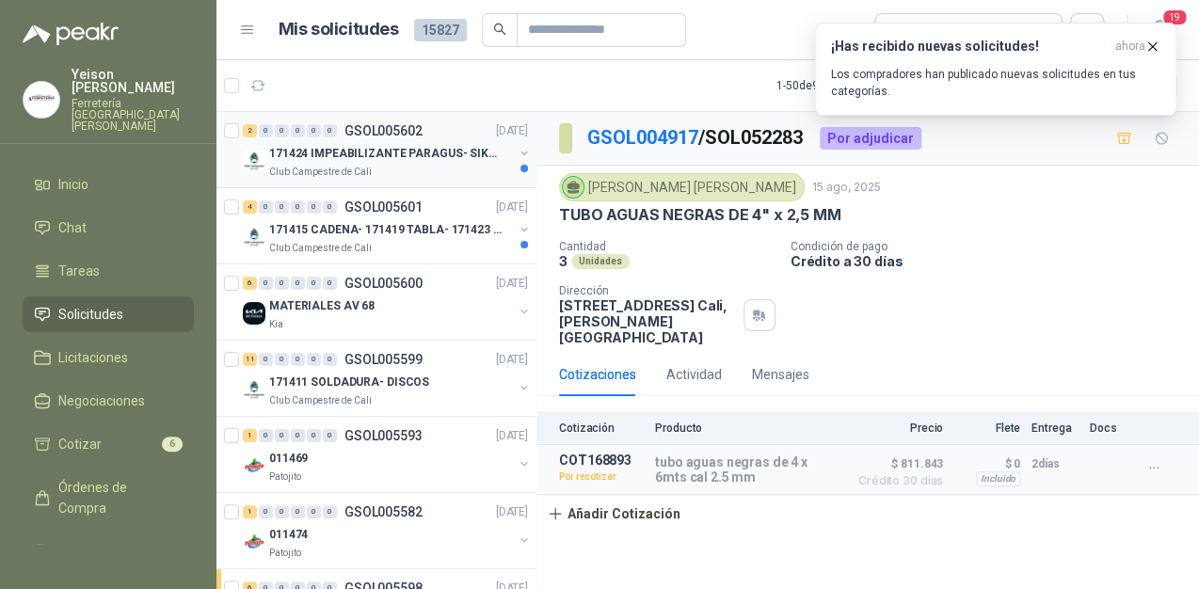
click at [319, 139] on div "2 0 0 0 0 0 GSOL005602 [DATE]" at bounding box center [387, 131] width 289 height 23
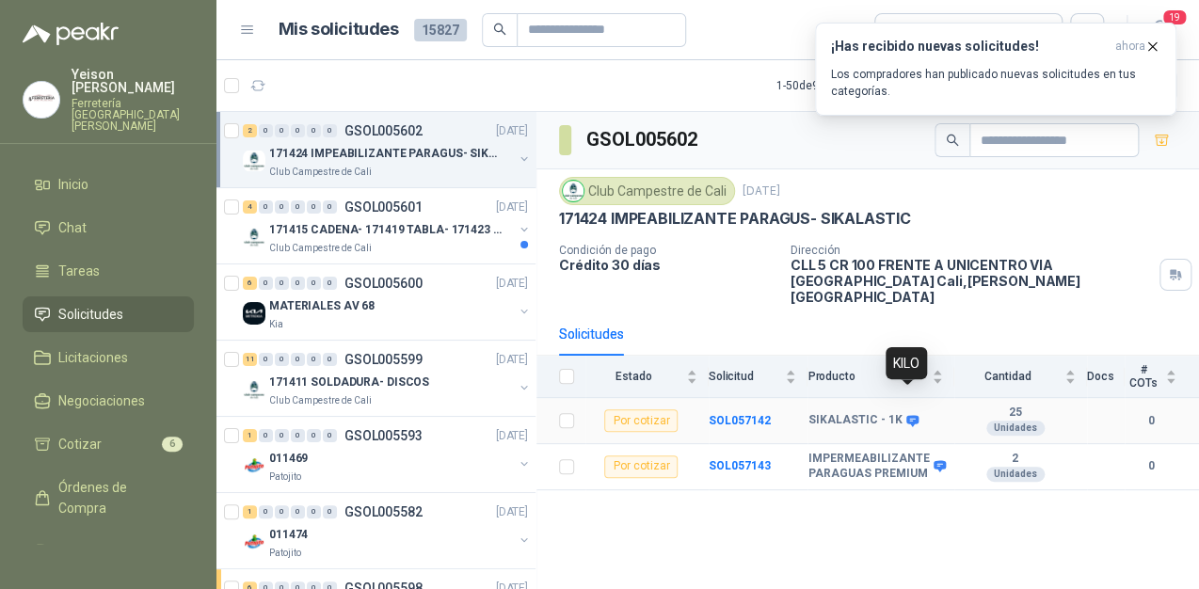
click at [909, 414] on icon at bounding box center [913, 421] width 14 height 14
drag, startPoint x: 899, startPoint y: 395, endPoint x: 809, endPoint y: 384, distance: 90.1
click at [809, 398] on tr "Por cotizar SOL057142 SIKALASTIC - 1K 25 Unidades 0" at bounding box center [868, 421] width 663 height 46
copy tr "SIKALASTIC - 1K"
click at [1148, 48] on icon "button" at bounding box center [1153, 47] width 16 height 16
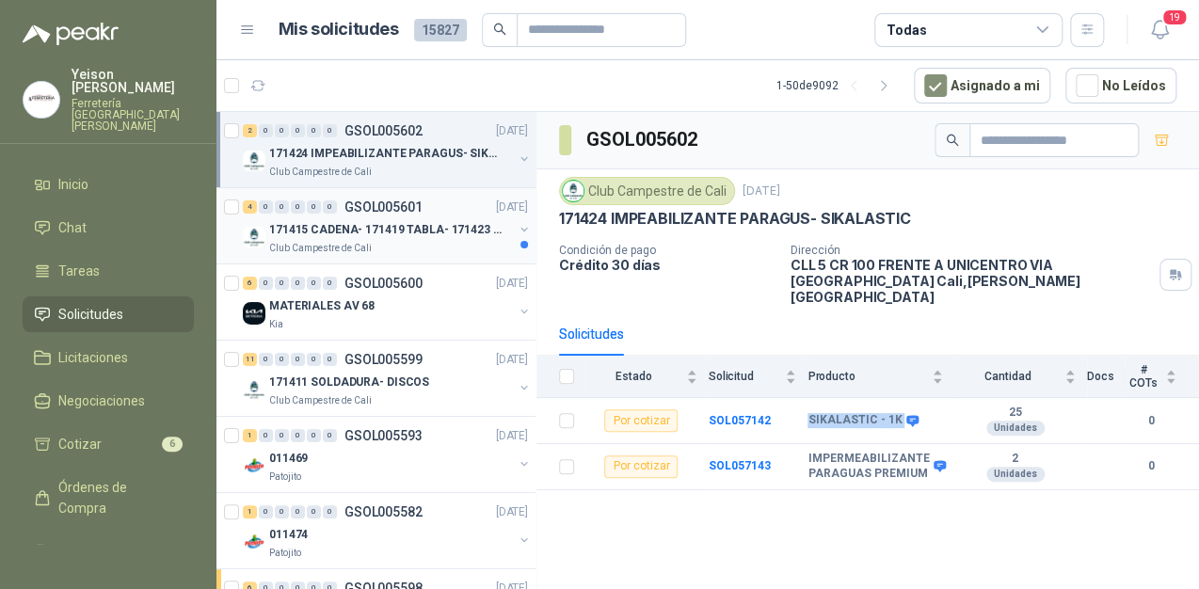
click at [361, 245] on p "Club Campestre de Cali" at bounding box center [320, 248] width 103 height 15
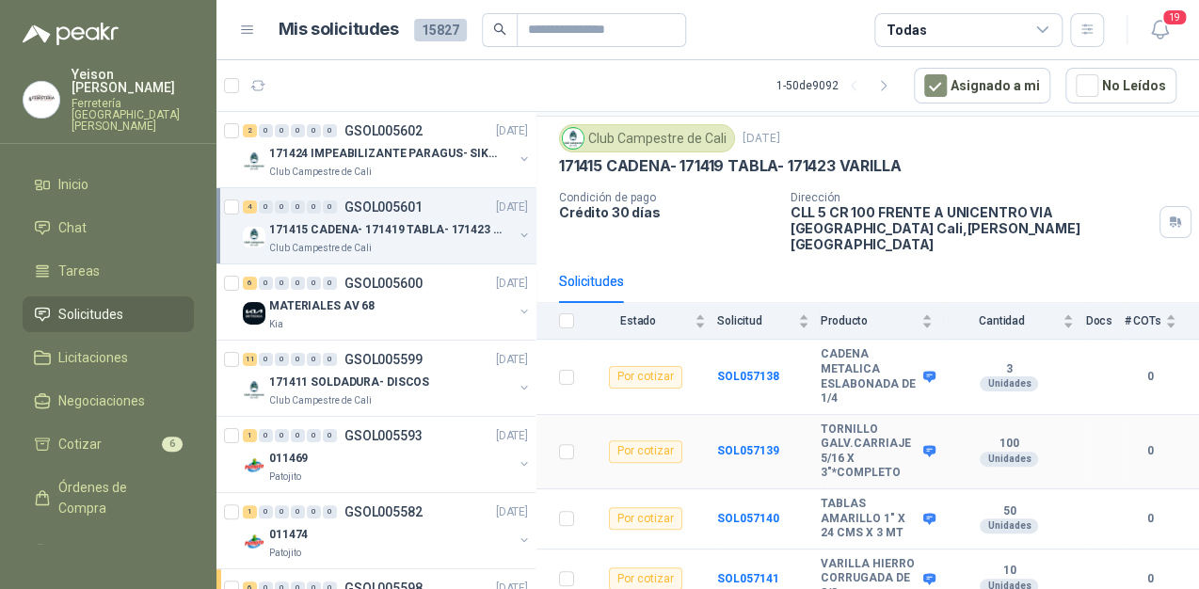
scroll to position [64, 0]
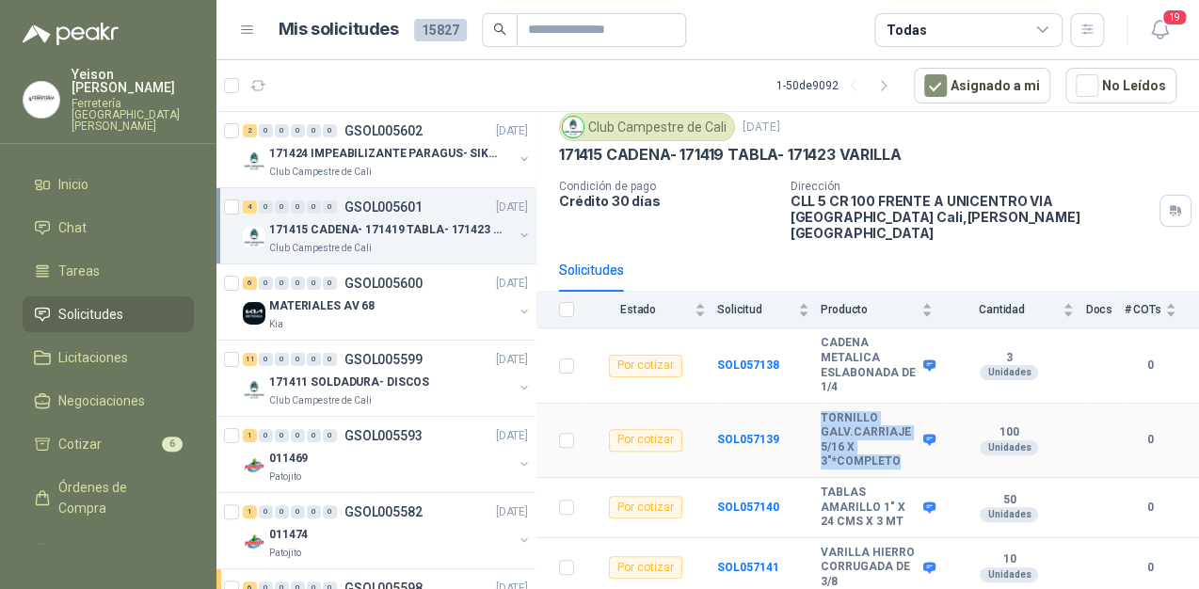
drag, startPoint x: 899, startPoint y: 444, endPoint x: 822, endPoint y: 402, distance: 88.0
click at [822, 411] on b "TORNILLO GALV.CARRIAJE 5/16 X 3"*COMPLETO" at bounding box center [870, 440] width 98 height 58
copy b "TORNILLO GALV.CARRIAJE 5/16 X 3"*COMPLETO"
click at [923, 435] on icon at bounding box center [929, 440] width 12 height 11
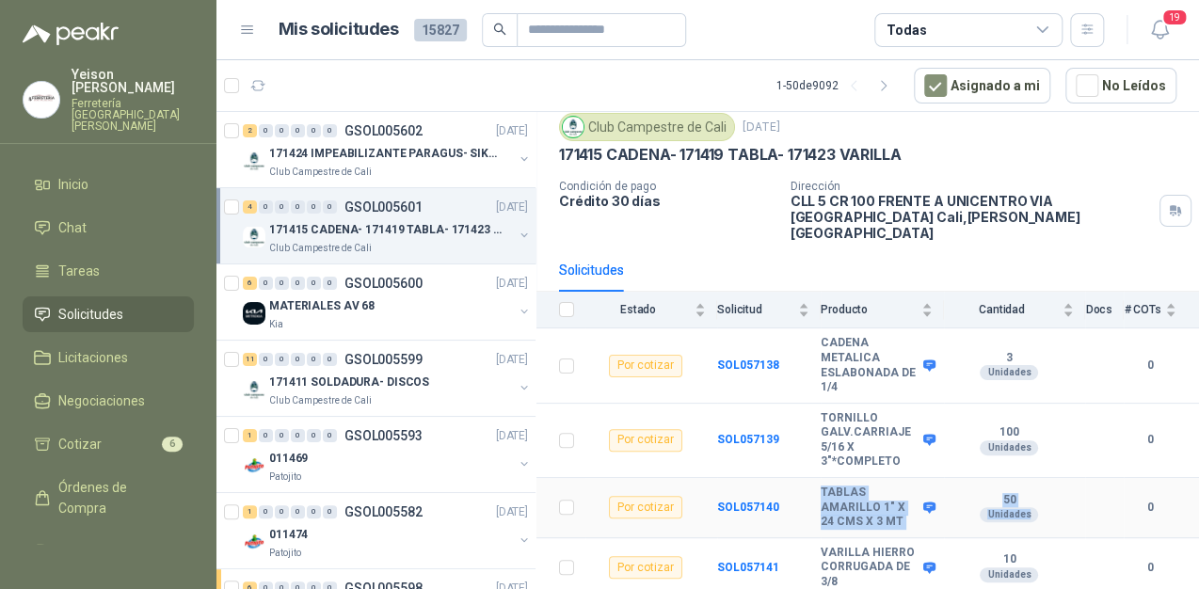
drag, startPoint x: 817, startPoint y: 469, endPoint x: 1008, endPoint y: 516, distance: 196.8
click at [1008, 516] on tr "Por cotizar SOL057140 TABLAS AMARILLO 1" X 24 CMS X 3 MT 50 Unidades 0" at bounding box center [868, 508] width 663 height 60
copy tr "TABLAS AMARILLO 1" X 24 CMS X 3 MT 50 Unidades"
click at [297, 386] on p "171411 SOLDADURA- DISCOS" at bounding box center [349, 383] width 160 height 18
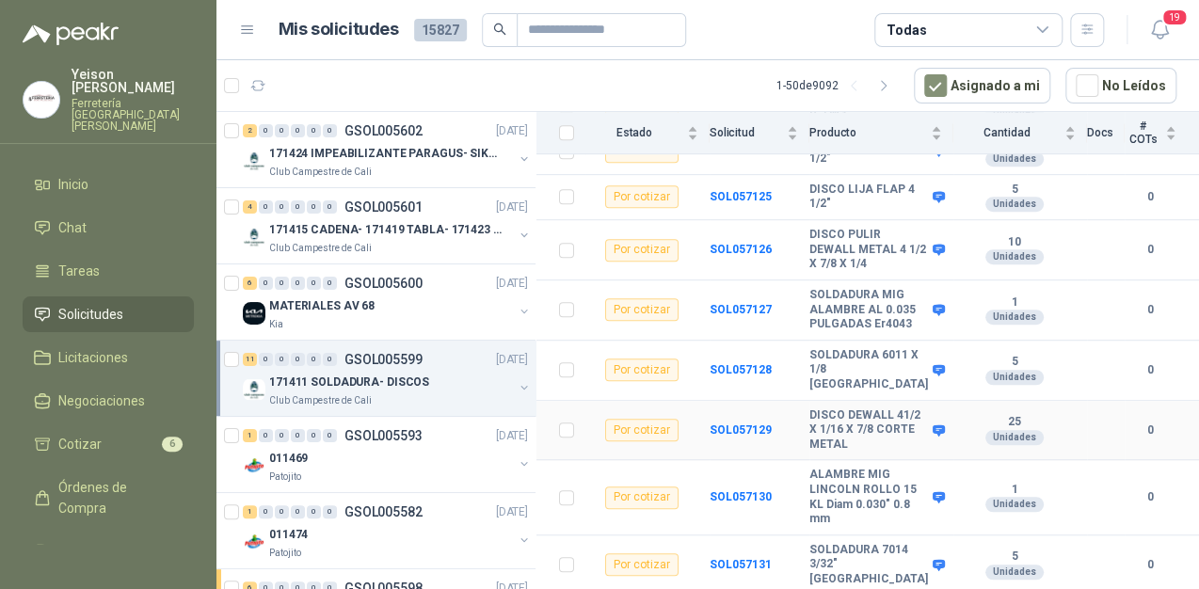
scroll to position [456, 0]
click at [361, 157] on p "171424 IMPEABILIZANTE PARAGUS- SIKALASTIC" at bounding box center [386, 154] width 234 height 18
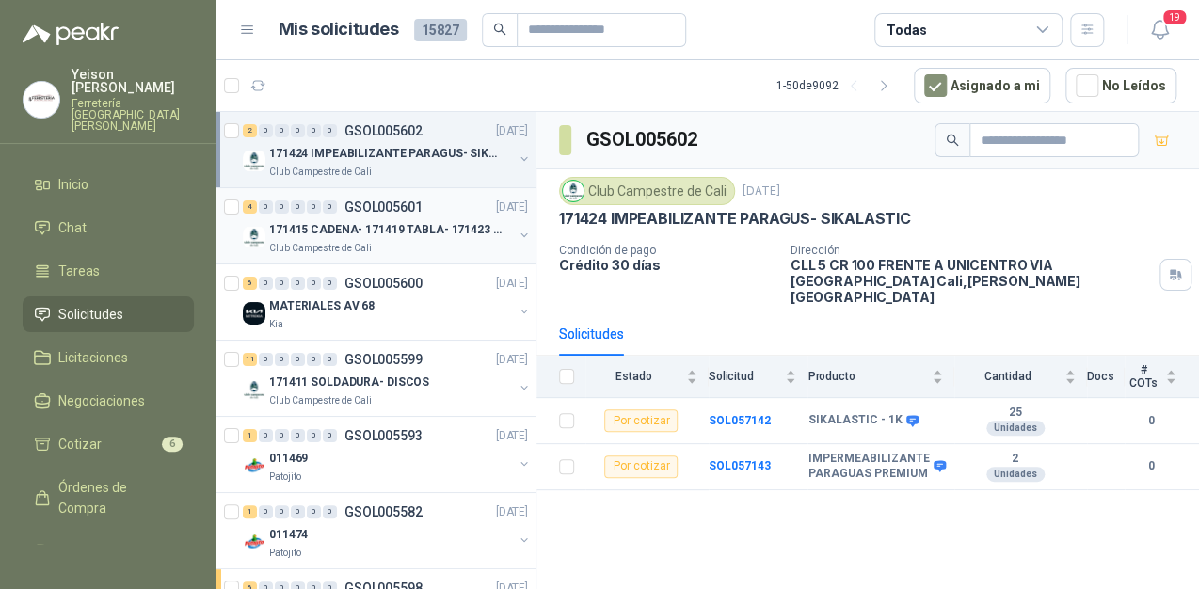
click at [389, 233] on p "171415 CADENA- 171419 TABLA- 171423 VARILLA" at bounding box center [386, 230] width 234 height 18
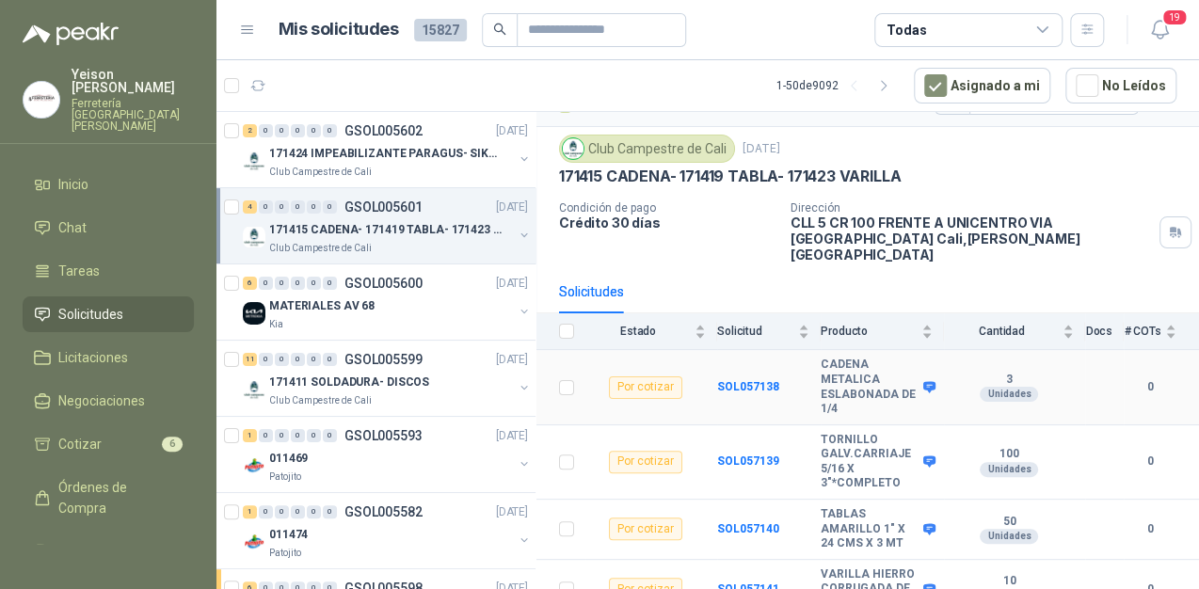
scroll to position [64, 0]
